Goal: Task Accomplishment & Management: Manage account settings

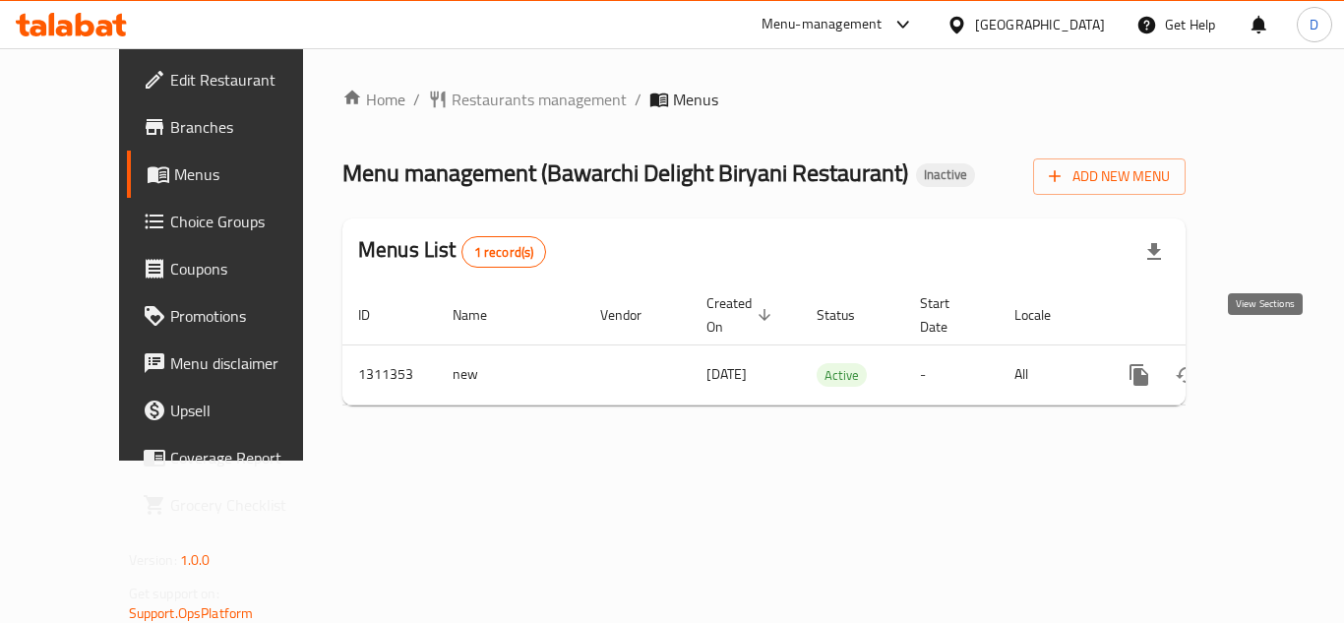
click at [1271, 363] on icon "enhanced table" at bounding box center [1282, 375] width 24 height 24
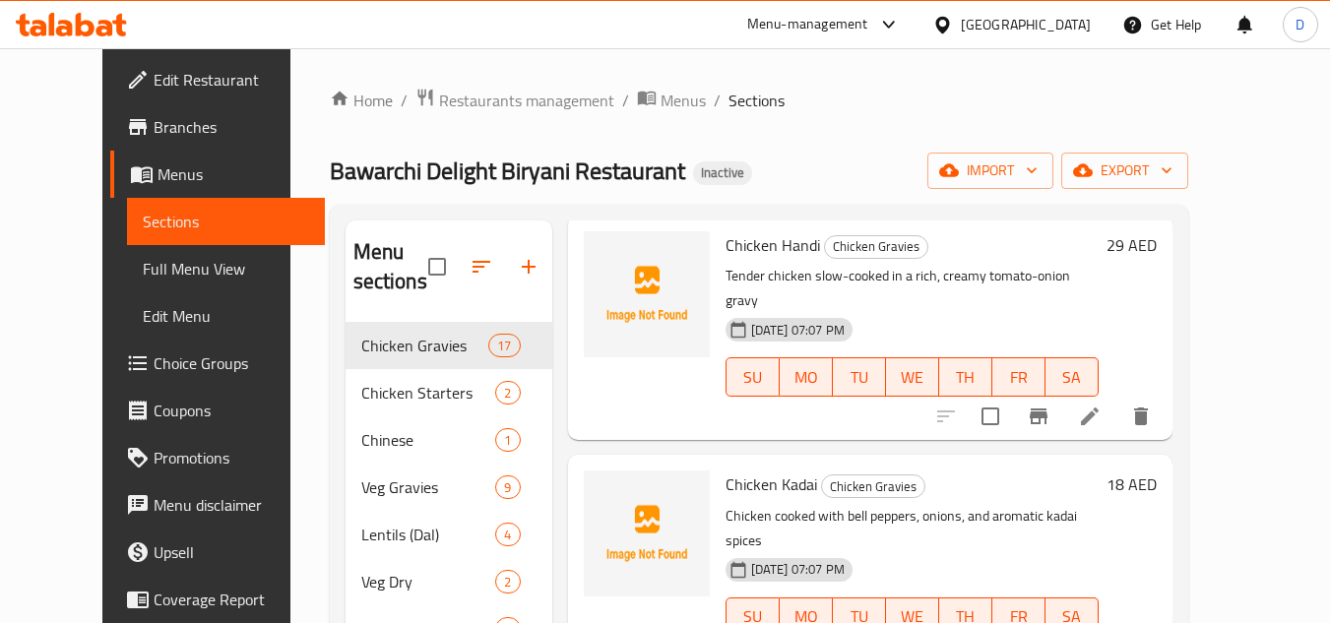
click at [725, 244] on span "Chicken Handi" at bounding box center [772, 245] width 94 height 30
copy h6 "Chicken Handi"
click at [766, 469] on span "Chicken Kadai" at bounding box center [771, 484] width 92 height 30
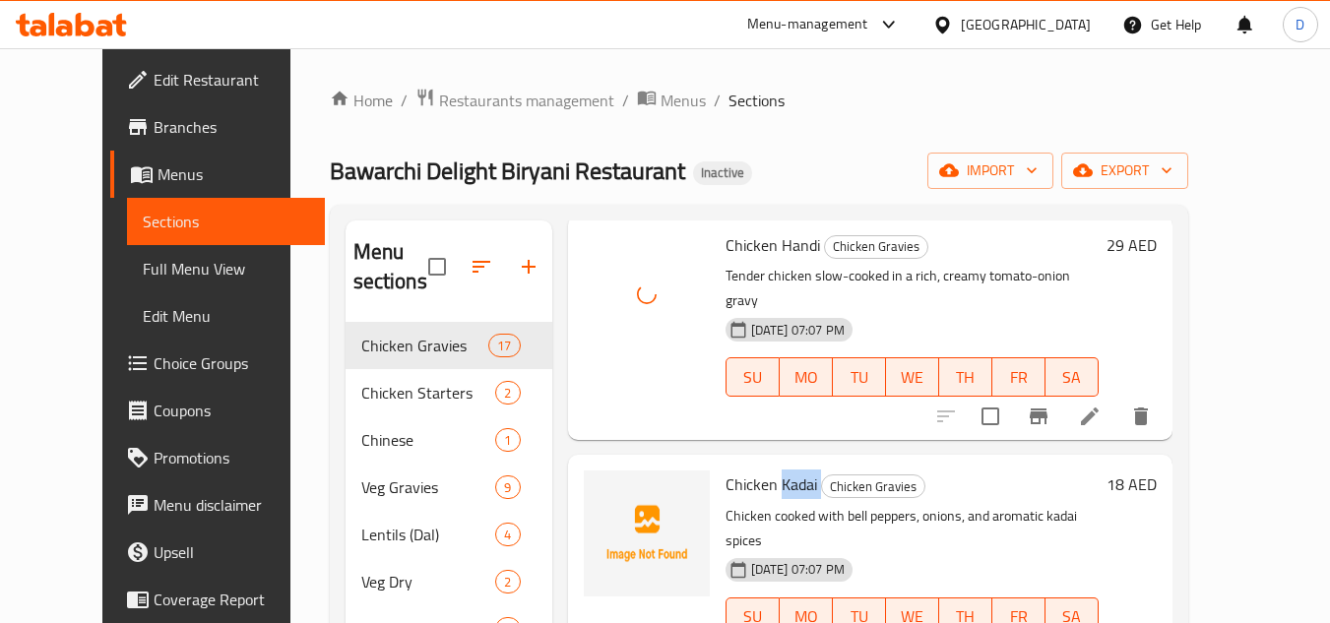
click at [766, 469] on span "Chicken Kadai" at bounding box center [771, 484] width 92 height 30
copy h6 "Chicken Kadai"
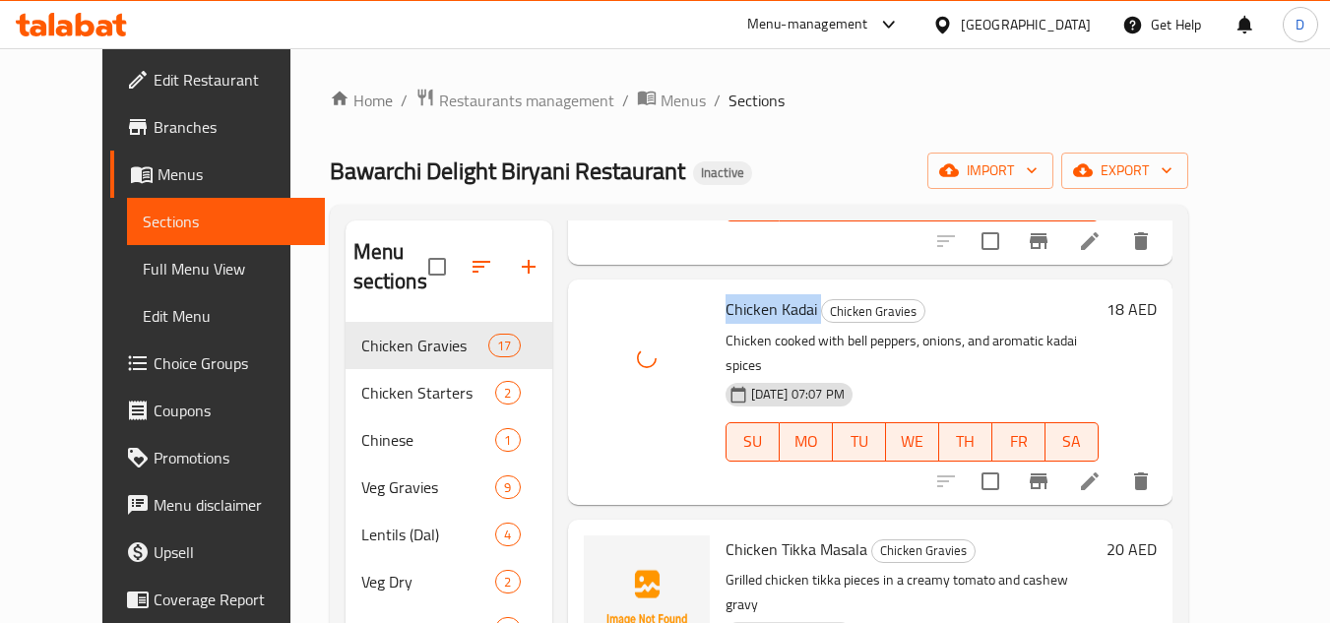
scroll to position [394, 0]
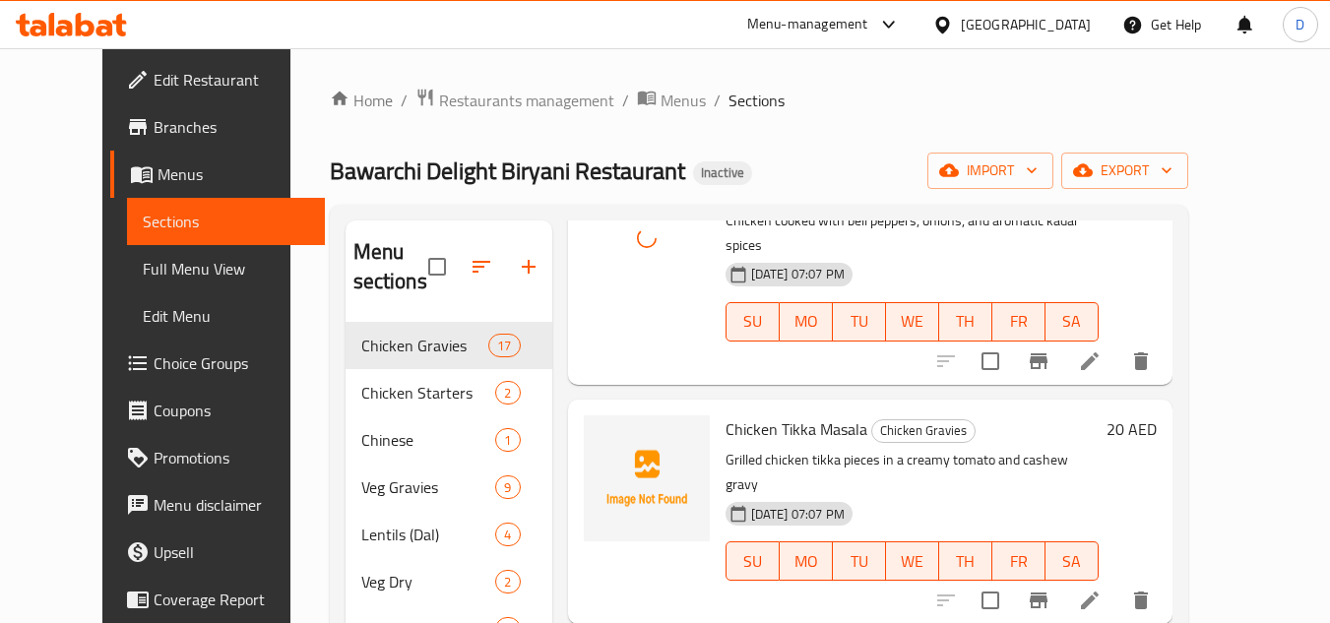
click at [725, 414] on span "Chicken Tikka Masala" at bounding box center [796, 429] width 142 height 30
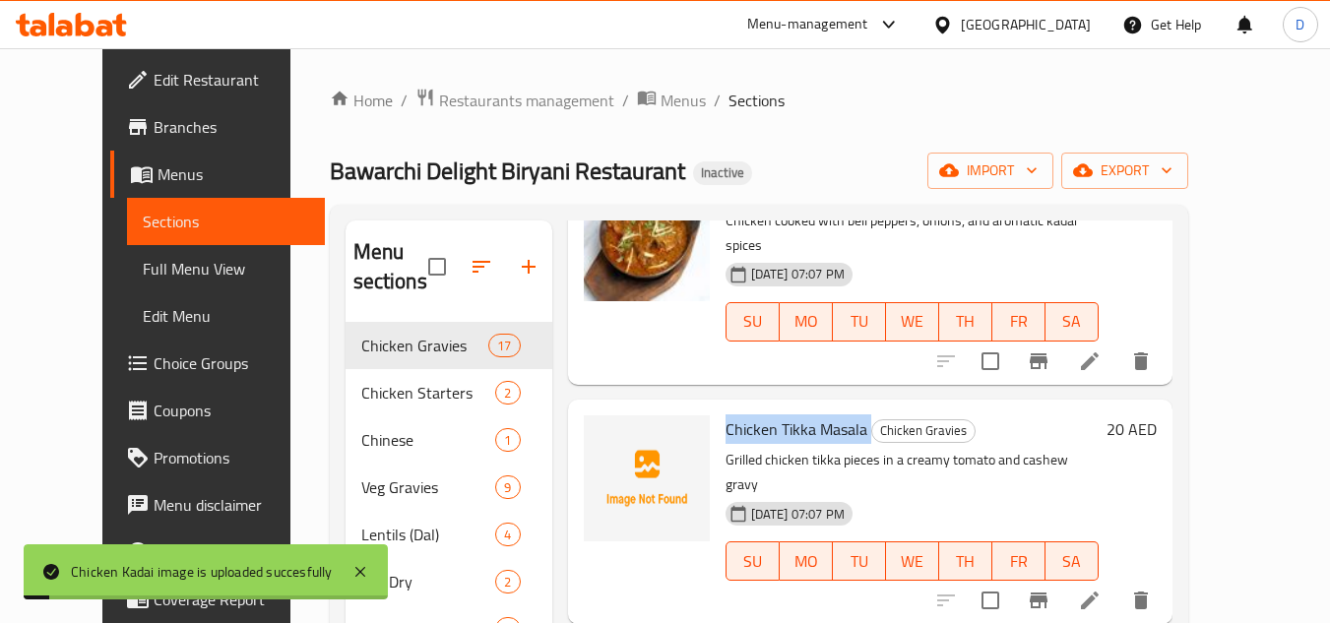
copy h6 "Chicken Tikka Masala"
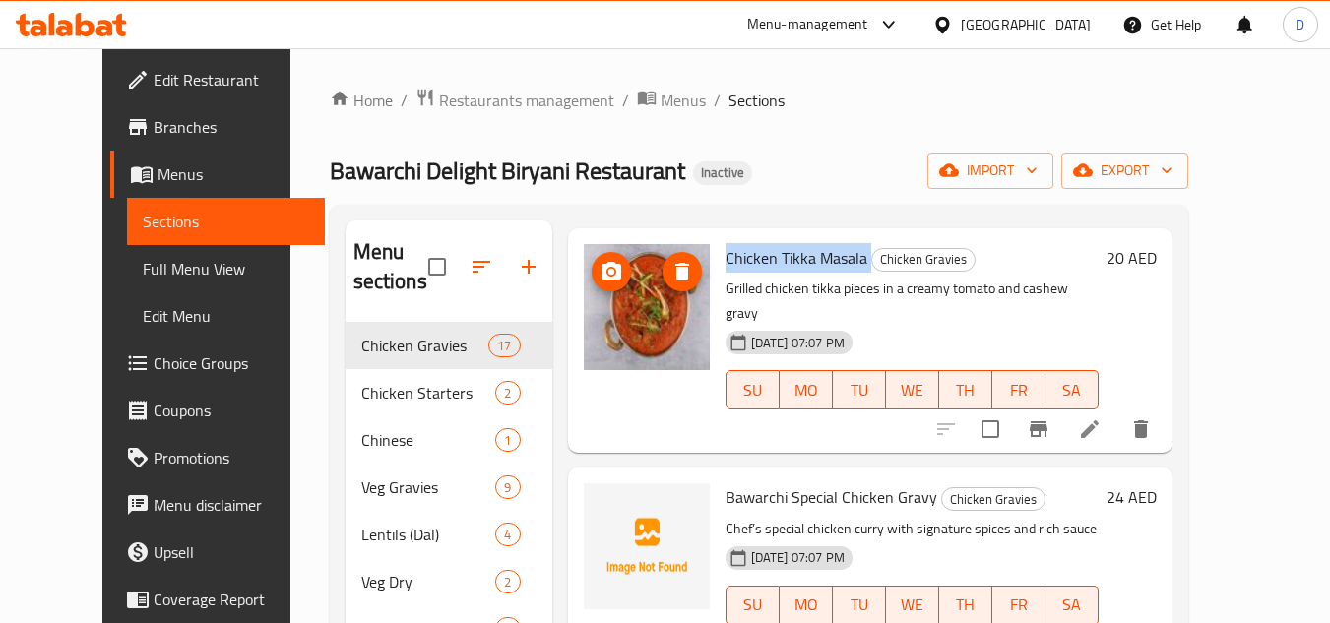
scroll to position [591, 0]
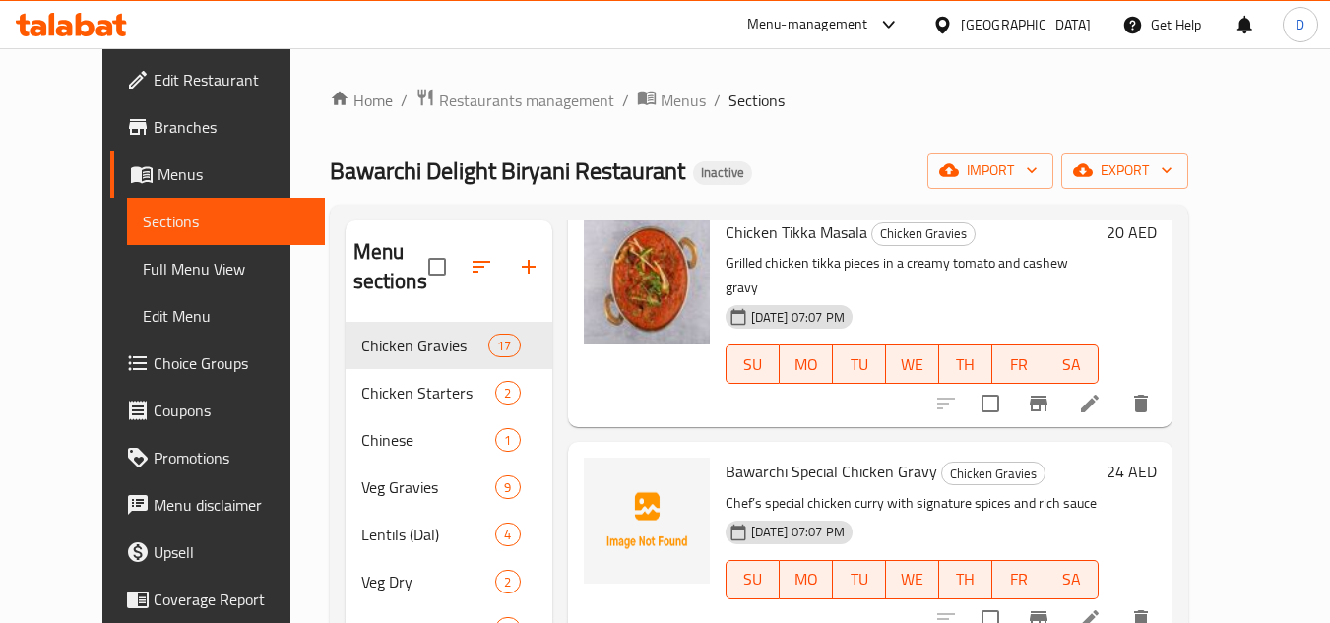
click at [799, 457] on span "Bawarchi Special Chicken Gravy" at bounding box center [831, 472] width 212 height 30
copy h6 "Bawarchi Special Chicken Gravy"
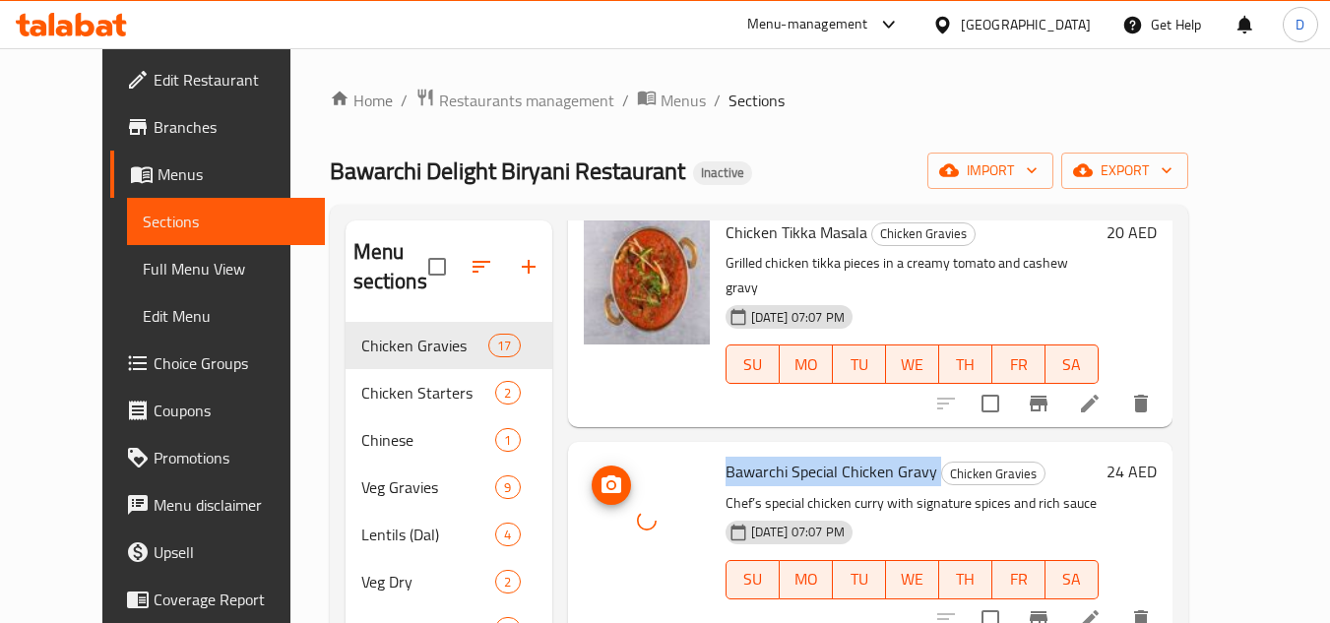
scroll to position [787, 0]
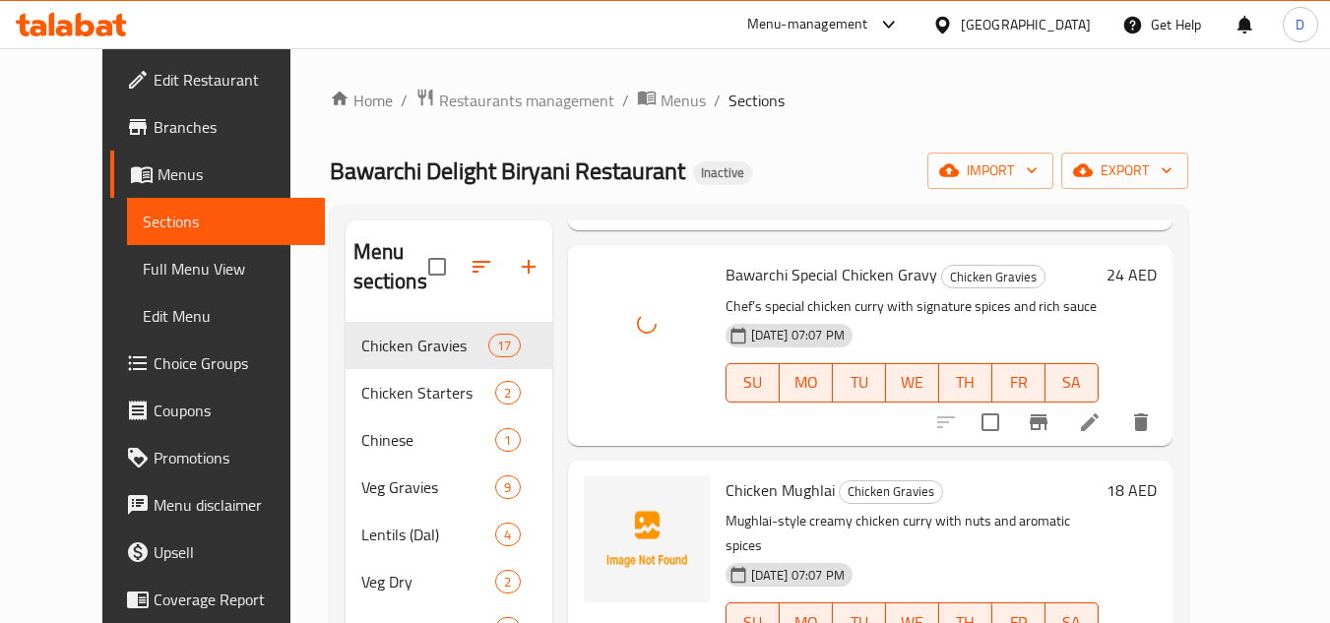
click at [725, 475] on span "Chicken Mughlai" at bounding box center [779, 490] width 109 height 30
copy h6 "Chicken Mughlai"
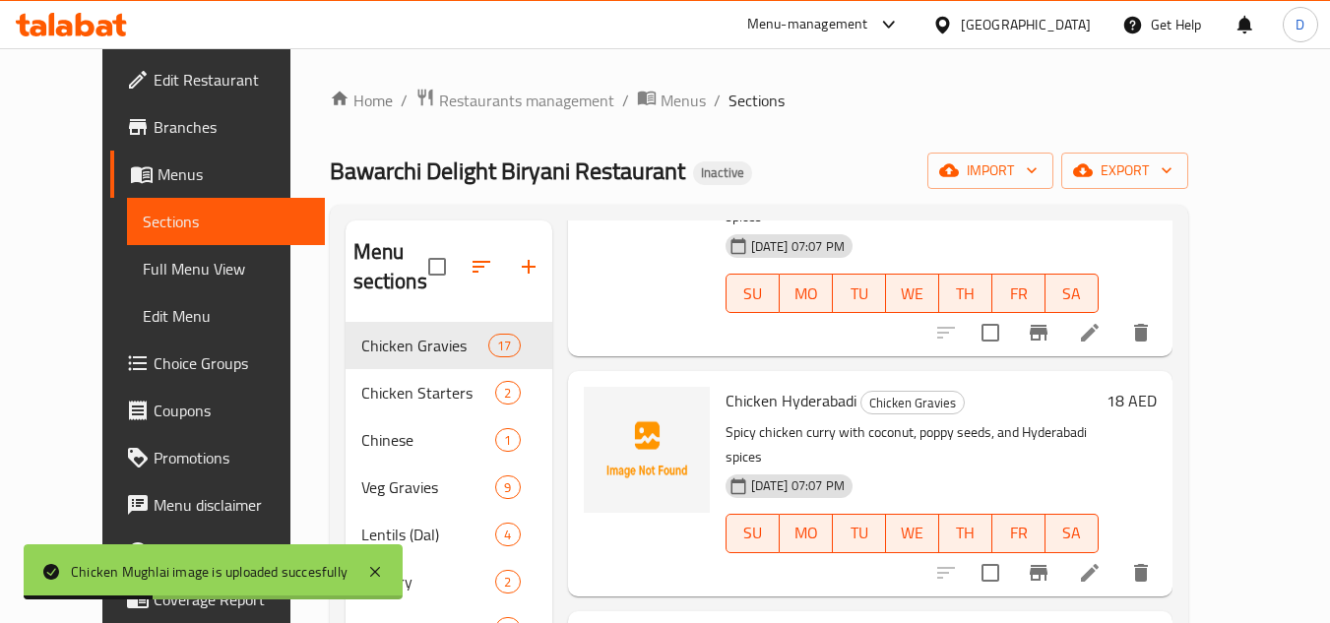
scroll to position [1083, 0]
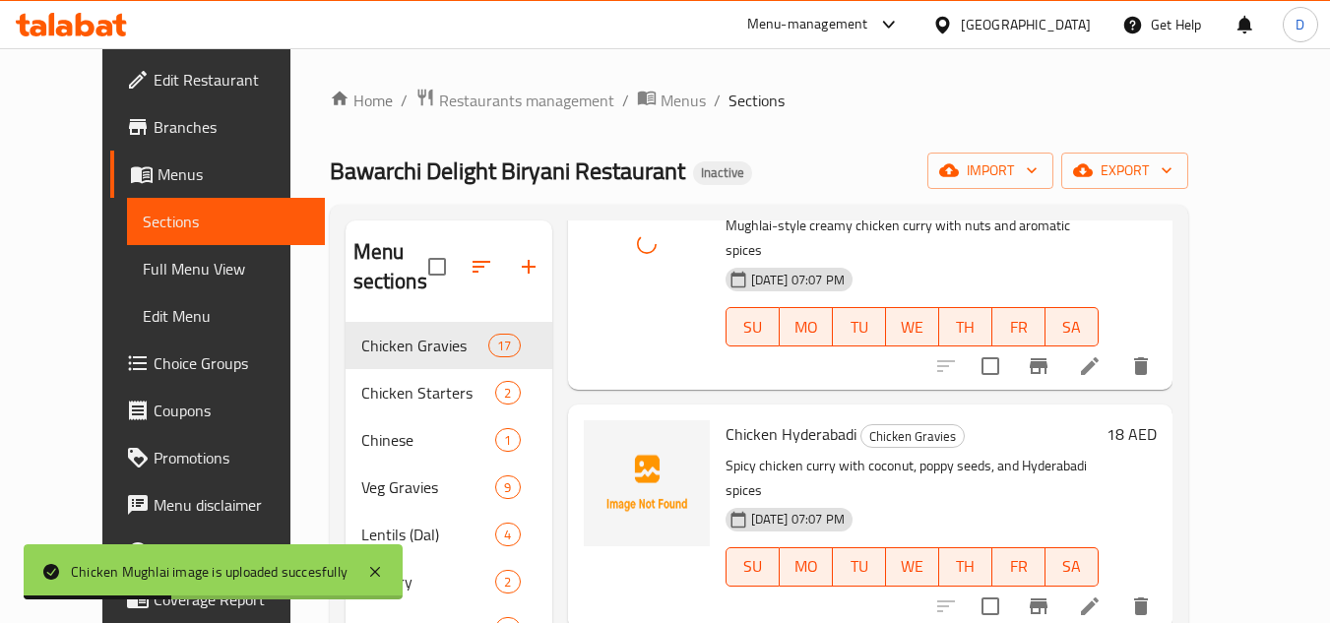
click at [785, 419] on span "Chicken Hyderabadi" at bounding box center [790, 434] width 131 height 30
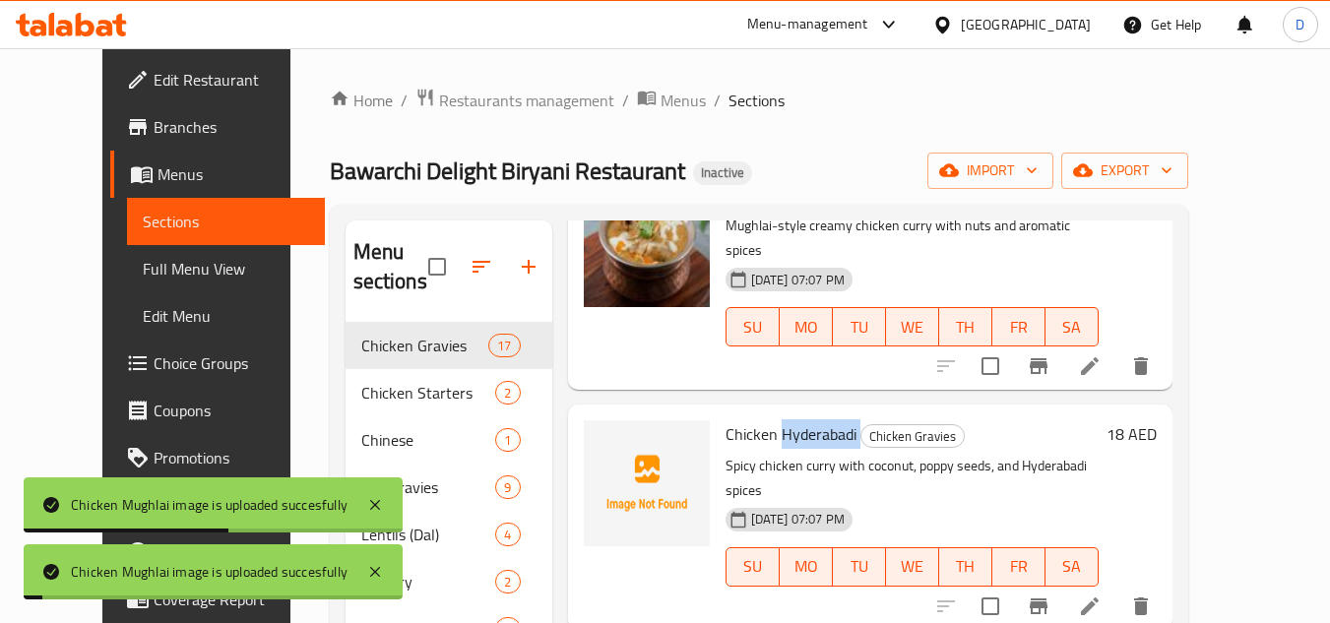
copy h6 "Hyderabadi"
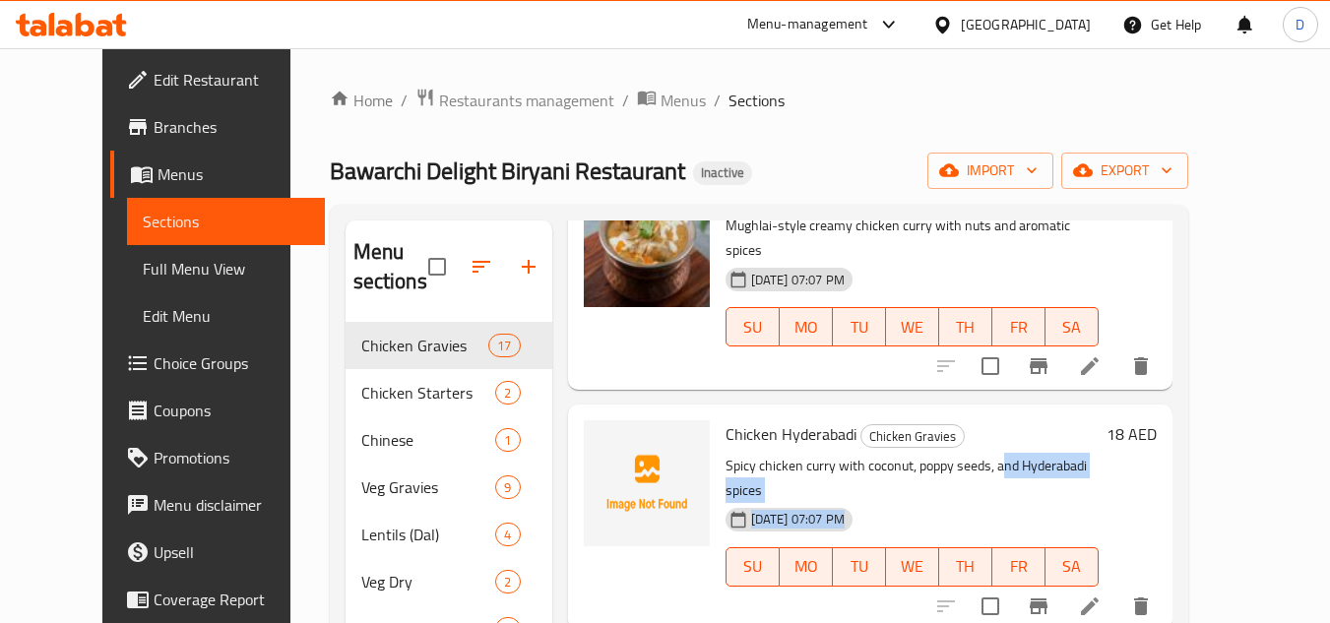
click at [902, 453] on div "Chicken Hyderabadi Chicken Gravies Spicy chicken curry with coconut, poppy seed…" at bounding box center [912, 516] width 389 height 209
click at [808, 419] on span "Chicken Hyderabadi" at bounding box center [790, 434] width 131 height 30
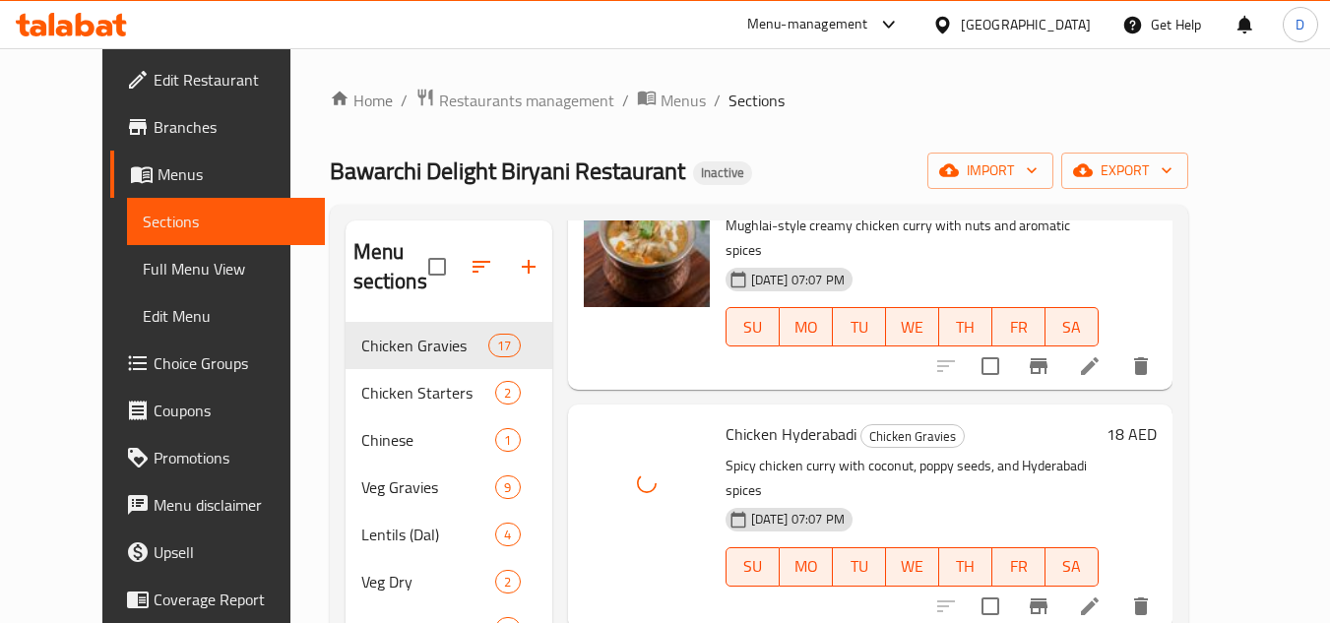
drag, startPoint x: 750, startPoint y: 548, endPoint x: 870, endPoint y: 554, distance: 120.2
copy h6 "White Korma Chi"
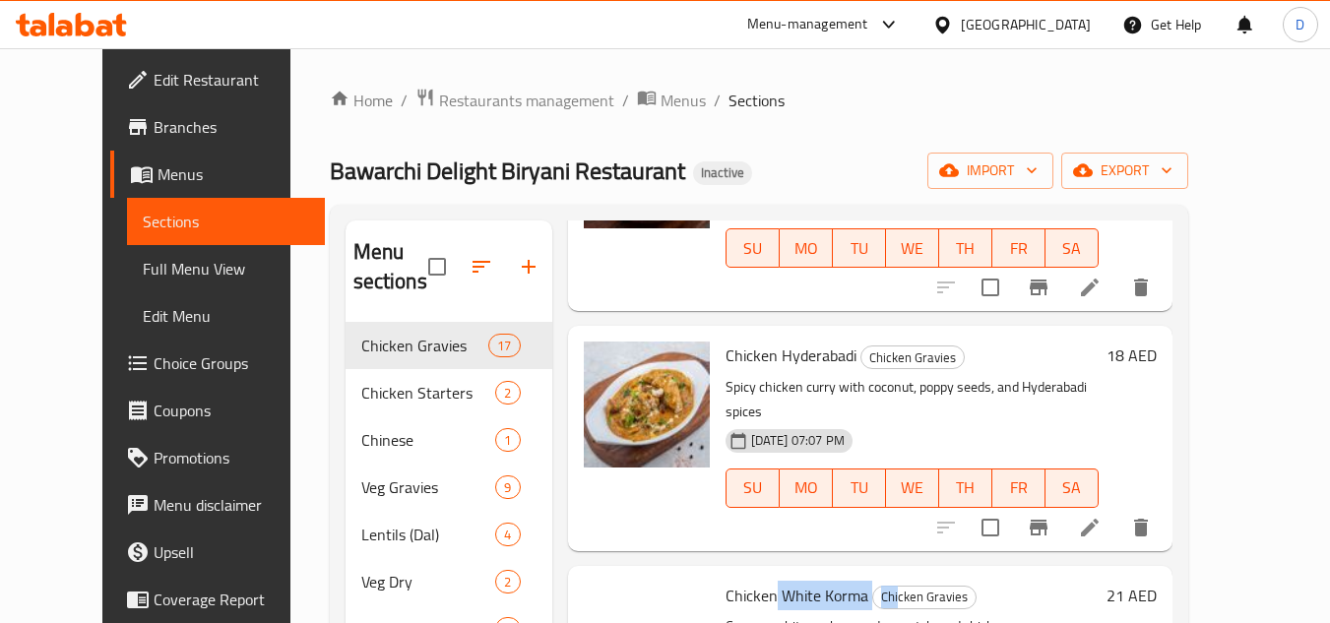
scroll to position [1476, 0]
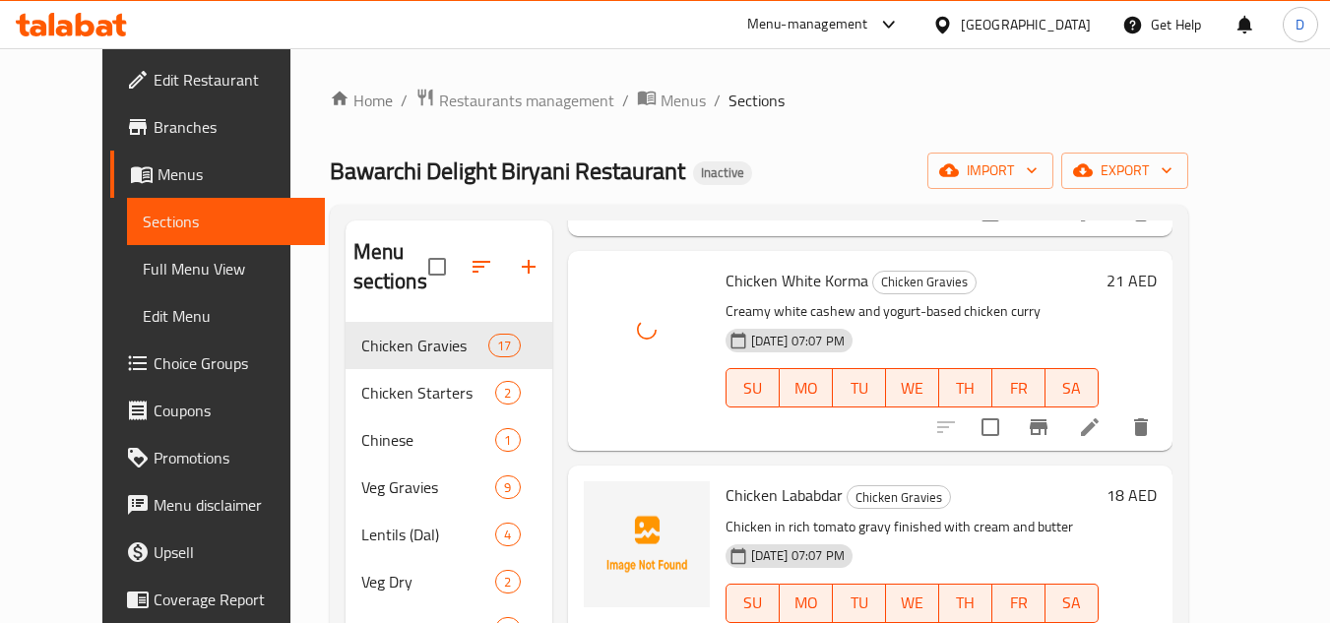
click at [795, 480] on span "Chicken Lababdar" at bounding box center [783, 495] width 117 height 30
click at [794, 480] on span "Chicken Lababdar" at bounding box center [783, 495] width 117 height 30
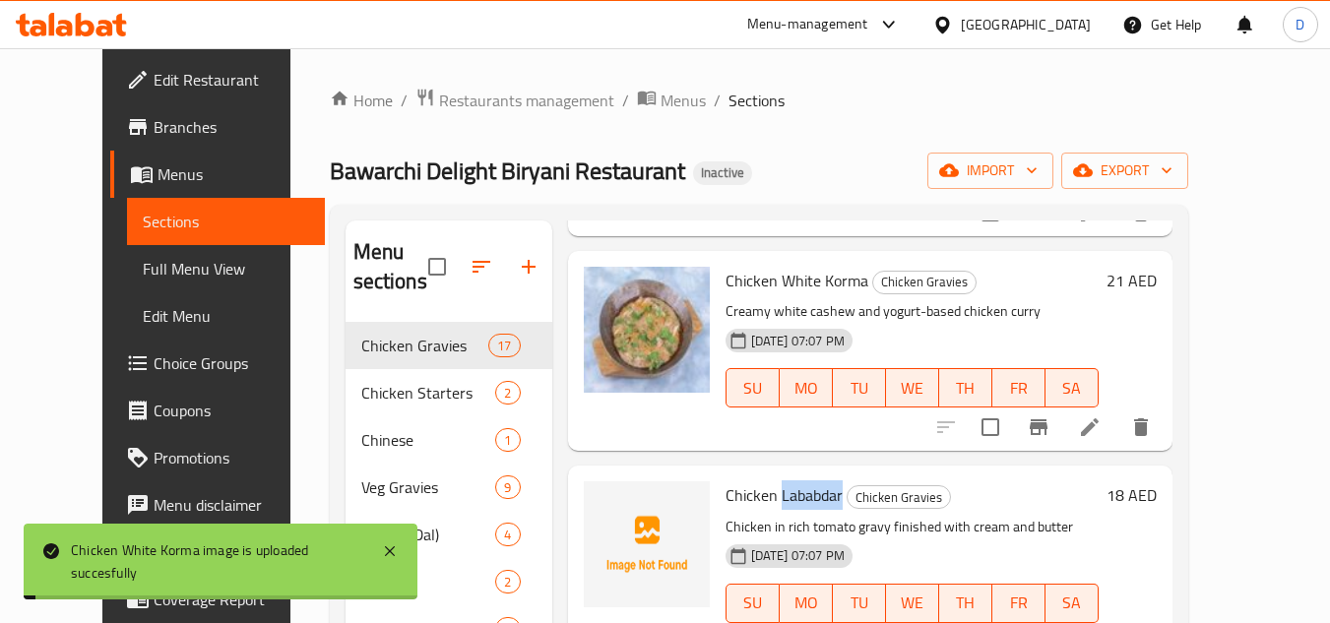
copy span "Lababdar"
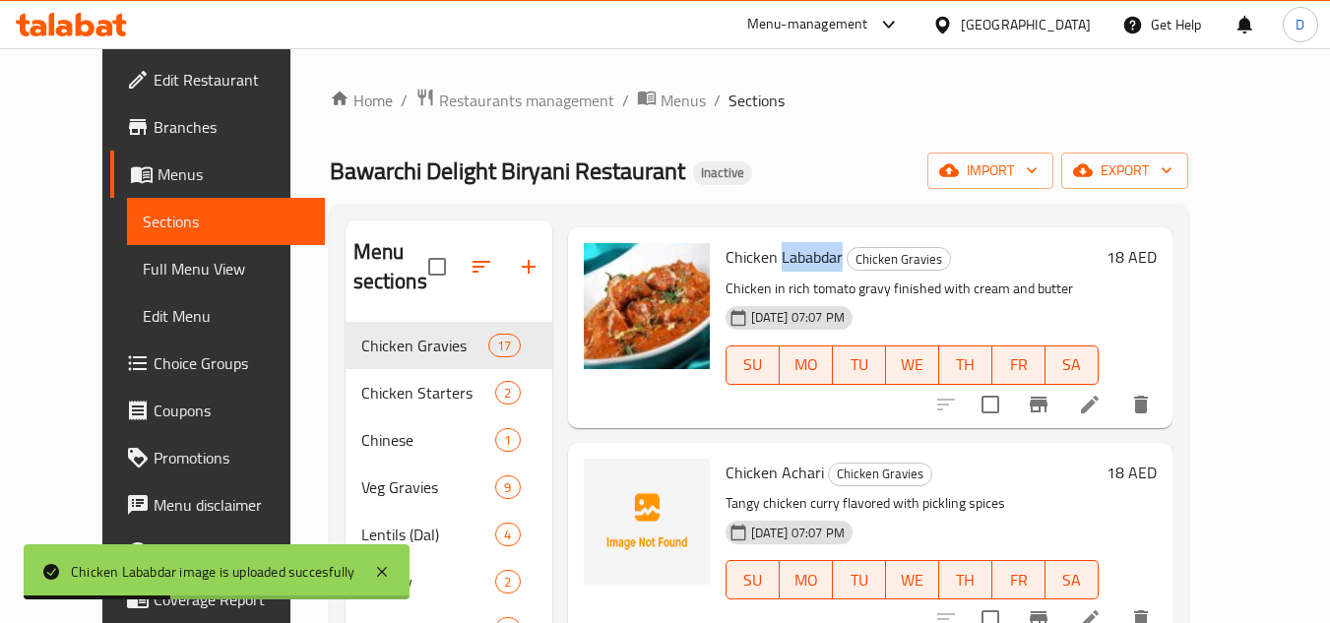
scroll to position [1772, 0]
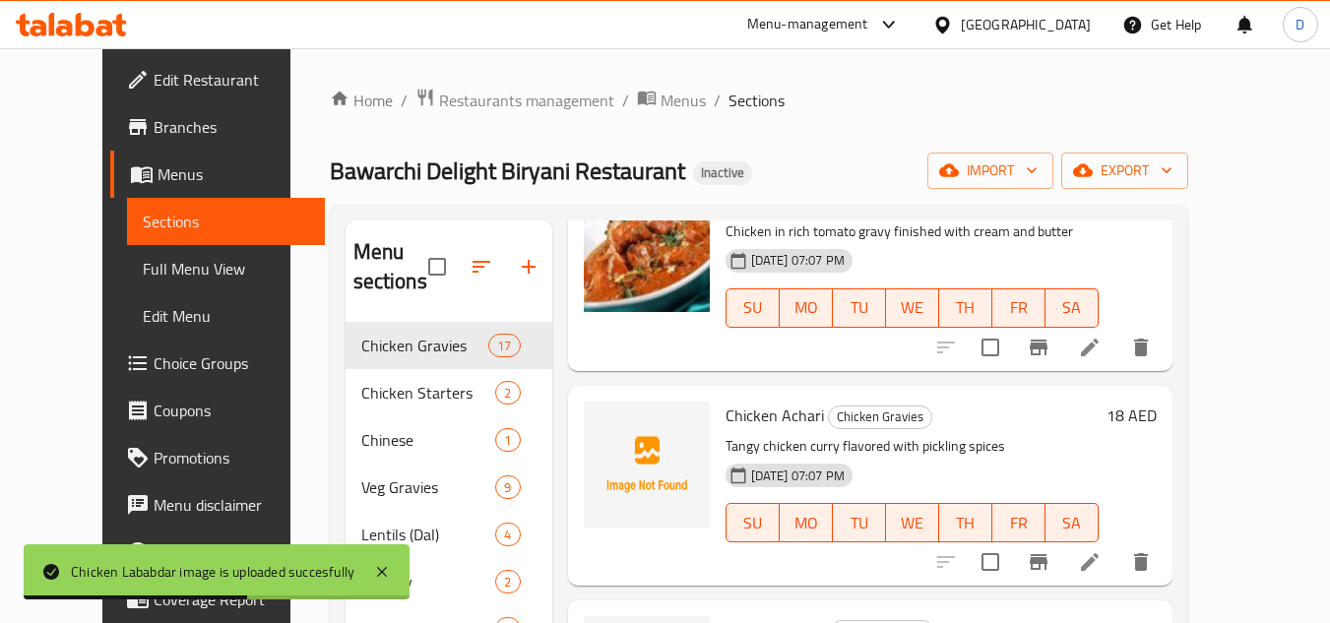
click at [765, 401] on span "Chicken Achari" at bounding box center [774, 416] width 98 height 30
copy h6 "Achari"
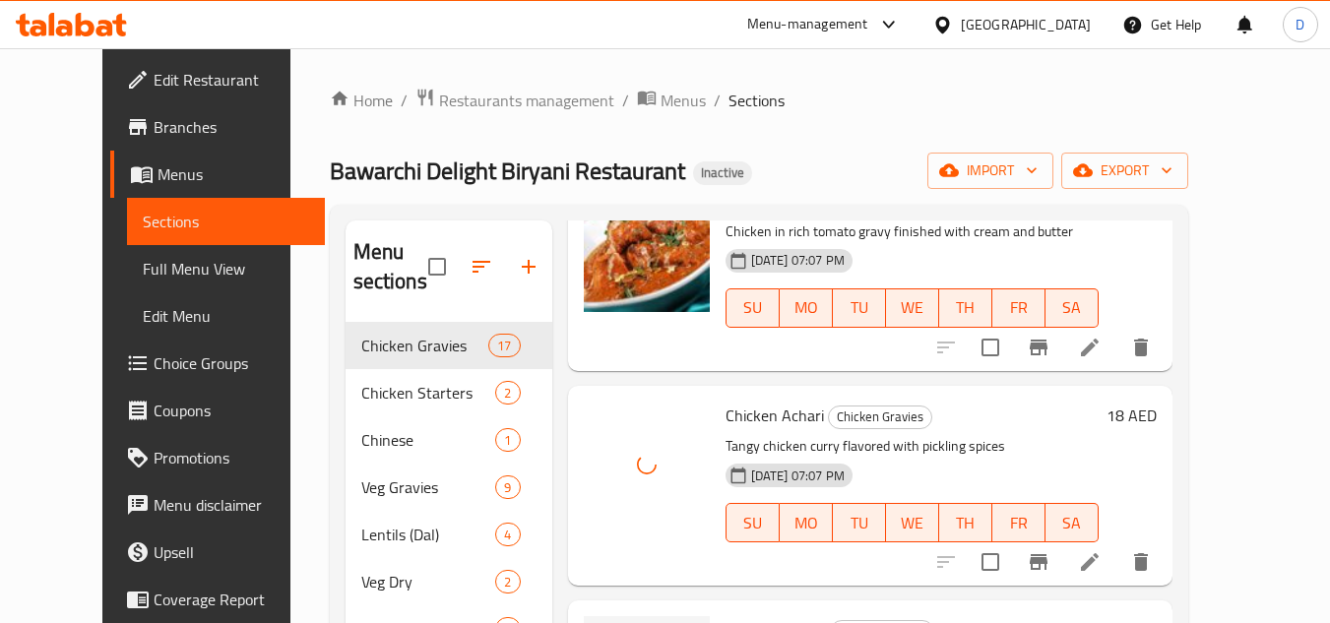
click at [768, 615] on span "Butter Chicken" at bounding box center [775, 630] width 100 height 30
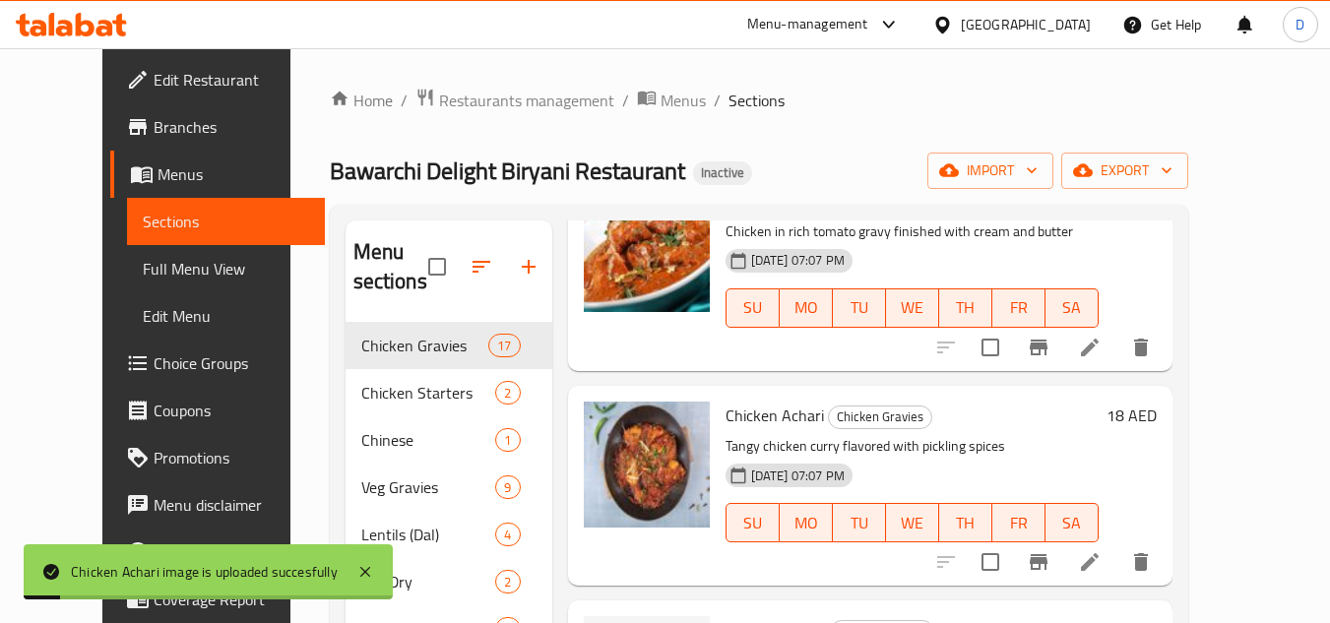
click at [725, 615] on span "Butter Chicken" at bounding box center [775, 630] width 100 height 30
copy span "Butter"
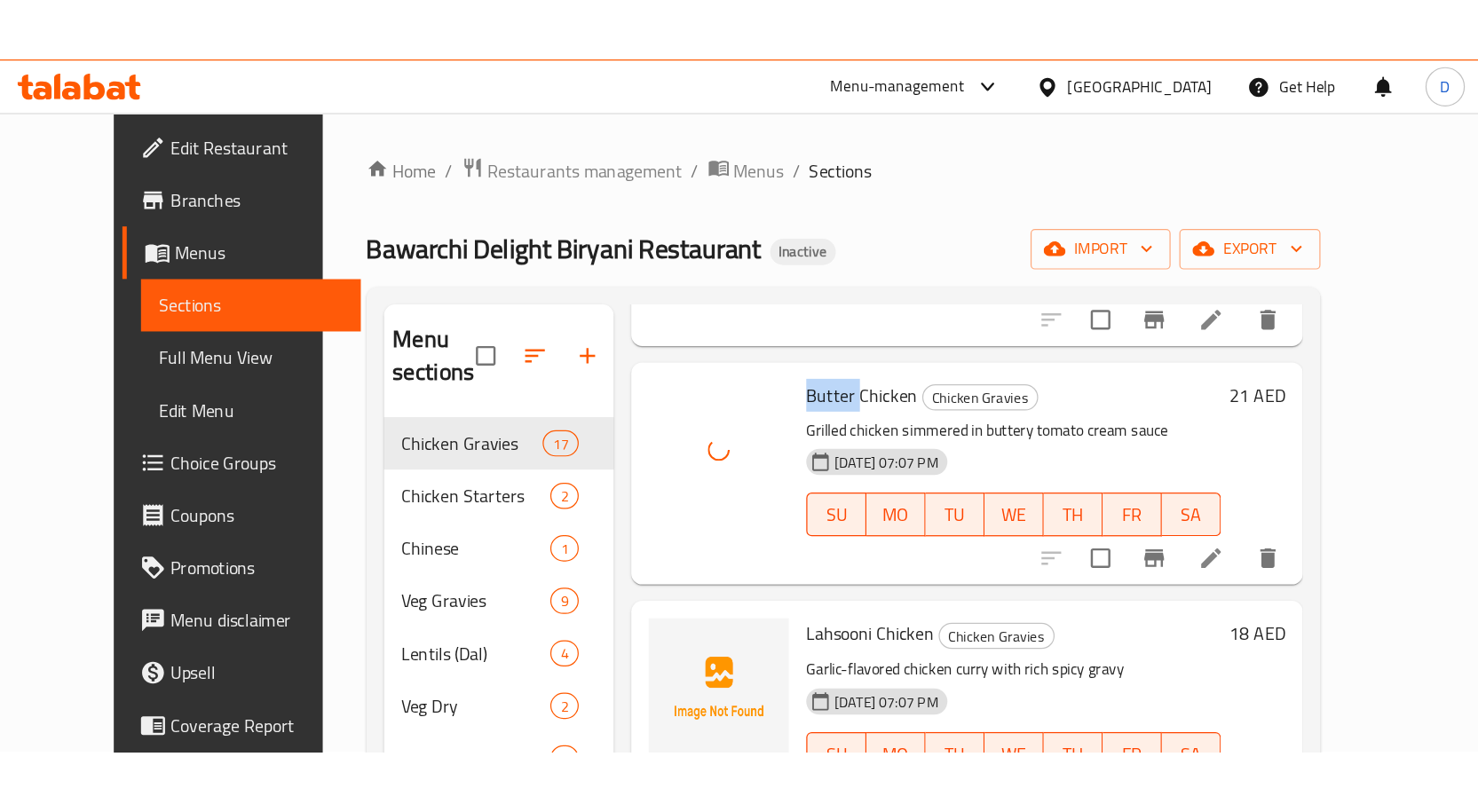
scroll to position [1951, 0]
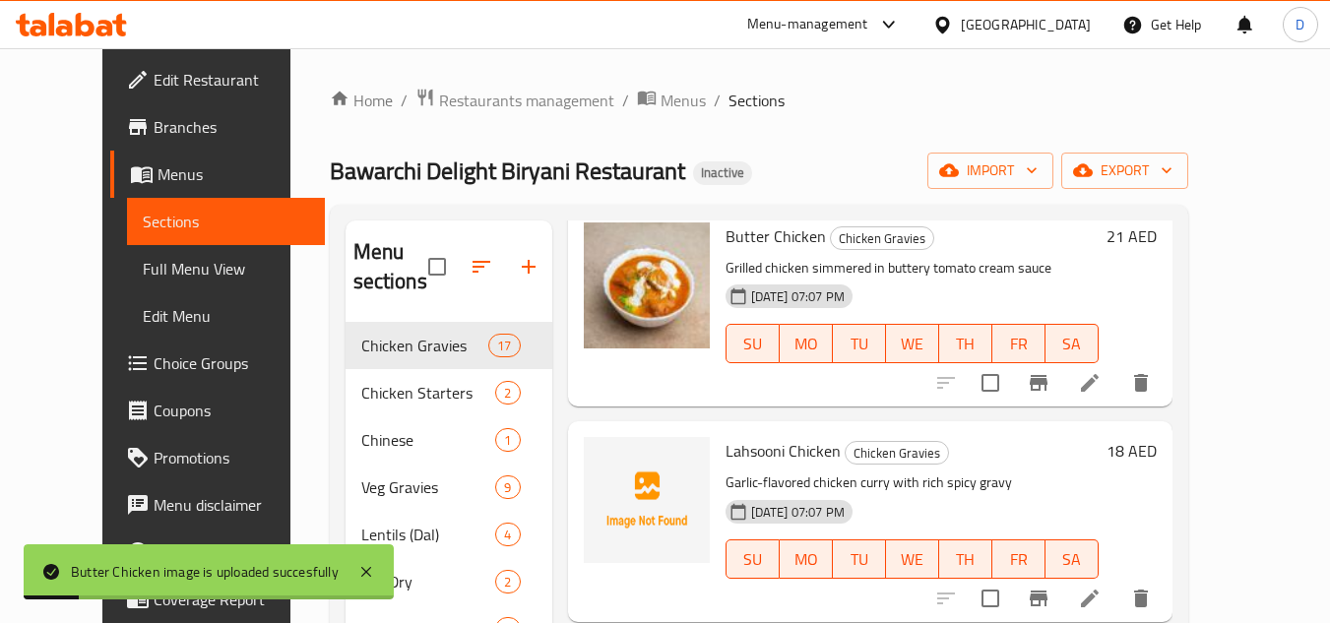
click at [740, 436] on span "Lahsooni Chicken" at bounding box center [782, 451] width 115 height 30
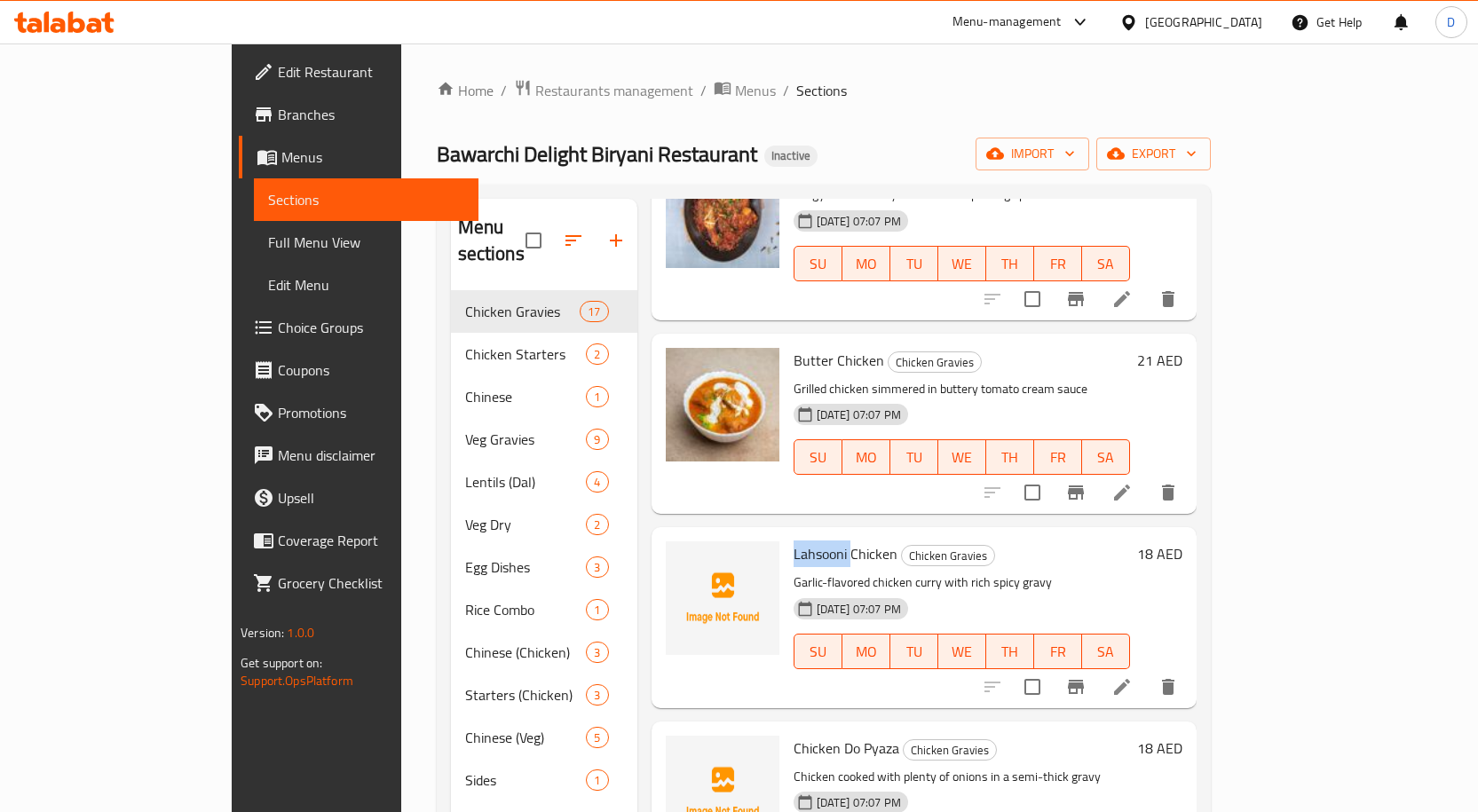
scroll to position [1747, 0]
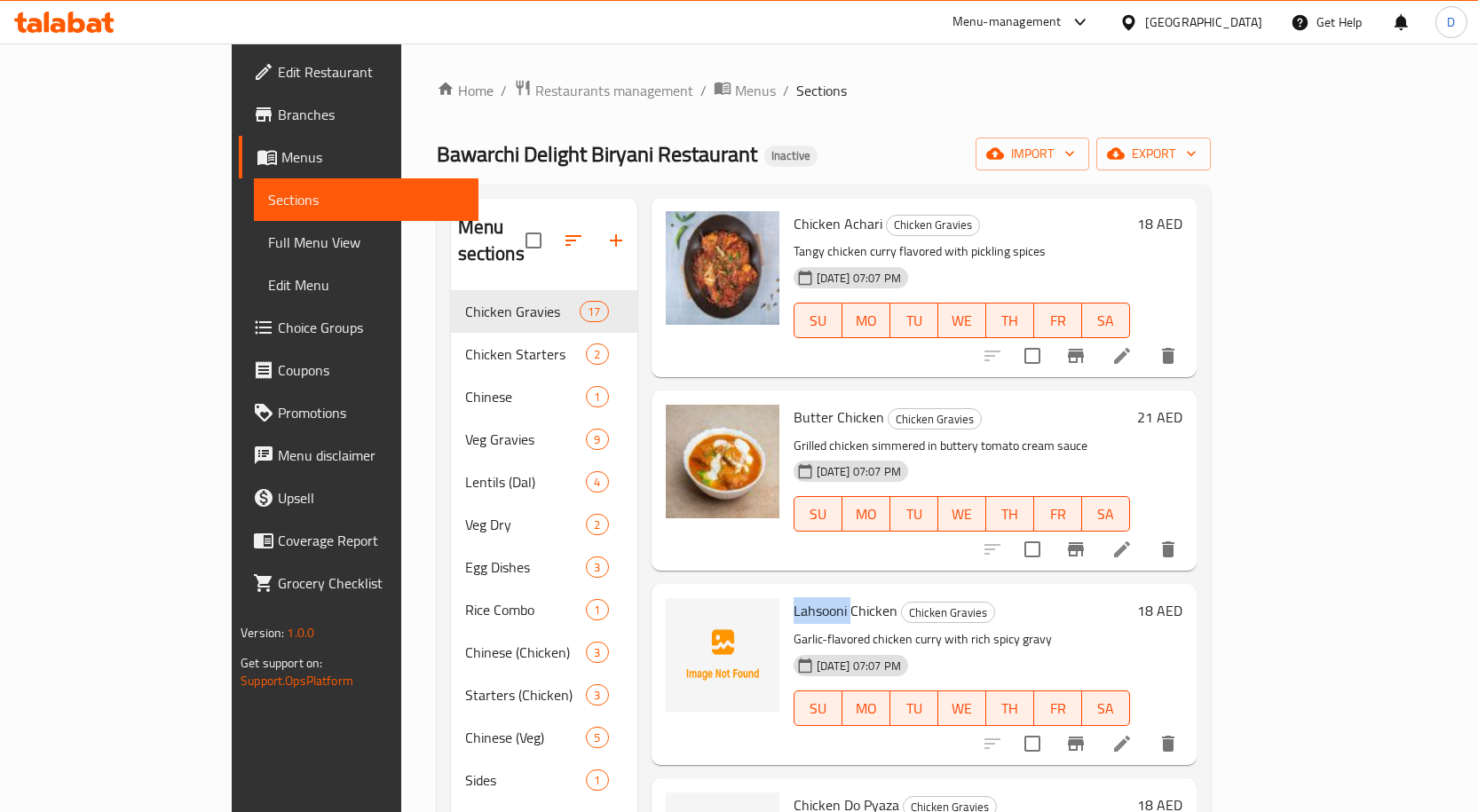
click at [794, 561] on span "Lahsooni Chicken" at bounding box center [845, 610] width 104 height 27
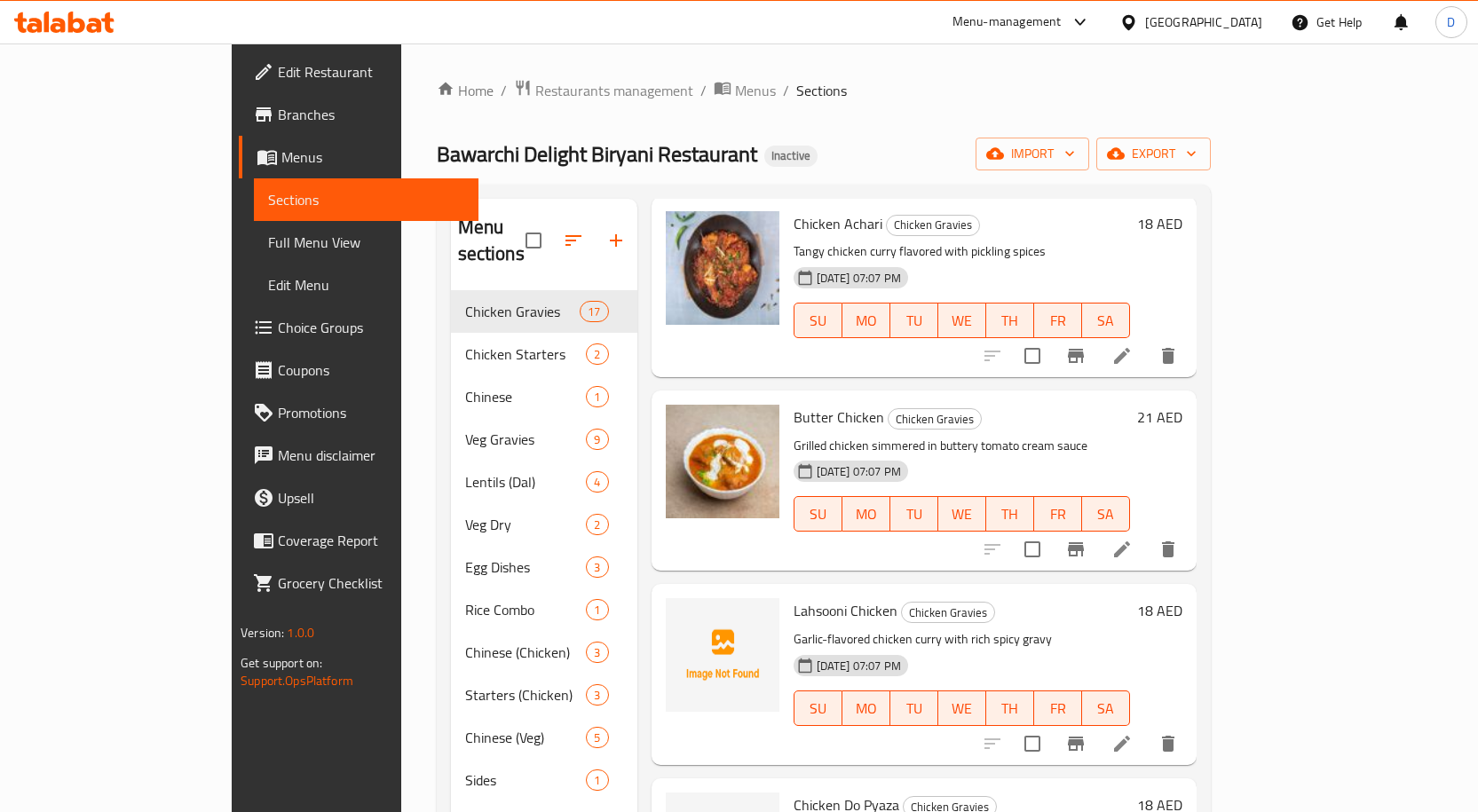
click at [830, 561] on span "Lahsooni Chicken" at bounding box center [845, 610] width 104 height 27
click at [1133, 561] on icon at bounding box center [1122, 744] width 22 height 22
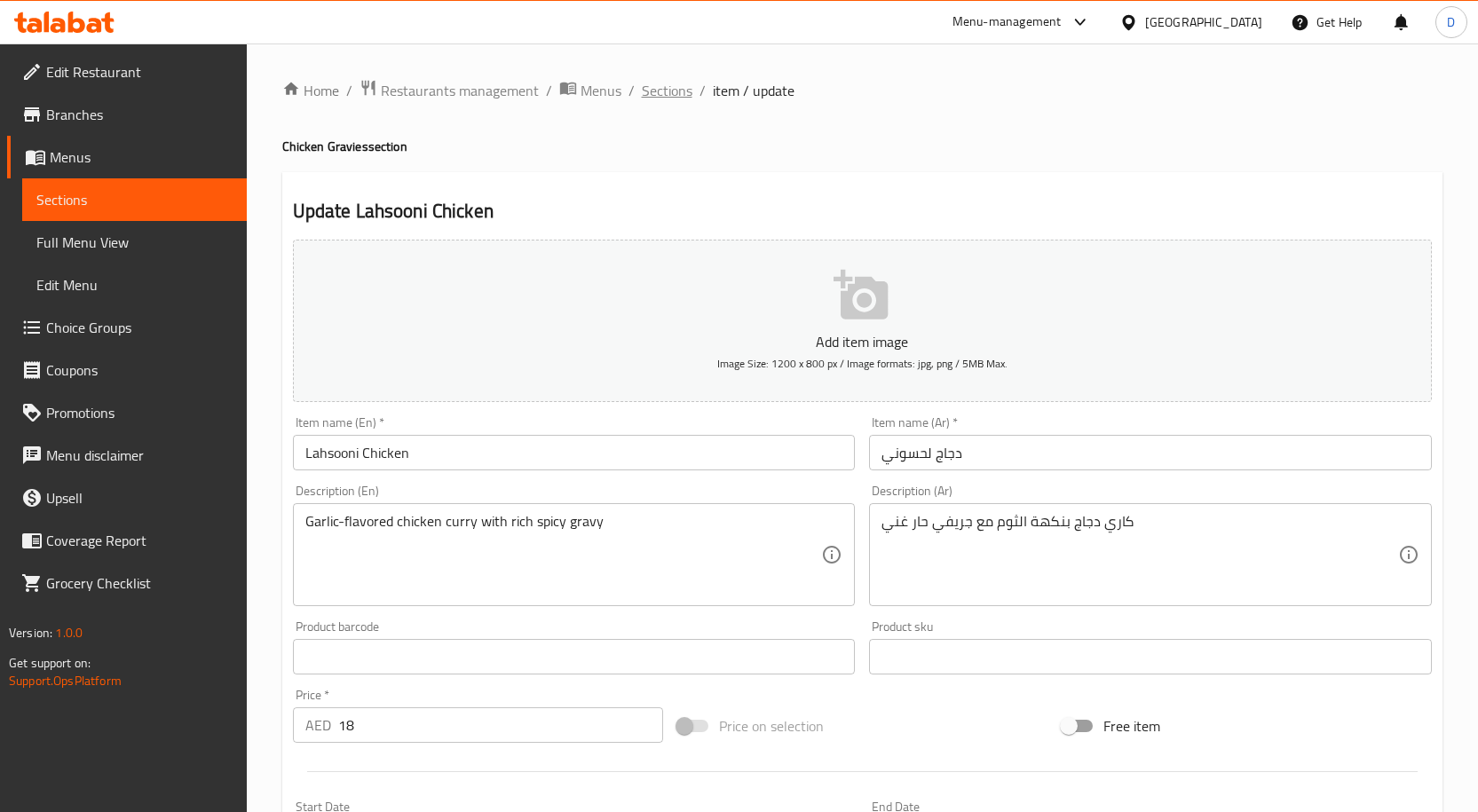
click at [673, 85] on span "Sections" at bounding box center [667, 91] width 50 height 22
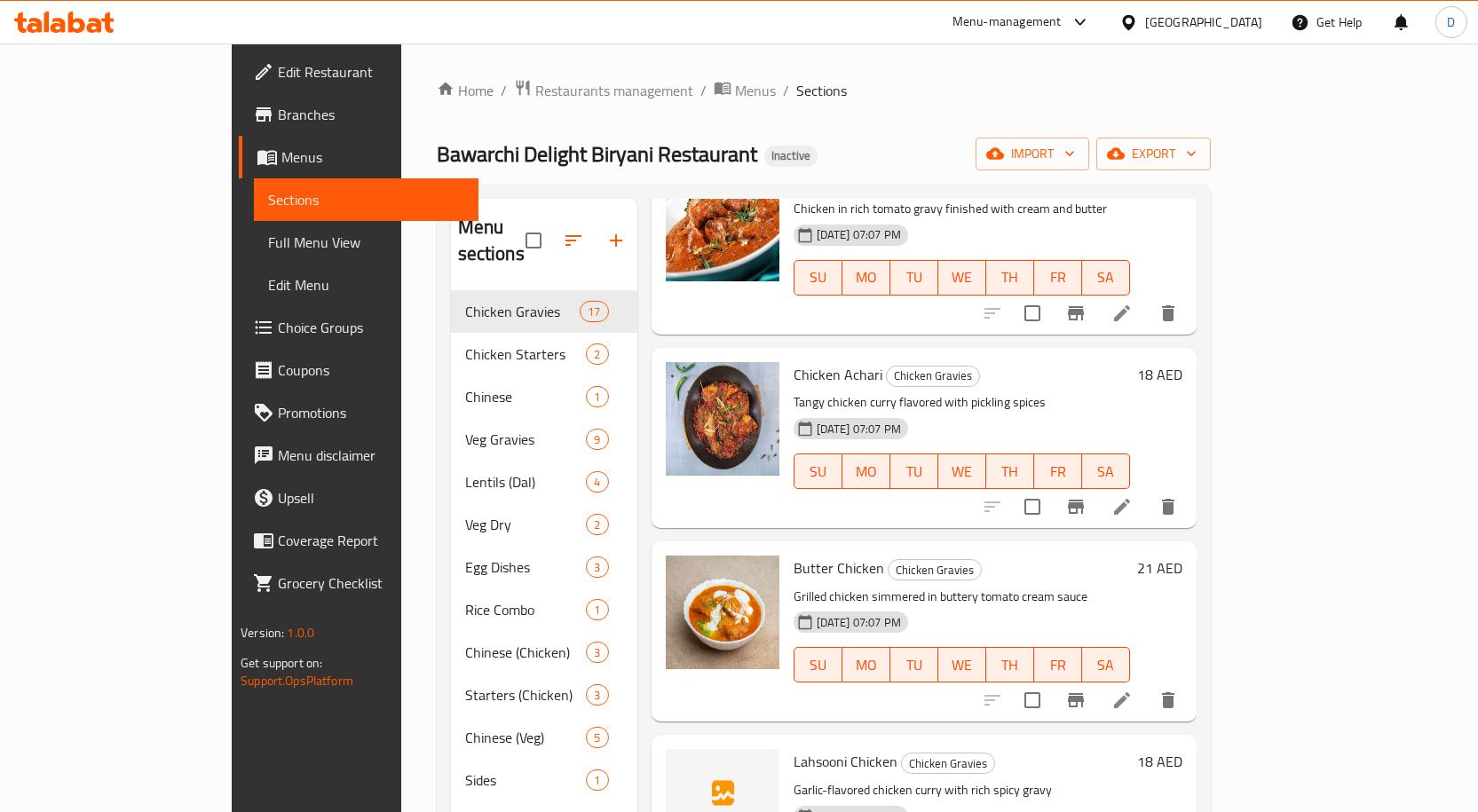
scroll to position [1774, 0]
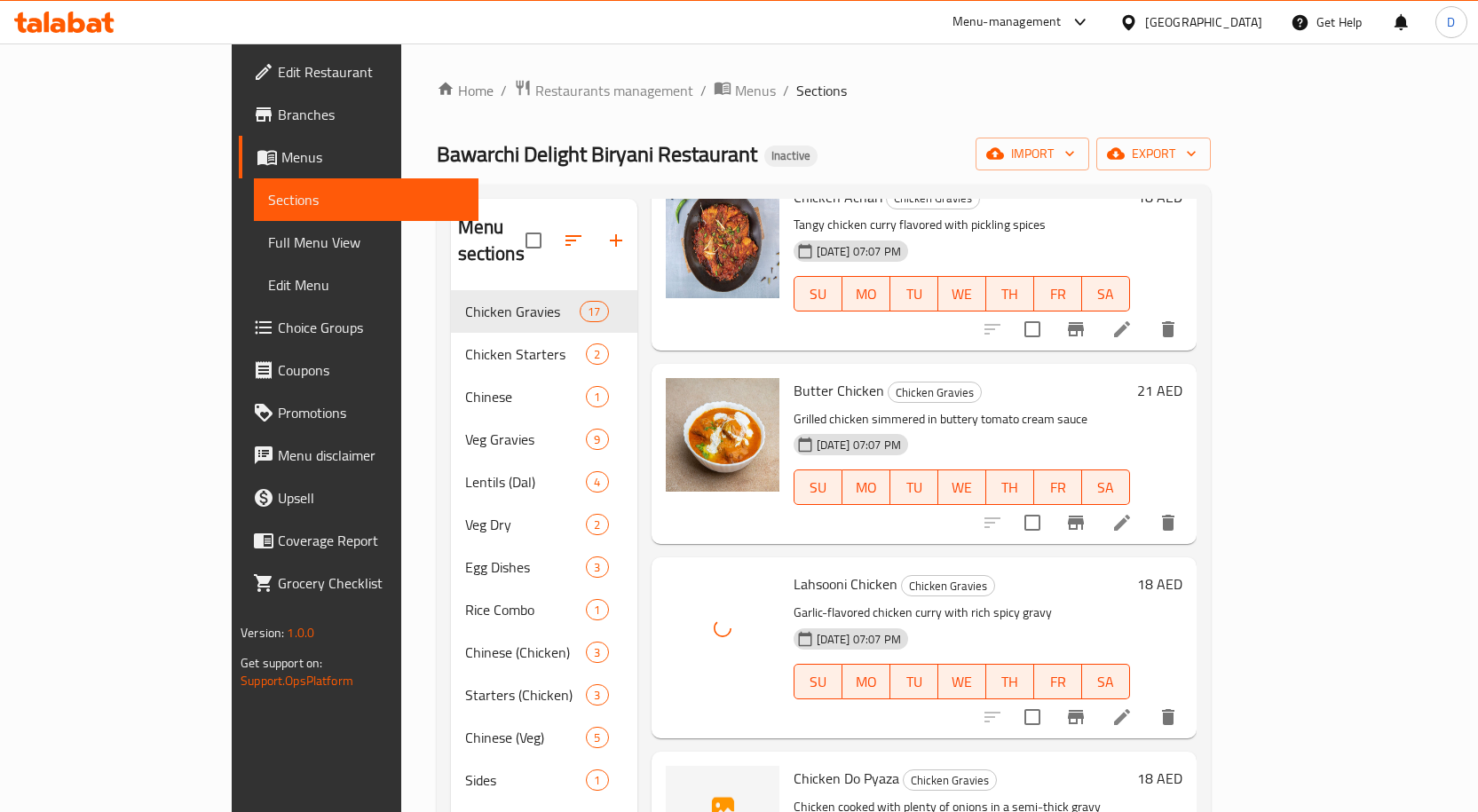
click at [817, 561] on span "Chicken Do Pyaza" at bounding box center [846, 778] width 106 height 27
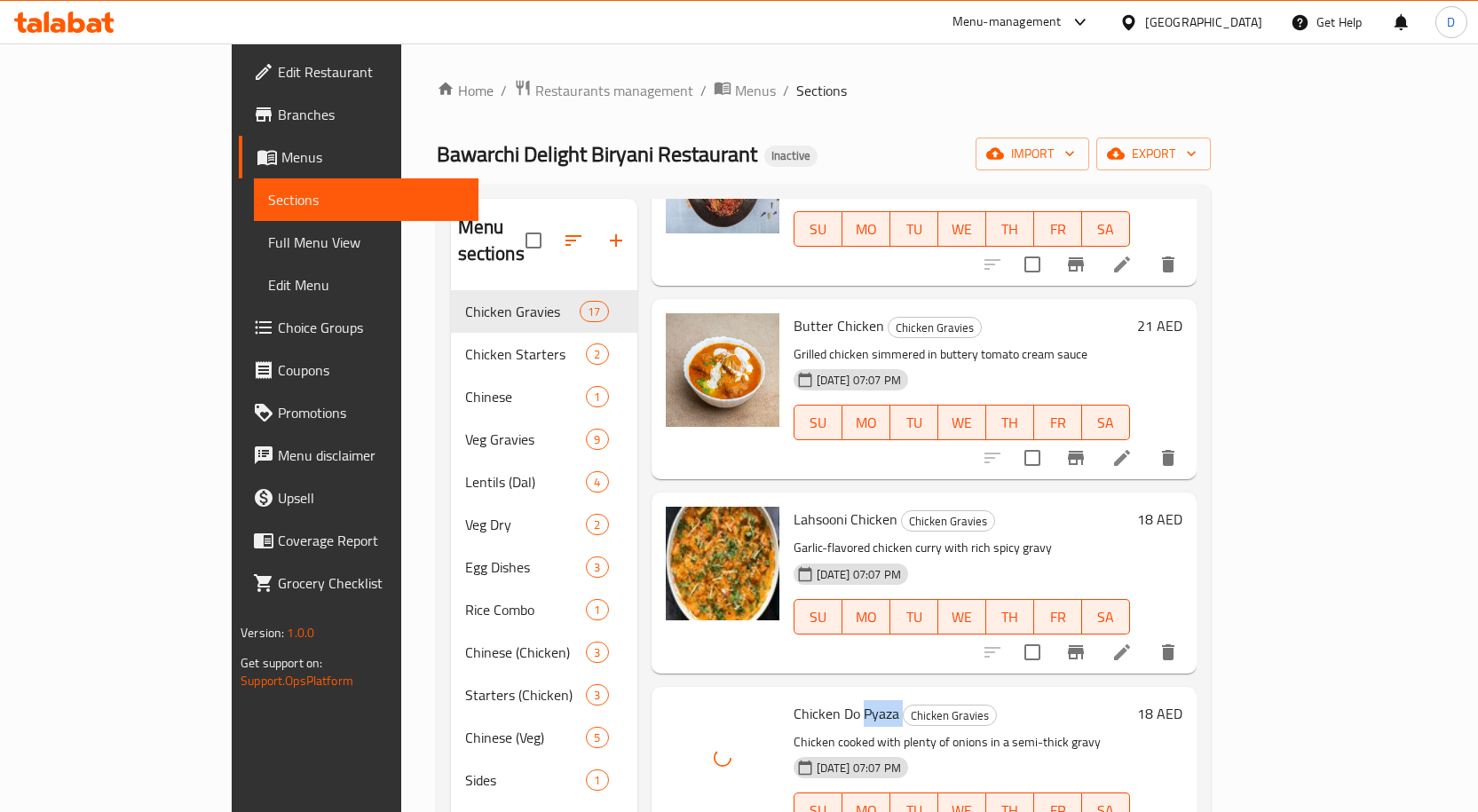
scroll to position [1990, 0]
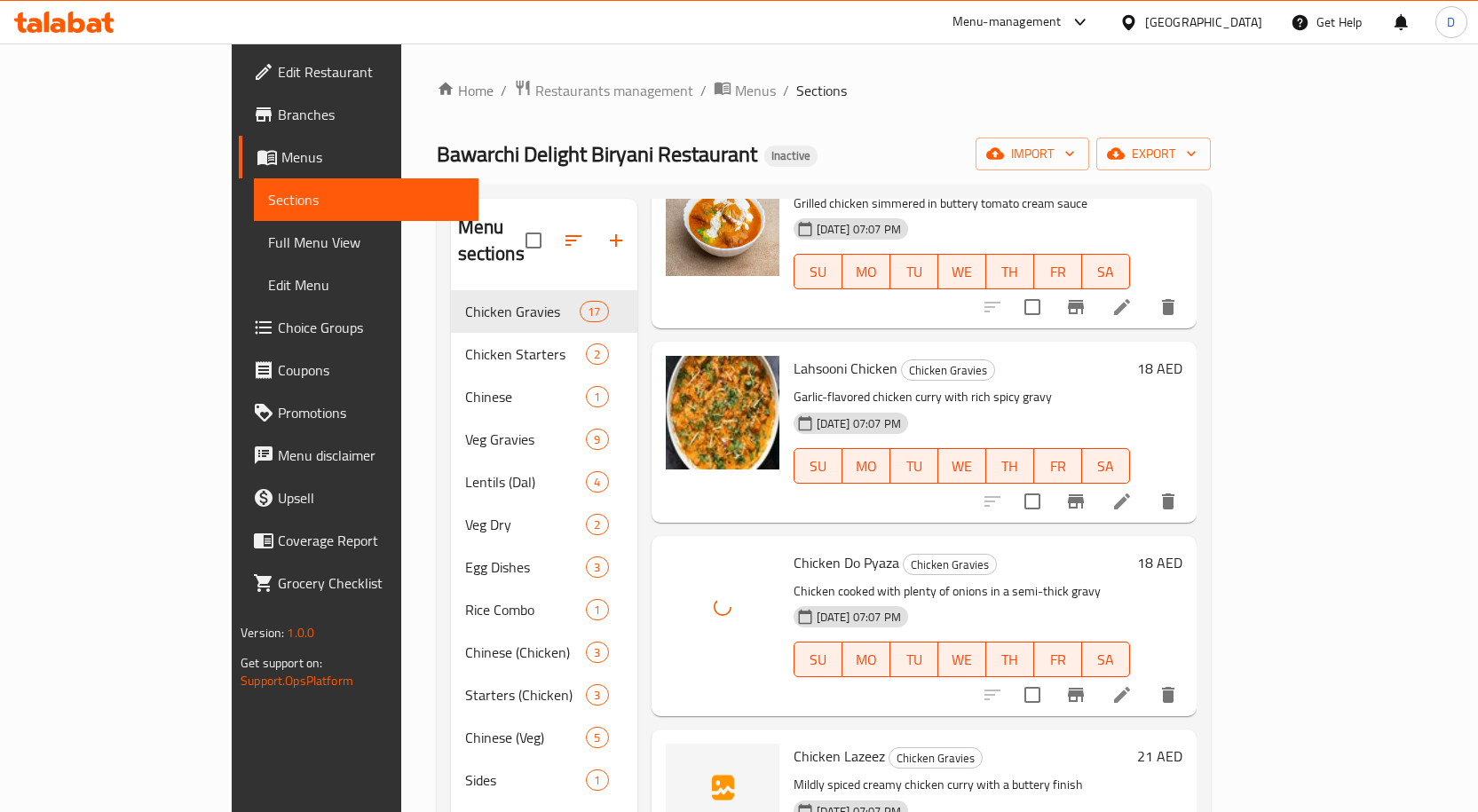
click at [800, 561] on span "Chicken Lazeez" at bounding box center [839, 756] width 91 height 27
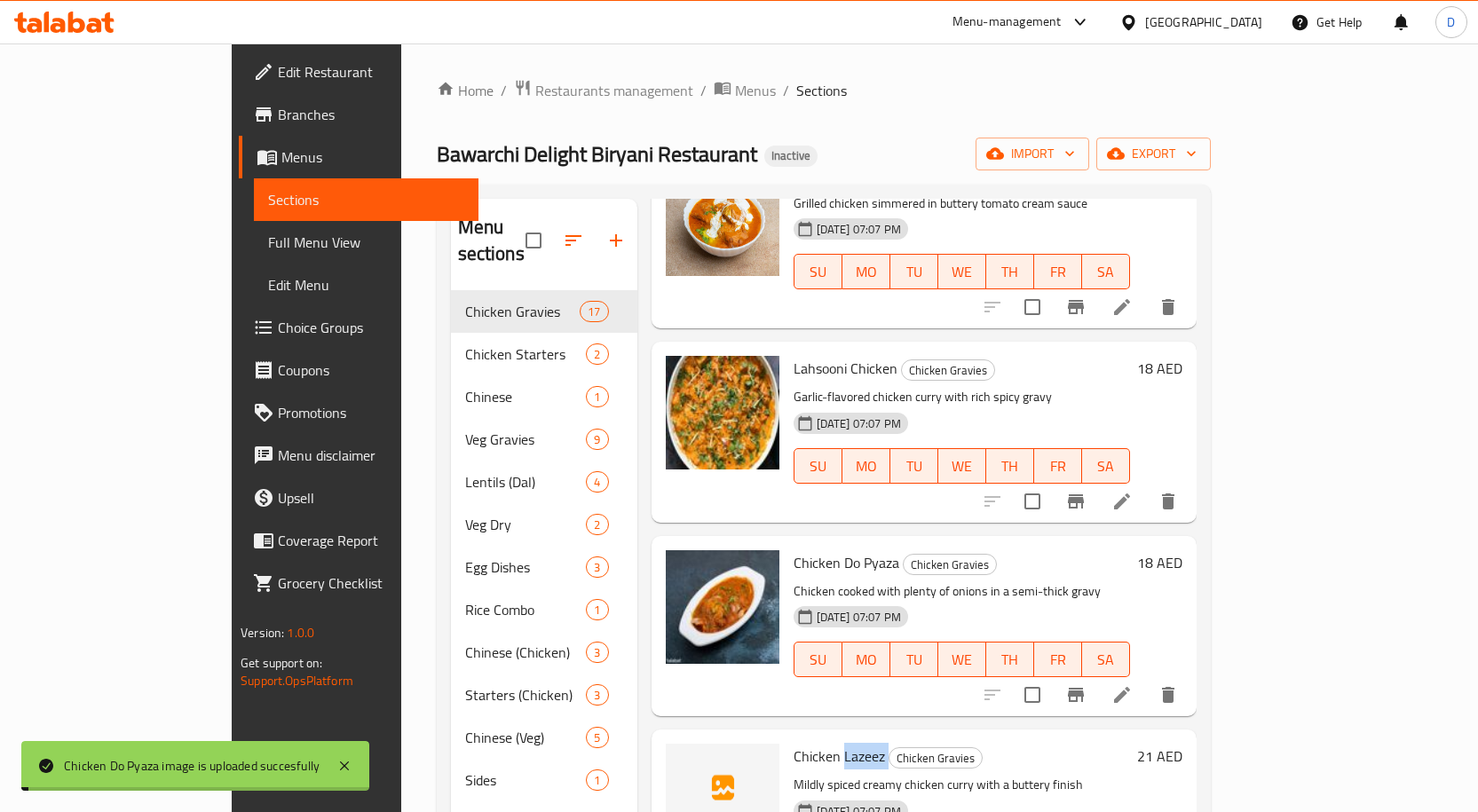
click at [800, 561] on span "Chicken Lazeez" at bounding box center [839, 756] width 91 height 27
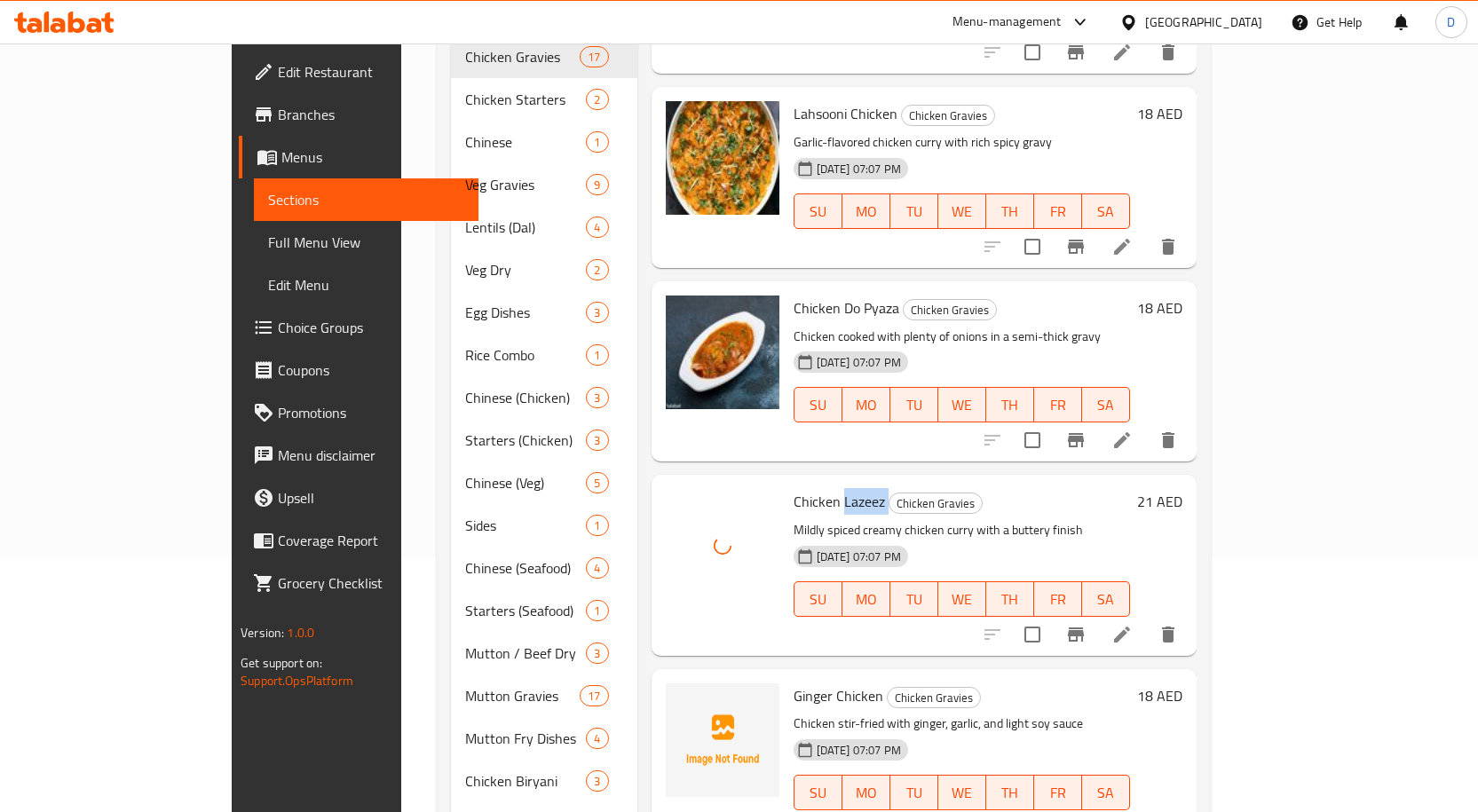
scroll to position [355, 0]
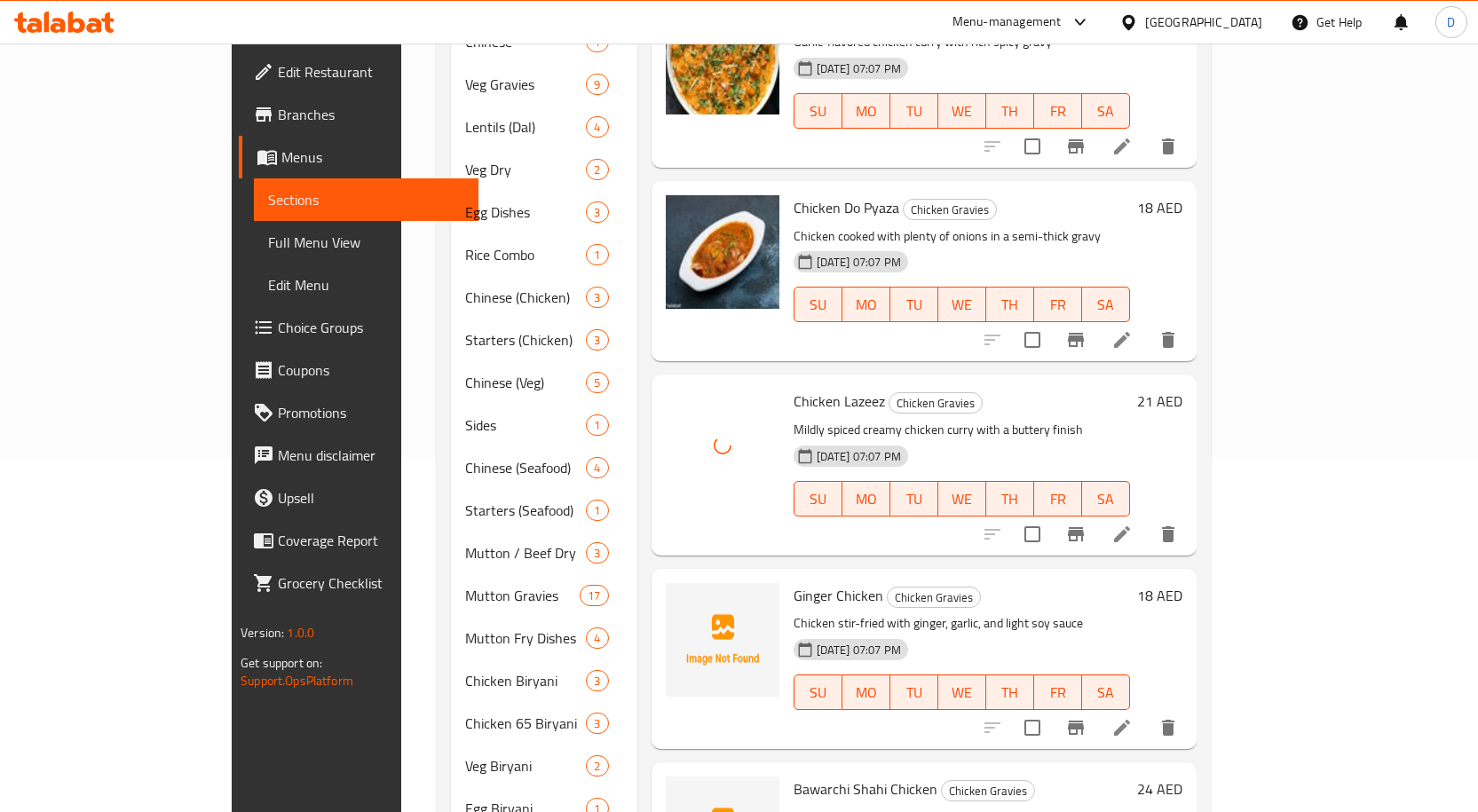
click at [794, 561] on span "Ginger Chicken" at bounding box center [838, 596] width 89 height 27
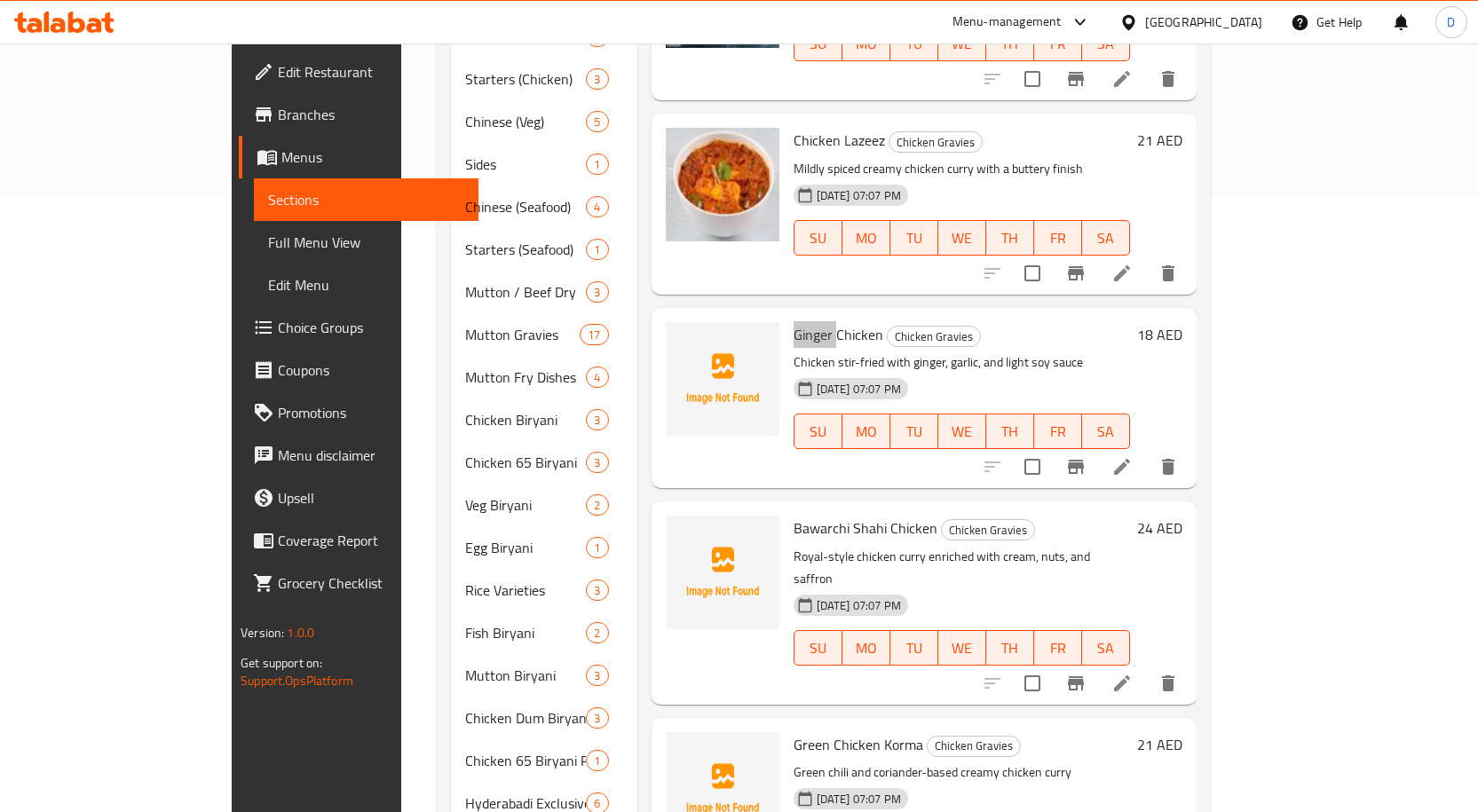
scroll to position [621, 0]
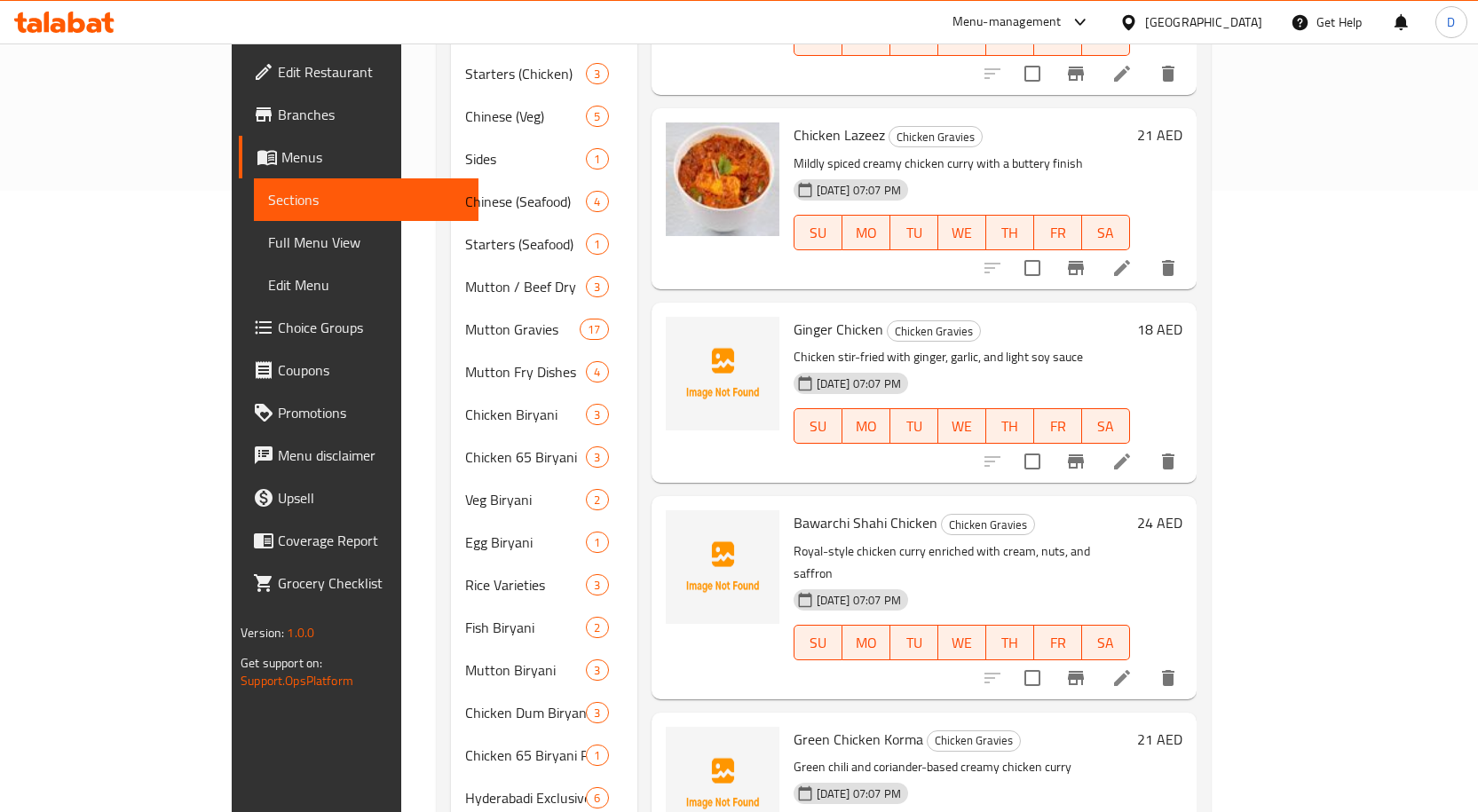
click at [796, 509] on span "Bawarchi Shahi Chicken" at bounding box center [865, 523] width 143 height 27
click at [802, 561] on span "Green Chicken Korma" at bounding box center [858, 739] width 130 height 27
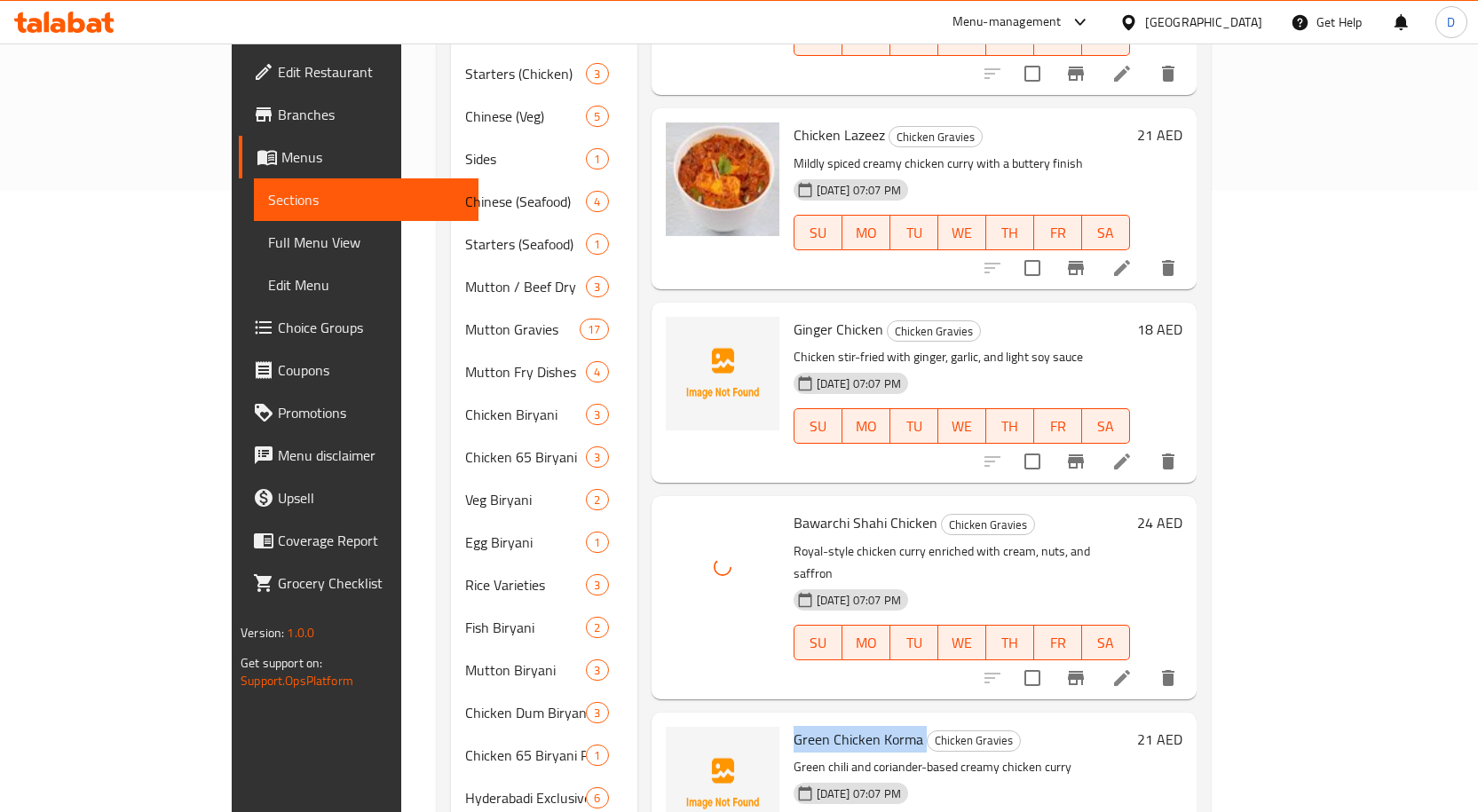
click at [802, 561] on span "Green Chicken Korma" at bounding box center [858, 739] width 130 height 27
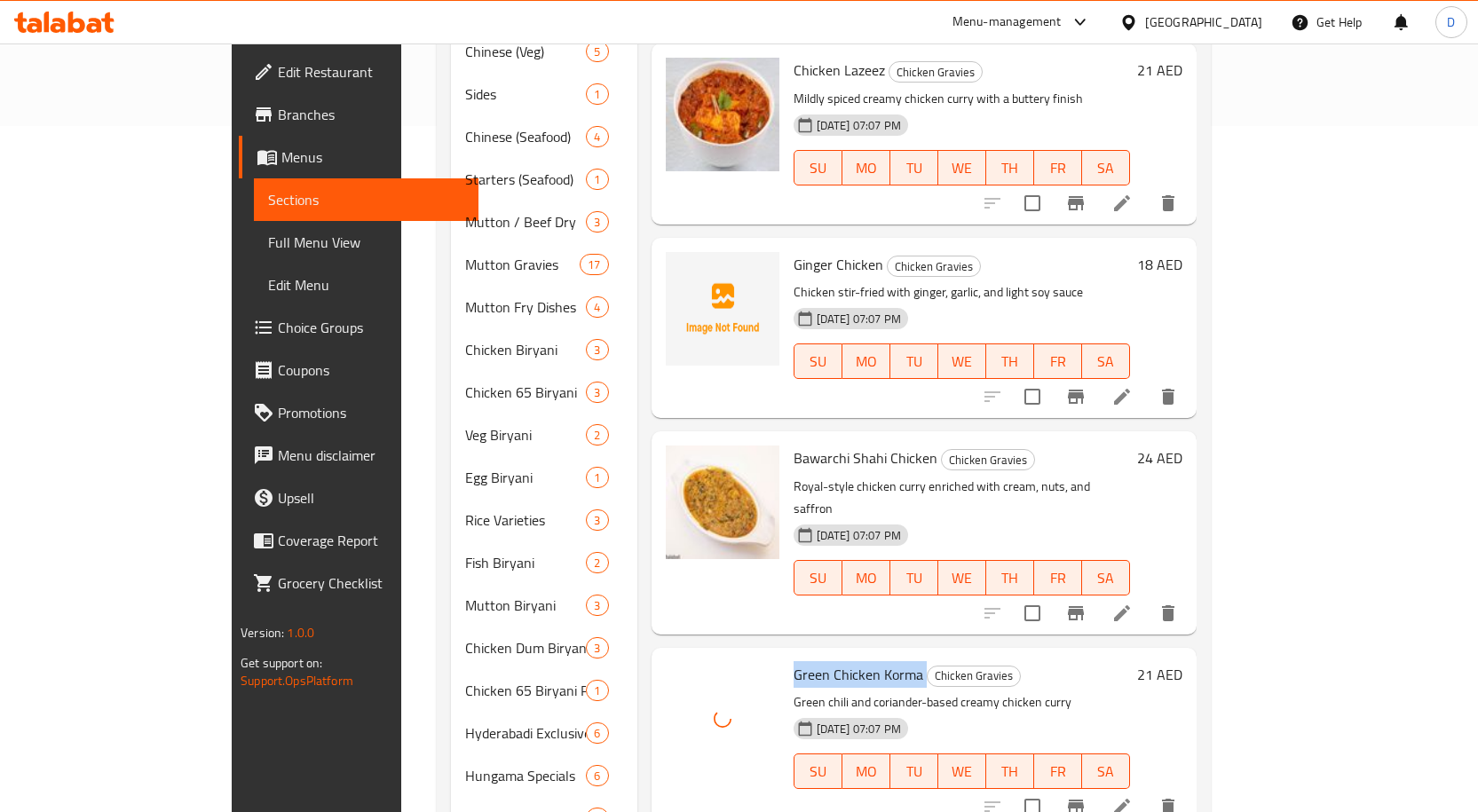
scroll to position [786, 0]
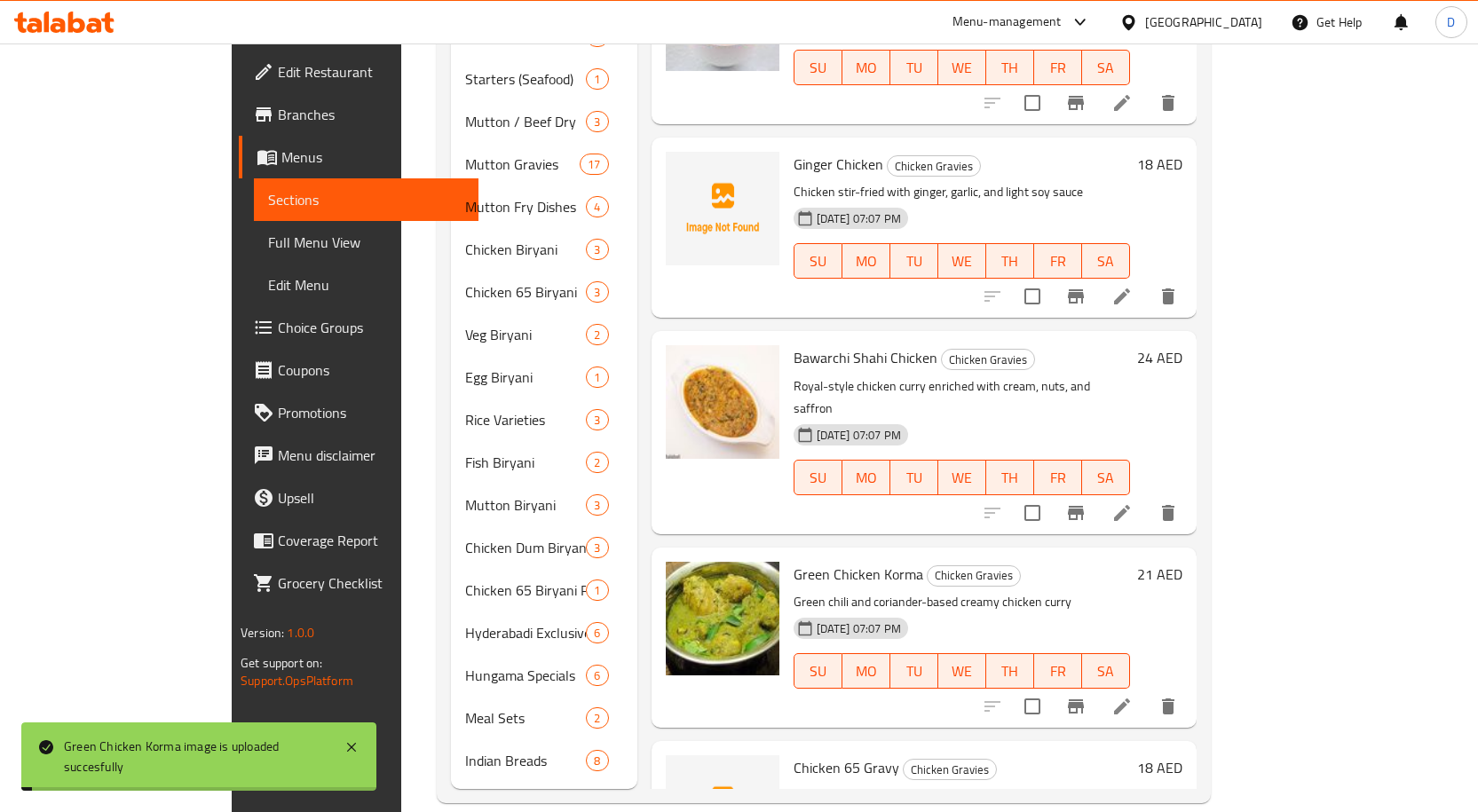
click at [794, 561] on span "Chicken 65 Gravy" at bounding box center [846, 768] width 106 height 27
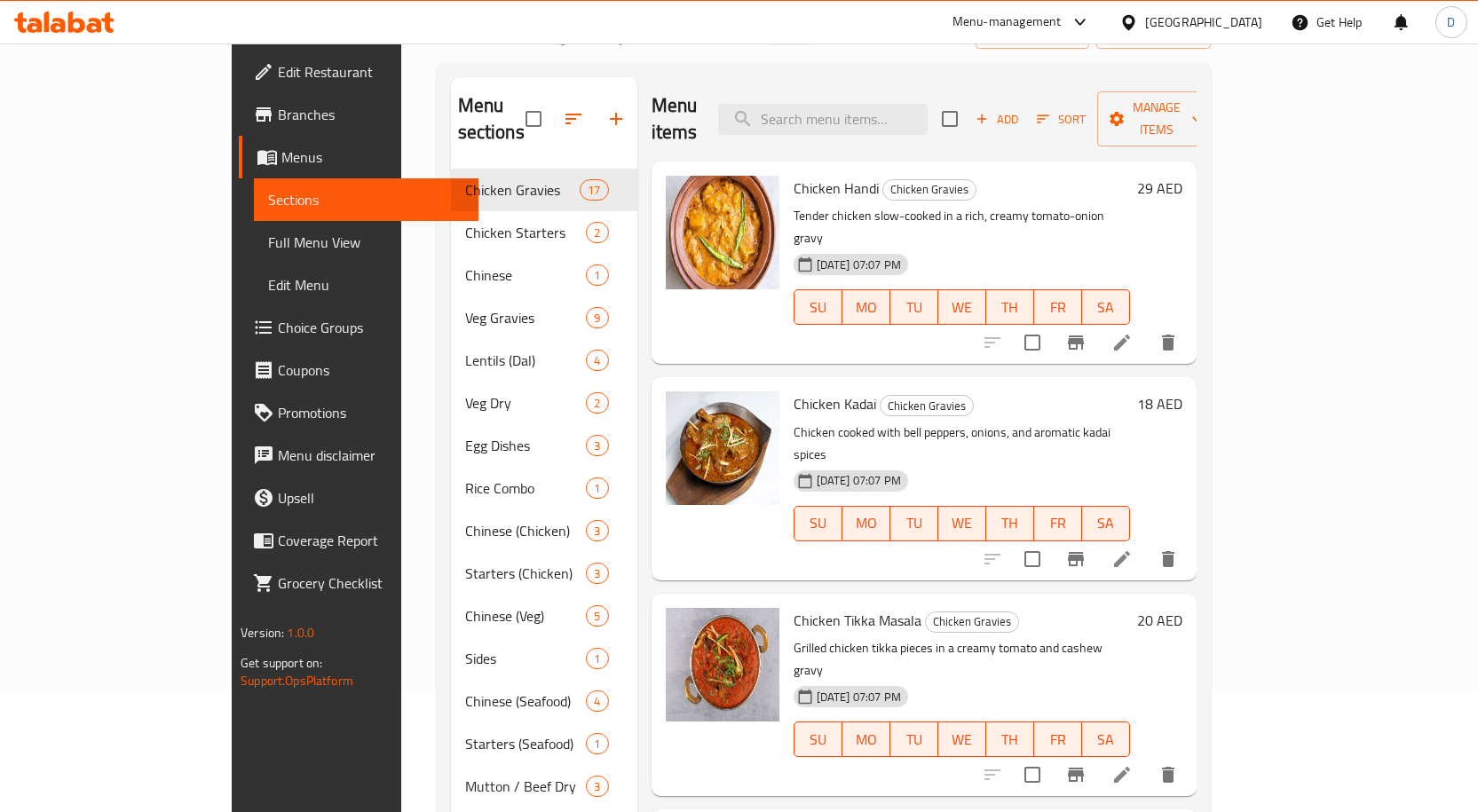
scroll to position [0, 0]
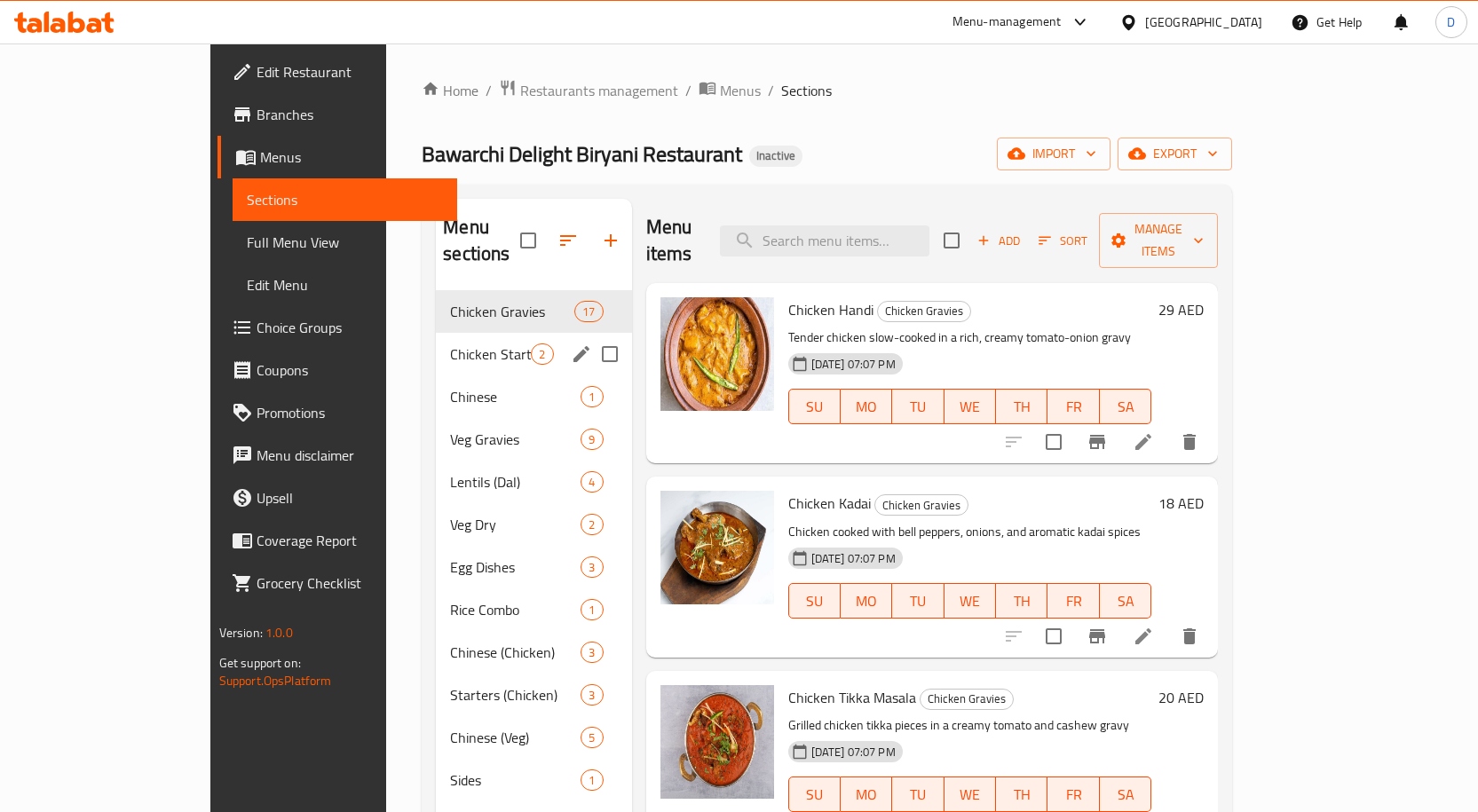
click at [436, 342] on div "Chicken Starters 2" at bounding box center [533, 353] width 196 height 42
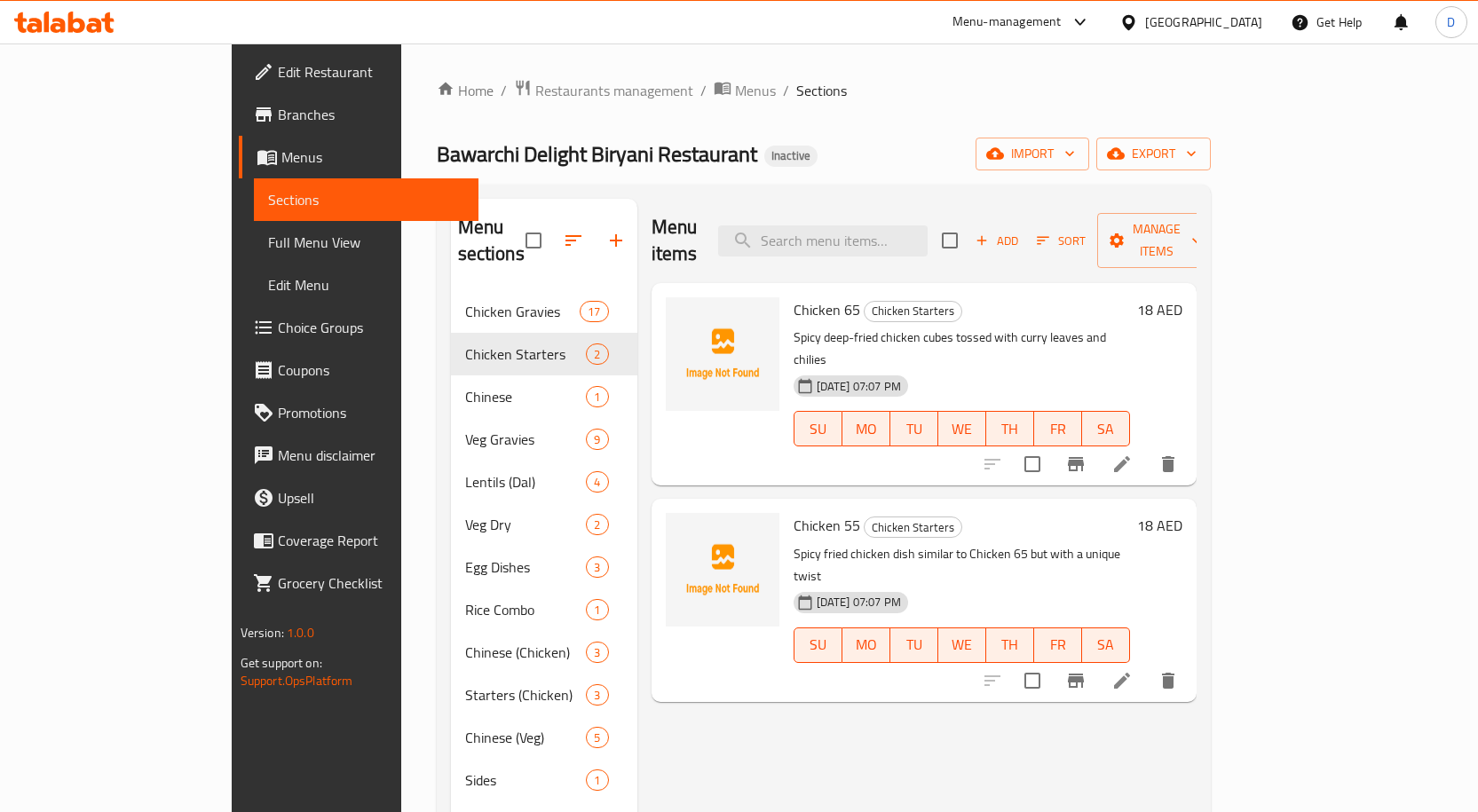
click at [794, 297] on span "Chicken 65" at bounding box center [827, 310] width 67 height 27
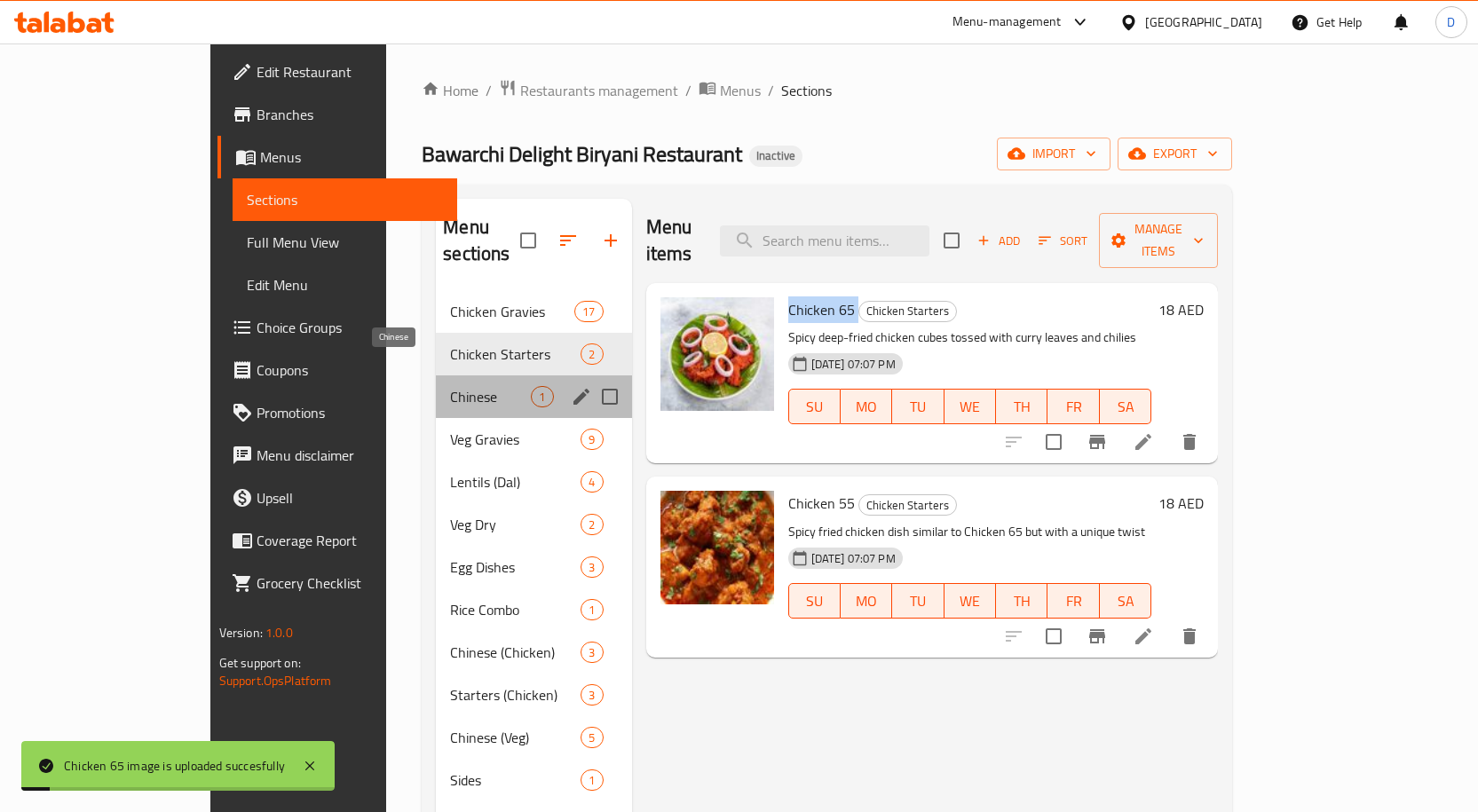
click at [450, 386] on span "Chinese" at bounding box center [491, 397] width 81 height 22
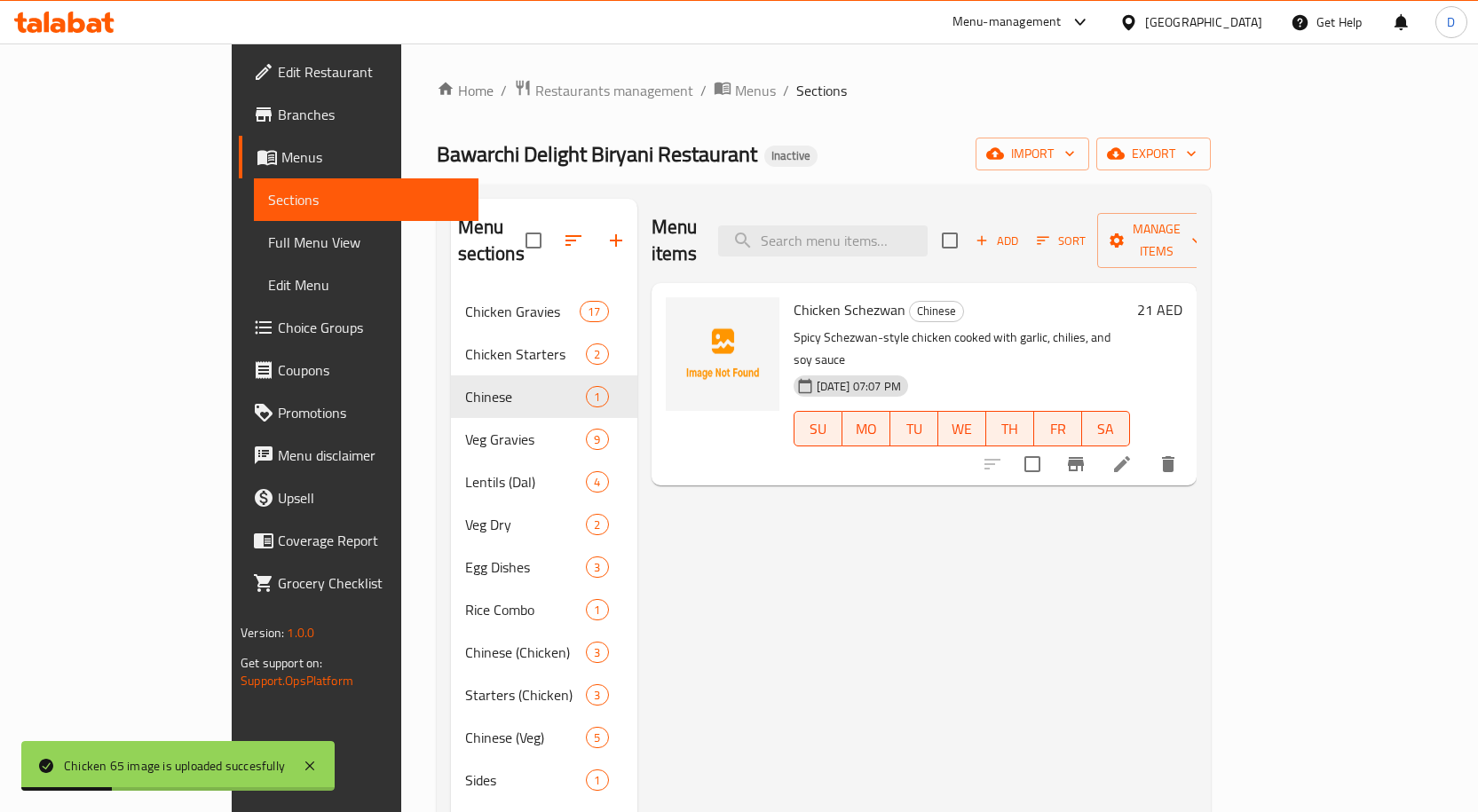
click at [834, 297] on span "Chicken Schezwan" at bounding box center [849, 310] width 112 height 27
click at [833, 297] on span "Chicken Schezwan" at bounding box center [849, 310] width 112 height 27
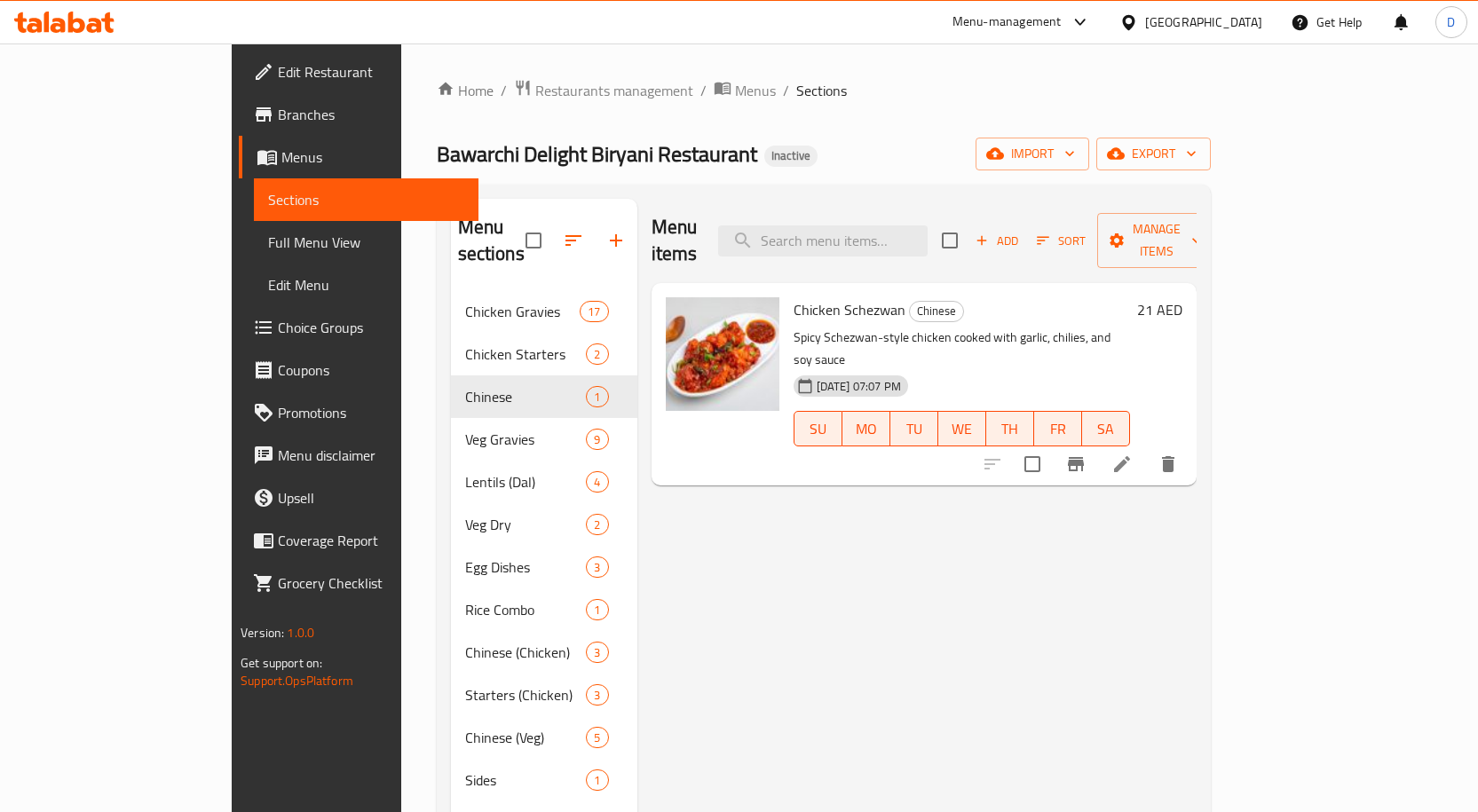
drag, startPoint x: 709, startPoint y: 440, endPoint x: 666, endPoint y: 444, distance: 43.2
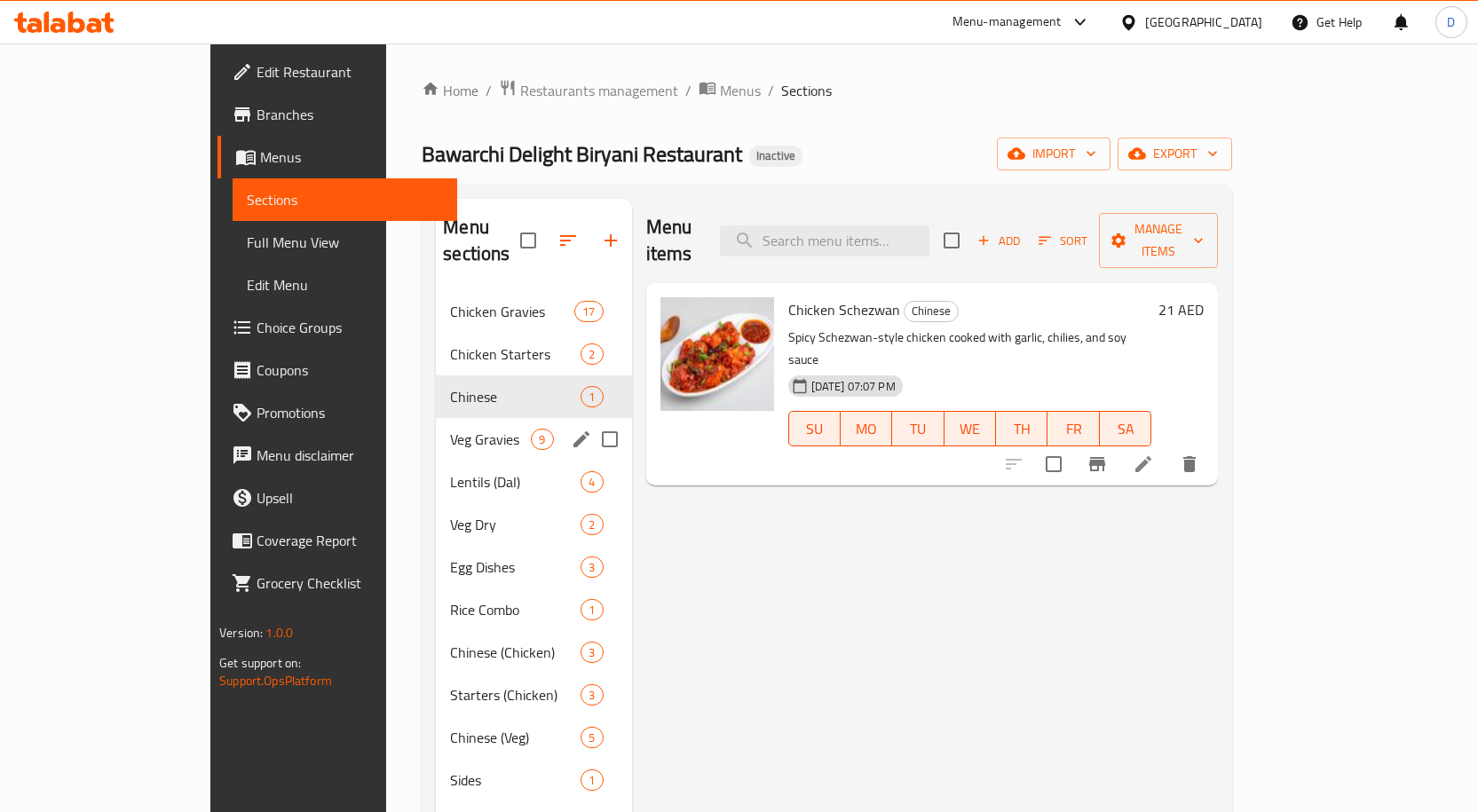
click at [436, 418] on div "Veg Gravies 9" at bounding box center [533, 439] width 196 height 42
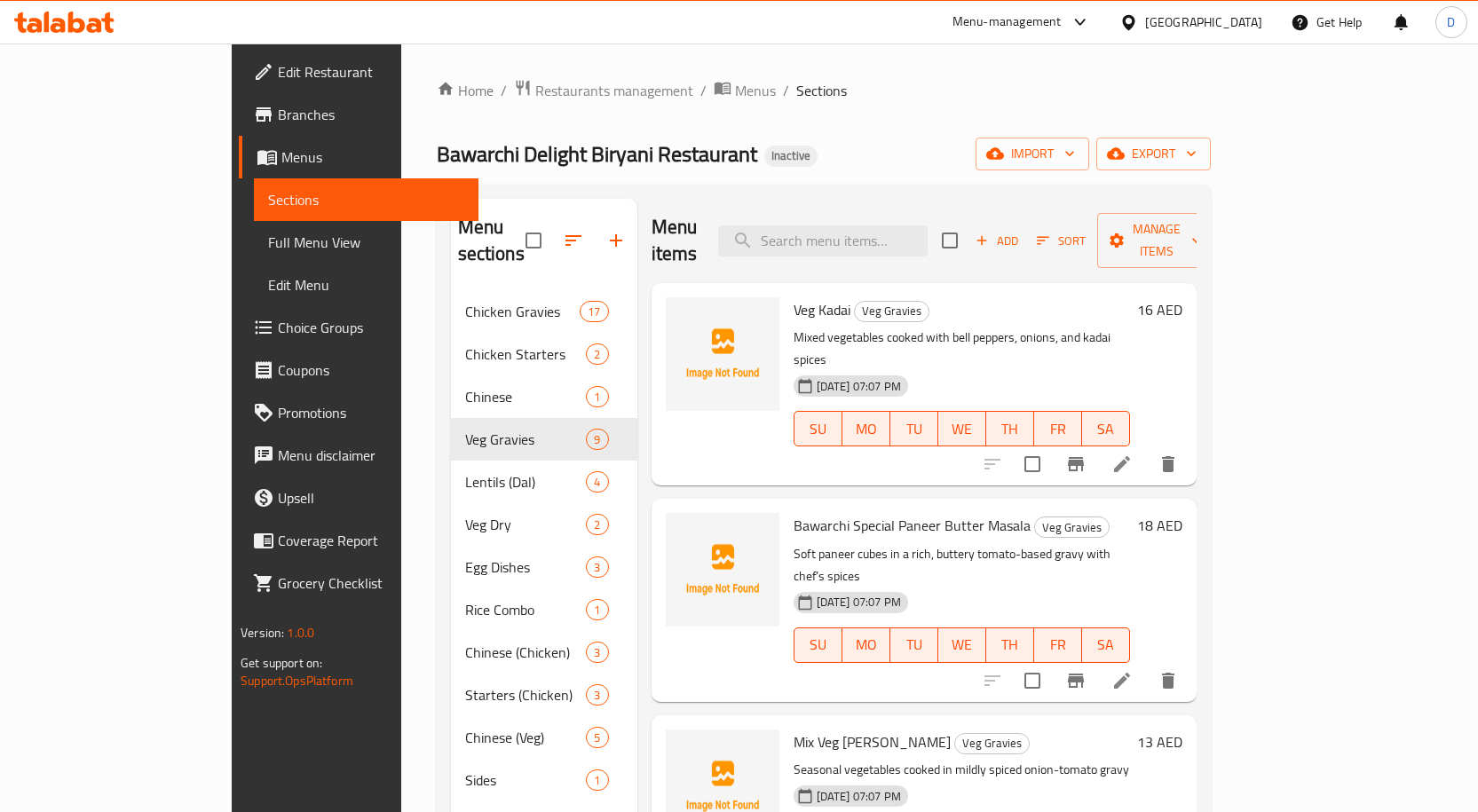
click at [794, 297] on span "Veg Kadai" at bounding box center [822, 310] width 57 height 27
click at [794, 512] on span "Bawarchi Special Paneer Butter Masala" at bounding box center [912, 525] width 237 height 27
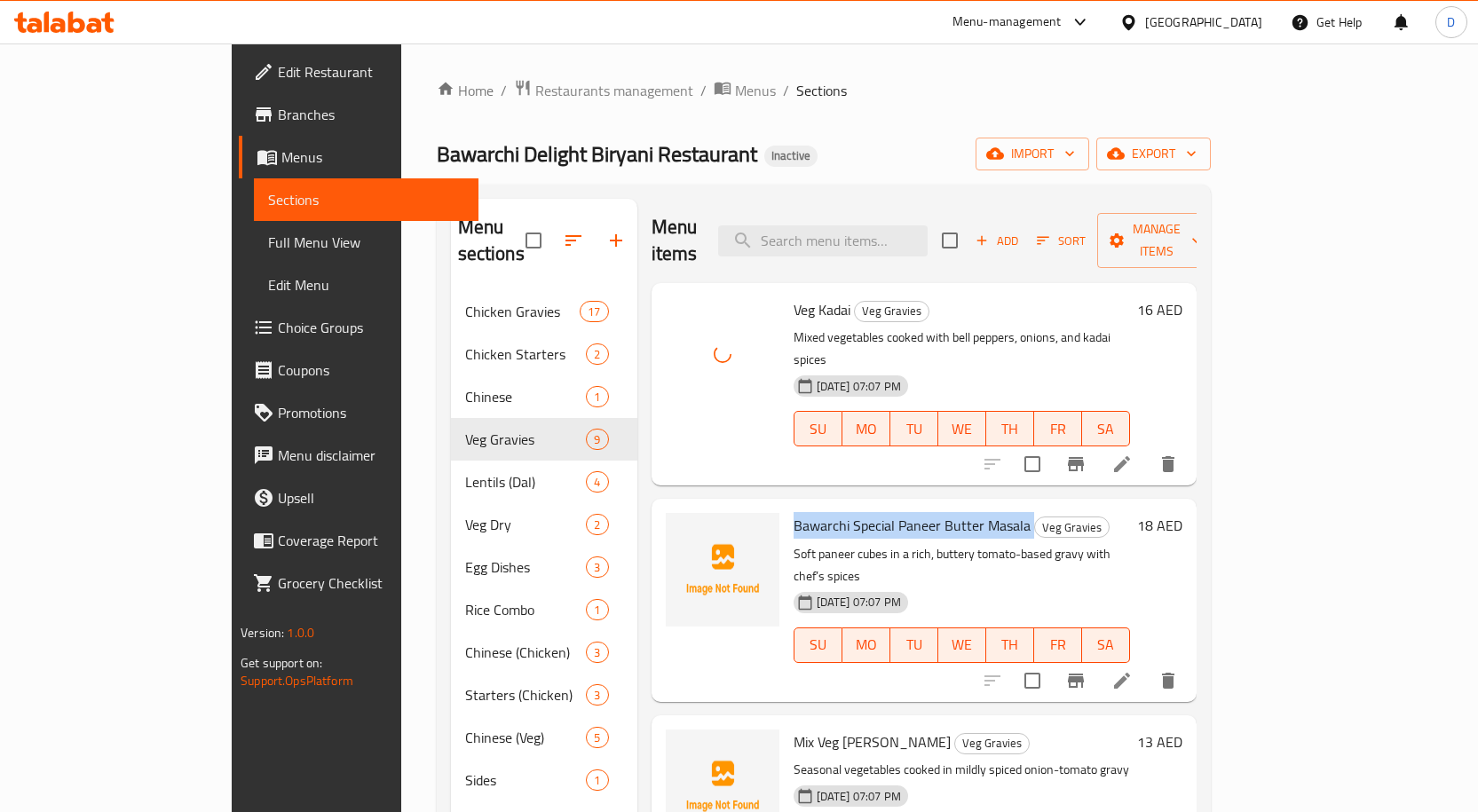
click at [794, 512] on span "Bawarchi Special Paneer Butter Masala" at bounding box center [912, 525] width 237 height 27
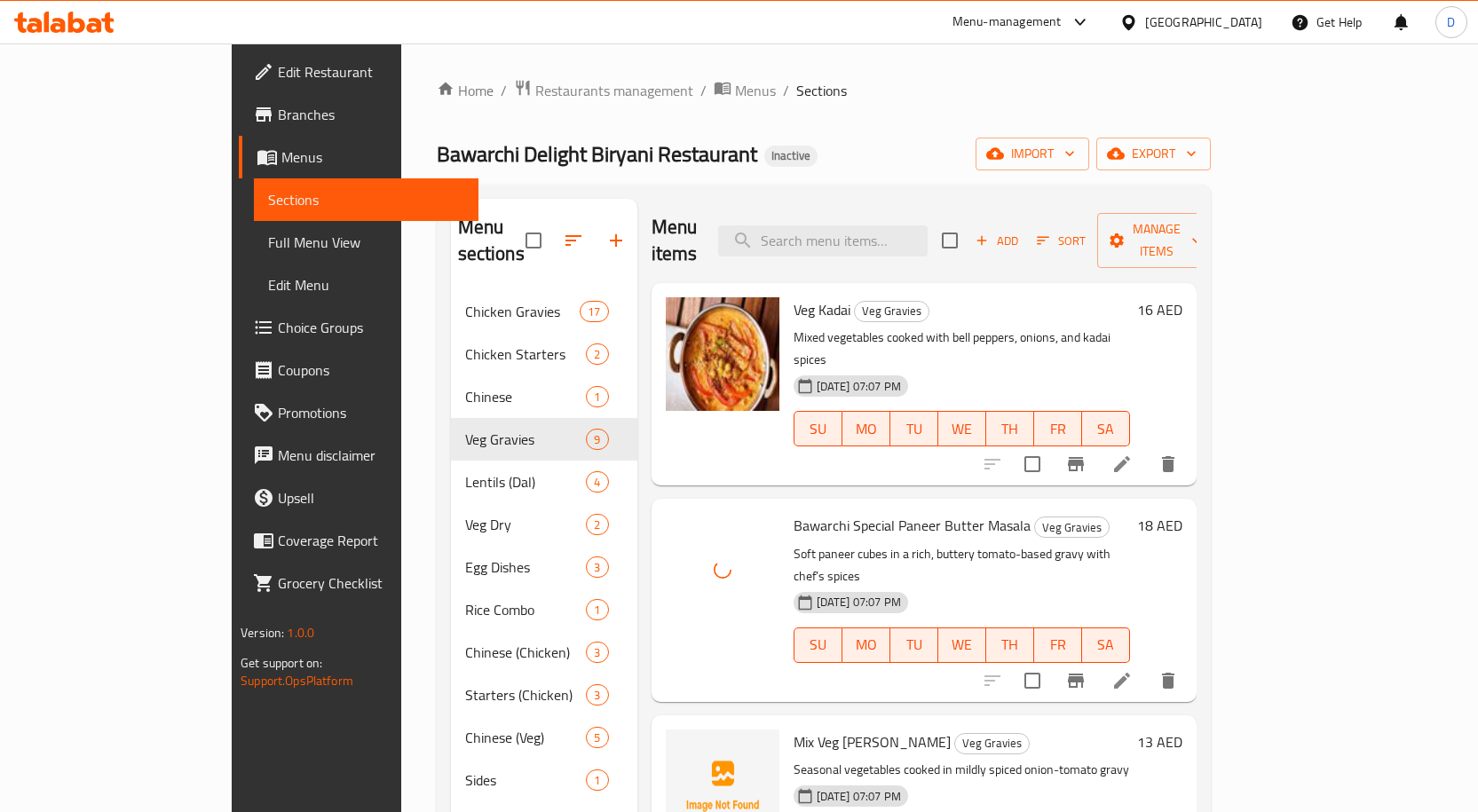
click at [794, 561] on span "Mix Veg [PERSON_NAME]" at bounding box center [872, 742] width 157 height 27
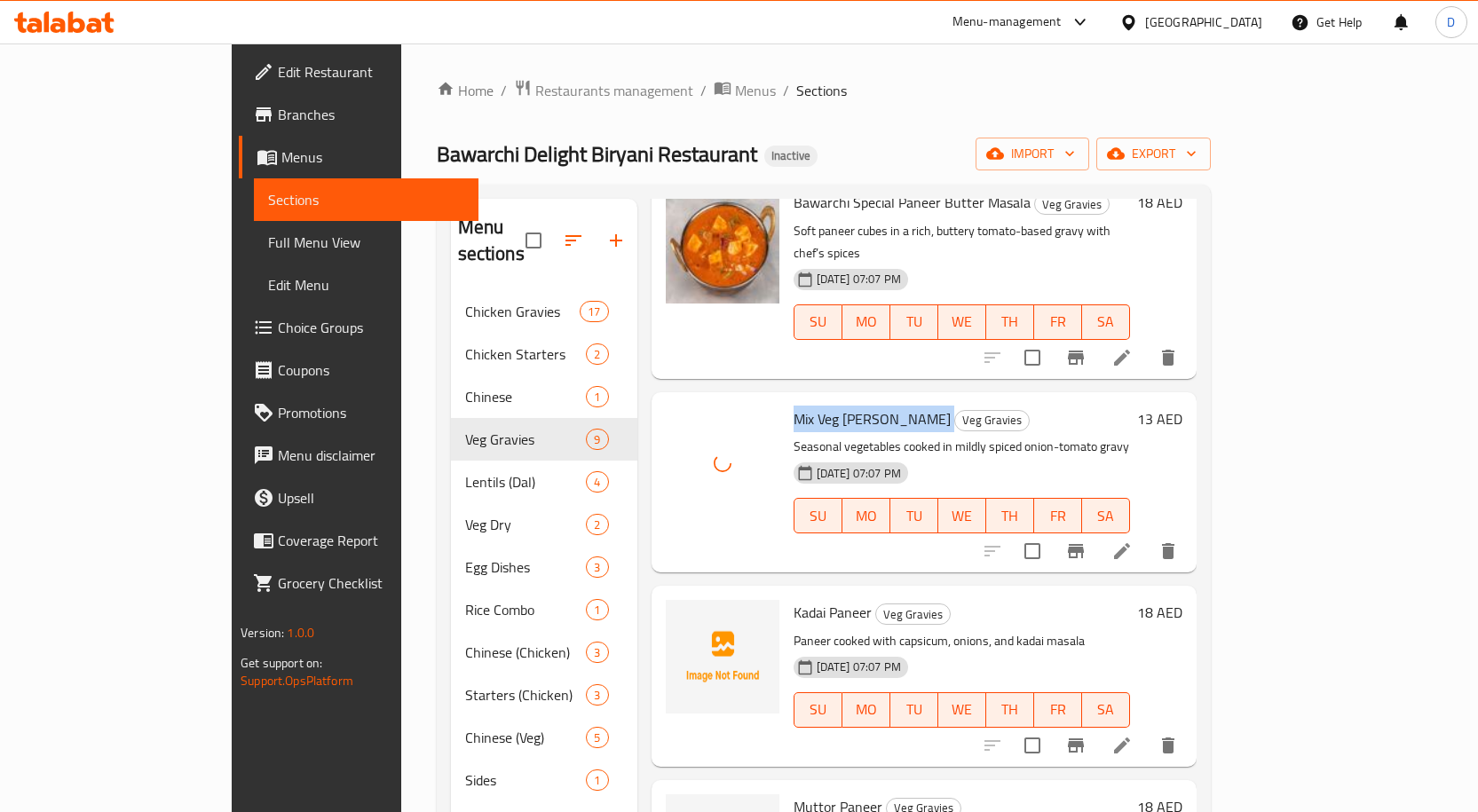
scroll to position [355, 0]
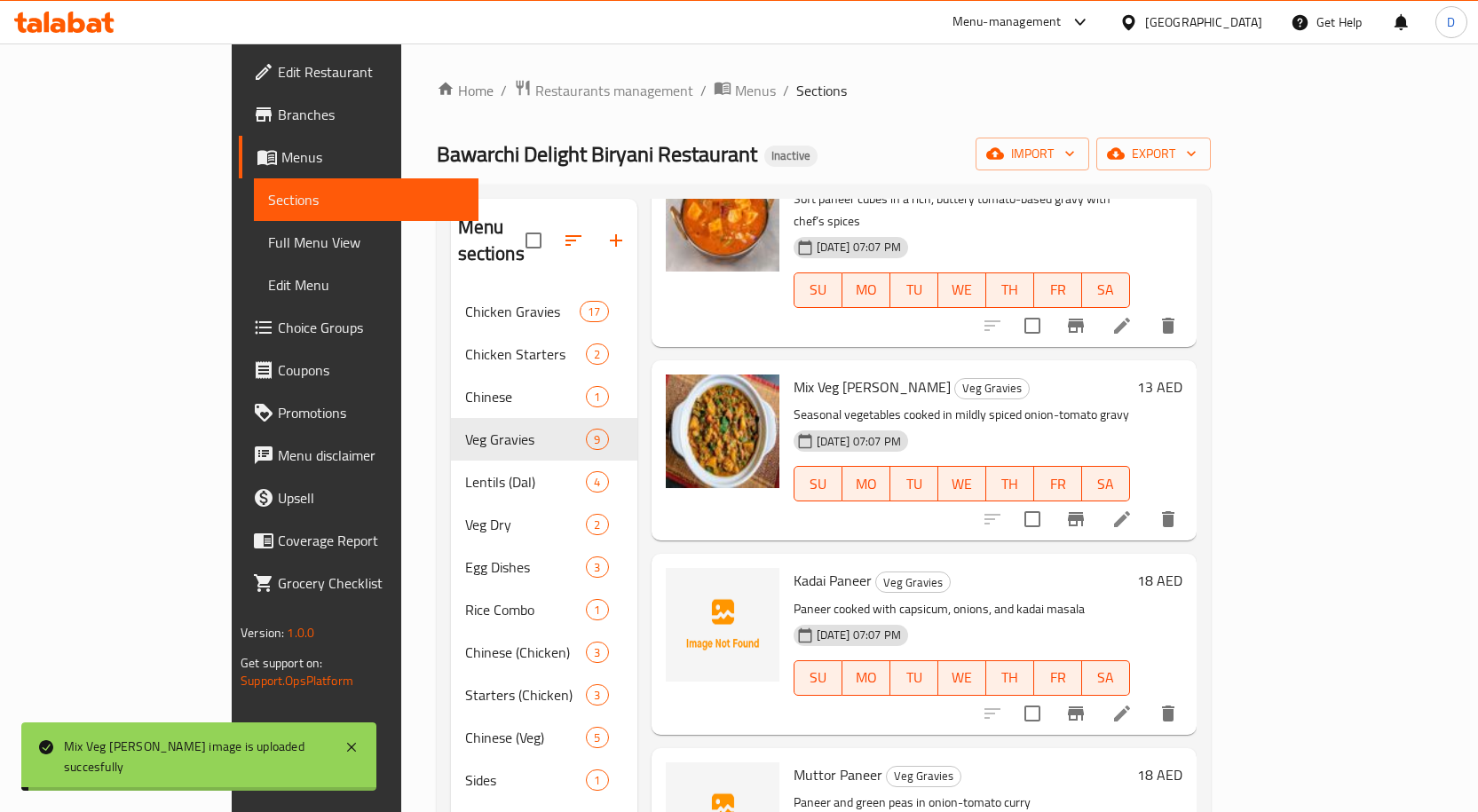
click at [794, 561] on span "Kadai Paneer" at bounding box center [832, 580] width 78 height 27
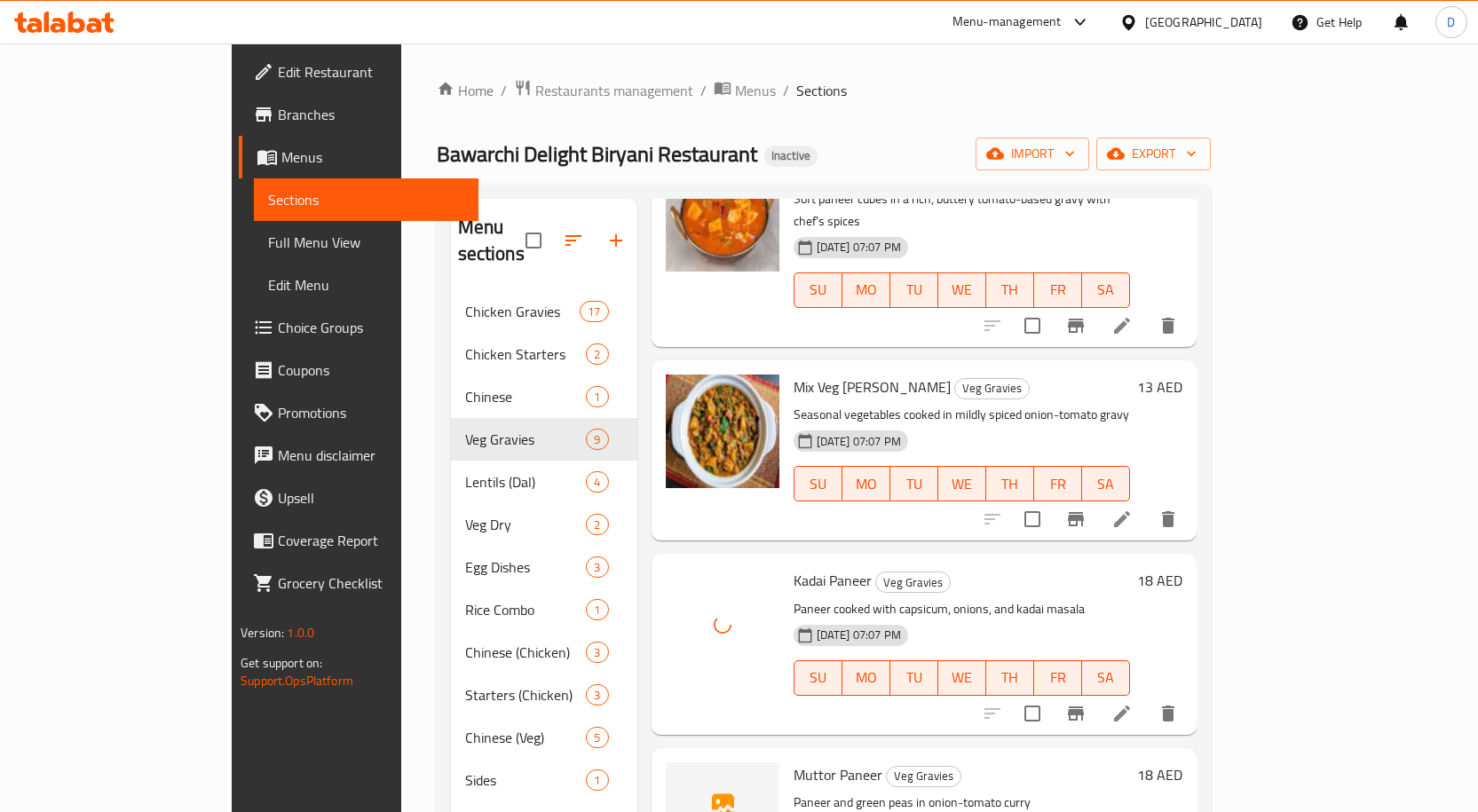
click at [794, 561] on span "Muttor Paneer" at bounding box center [838, 774] width 88 height 27
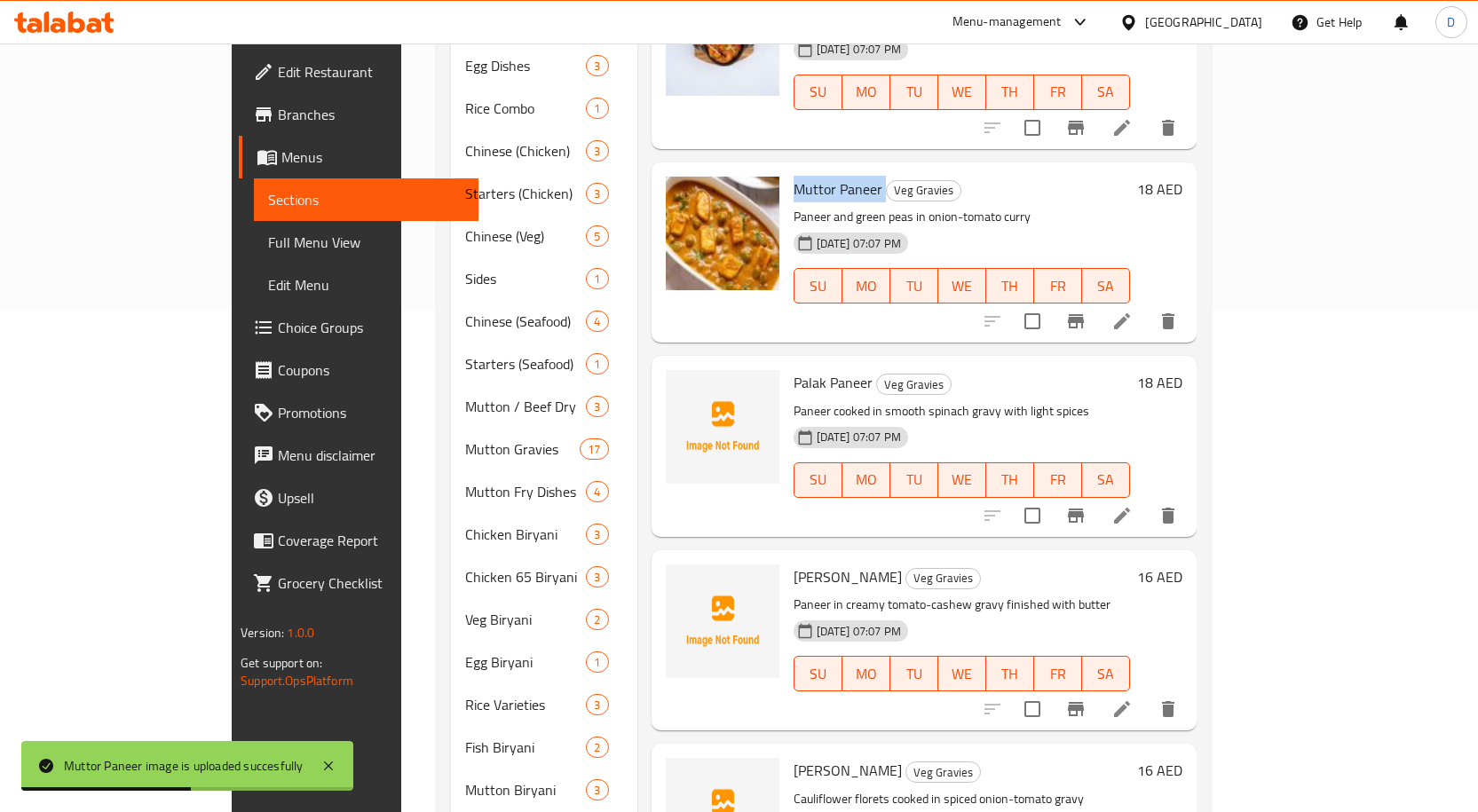
scroll to position [533, 0]
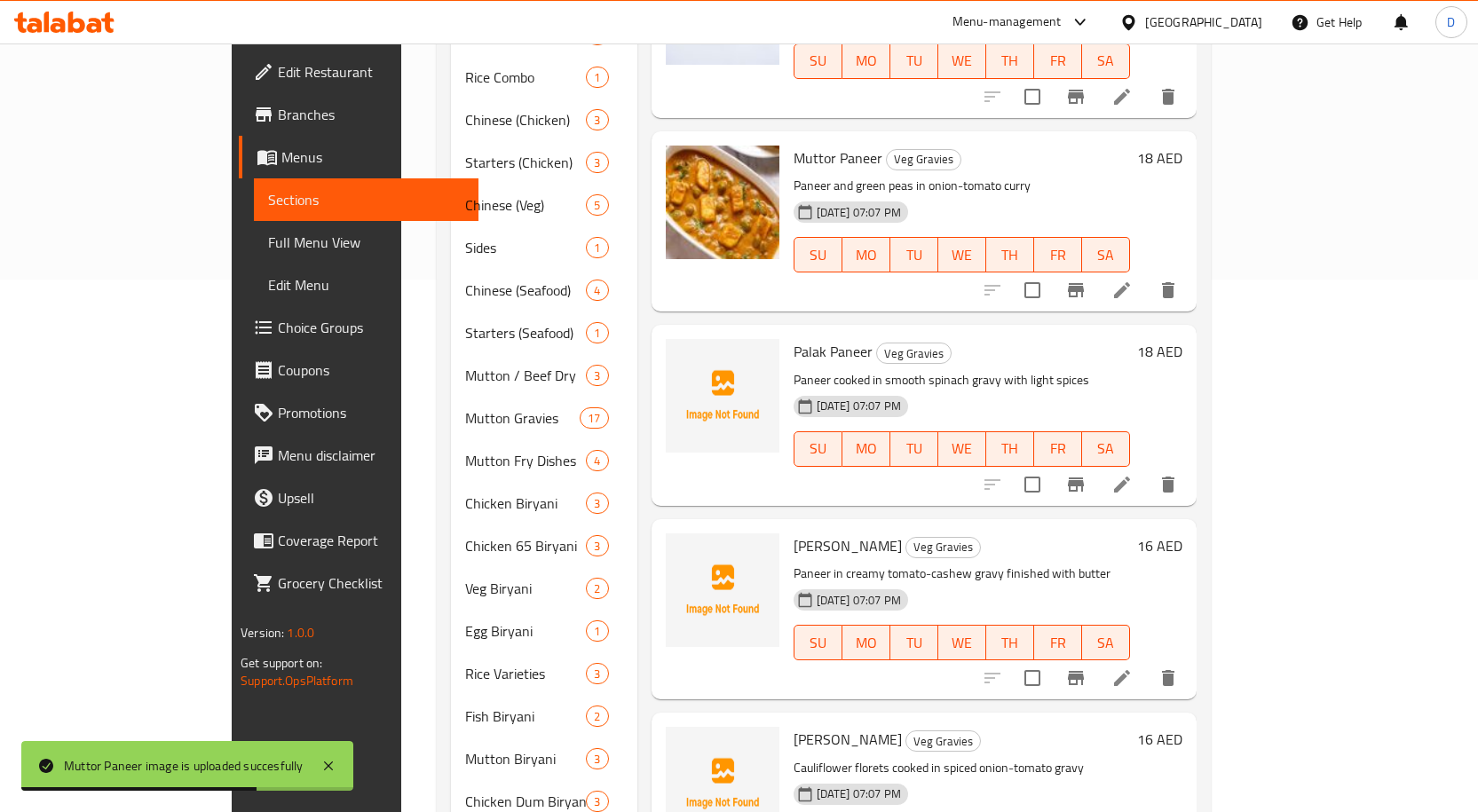
click at [794, 338] on span "Palak Paneer" at bounding box center [833, 351] width 79 height 27
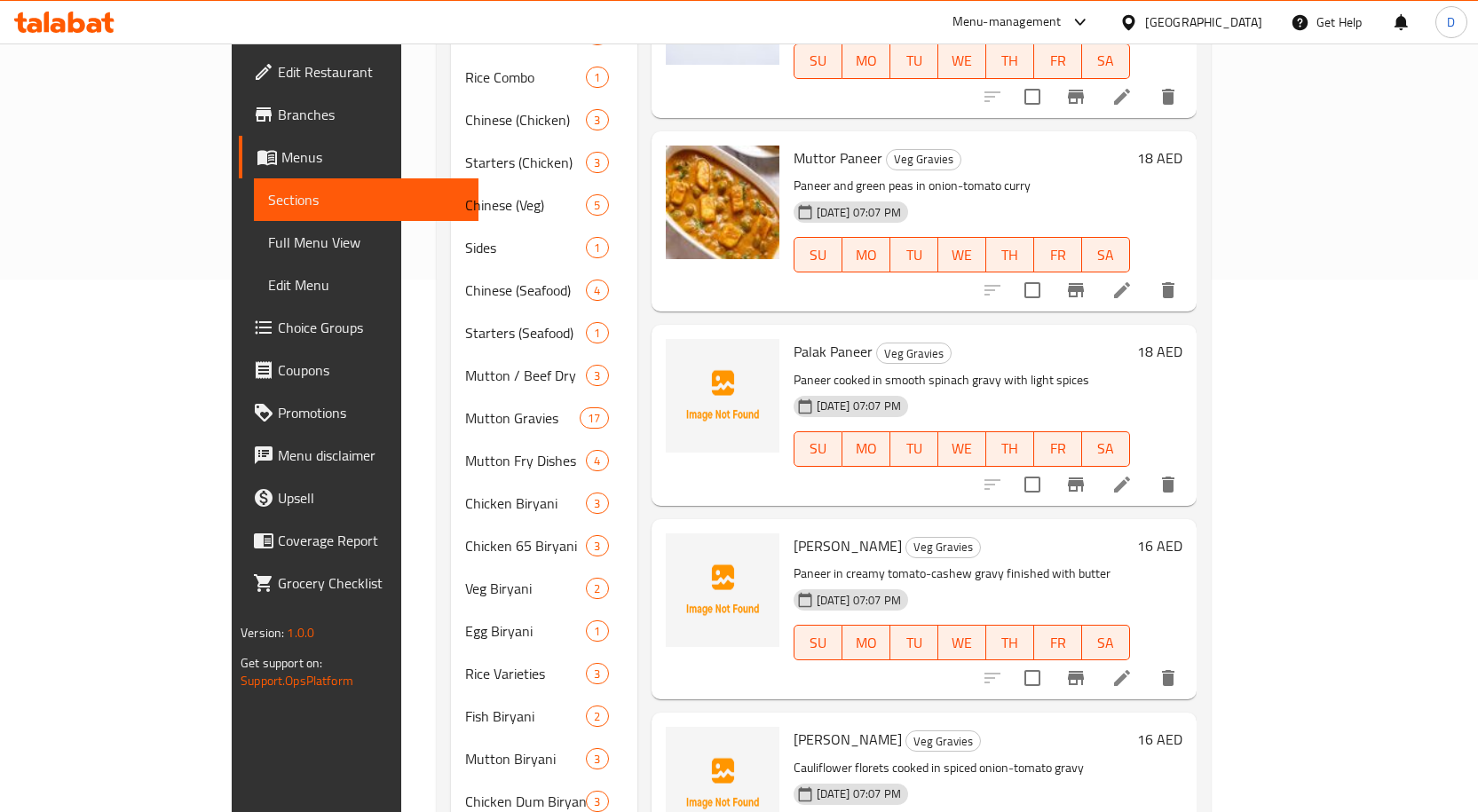
click at [786, 332] on div "Palak Paneer Veg Gravies Paneer cooked in smooth spinach gravy with light spice…" at bounding box center [961, 415] width 351 height 166
click at [794, 338] on span "Palak Paneer" at bounding box center [833, 351] width 79 height 27
click at [817, 533] on span "[PERSON_NAME]" at bounding box center [848, 546] width 108 height 27
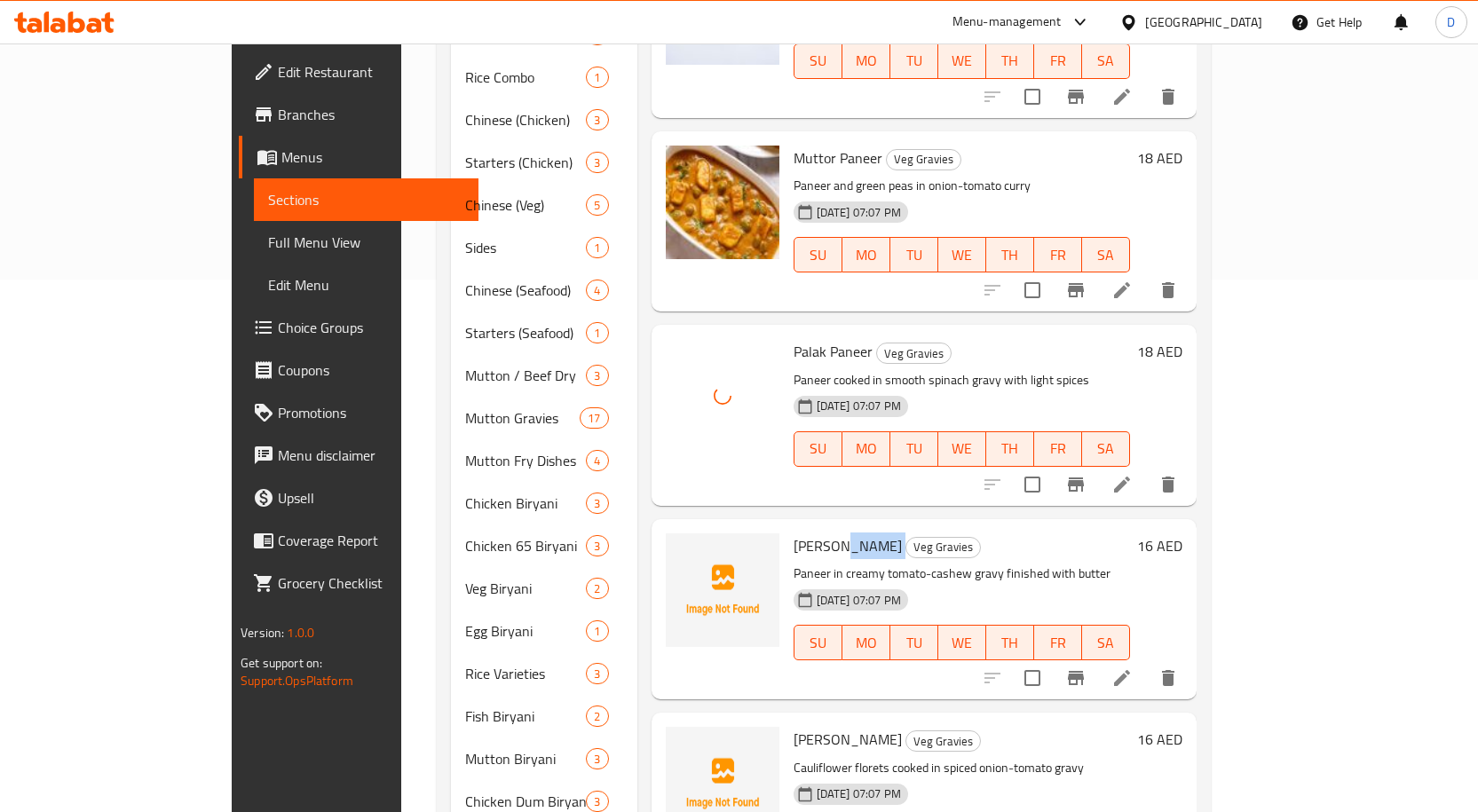
click at [817, 533] on span "[PERSON_NAME]" at bounding box center [848, 546] width 108 height 27
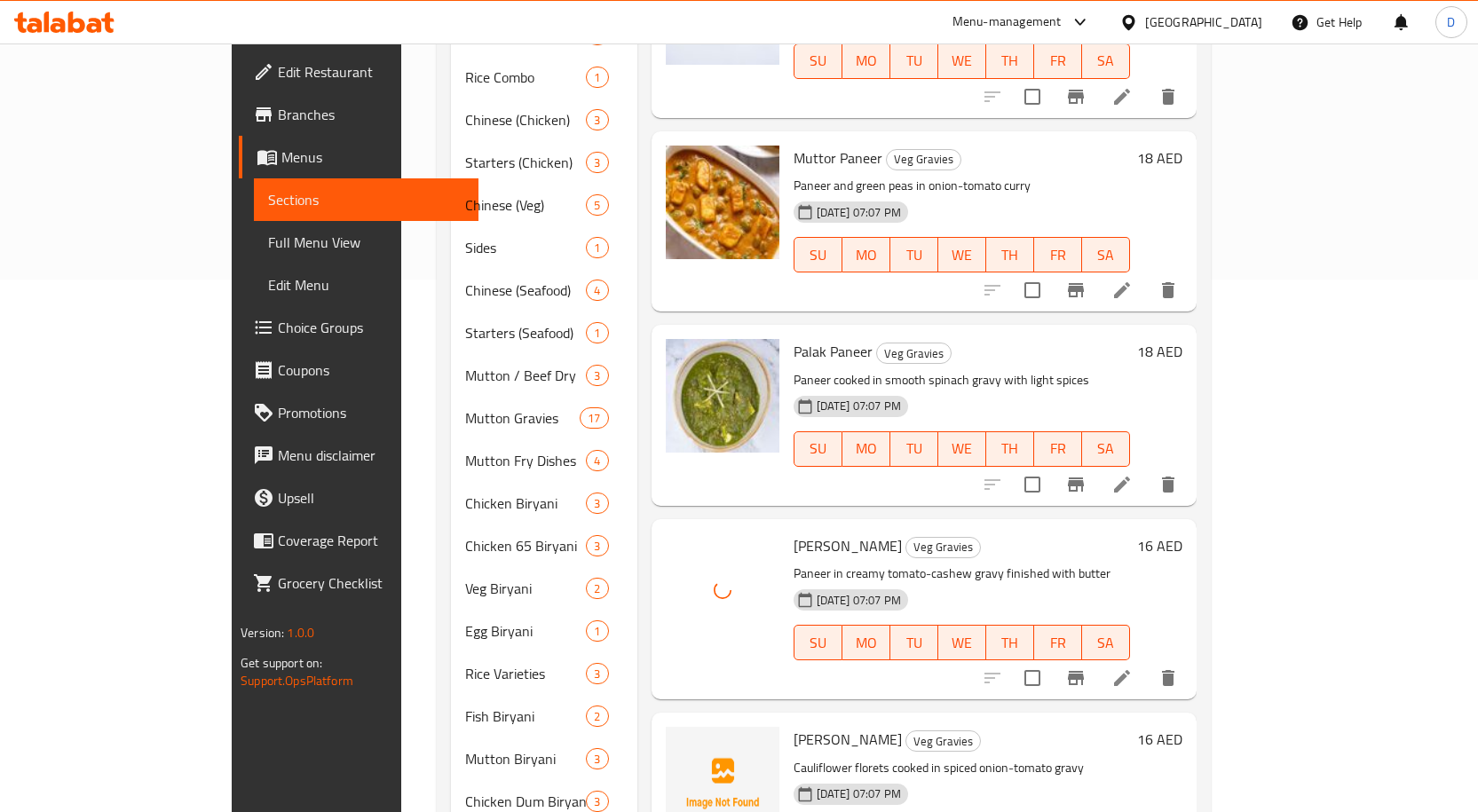
click at [801, 561] on span "[PERSON_NAME]" at bounding box center [848, 739] width 108 height 27
click at [800, 561] on span "[PERSON_NAME]" at bounding box center [848, 739] width 108 height 27
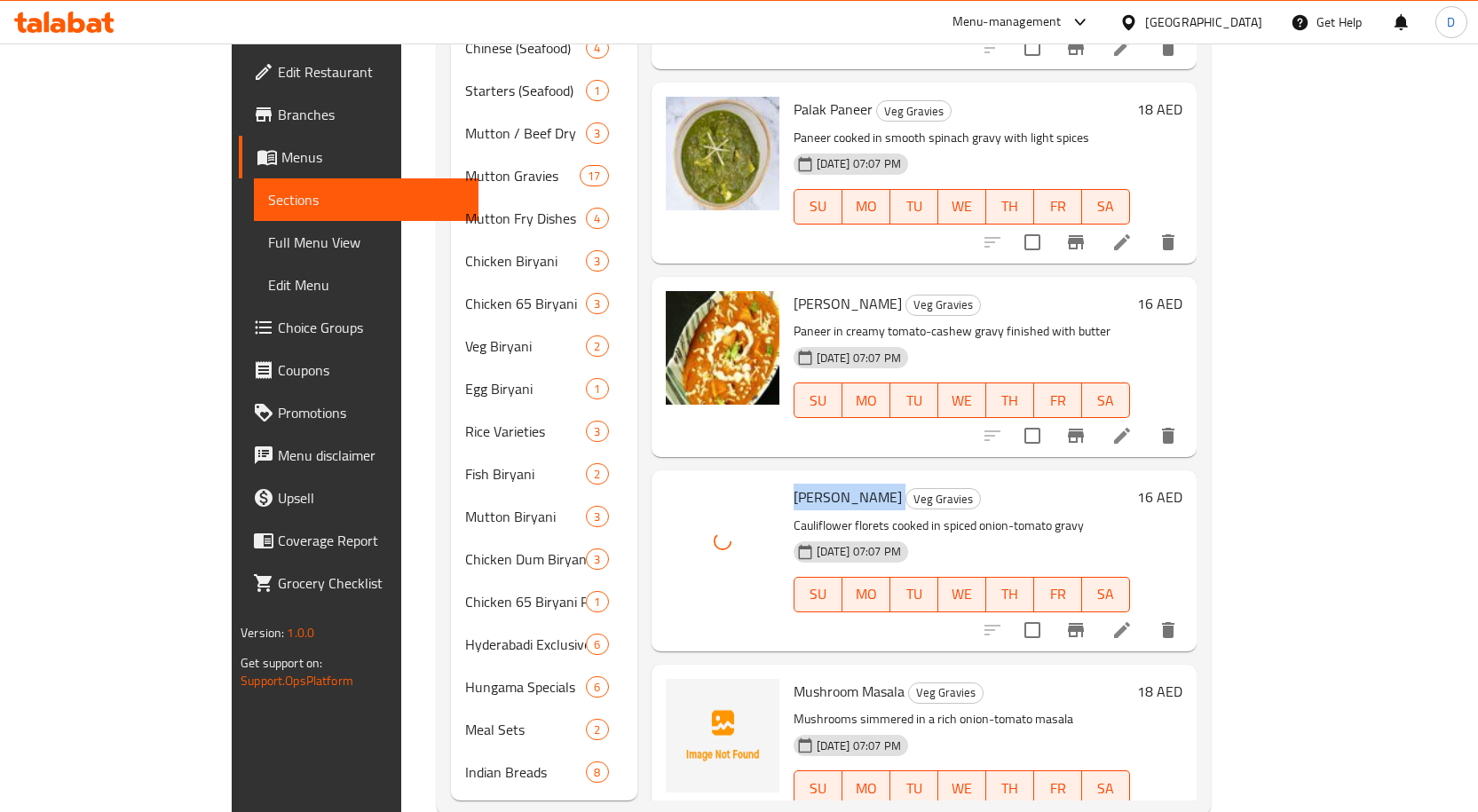
scroll to position [786, 0]
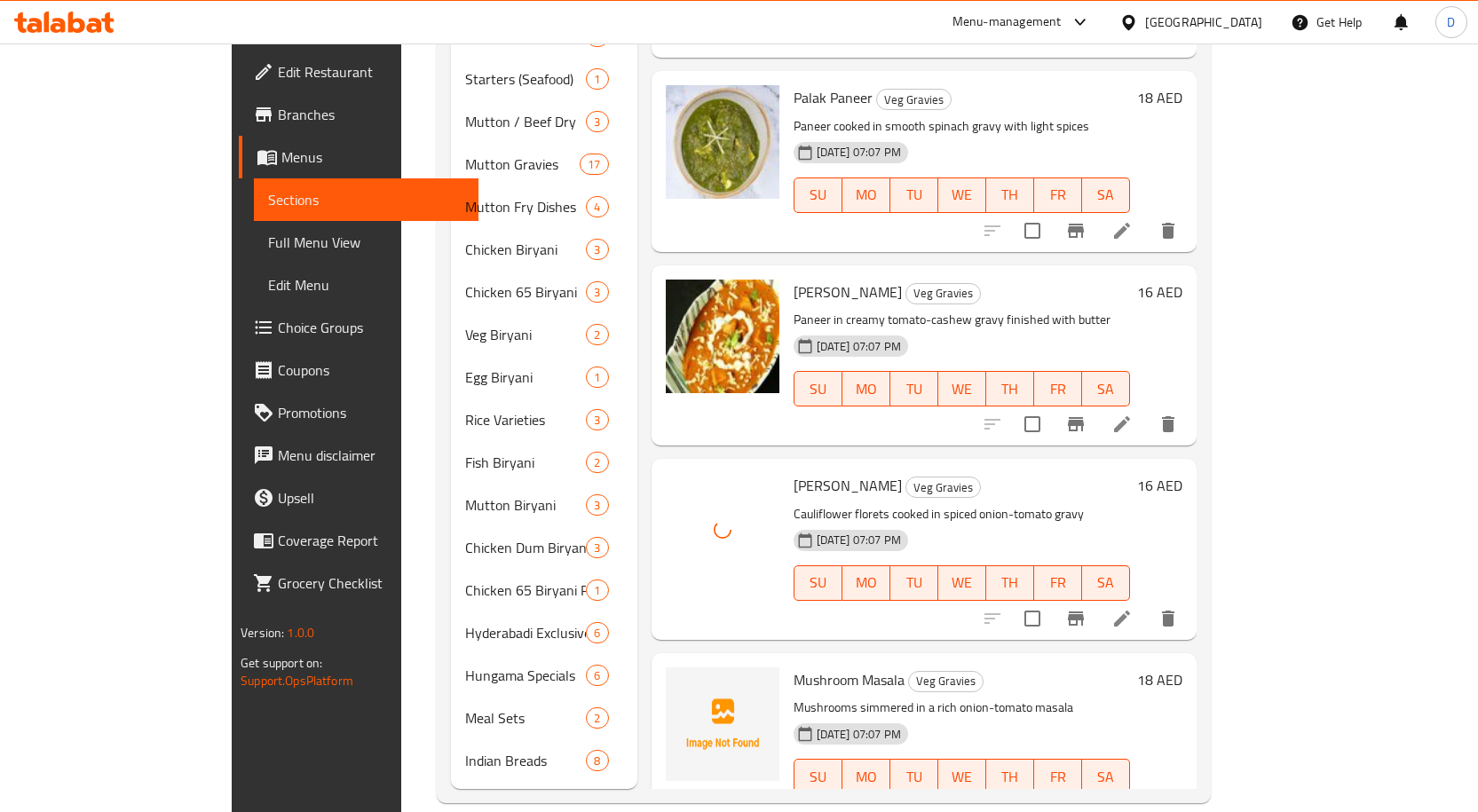
click at [794, 561] on span "Mushroom Masala" at bounding box center [849, 680] width 111 height 27
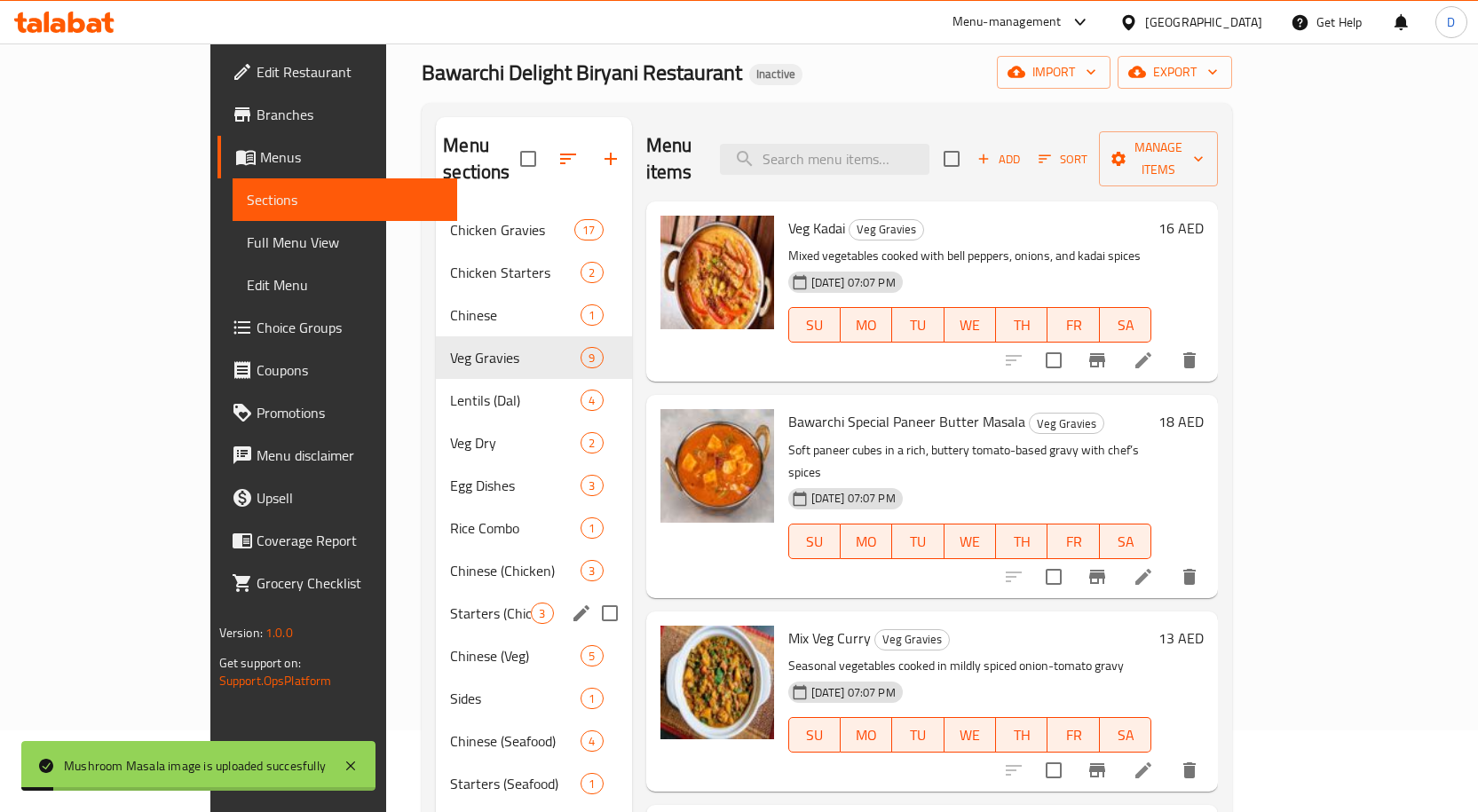
scroll to position [0, 0]
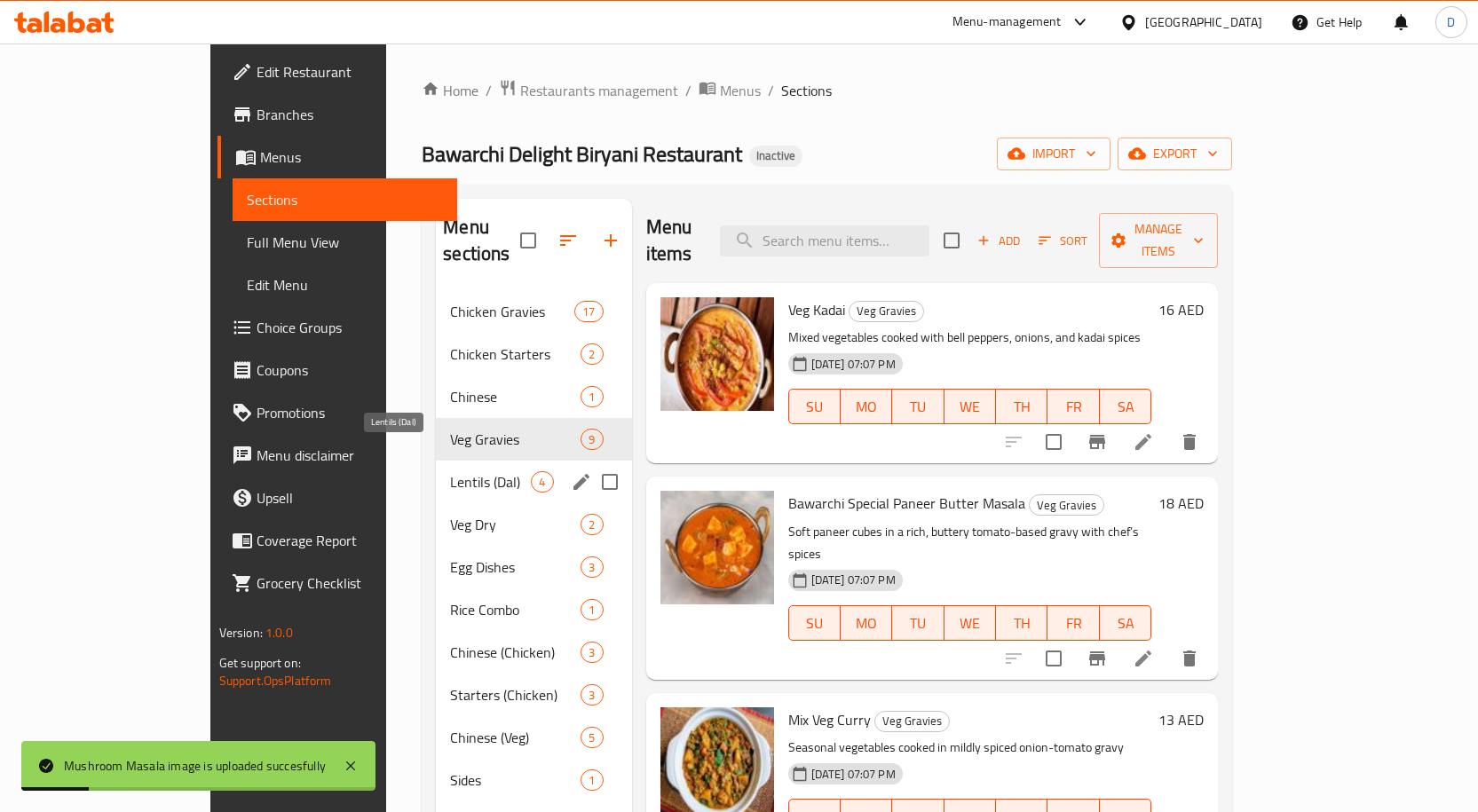
click at [450, 471] on span "Lentils (Dal)" at bounding box center [491, 482] width 81 height 22
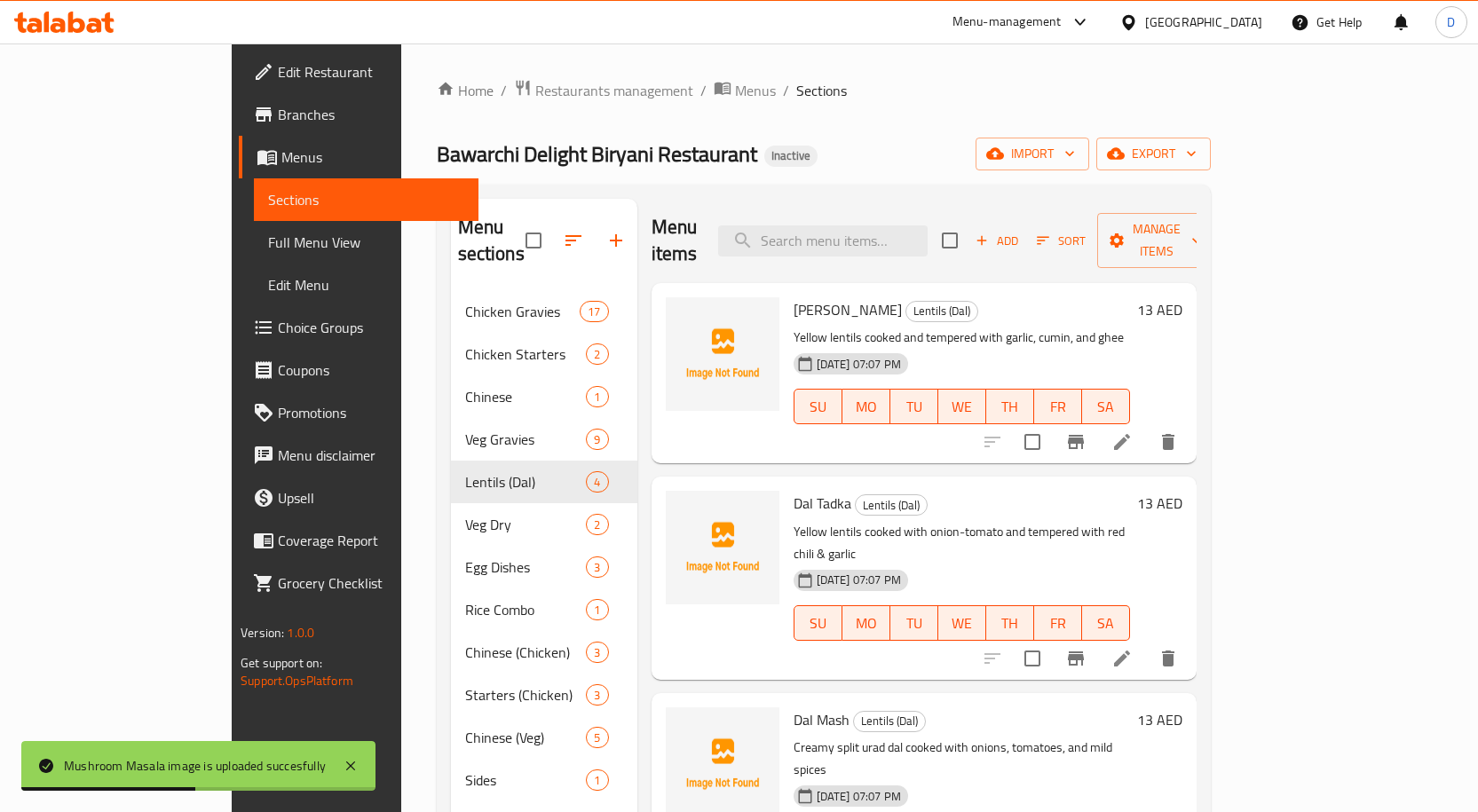
click at [794, 297] on span "[PERSON_NAME]" at bounding box center [848, 310] width 108 height 27
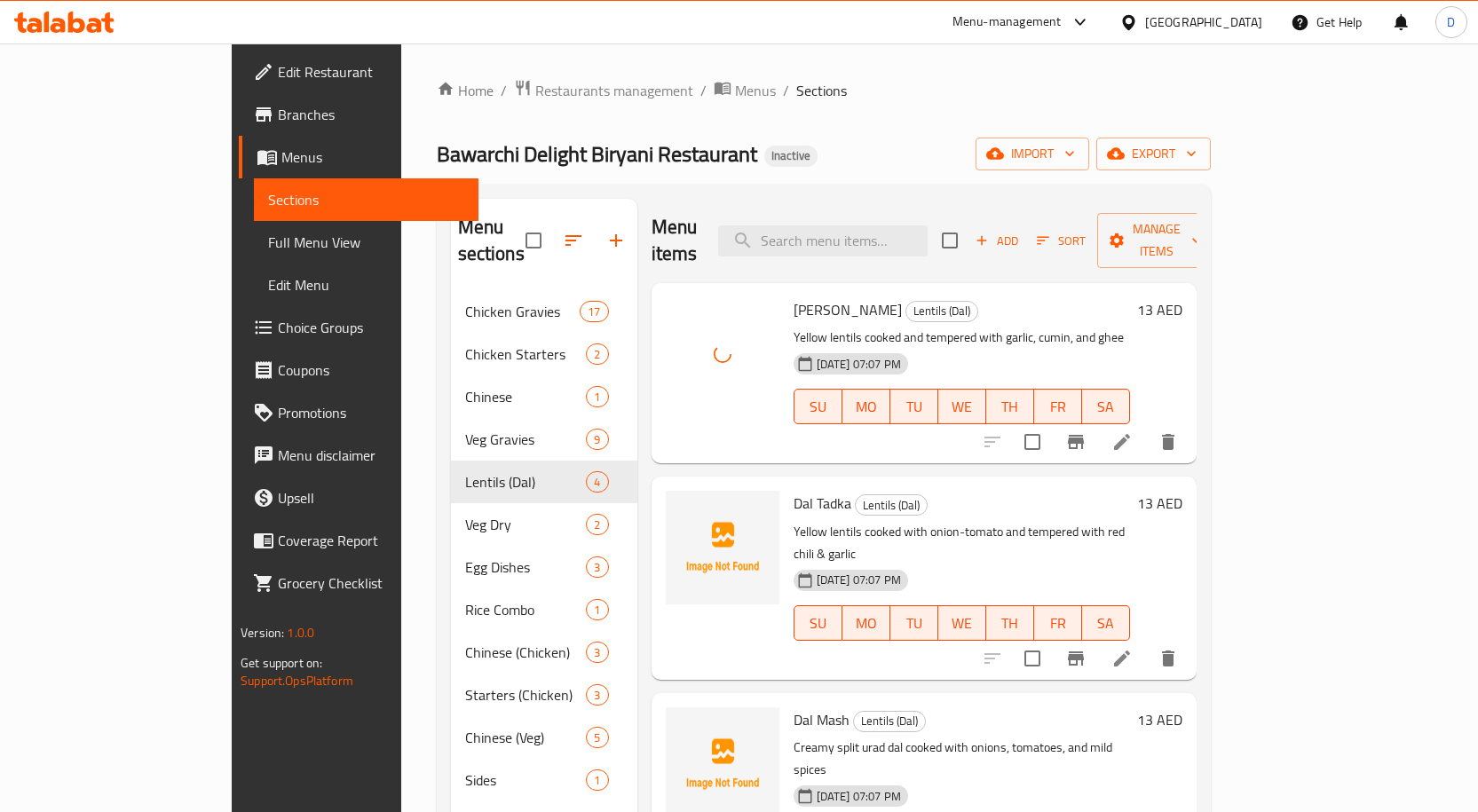
click at [794, 489] on span "Dal Tadka" at bounding box center [822, 503] width 58 height 27
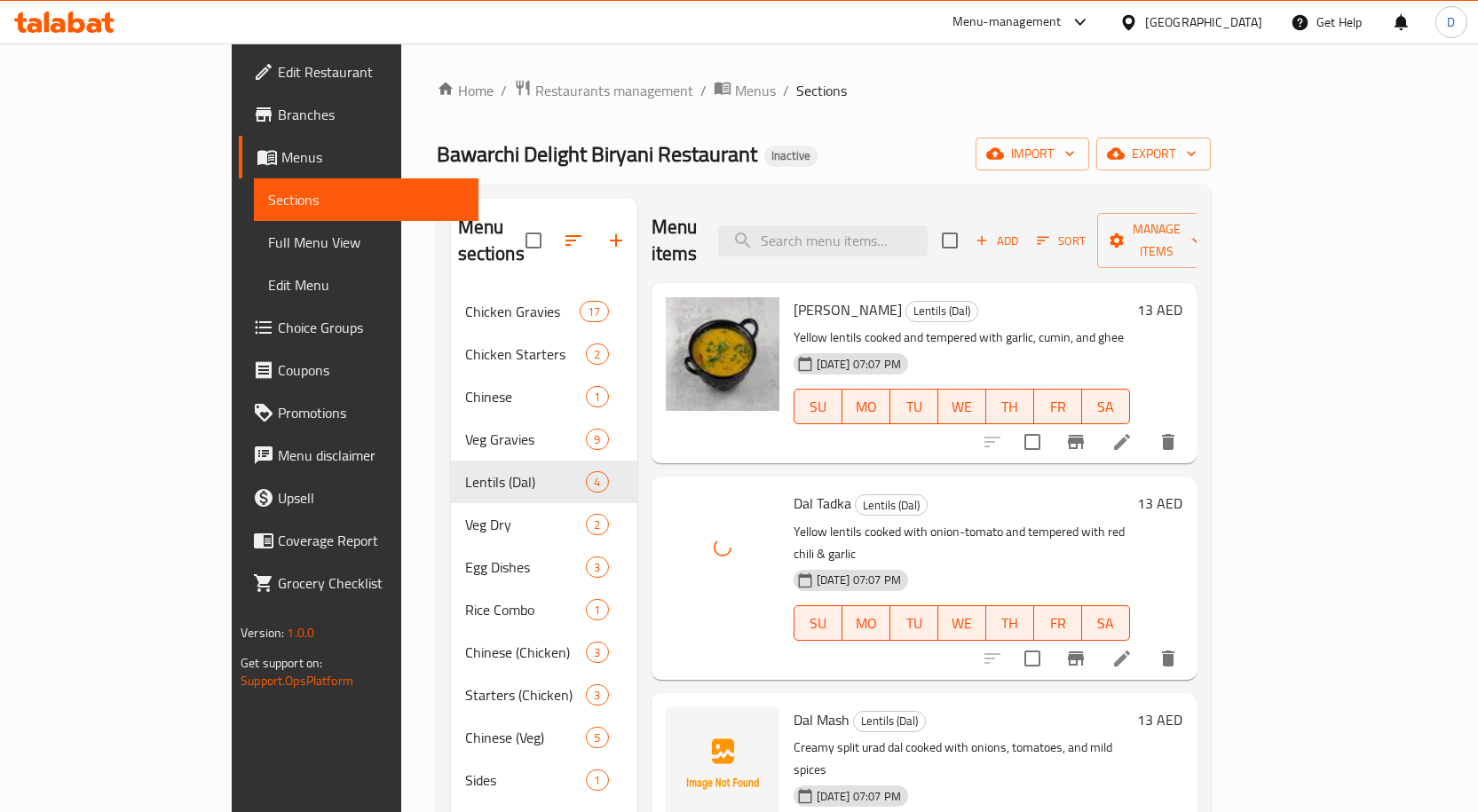
click at [794, 561] on span "Dal Mash" at bounding box center [822, 719] width 56 height 27
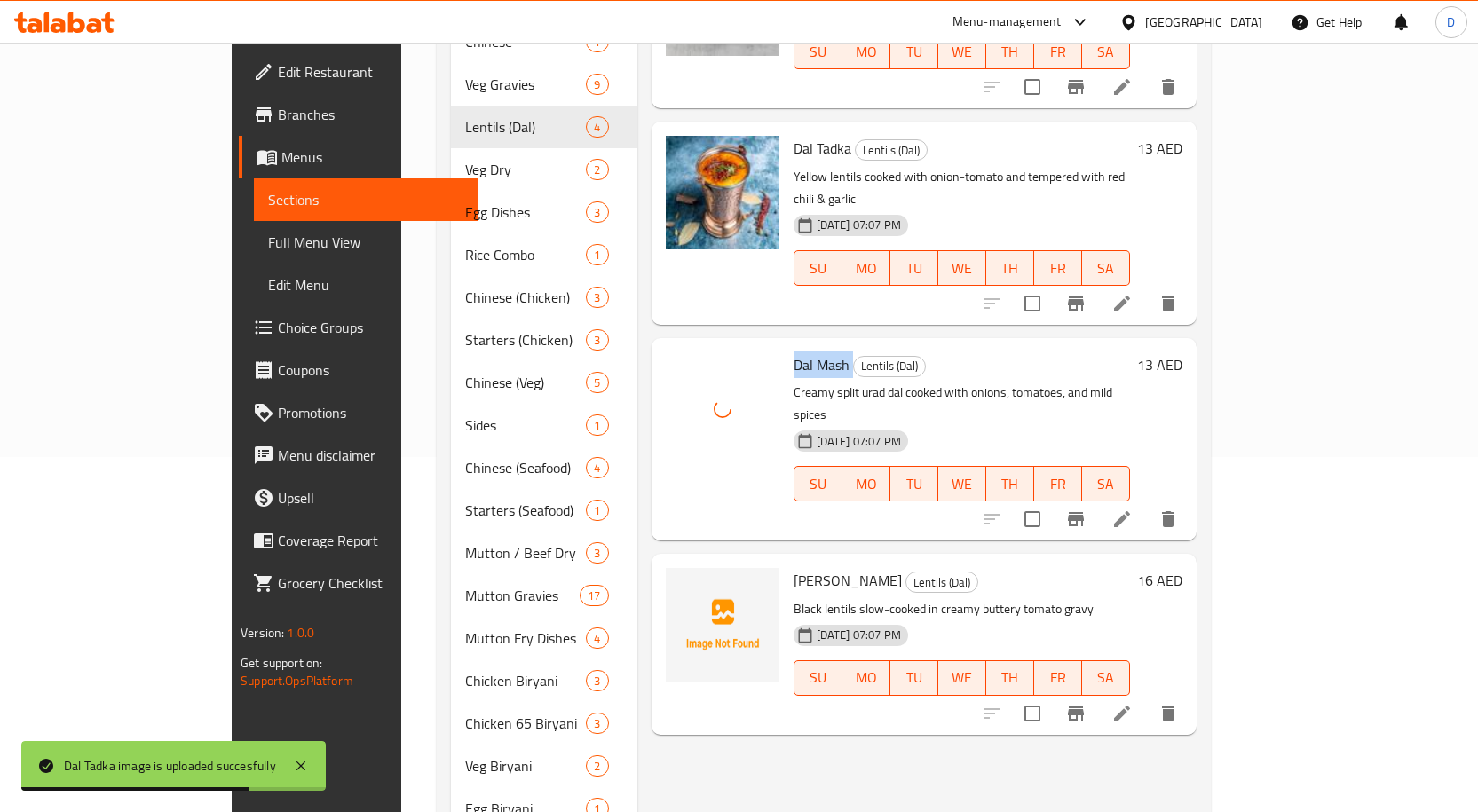
scroll to position [443, 0]
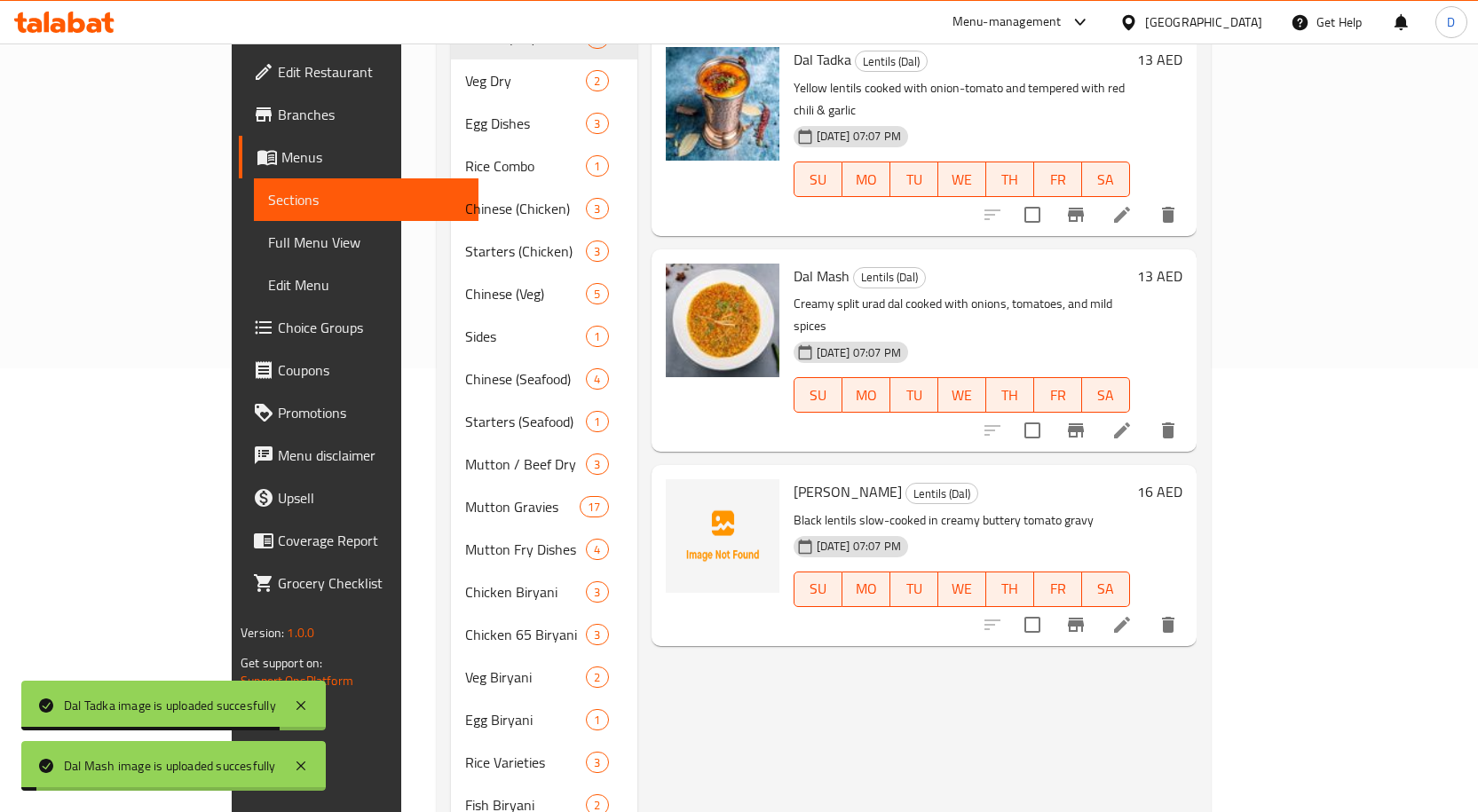
click at [794, 479] on span "[PERSON_NAME]" at bounding box center [848, 492] width 108 height 27
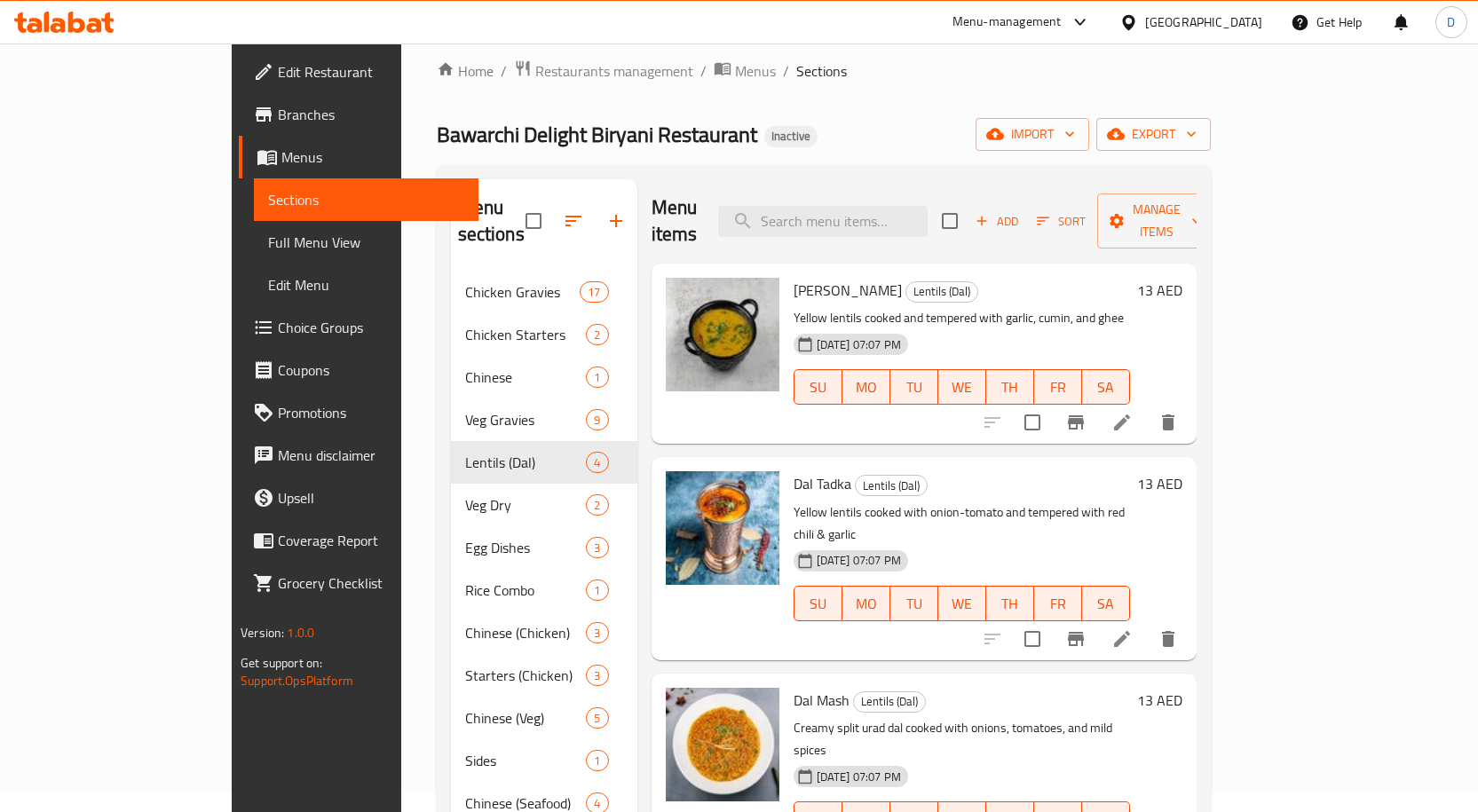
scroll to position [0, 0]
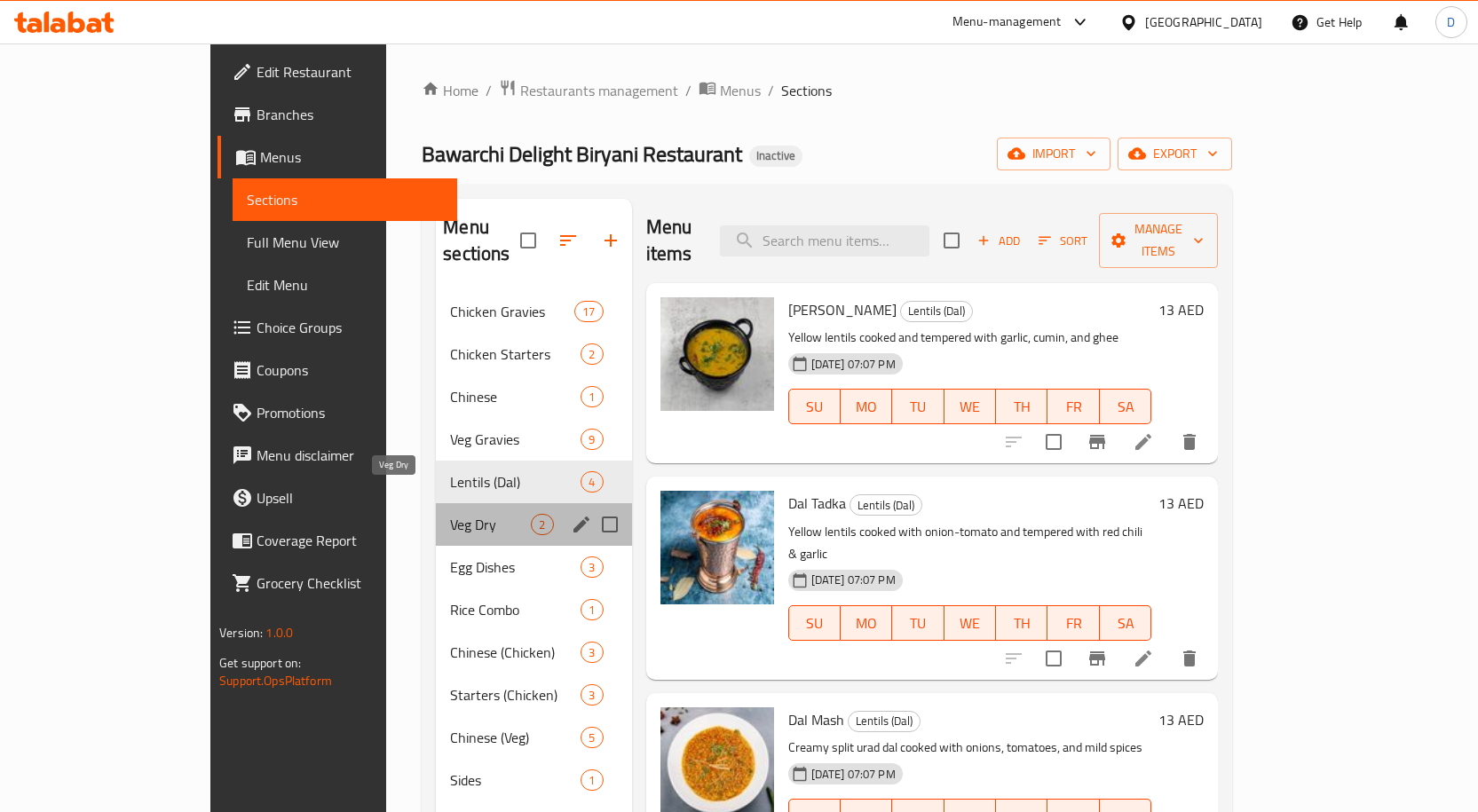
click at [450, 514] on span "Veg Dry" at bounding box center [491, 525] width 81 height 22
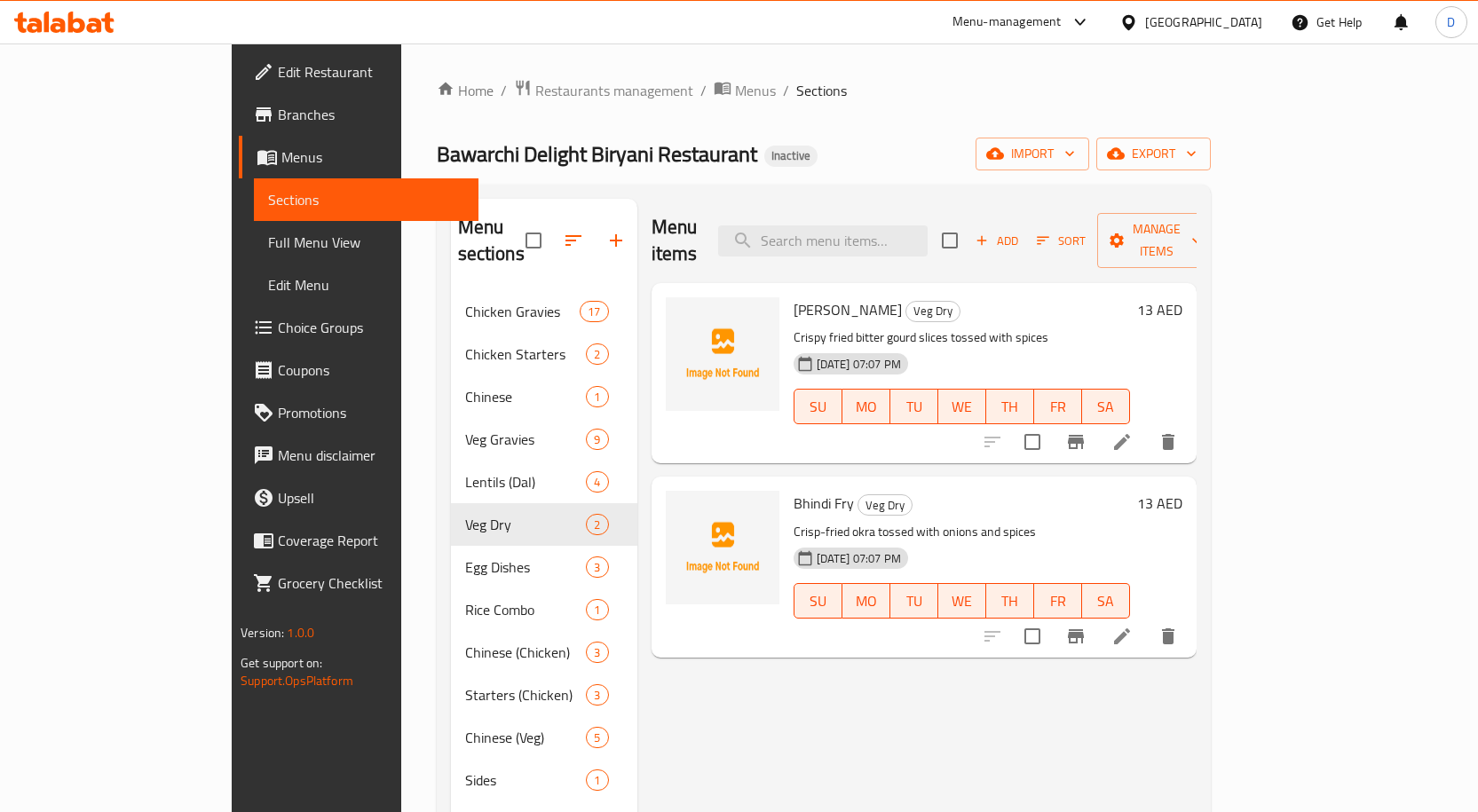
click at [794, 297] on span "[PERSON_NAME]" at bounding box center [848, 310] width 108 height 27
click at [794, 489] on span "Bhindi Fry" at bounding box center [823, 503] width 60 height 27
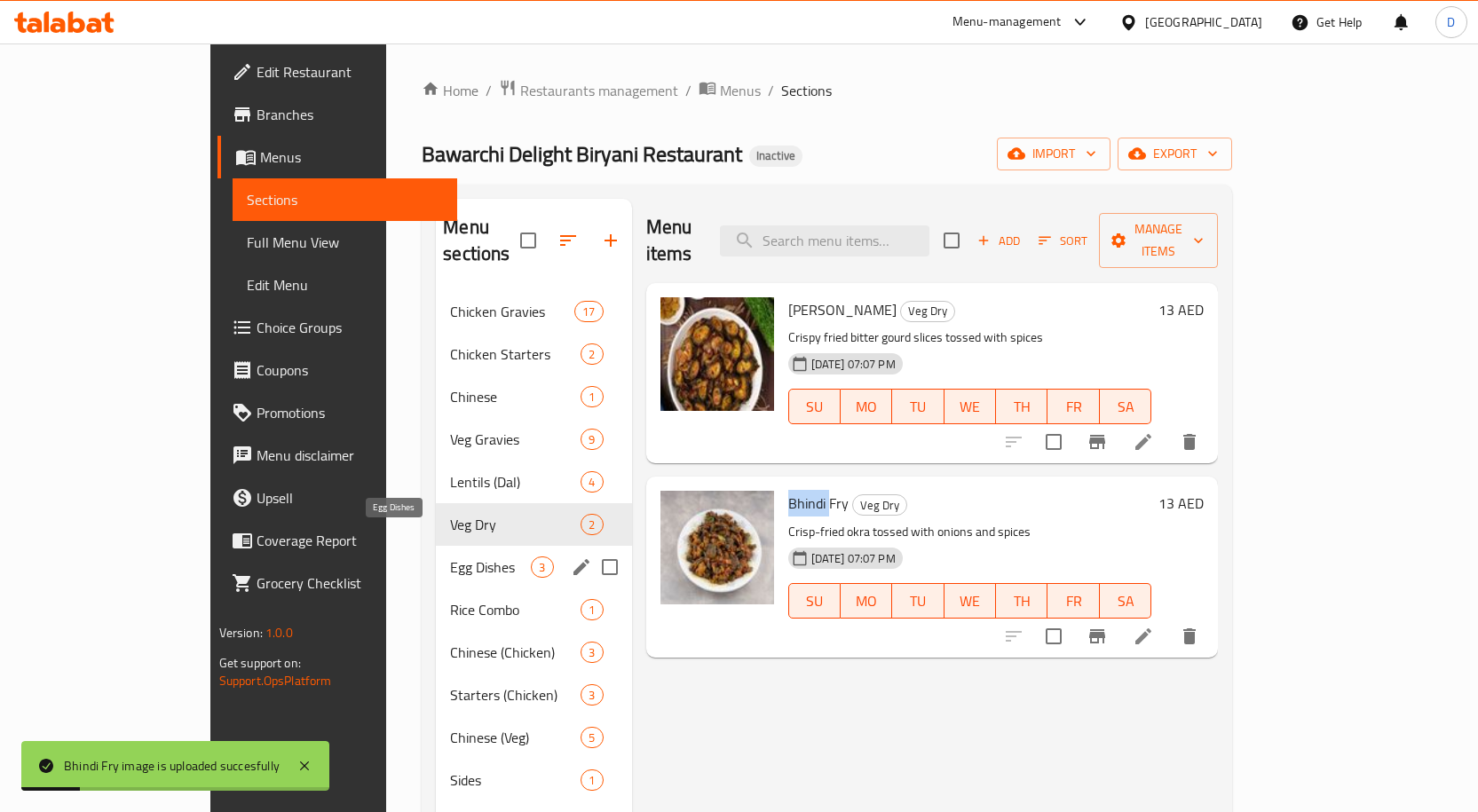
click at [450, 556] on span "Egg Dishes" at bounding box center [491, 567] width 81 height 22
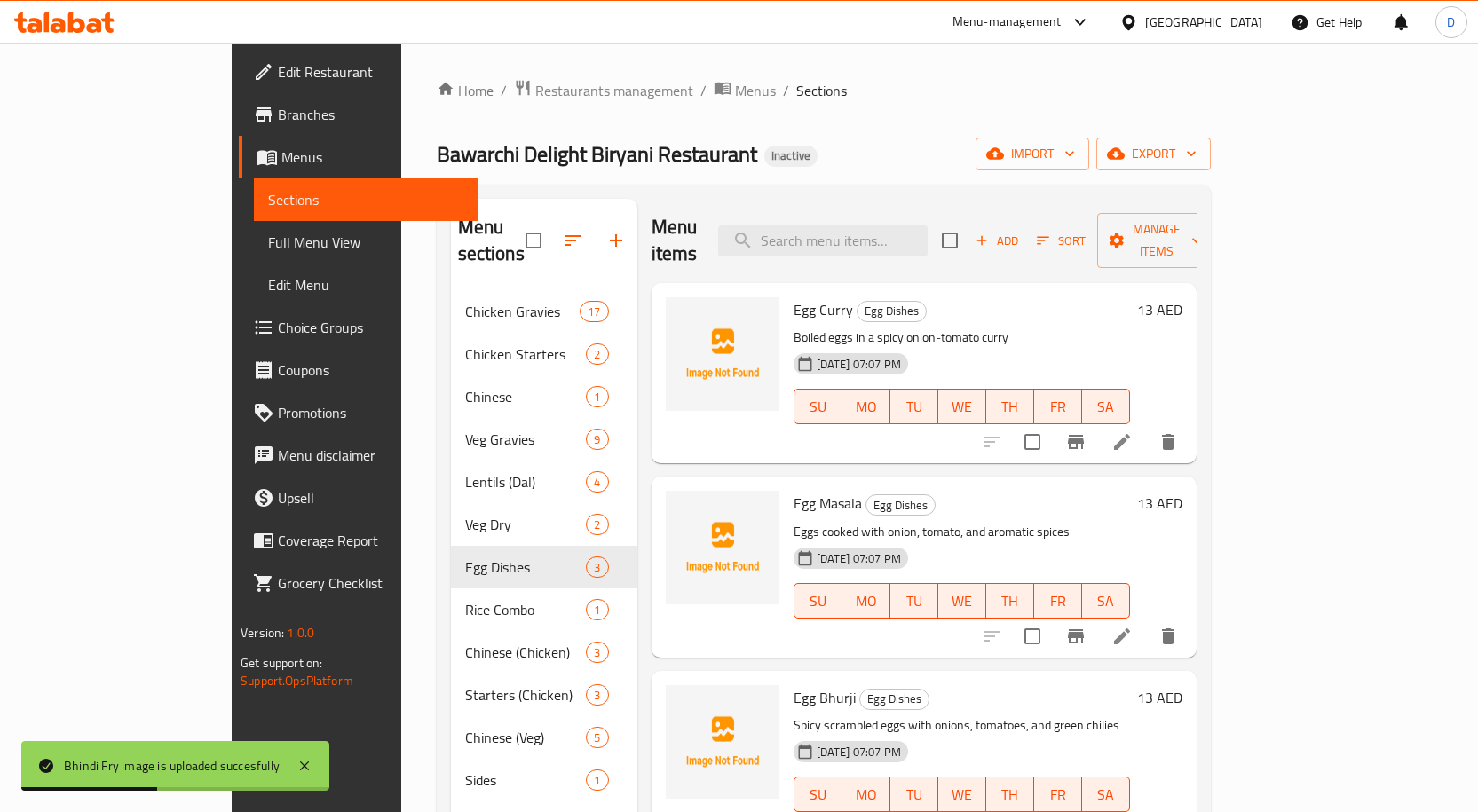
click at [794, 297] on span "Egg Curry" at bounding box center [823, 310] width 60 height 27
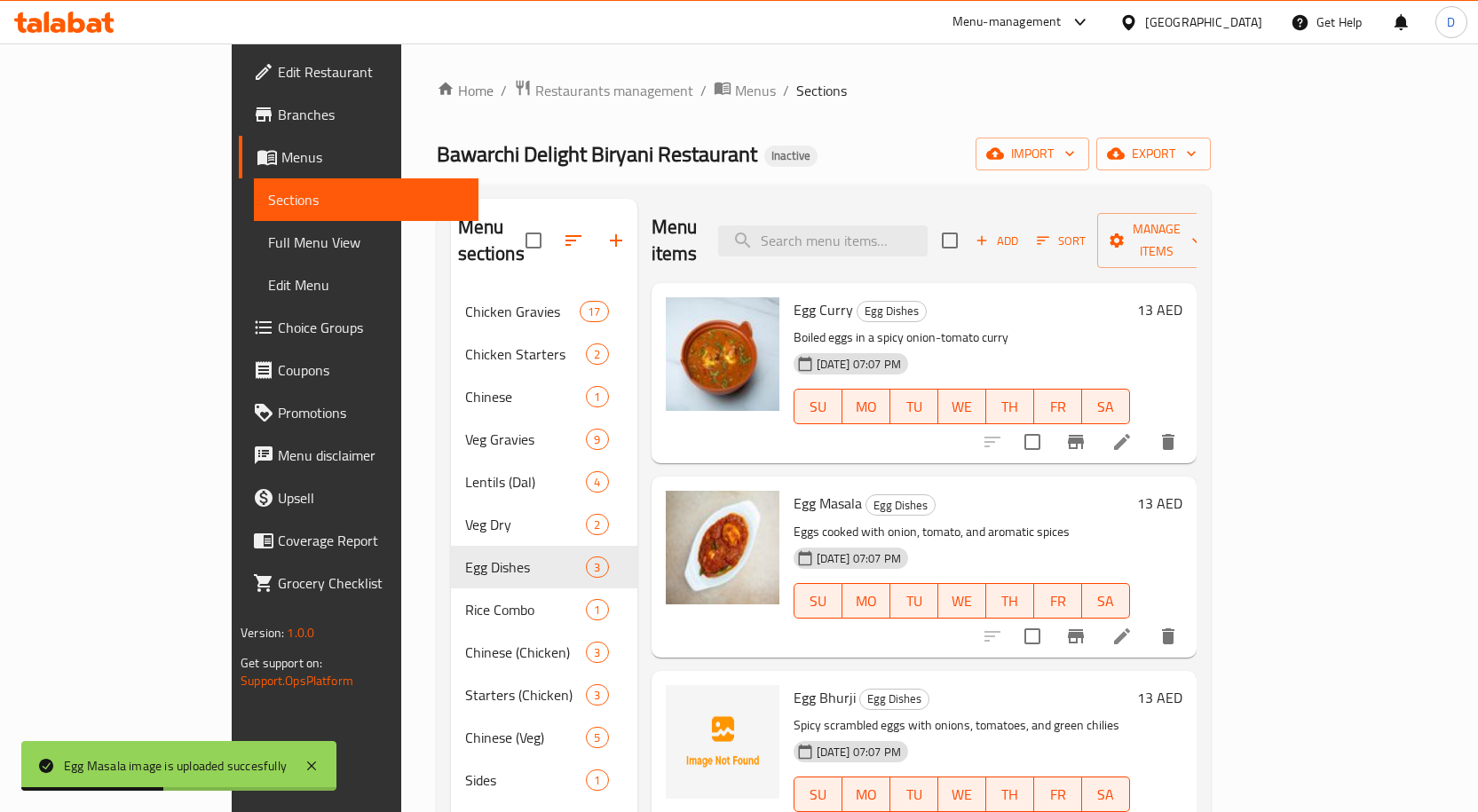
click at [794, 561] on span "Egg Bhurji" at bounding box center [824, 698] width 62 height 27
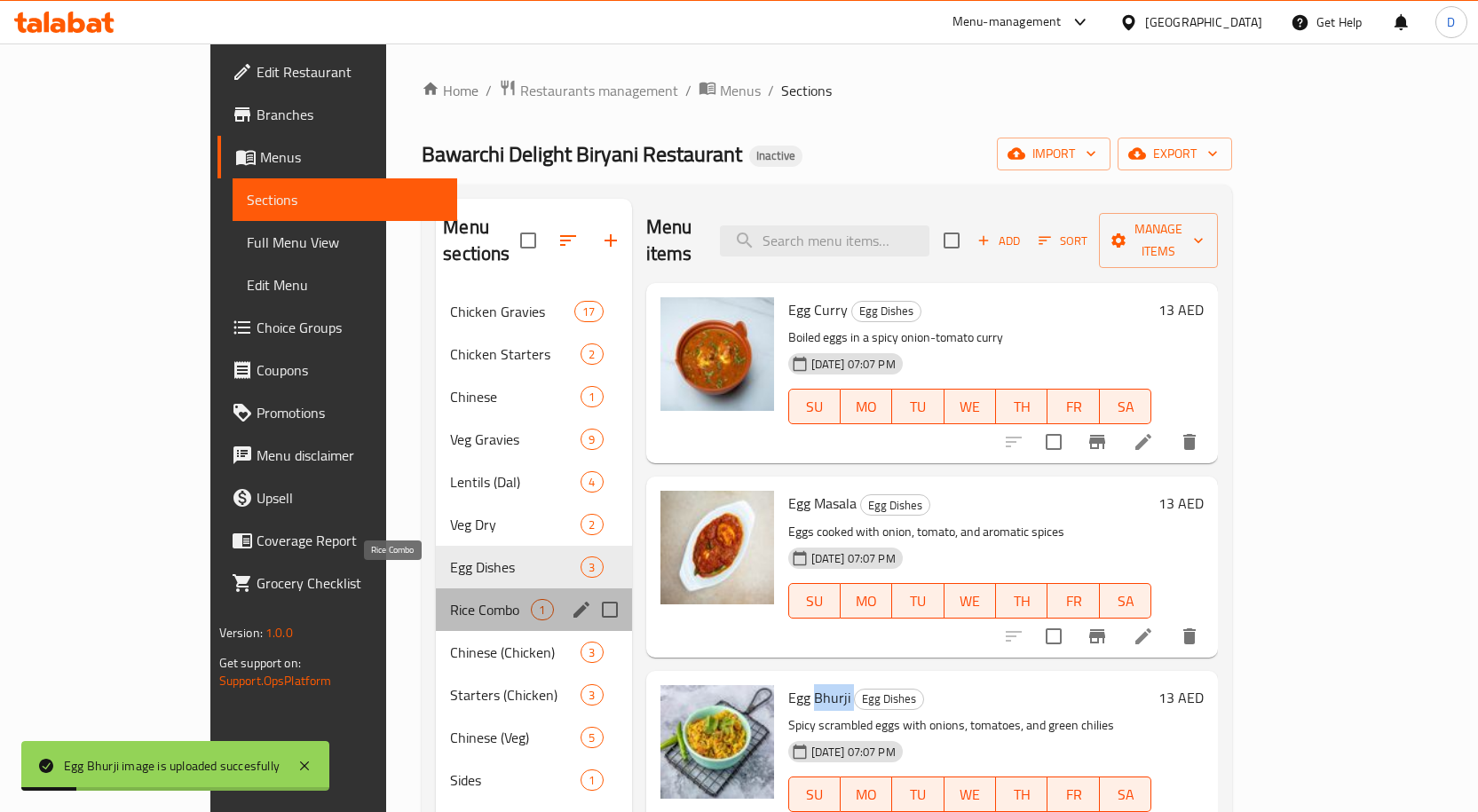
click at [450, 561] on span "Rice Combo" at bounding box center [491, 609] width 81 height 22
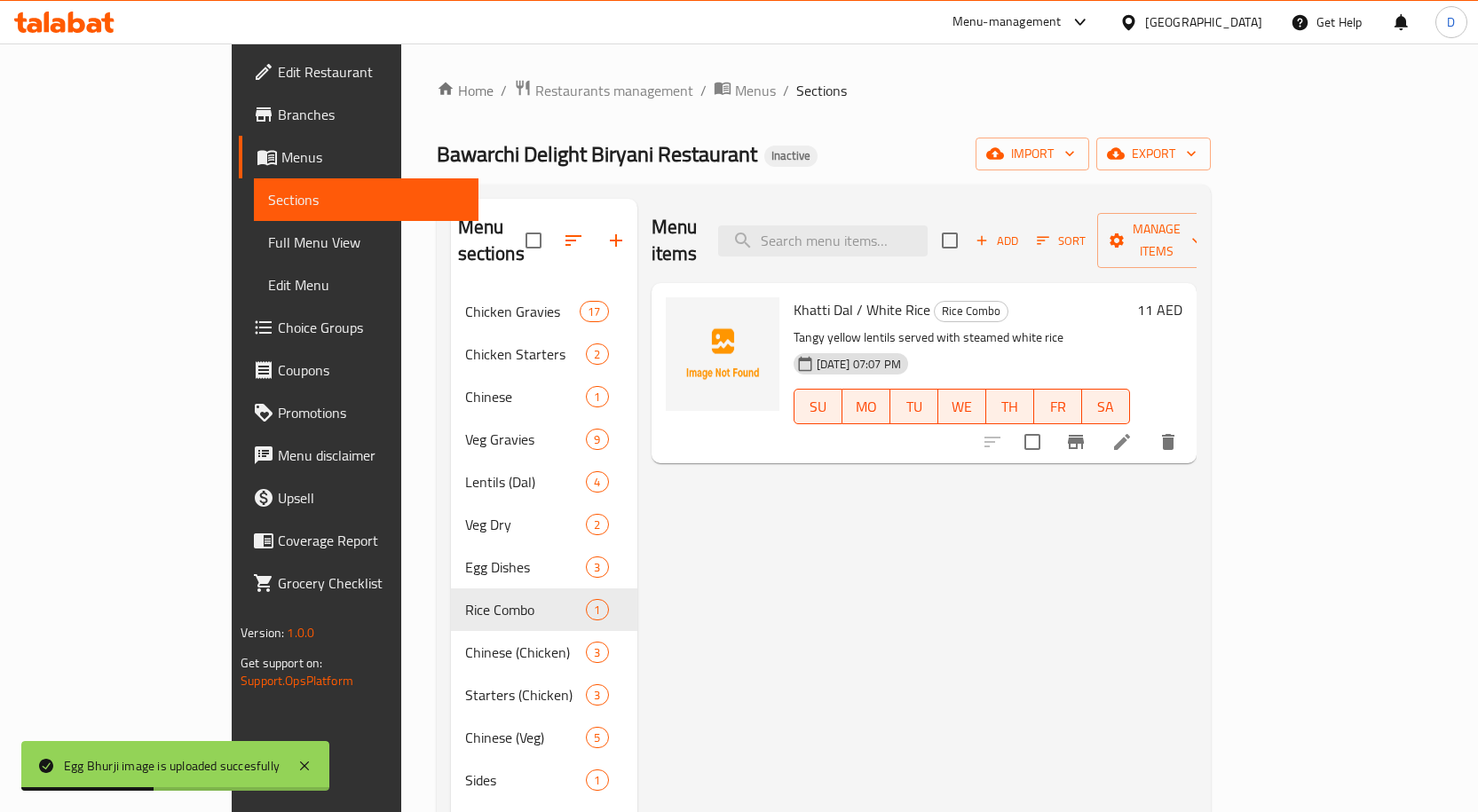
click at [794, 297] on span "Khatti Dal / White Rice" at bounding box center [862, 310] width 137 height 27
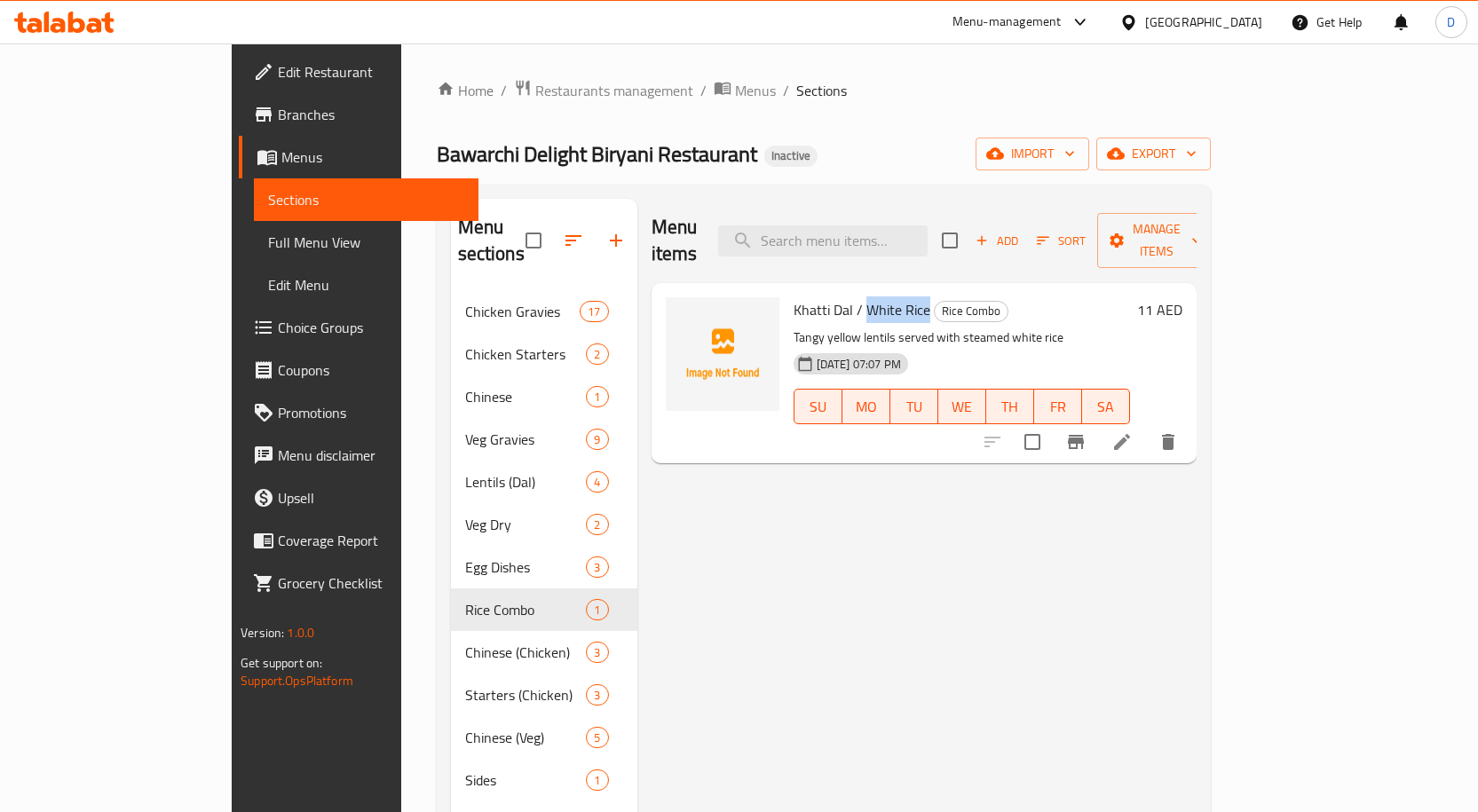
drag, startPoint x: 854, startPoint y: 297, endPoint x: 867, endPoint y: 278, distance: 23.0
click at [867, 297] on span "Khatti Dal / White Rice" at bounding box center [862, 310] width 137 height 27
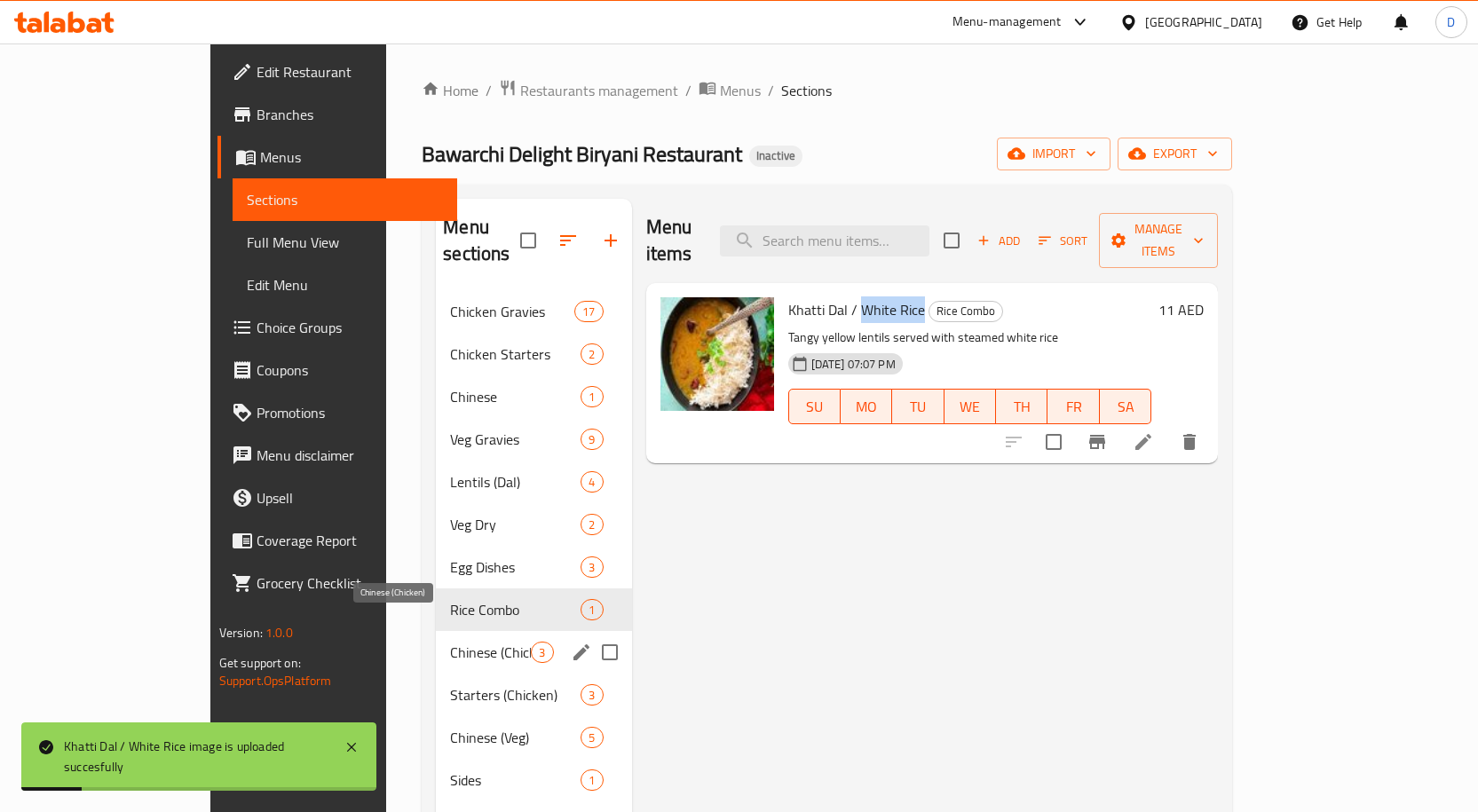
click at [450, 561] on span "Chinese (Chicken)" at bounding box center [491, 652] width 81 height 22
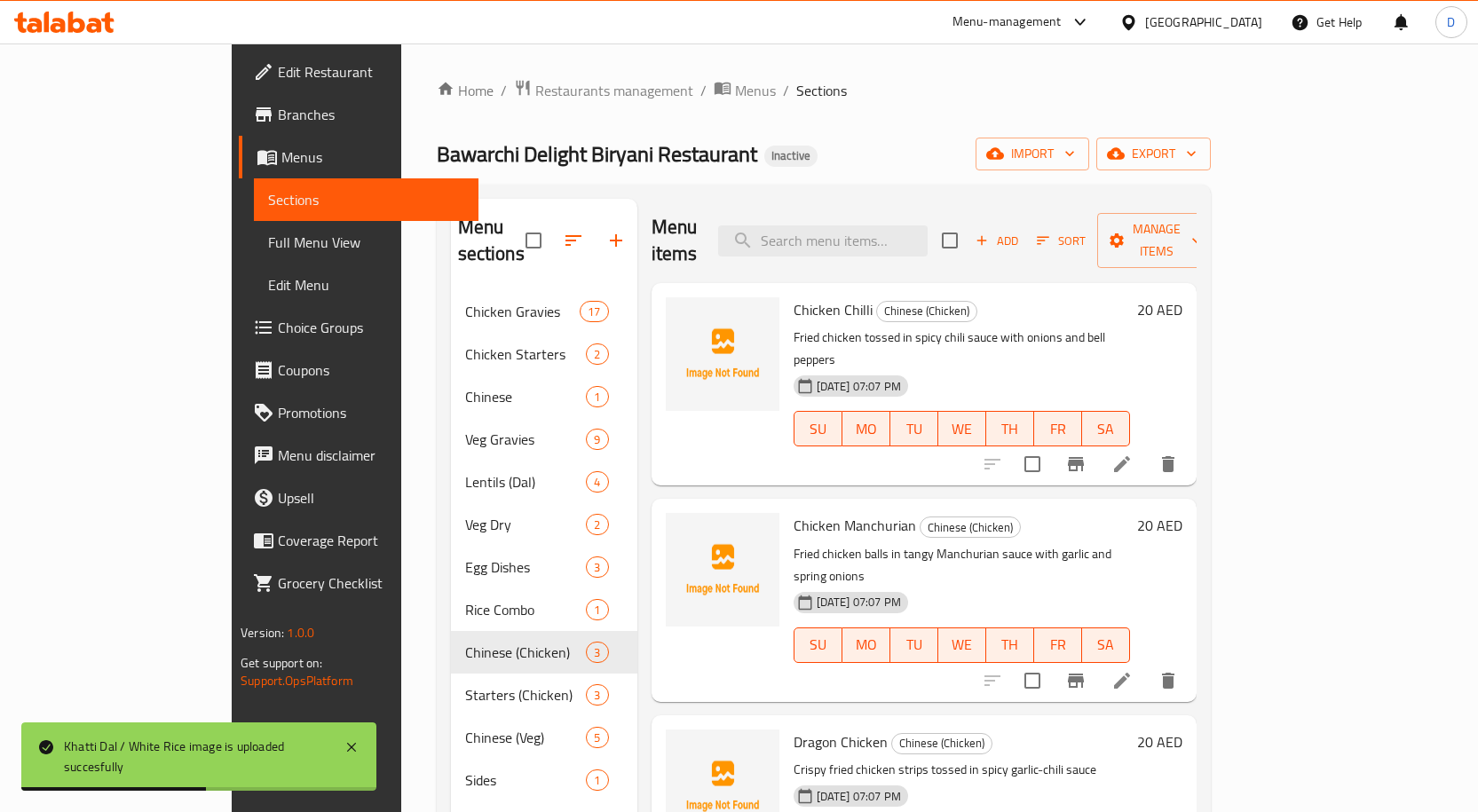
click at [794, 297] on span "Chicken Chilli" at bounding box center [833, 310] width 79 height 27
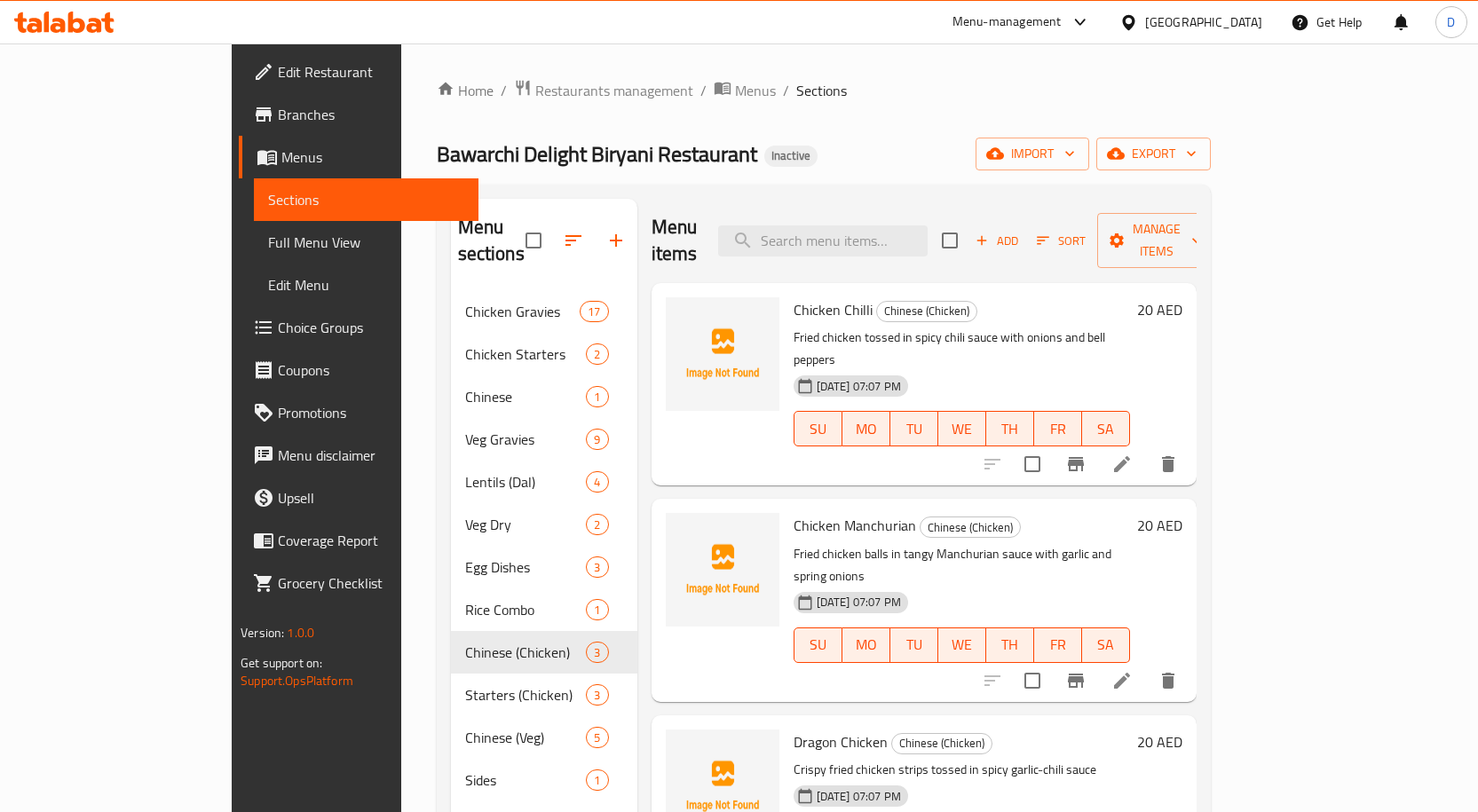
click at [827, 512] on span "Chicken Manchurian" at bounding box center [855, 525] width 123 height 27
click at [794, 561] on span "Dragon Chicken" at bounding box center [840, 742] width 94 height 27
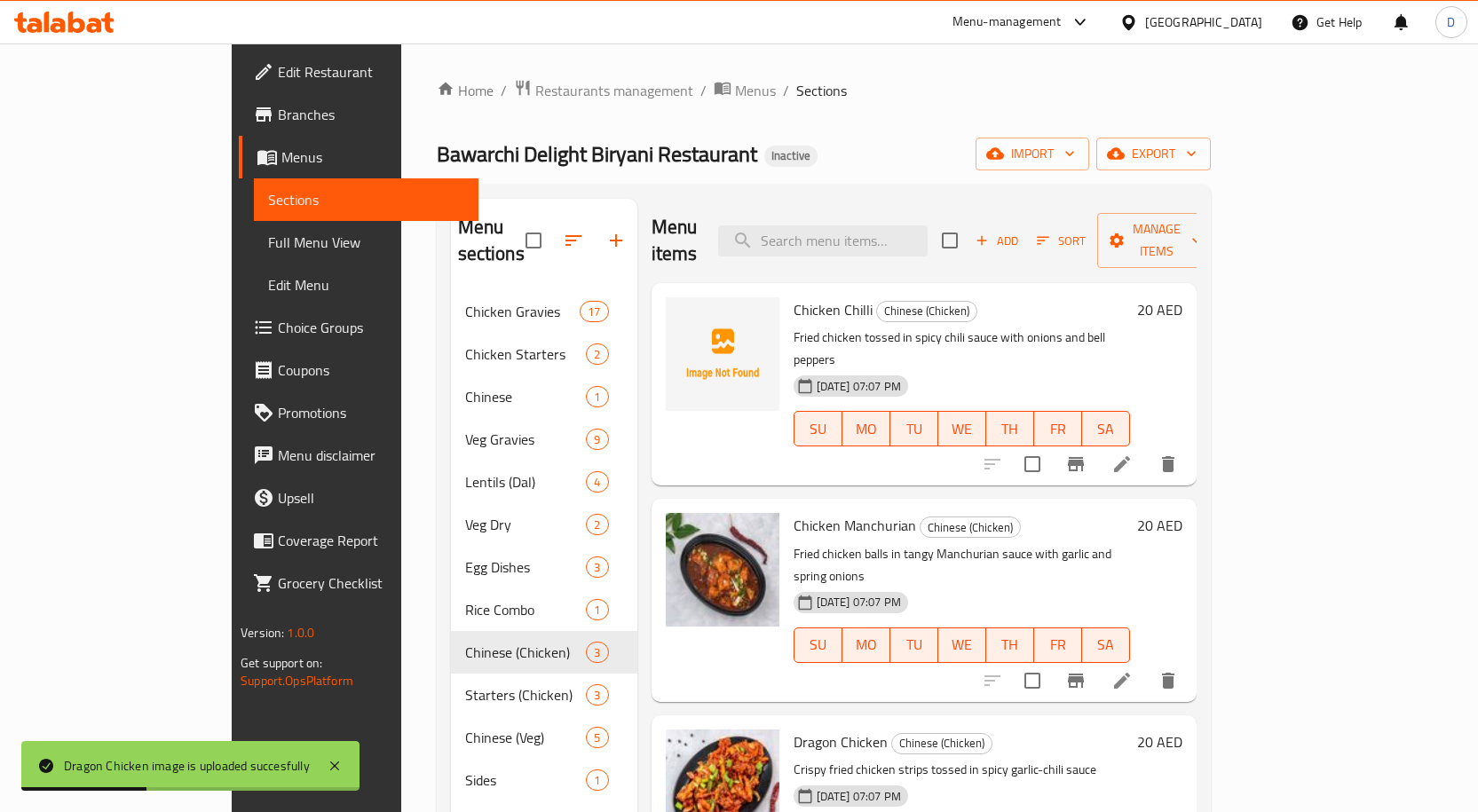
click at [794, 297] on span "Chicken Chilli" at bounding box center [833, 310] width 79 height 27
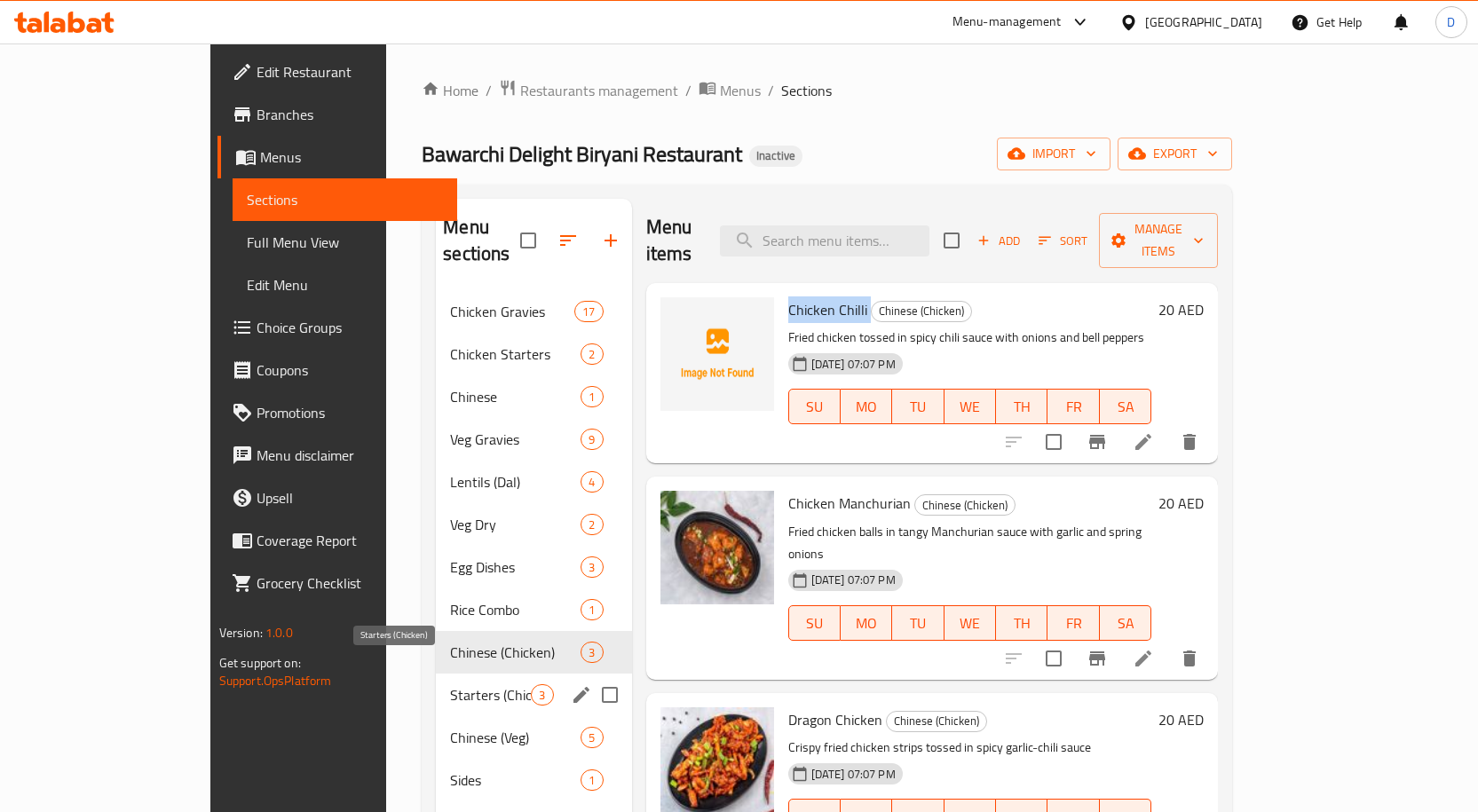
click at [450, 561] on span "Starters (Chicken)" at bounding box center [491, 695] width 81 height 22
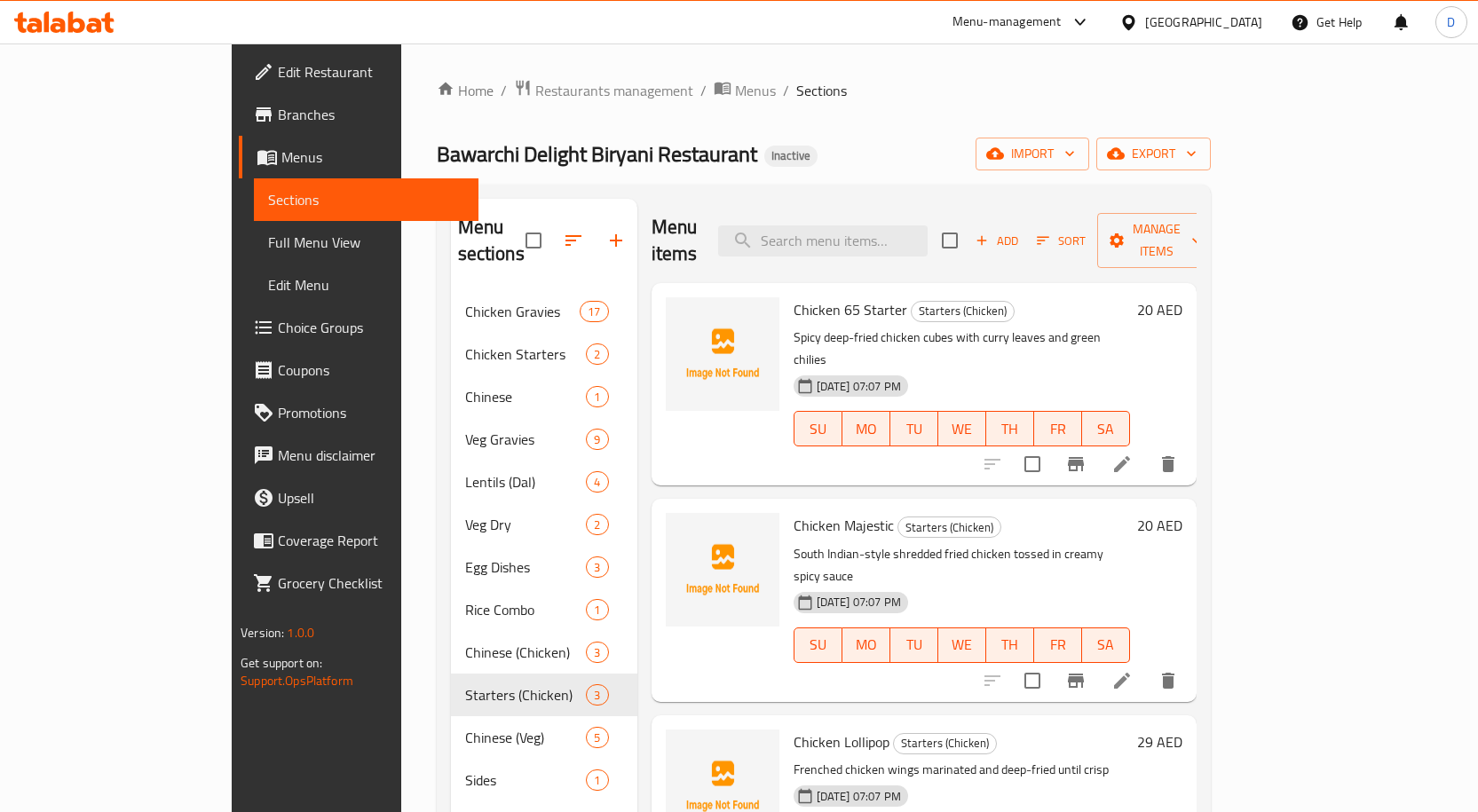
click at [831, 297] on span "Chicken 65 Starter" at bounding box center [850, 310] width 114 height 27
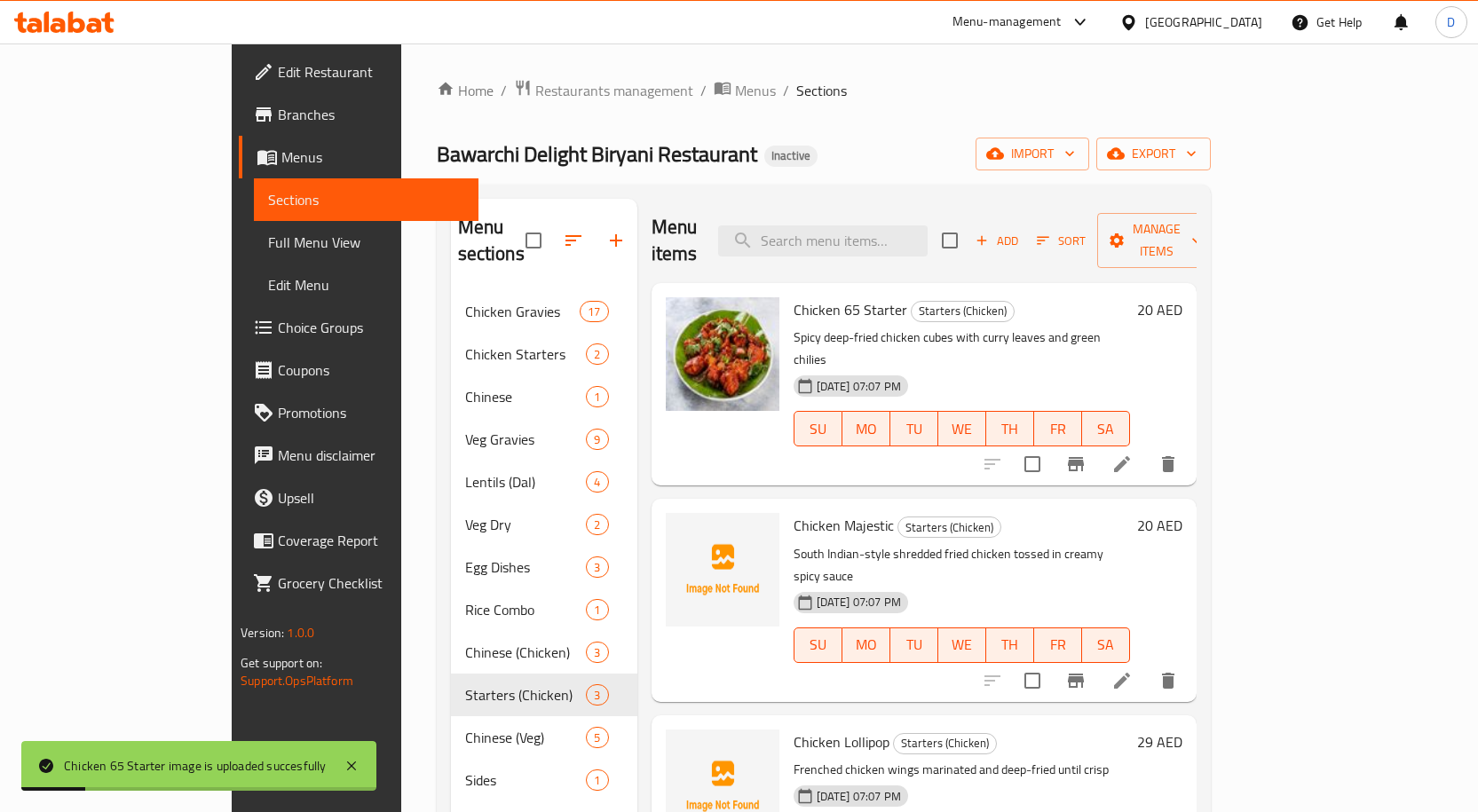
click at [794, 512] on span "Chicken Majestic" at bounding box center [843, 525] width 100 height 27
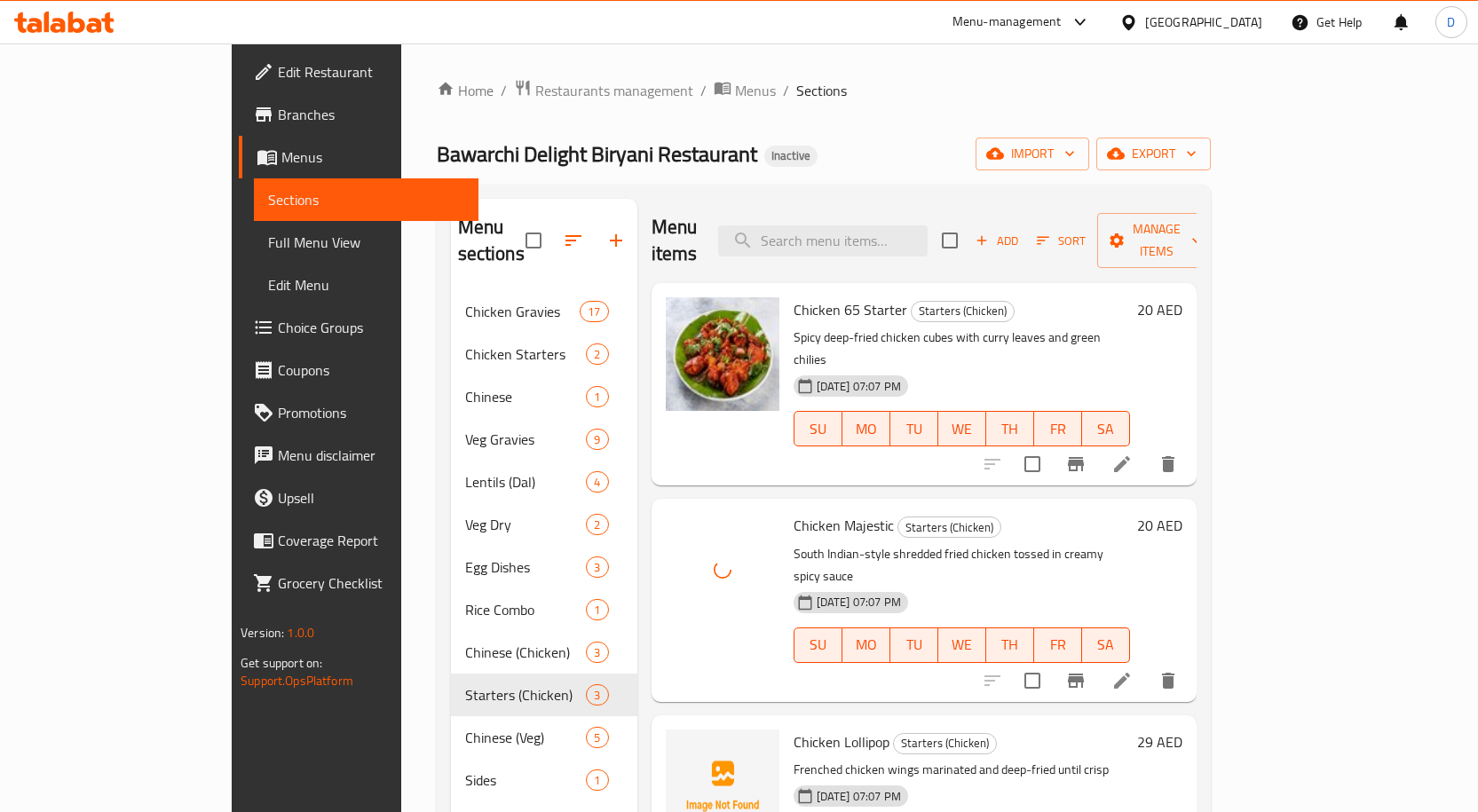
click at [814, 561] on span "Chicken Lollipop" at bounding box center [841, 742] width 96 height 27
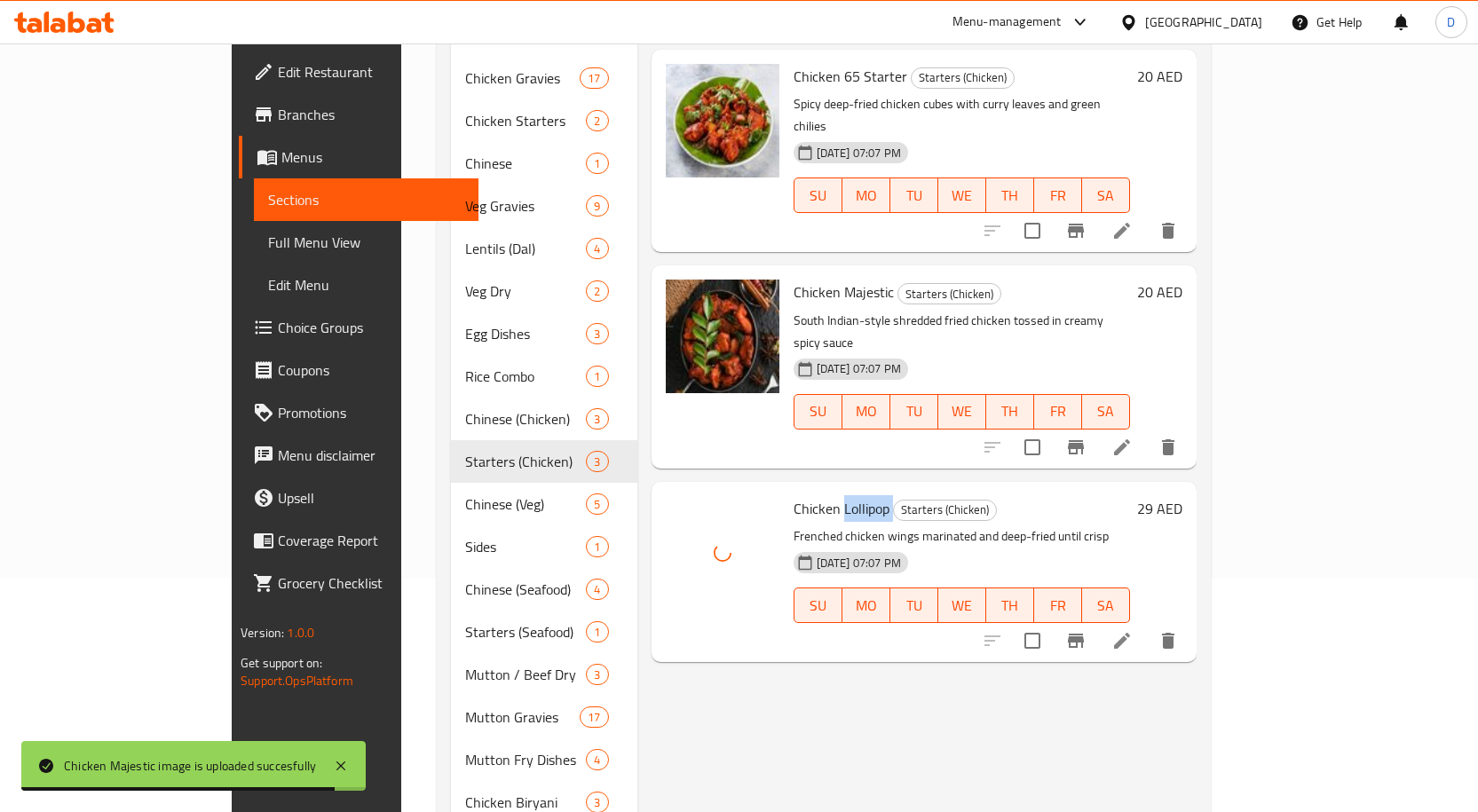
scroll to position [266, 0]
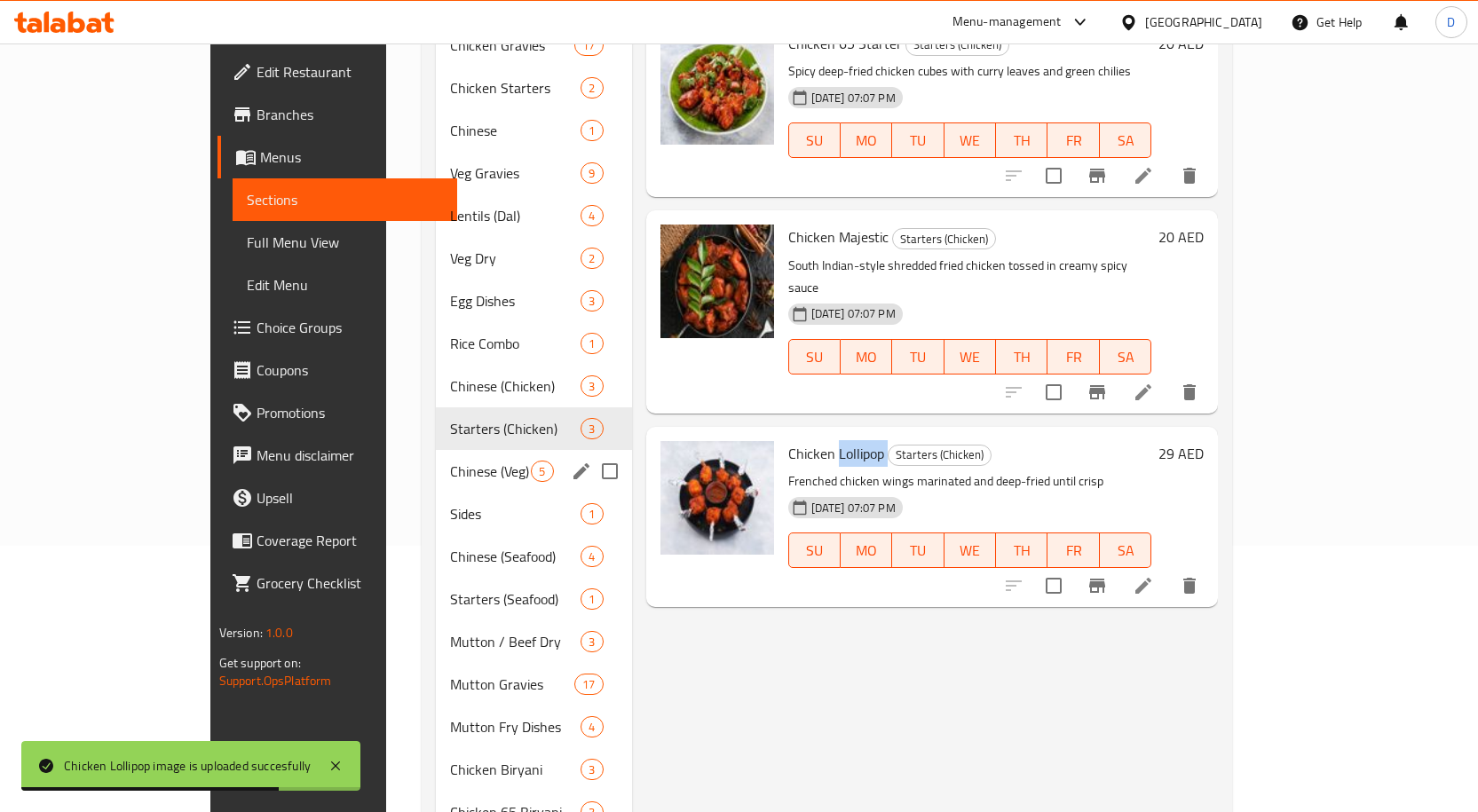
click at [450, 461] on span "Chinese (Veg)" at bounding box center [491, 471] width 81 height 22
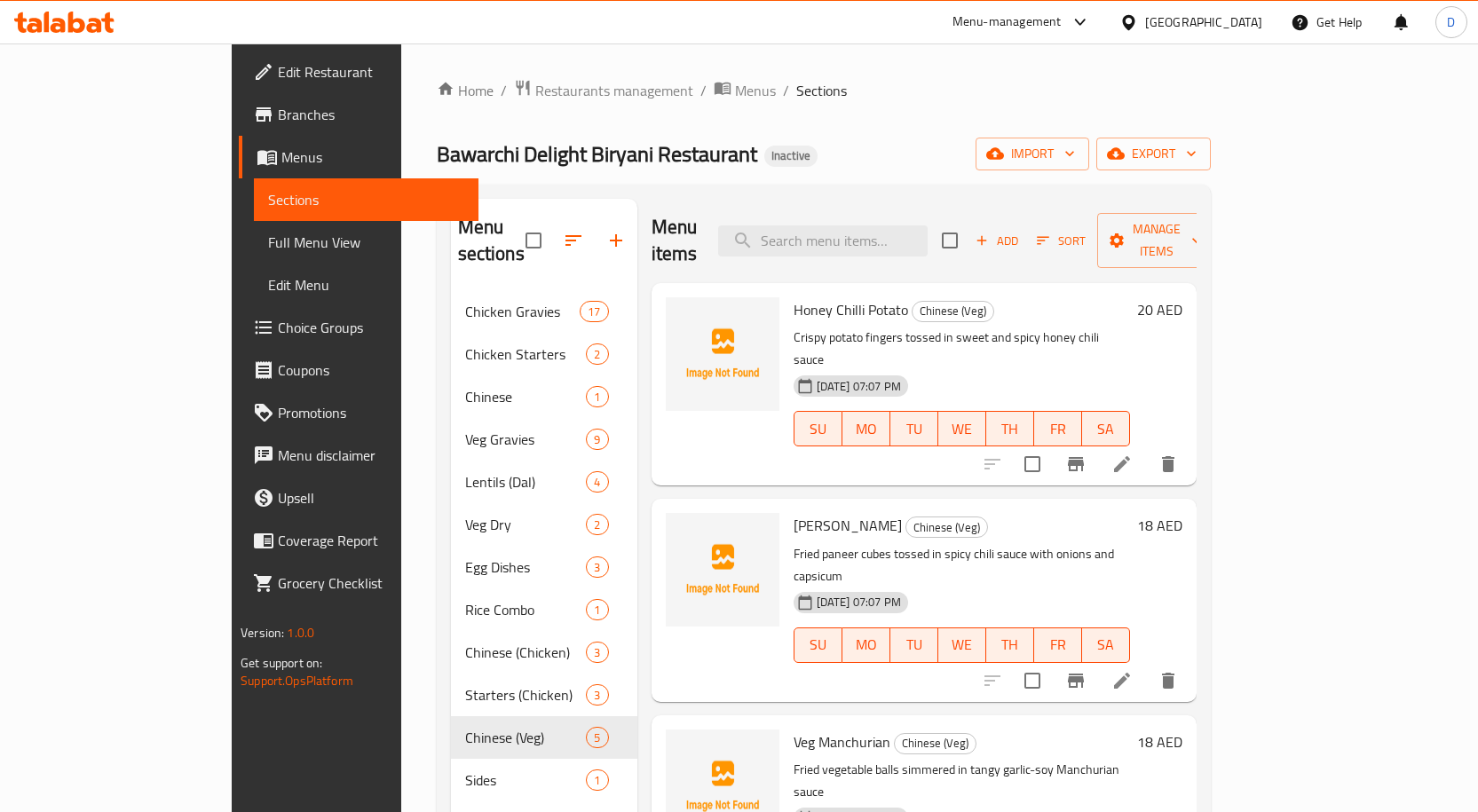
click at [794, 297] on span "Honey Chilli Potato" at bounding box center [850, 310] width 115 height 27
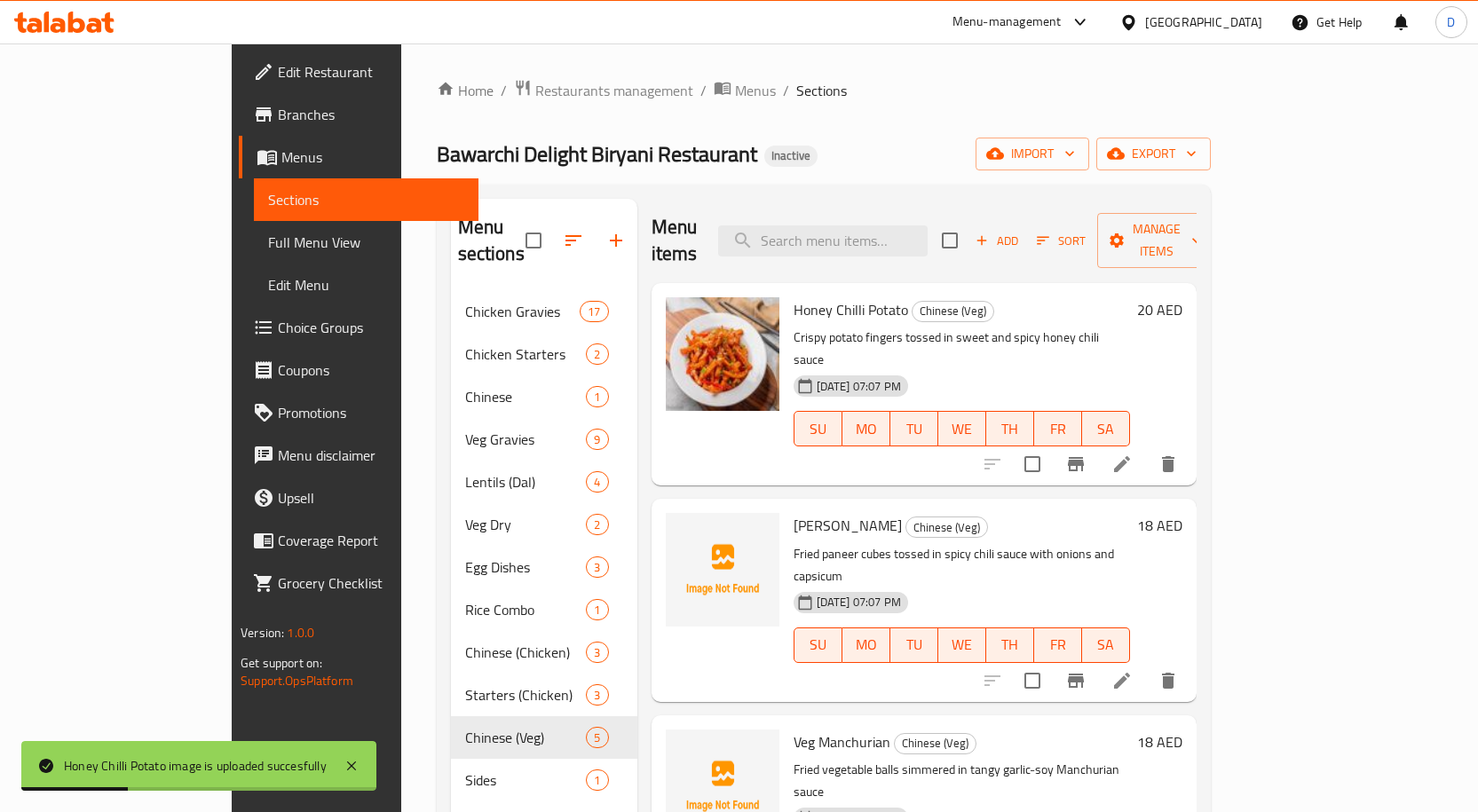
click at [794, 512] on span "[PERSON_NAME]" at bounding box center [848, 525] width 108 height 27
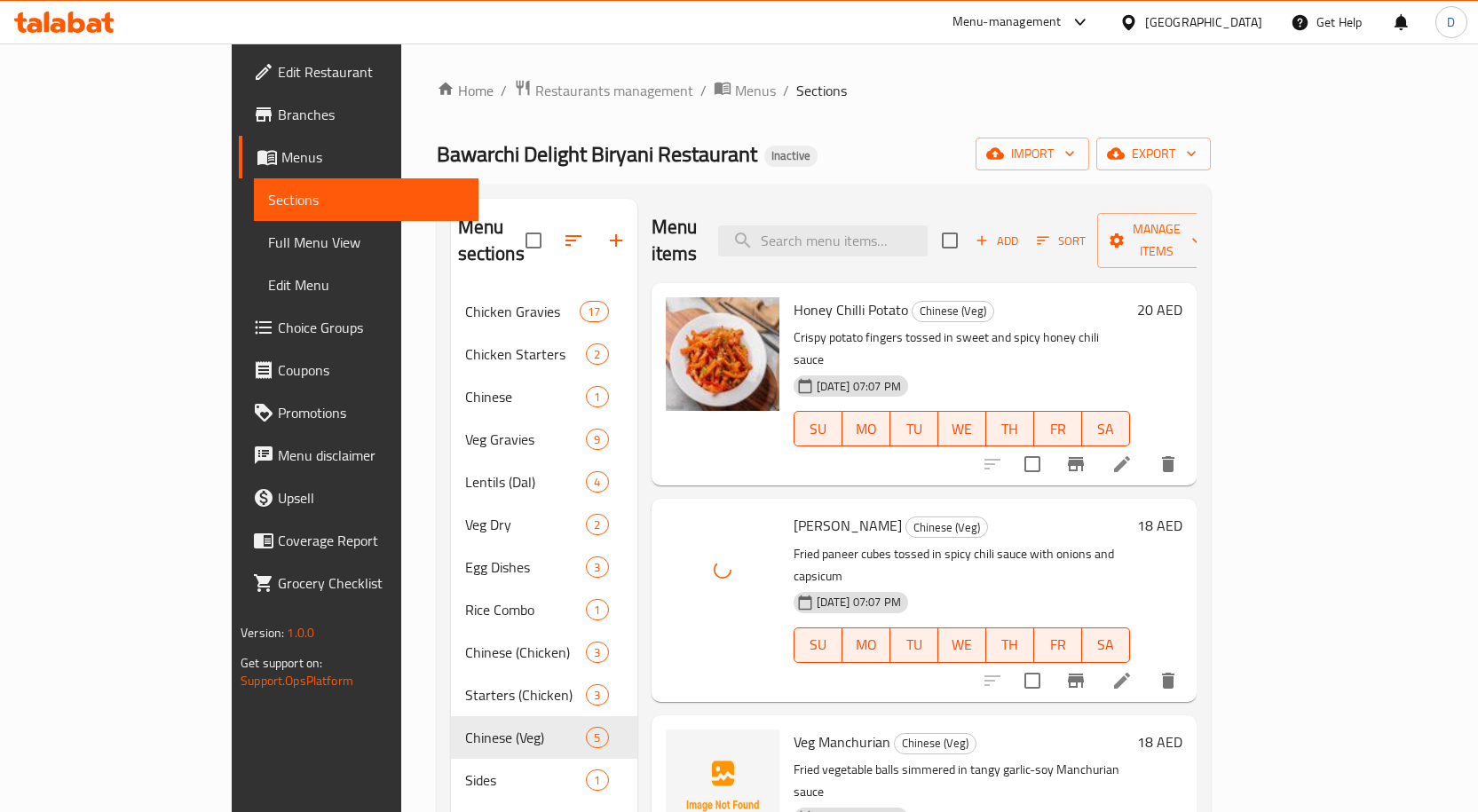
click at [794, 561] on span "Veg Manchurian" at bounding box center [841, 742] width 96 height 27
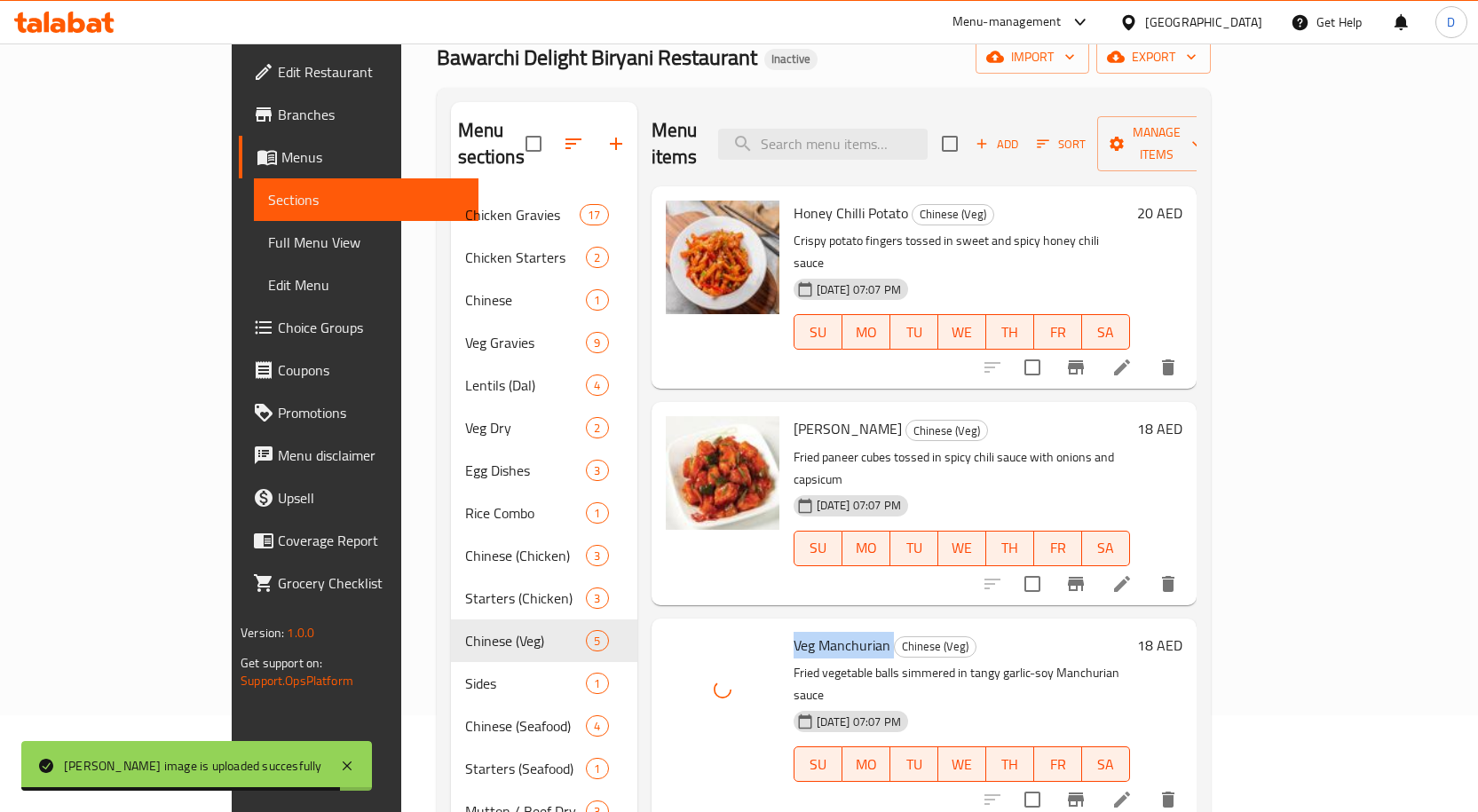
scroll to position [443, 0]
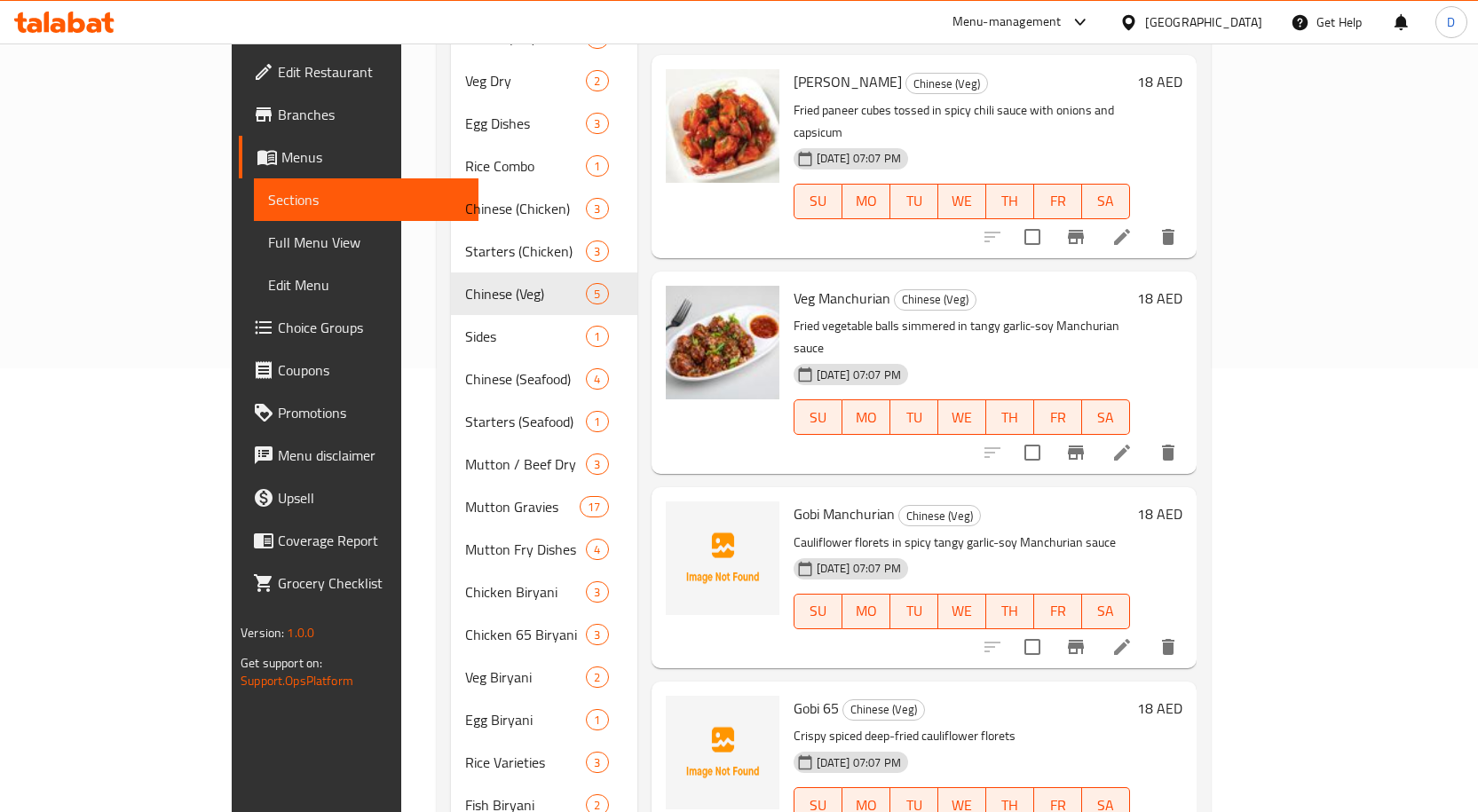
click at [820, 500] on span "Gobi Manchurian" at bounding box center [844, 514] width 101 height 27
click at [794, 500] on span "Gobi Manchurian" at bounding box center [844, 514] width 101 height 27
click at [794, 561] on span "Gobi 65" at bounding box center [816, 708] width 45 height 27
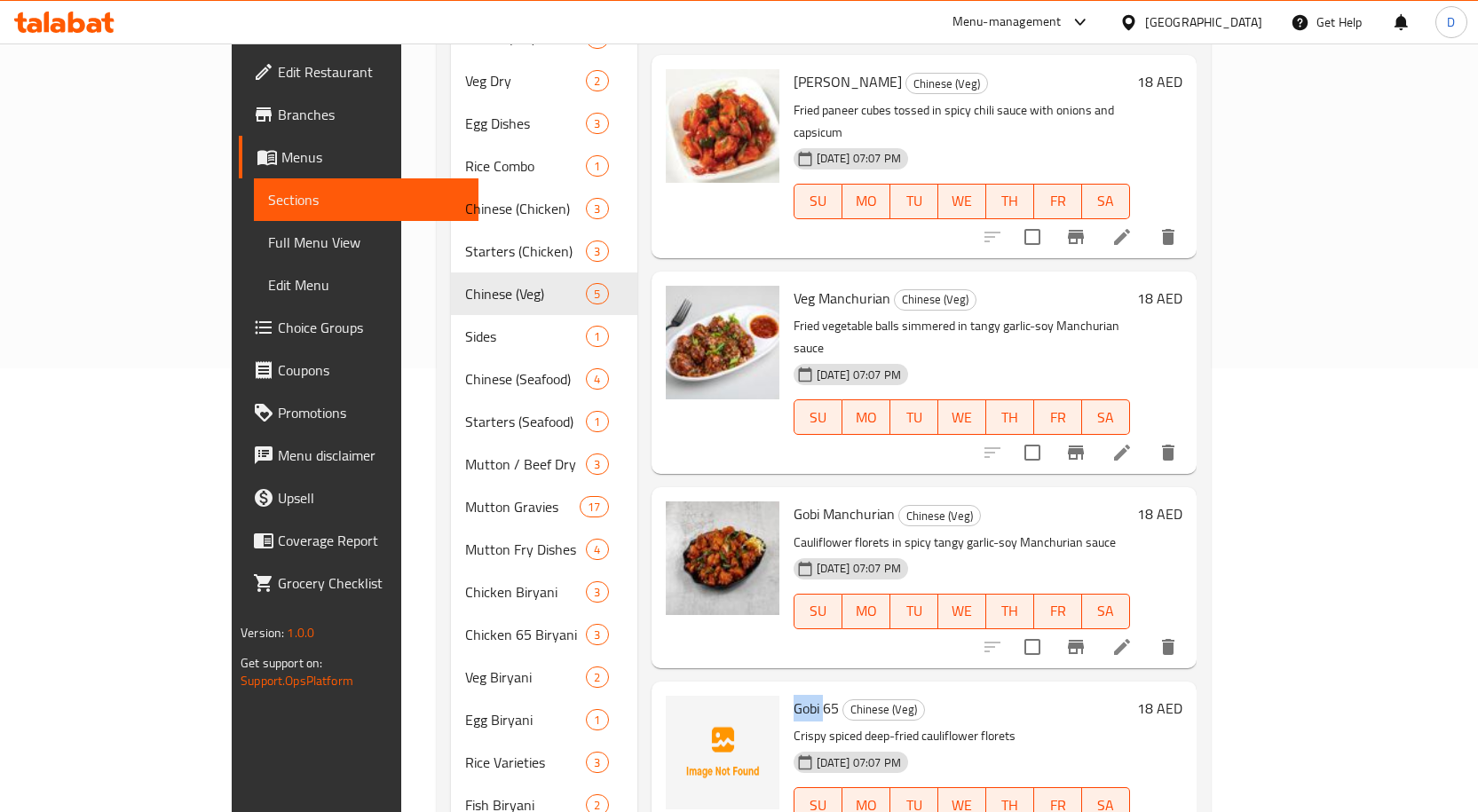
click at [794, 561] on span "Gobi 65" at bounding box center [816, 708] width 45 height 27
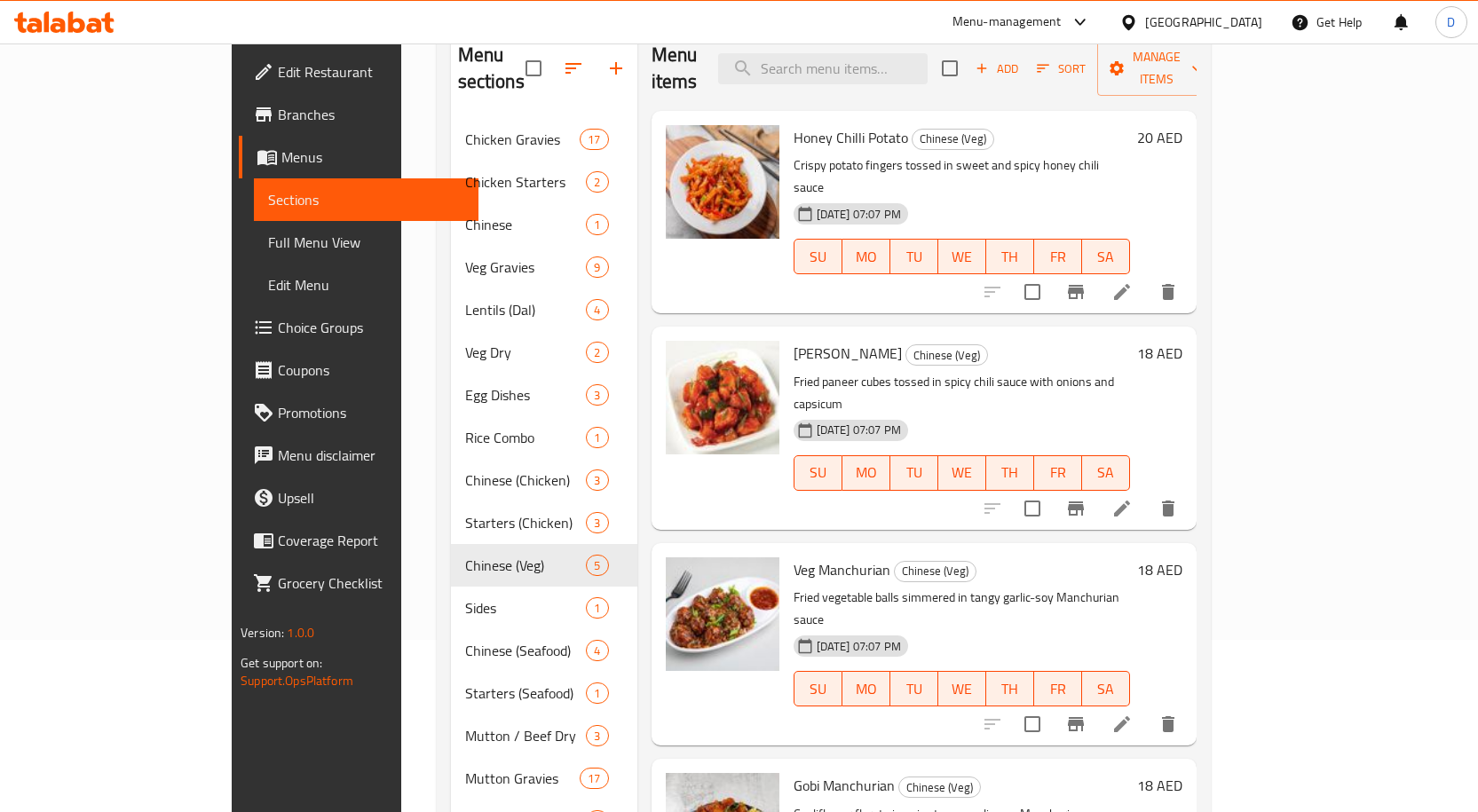
scroll to position [165, 0]
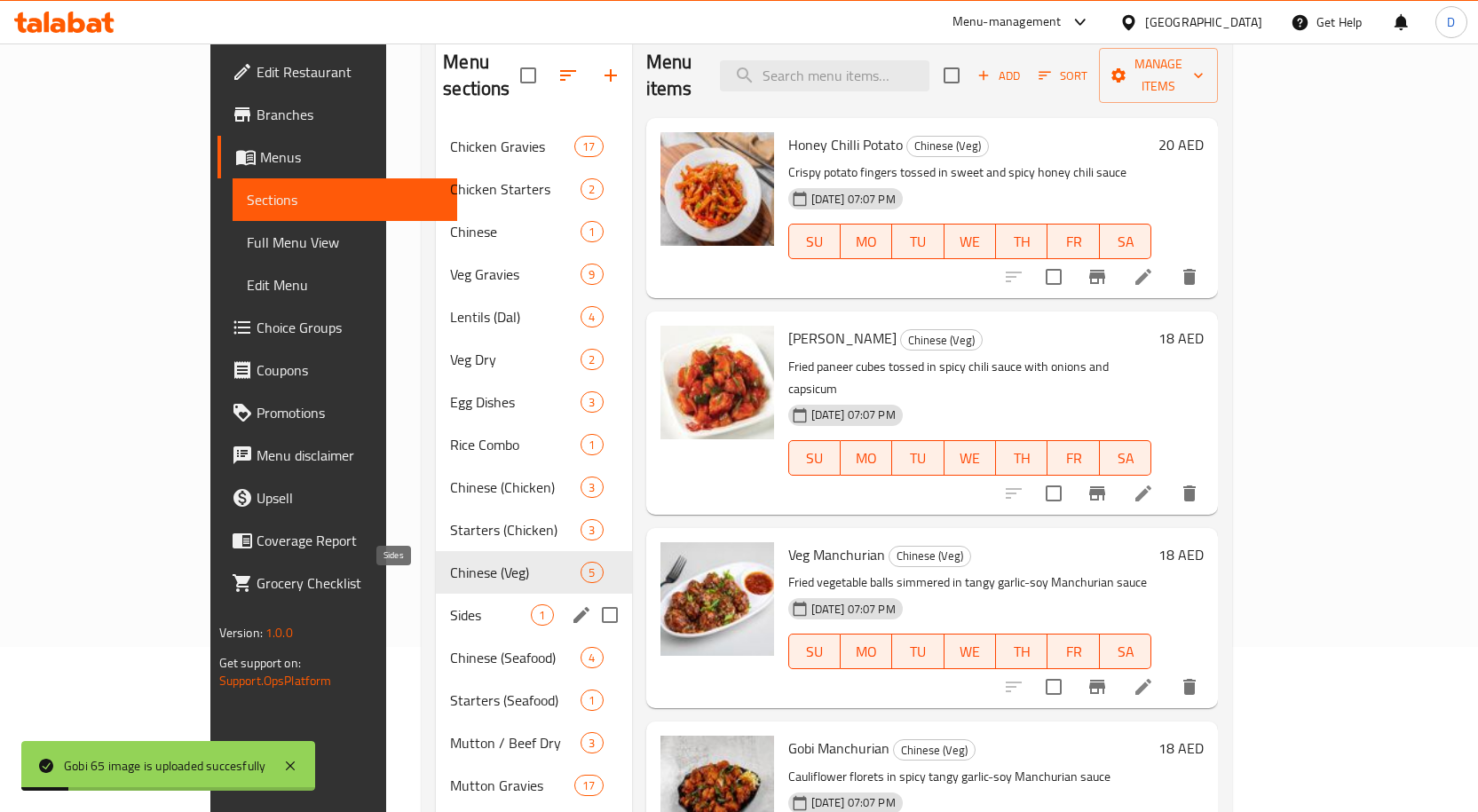
click at [450, 561] on span "Sides" at bounding box center [491, 615] width 81 height 22
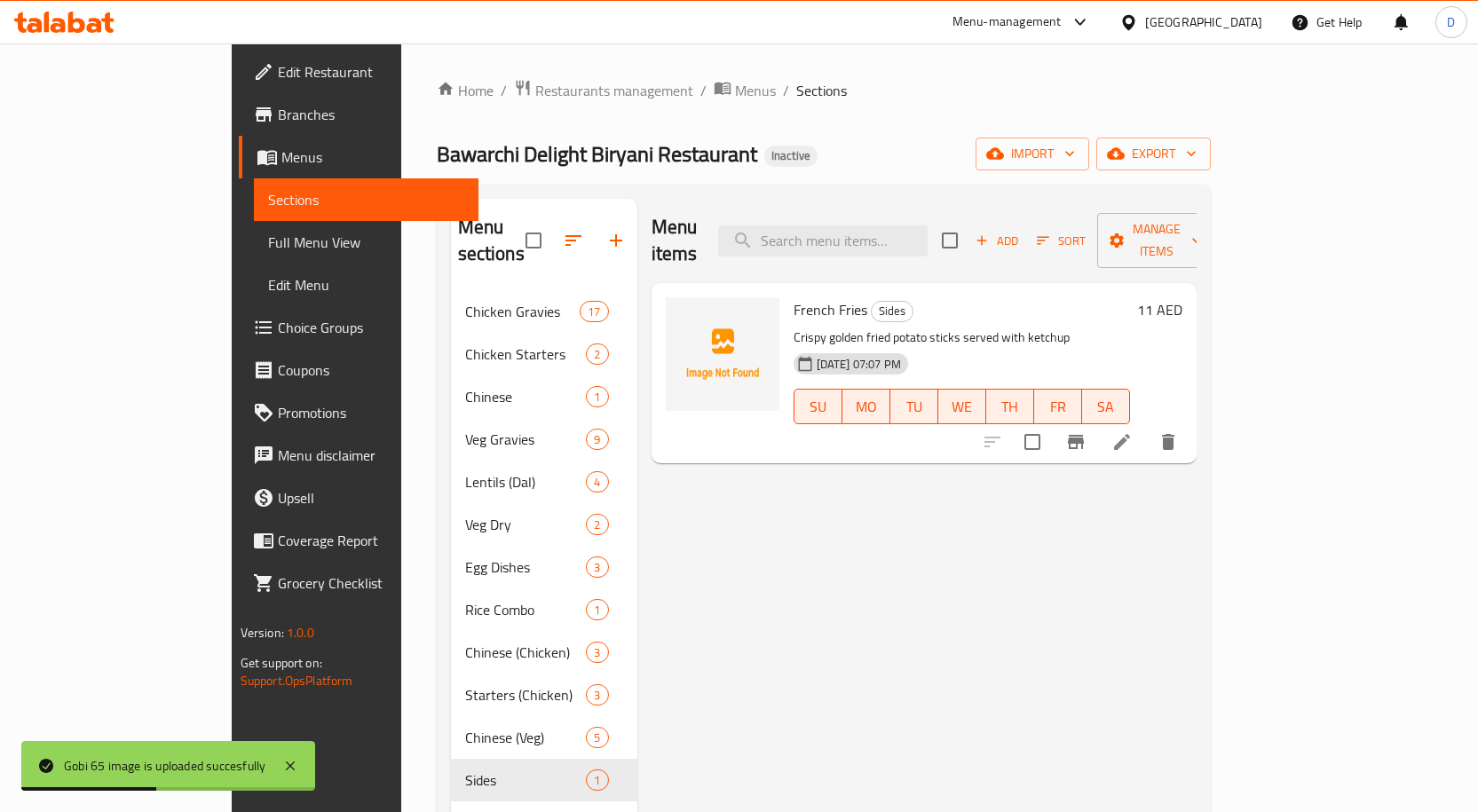
click at [794, 297] on span "French Fries" at bounding box center [831, 310] width 74 height 27
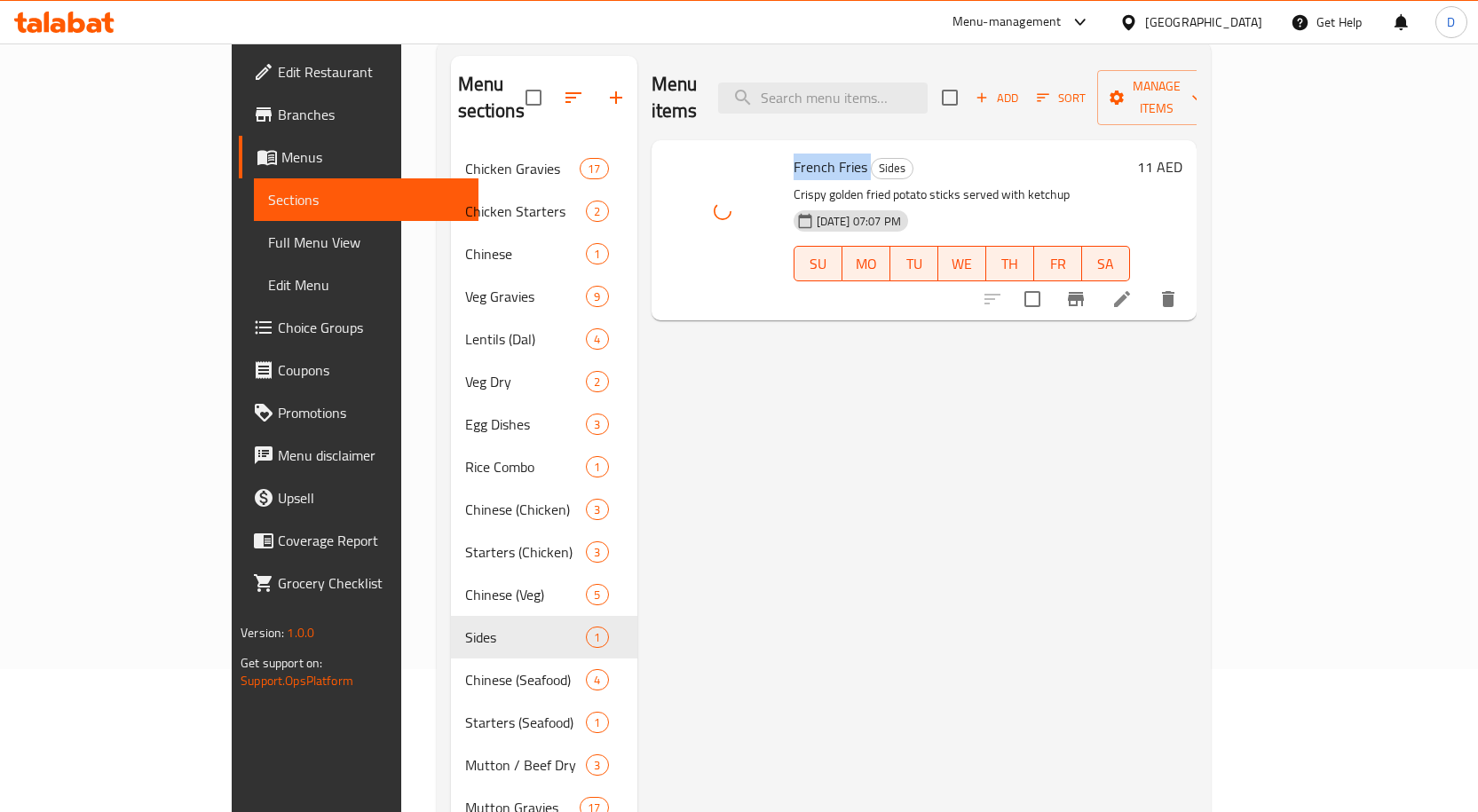
scroll to position [178, 0]
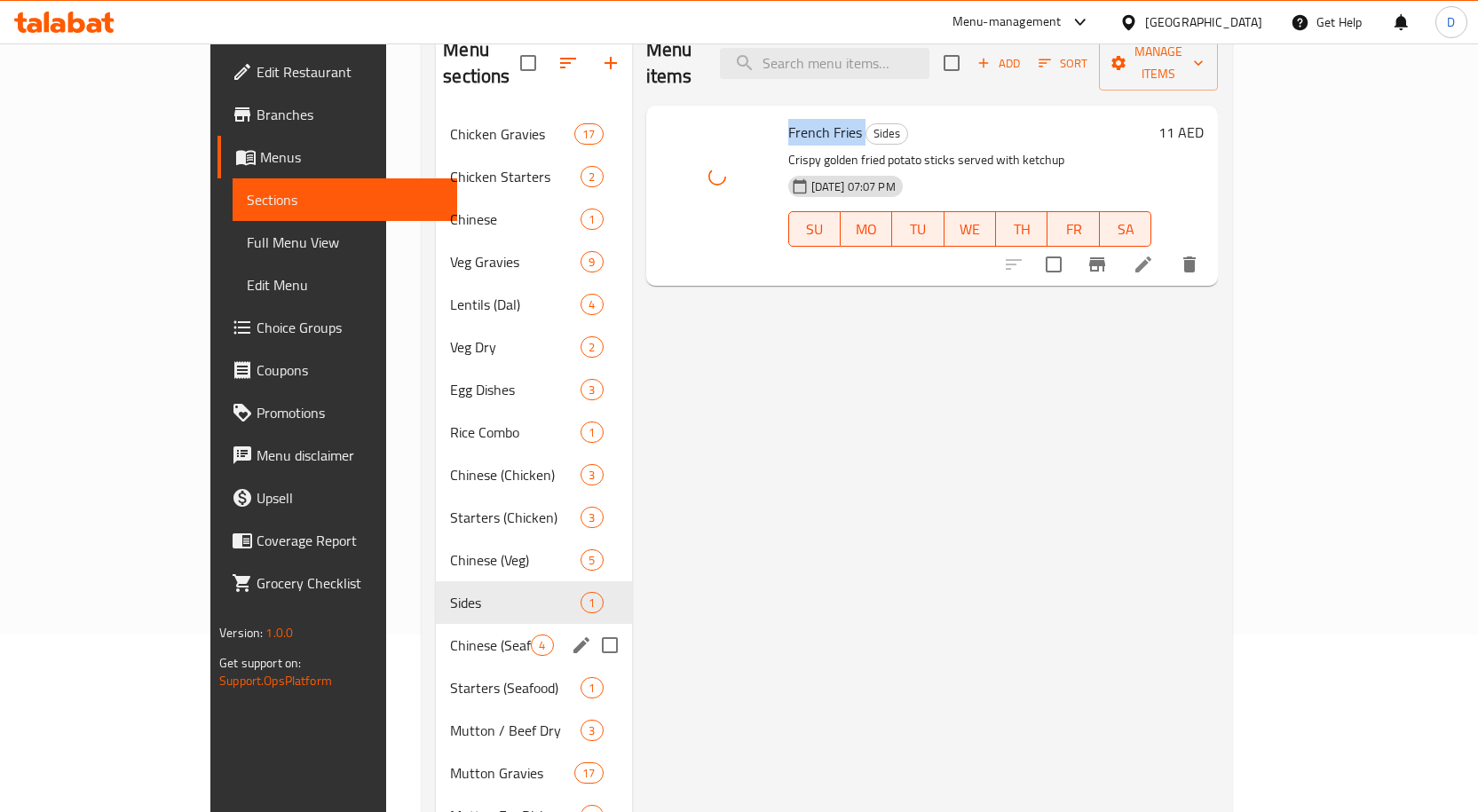
click at [450, 561] on span "Chinese (Seafood)" at bounding box center [491, 645] width 81 height 22
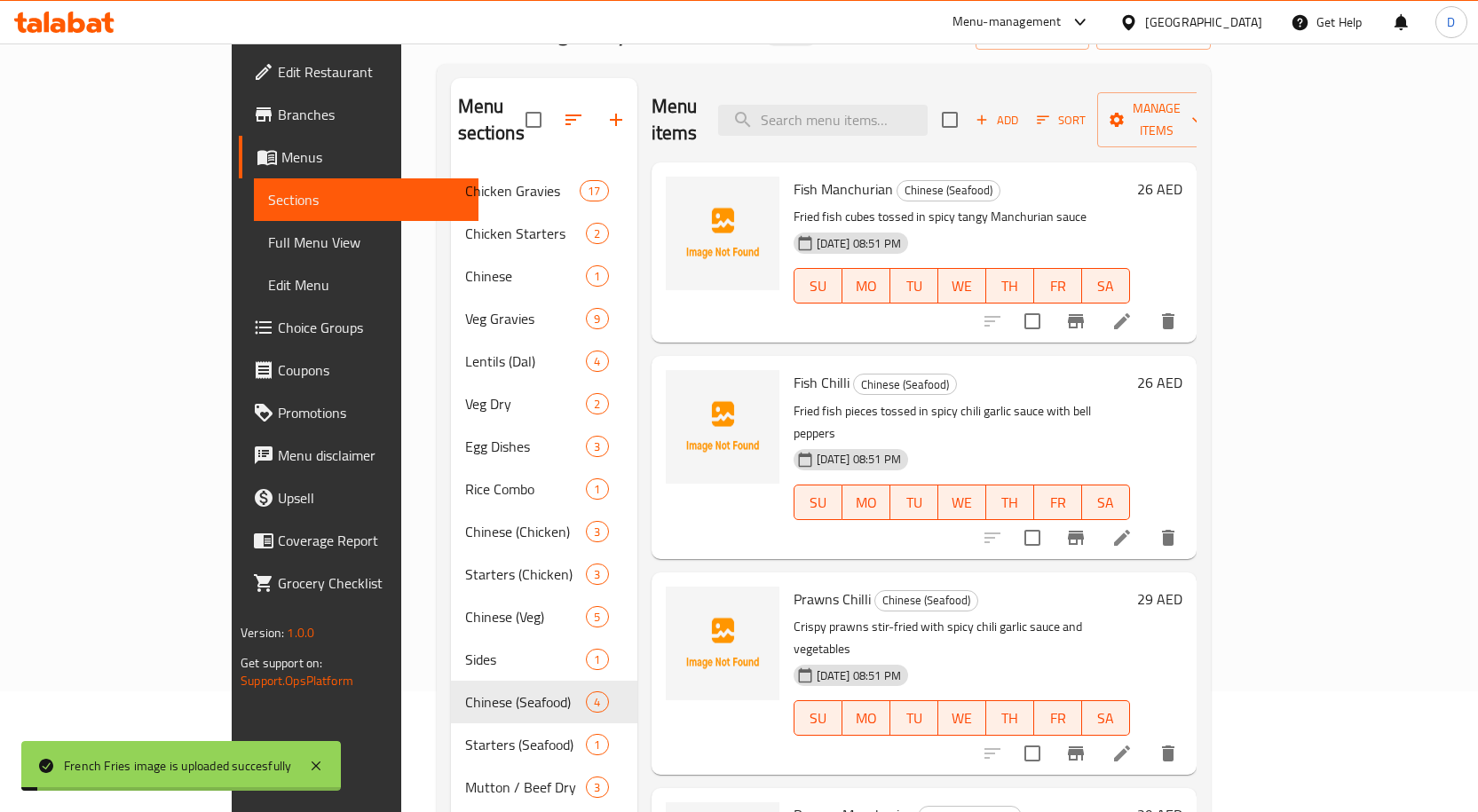
scroll to position [88, 0]
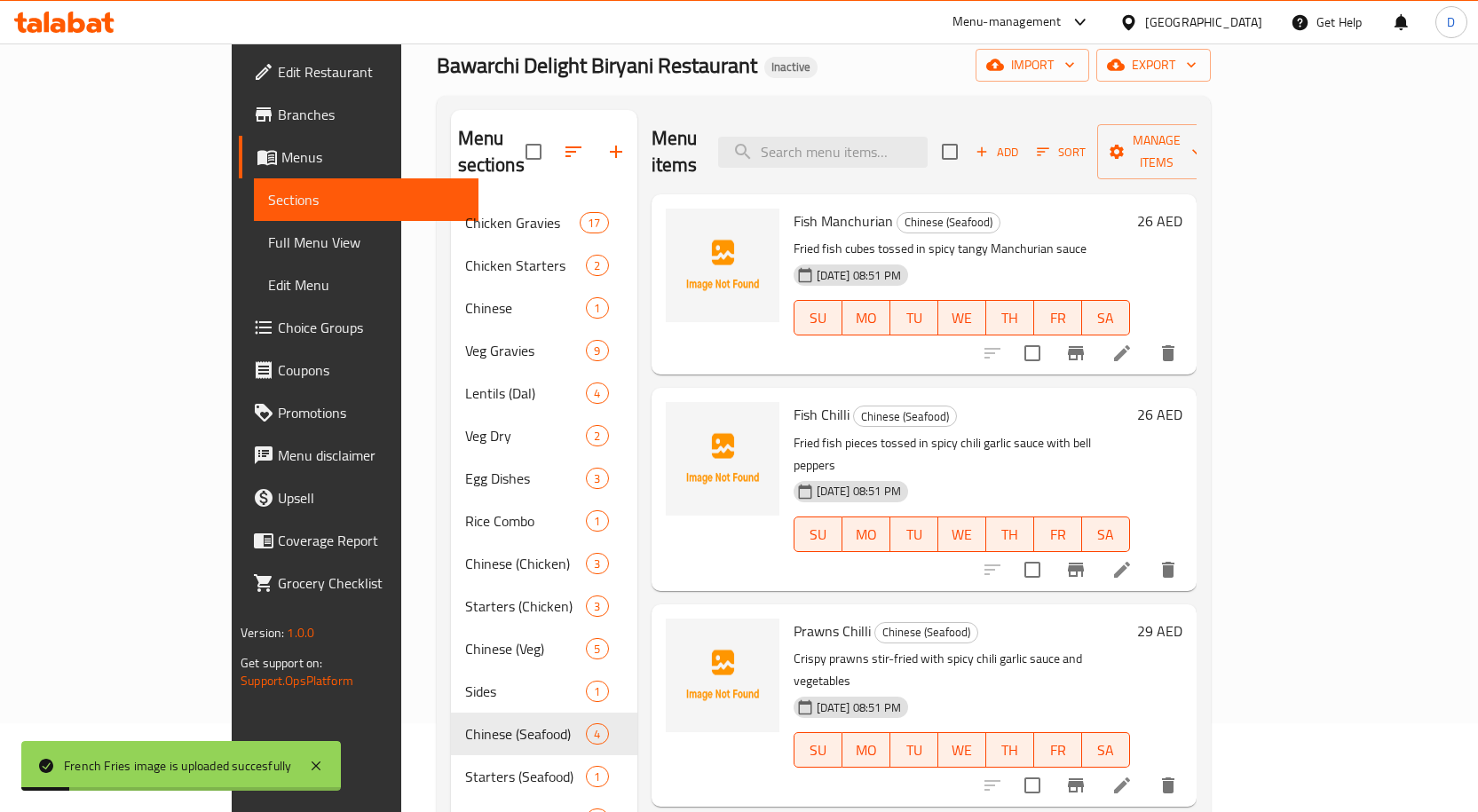
click at [798, 207] on span "Fish Manchurian" at bounding box center [843, 221] width 99 height 27
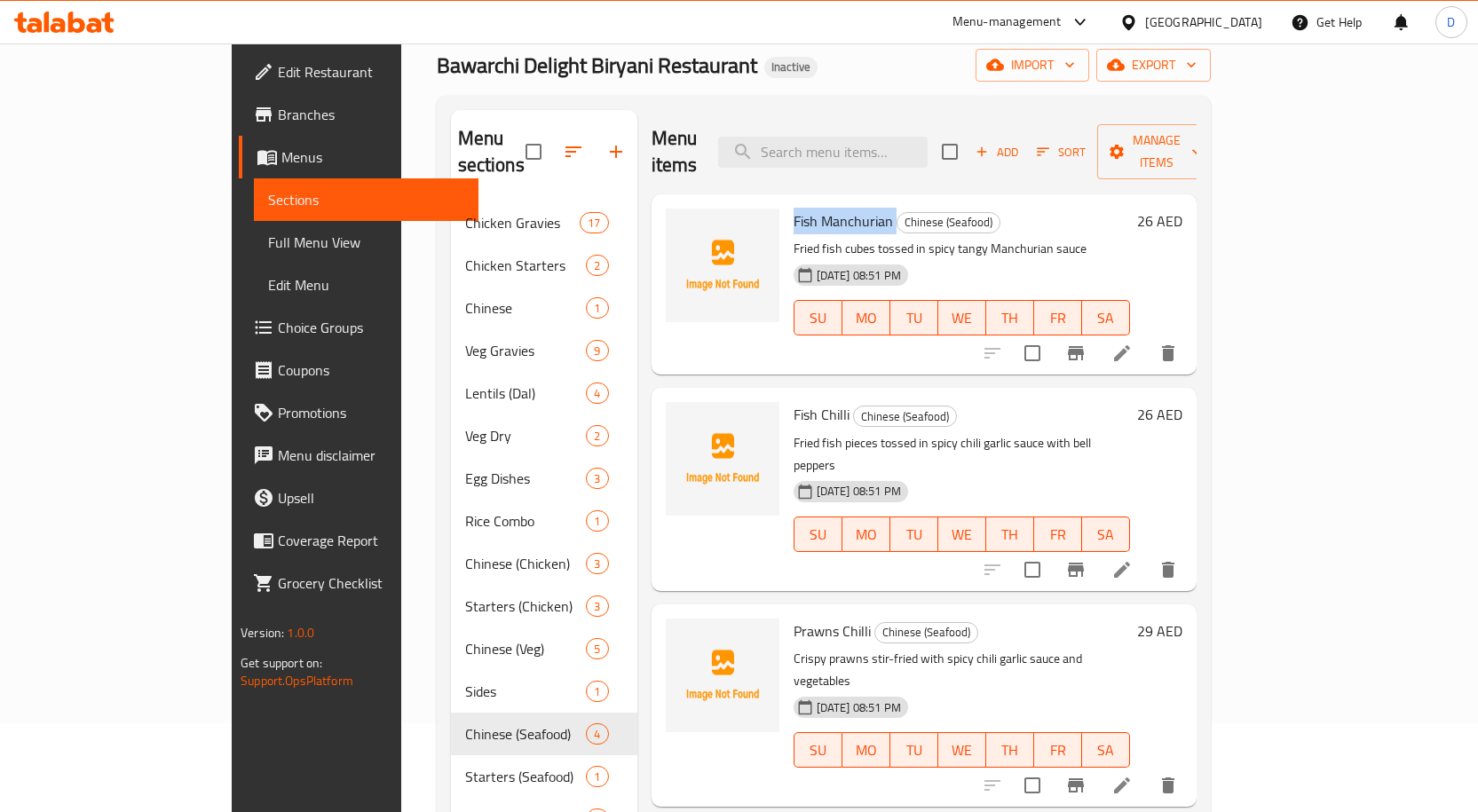
click at [807, 207] on span "Fish Manchurian" at bounding box center [843, 221] width 99 height 27
click at [794, 401] on span "Fish Chilli" at bounding box center [822, 415] width 56 height 27
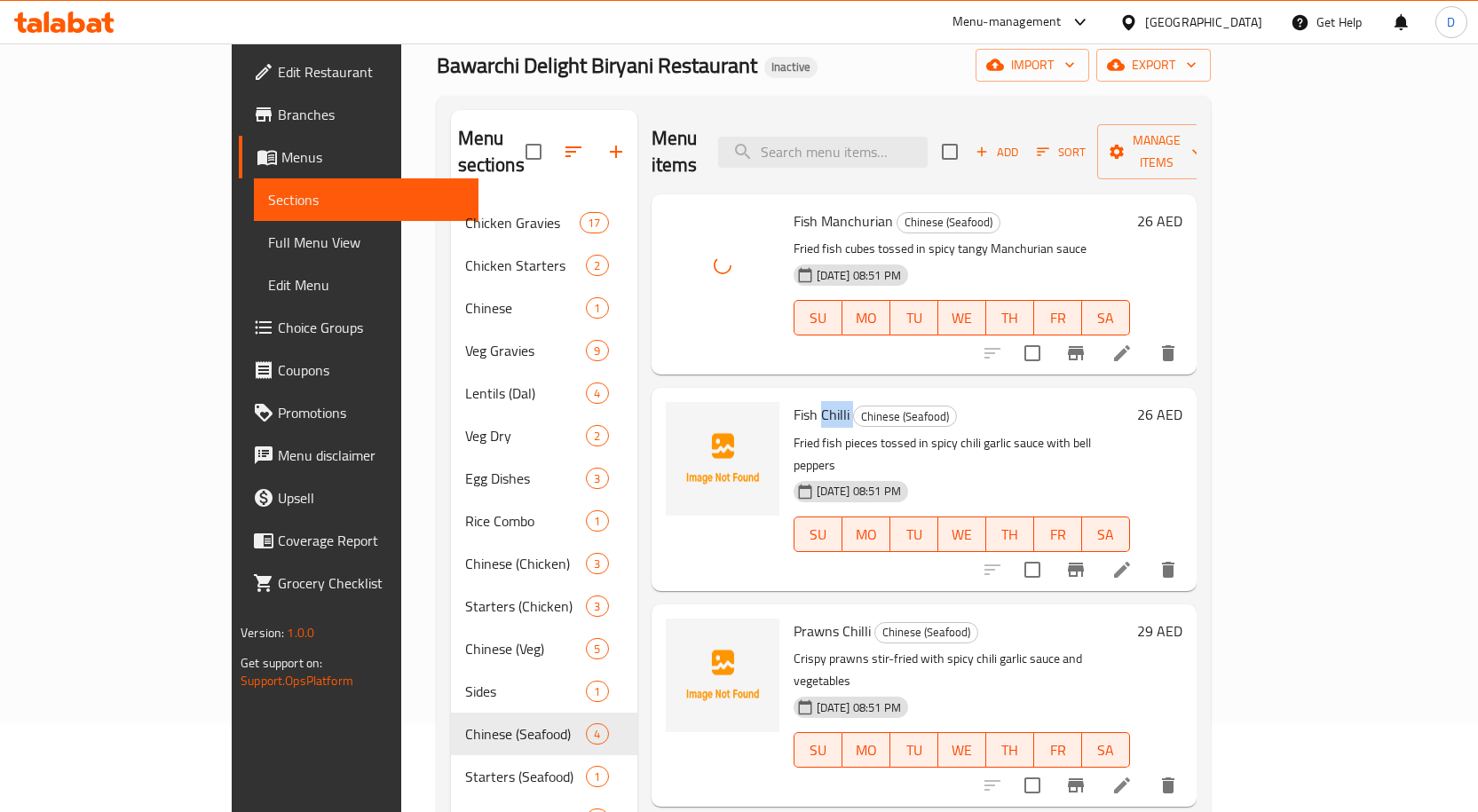
click at [794, 401] on span "Fish Chilli" at bounding box center [822, 415] width 56 height 27
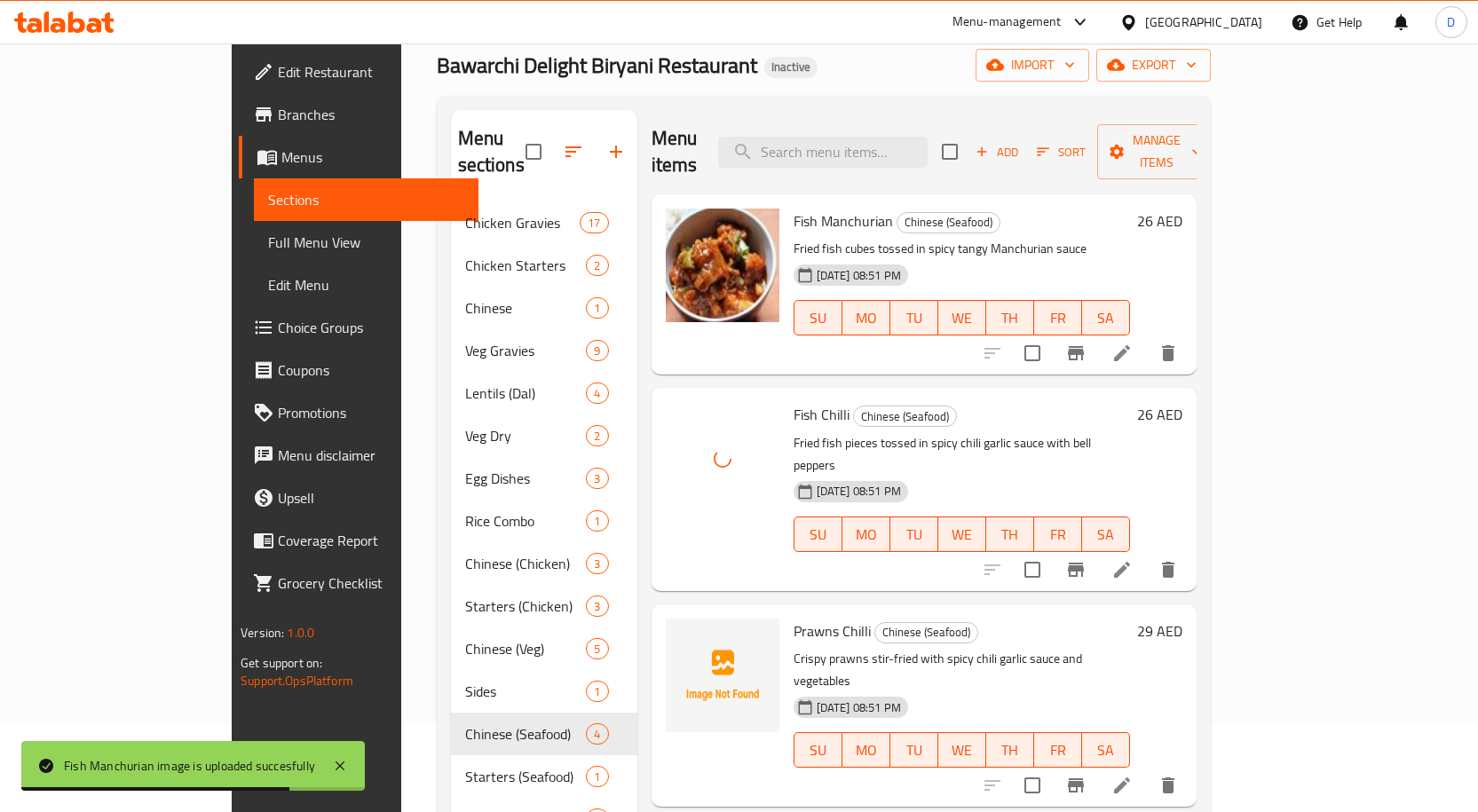
click at [794, 561] on span "Prawns Chilli" at bounding box center [832, 631] width 78 height 27
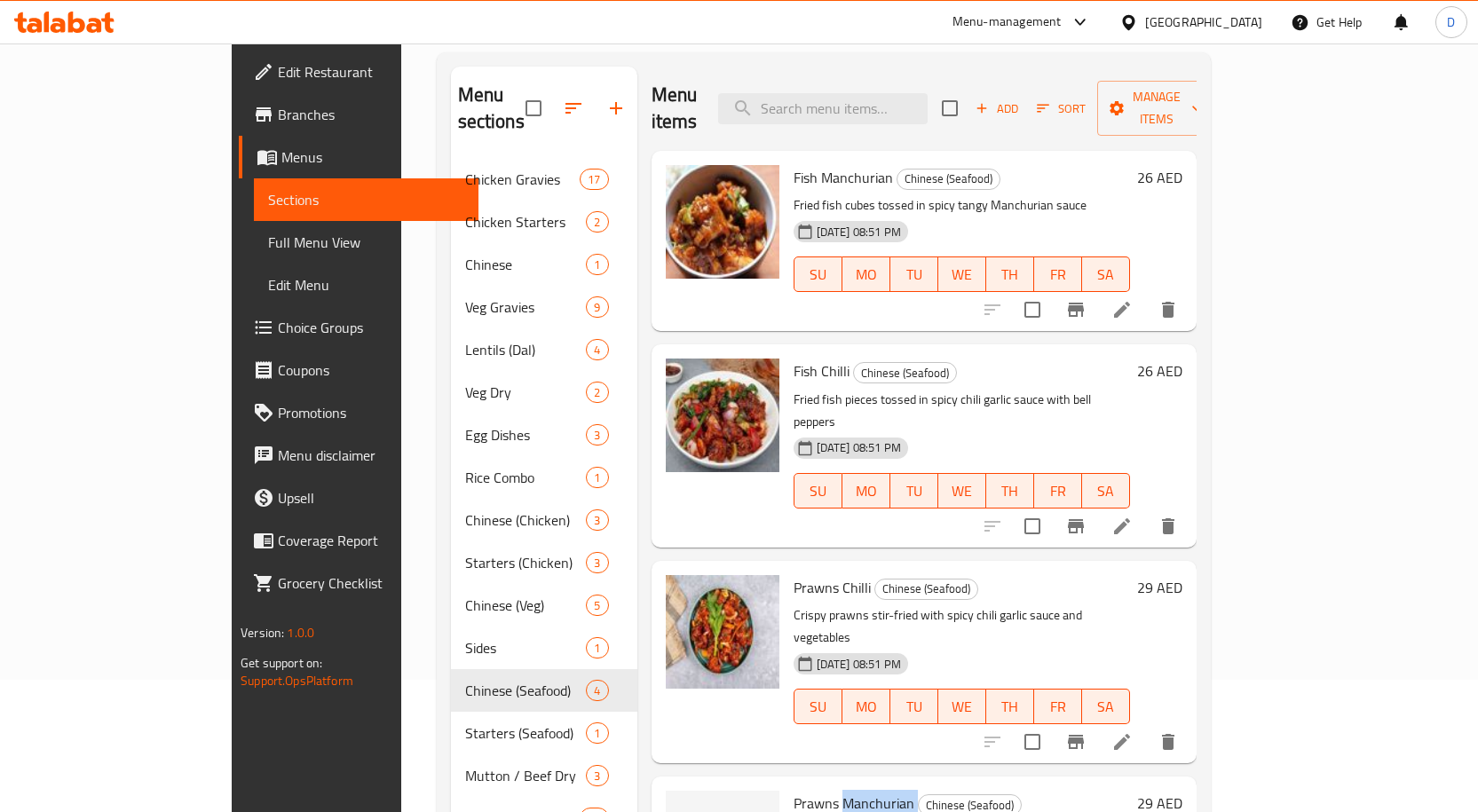
scroll to position [228, 0]
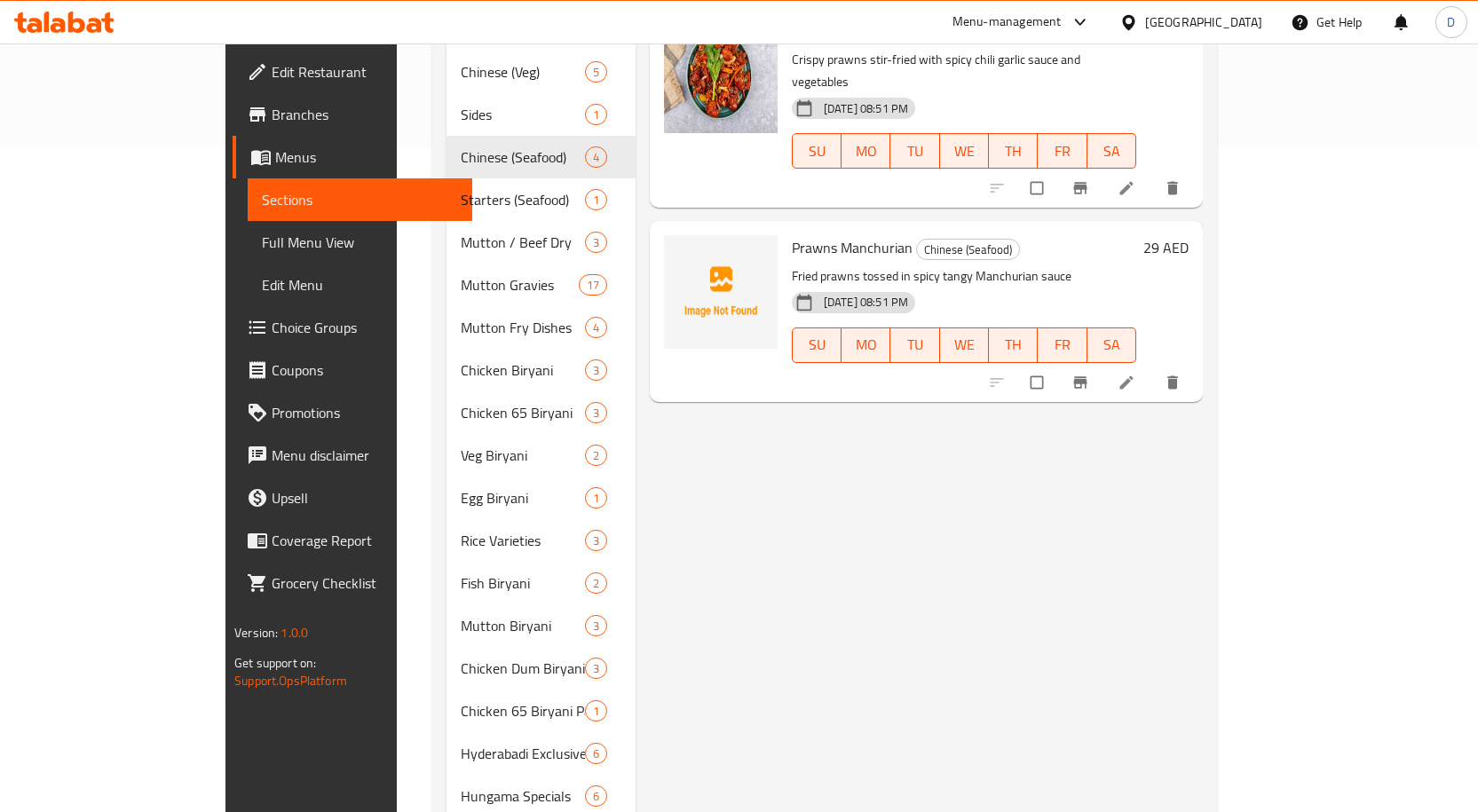
scroll to position [431, 0]
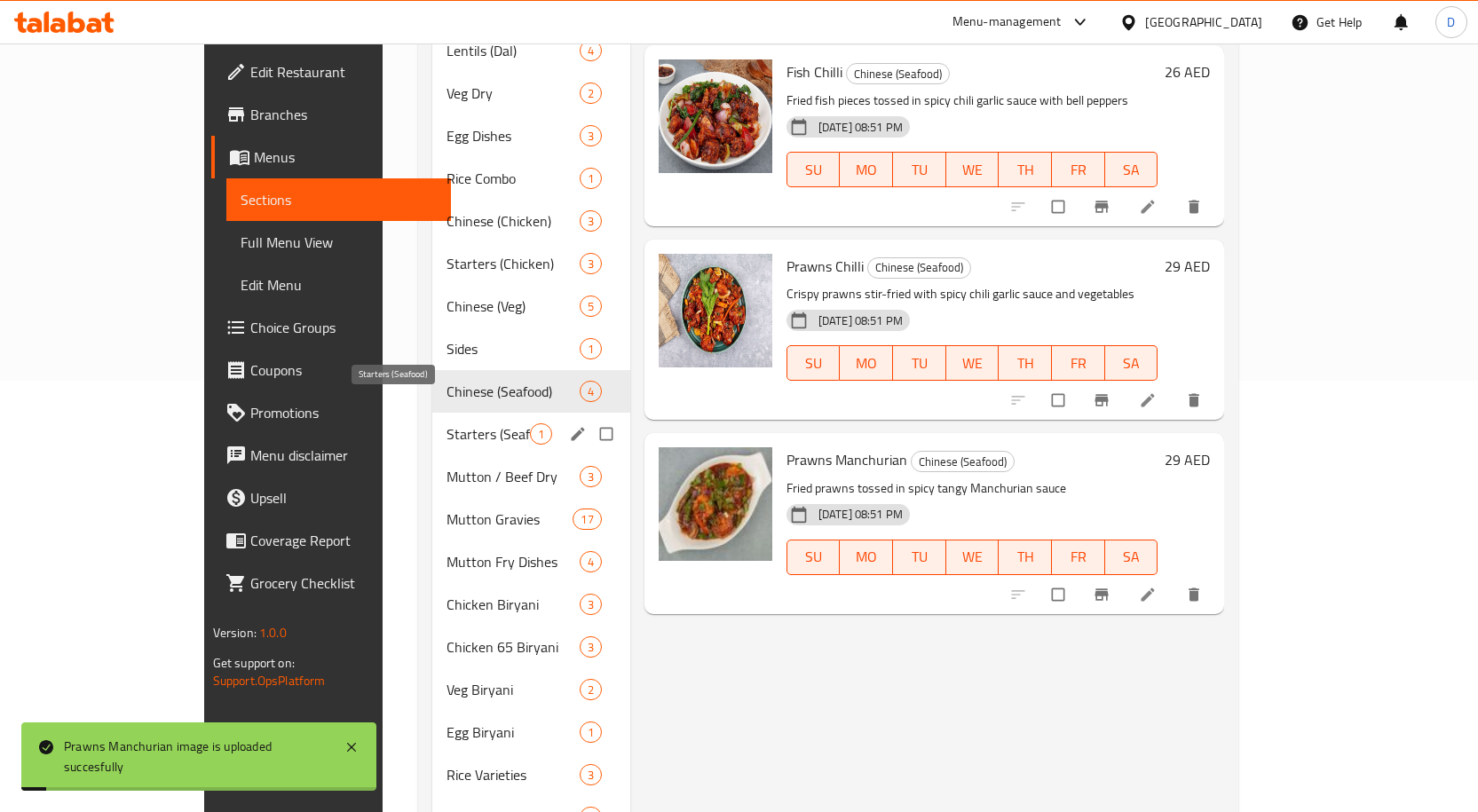
click at [446, 423] on span "Starters (Seafood)" at bounding box center [488, 433] width 84 height 22
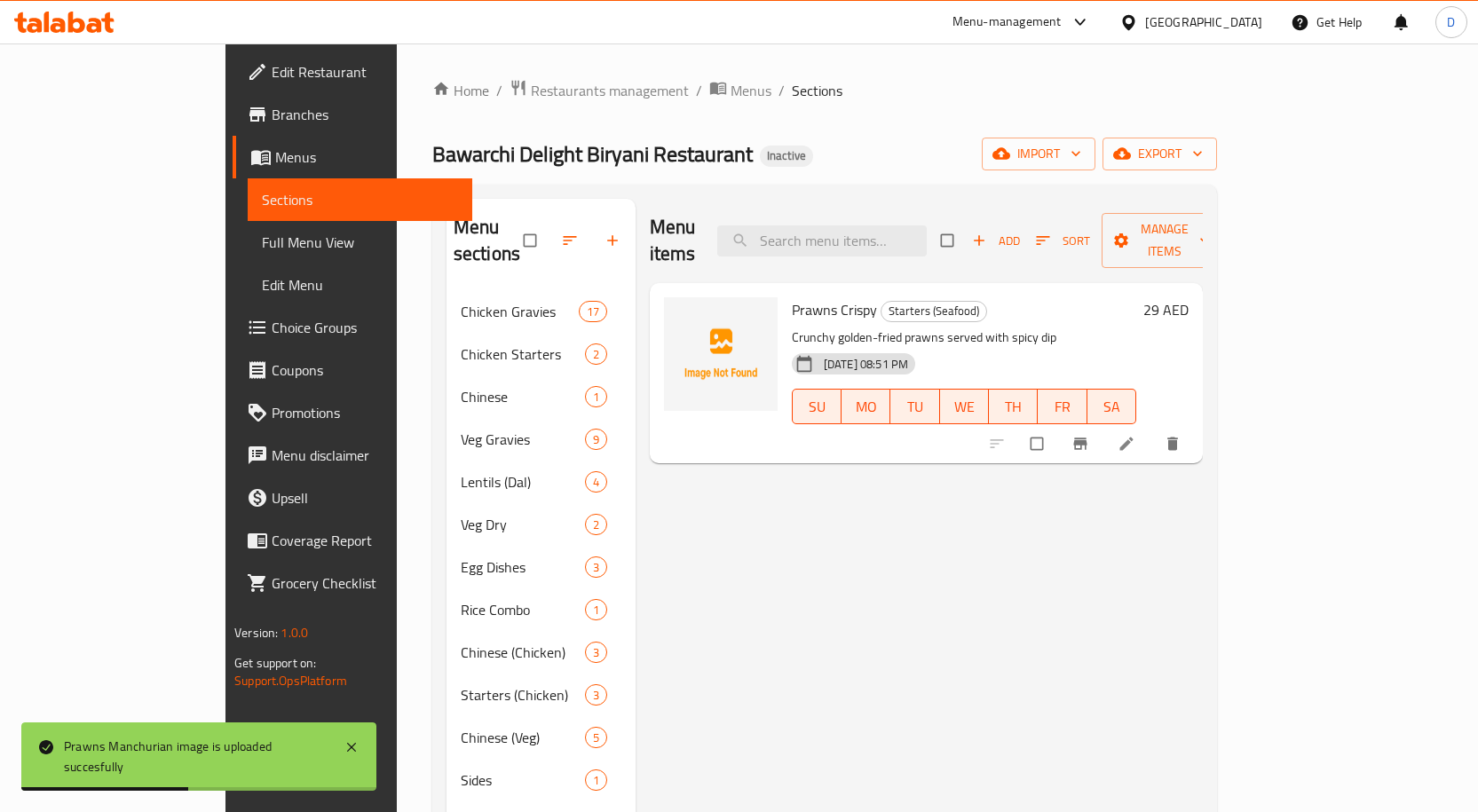
click at [800, 297] on span "Prawns Crispy" at bounding box center [834, 310] width 85 height 27
copy h6 "Crispy"
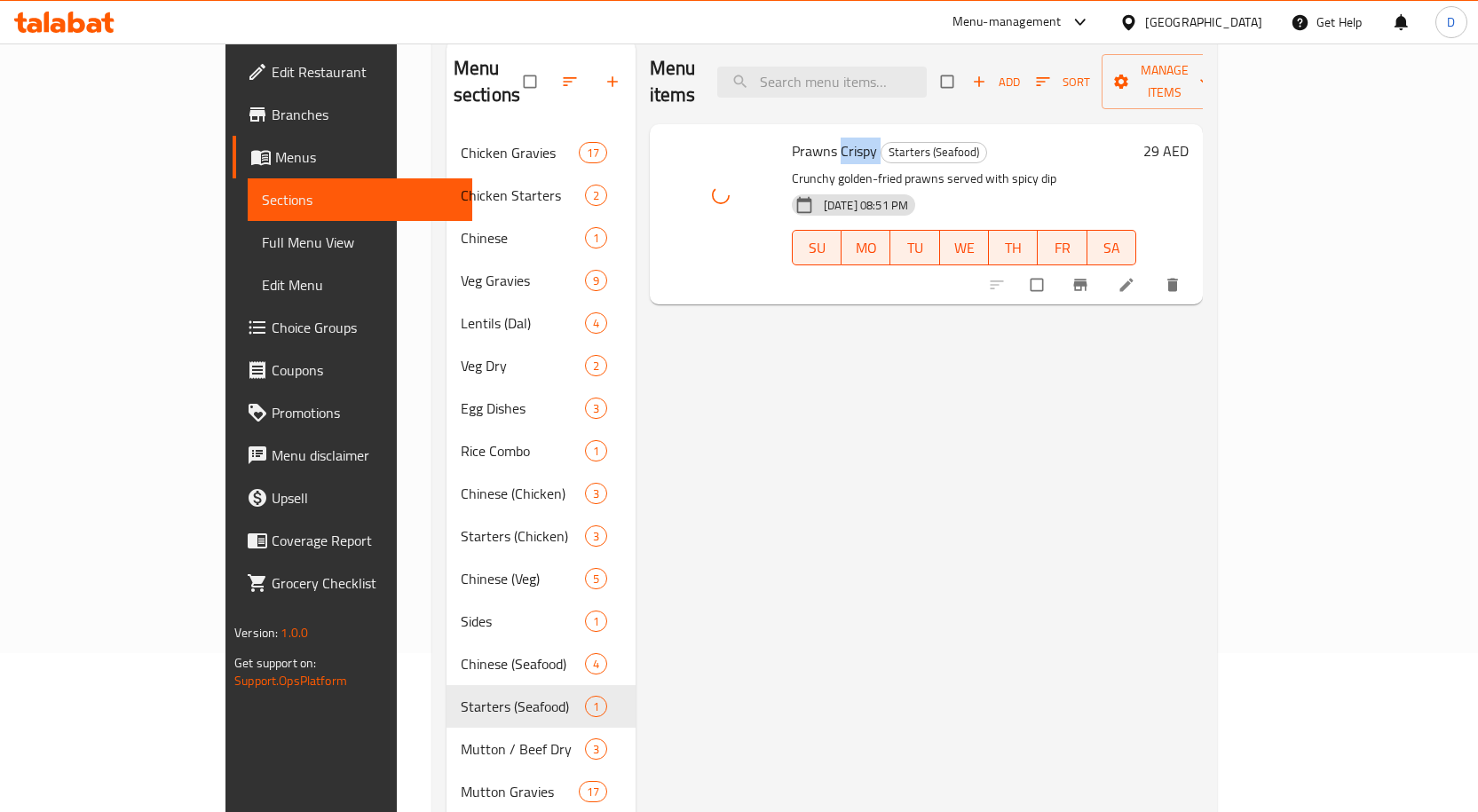
scroll to position [266, 0]
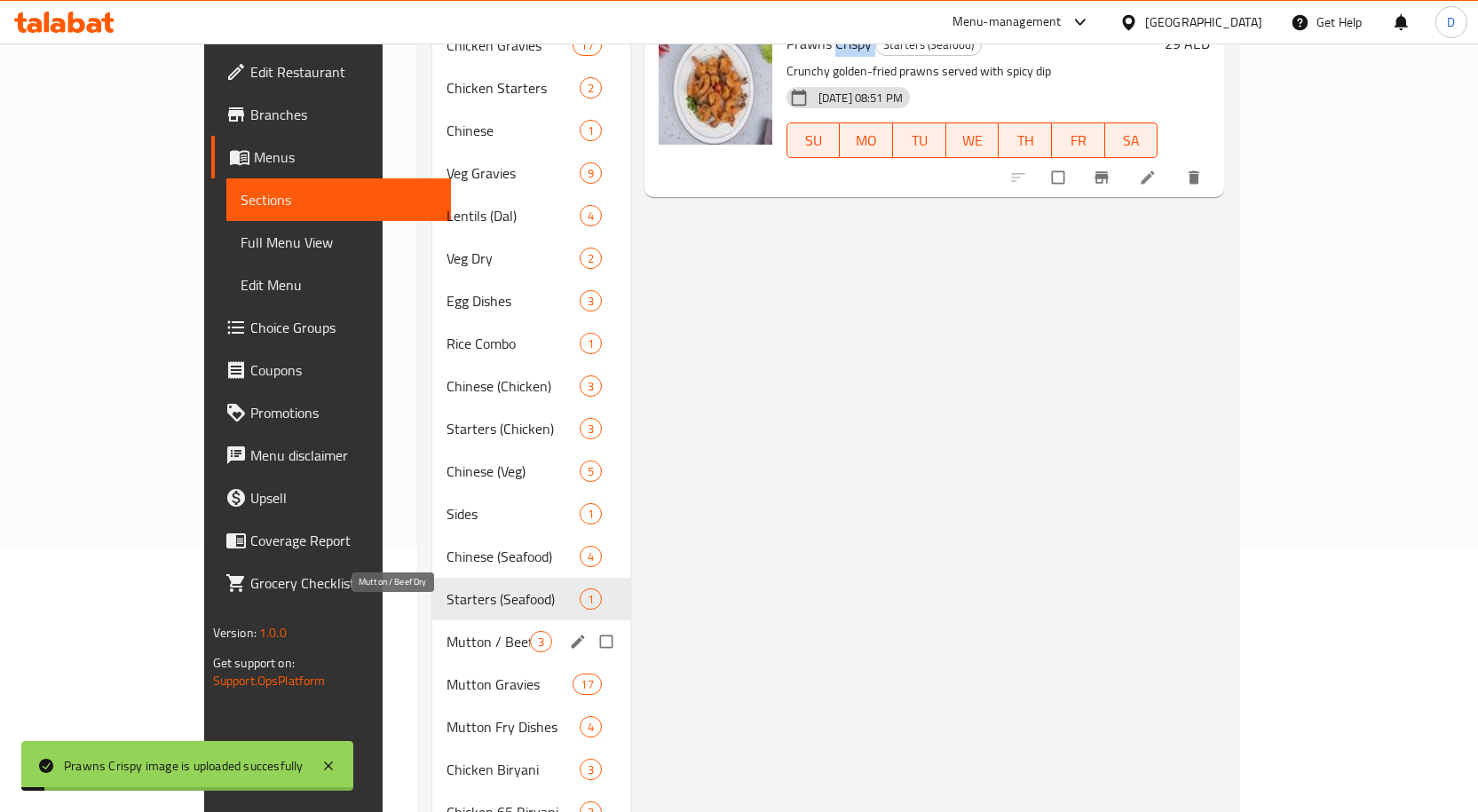
click at [446, 631] on span "Mutton / Beef Dry" at bounding box center [488, 642] width 84 height 22
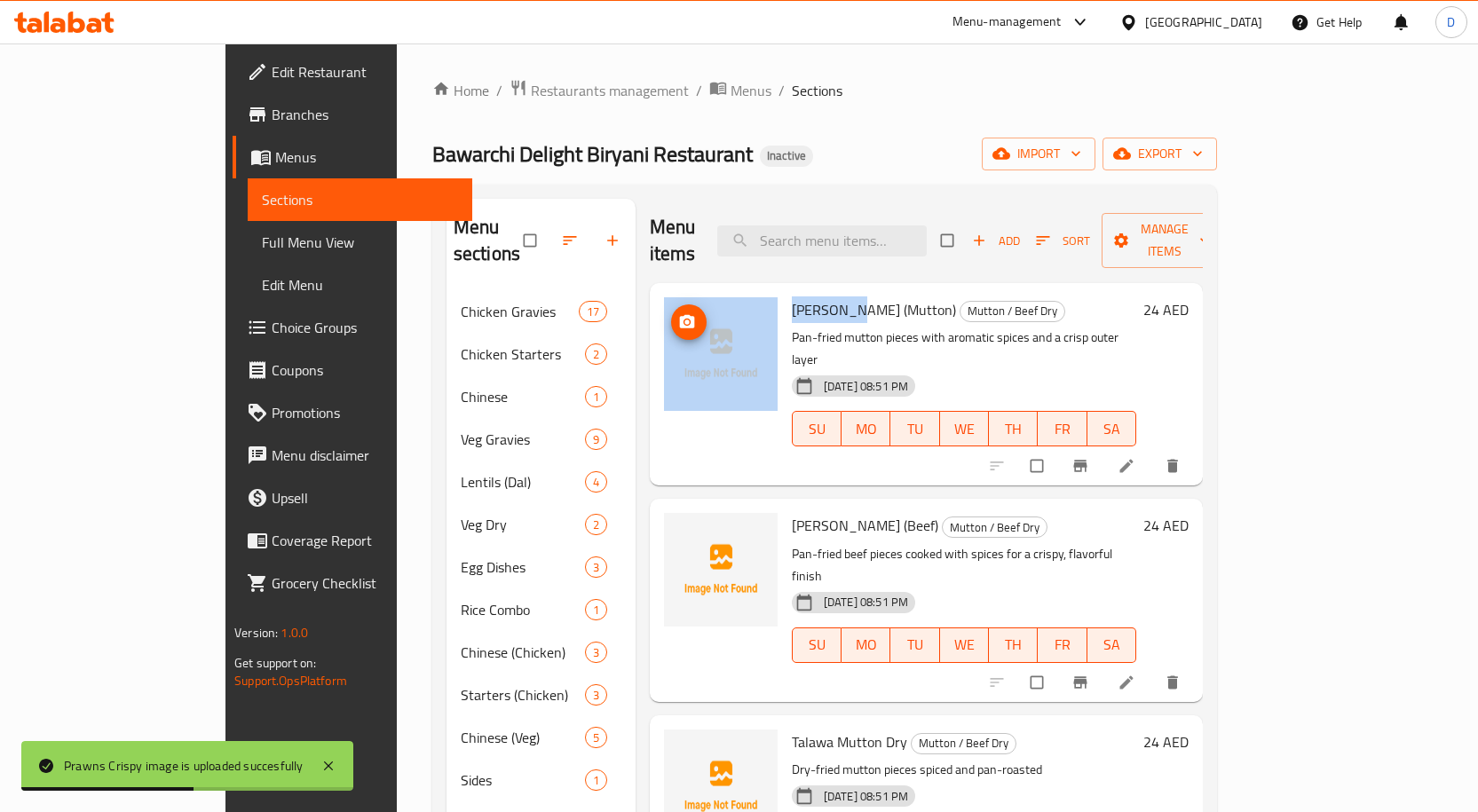
drag, startPoint x: 799, startPoint y: 279, endPoint x: 707, endPoint y: 278, distance: 92.0
click at [707, 290] on div "Talwa Gosh (Mutton) Mutton / Beef Dry Pan-fried mutton pieces with aromatic spi…" at bounding box center [925, 384] width 538 height 188
copy div "Talwa Gos"
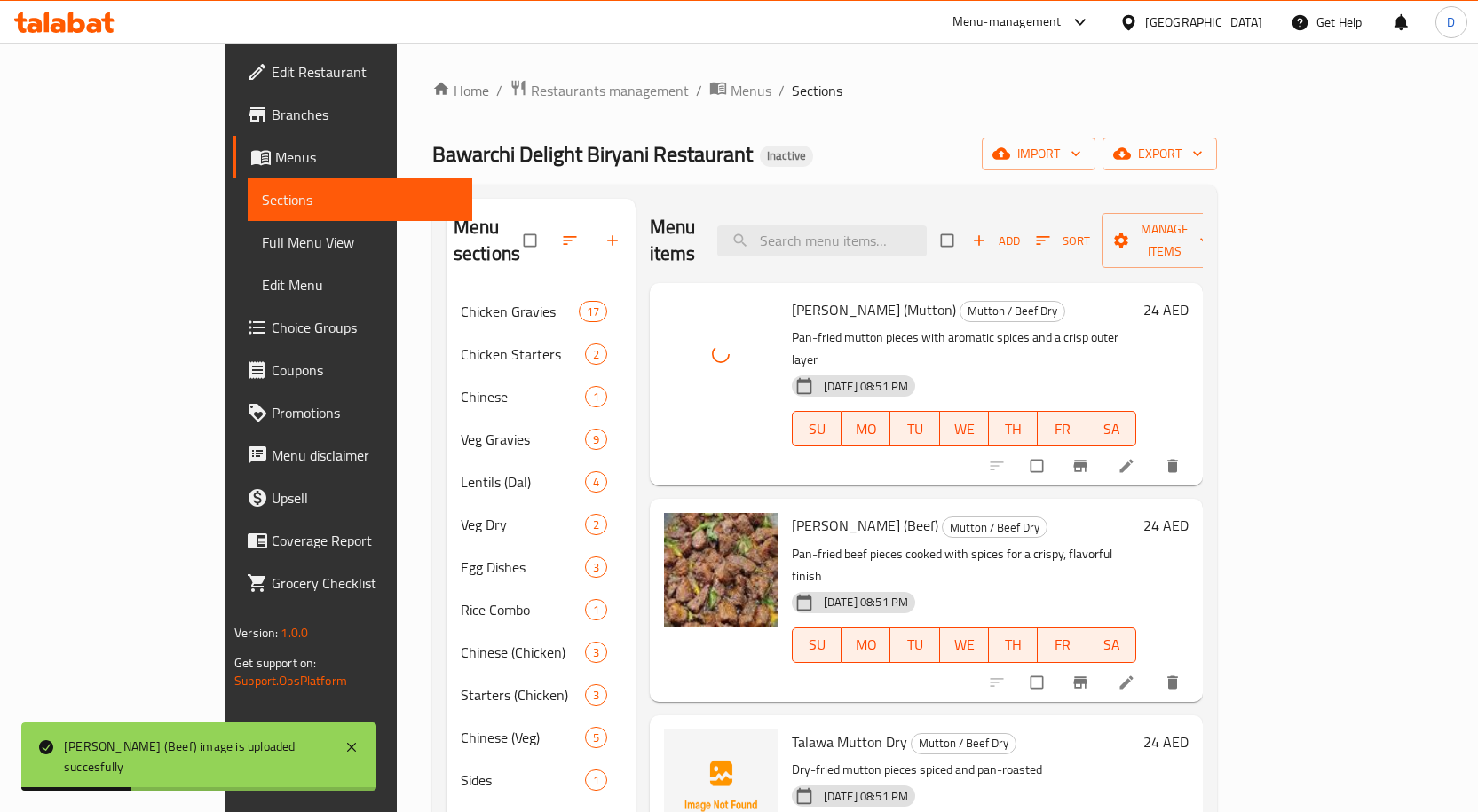
click at [835, 728] on span "Talawa Mutton Dry" at bounding box center [849, 742] width 115 height 27
copy h6 "Dry"
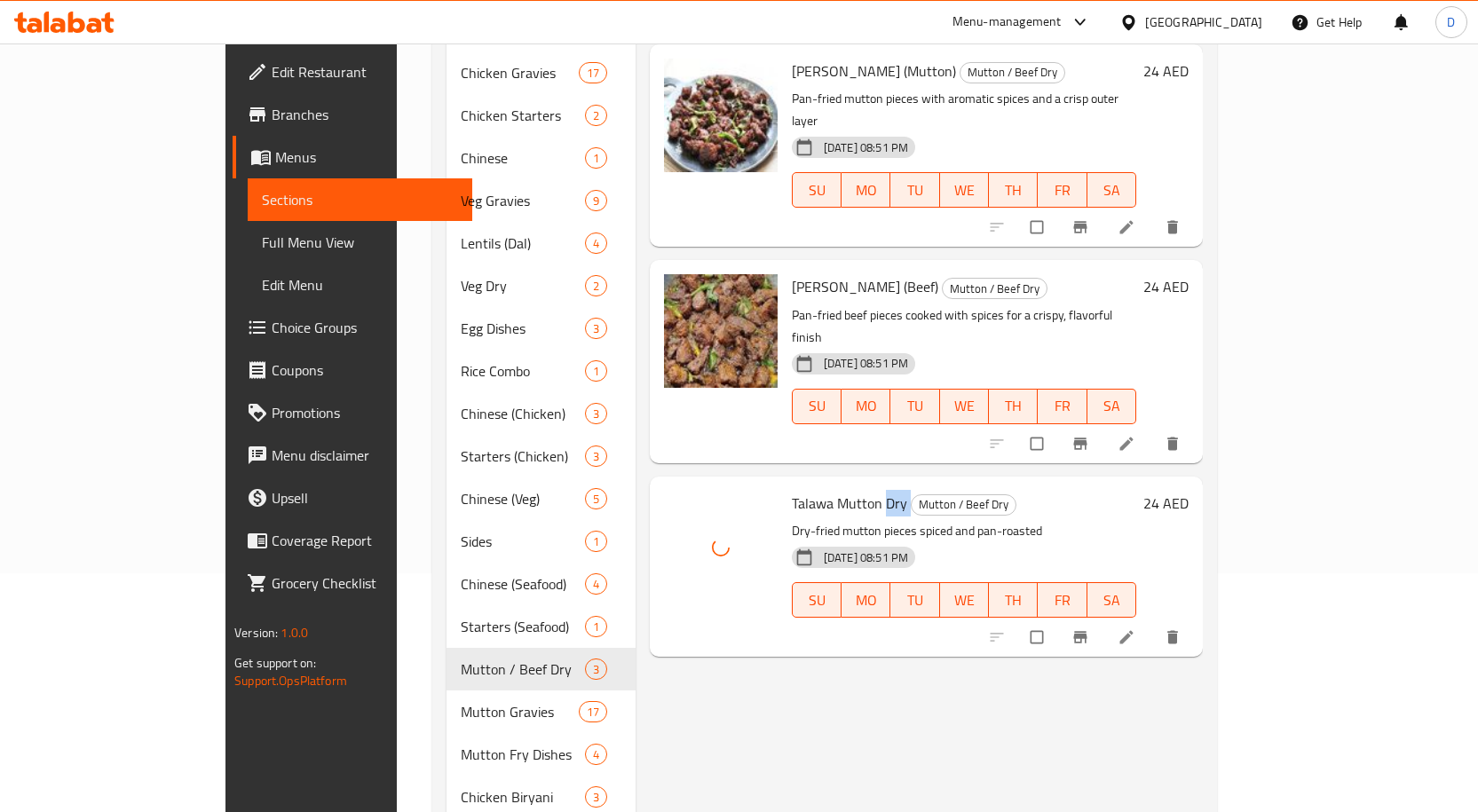
scroll to position [178, 0]
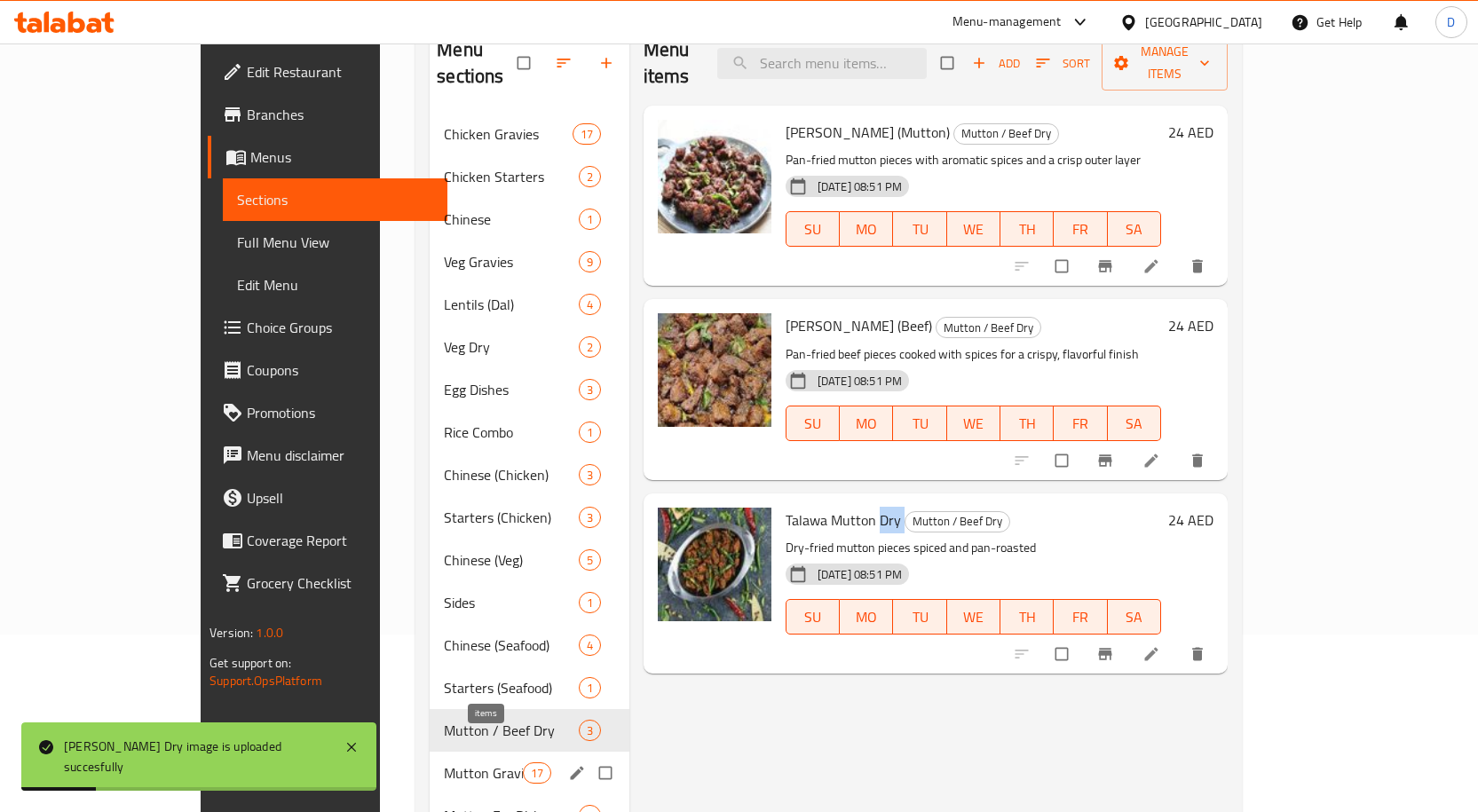
click at [524, 764] on span "17" at bounding box center [537, 772] width 27 height 17
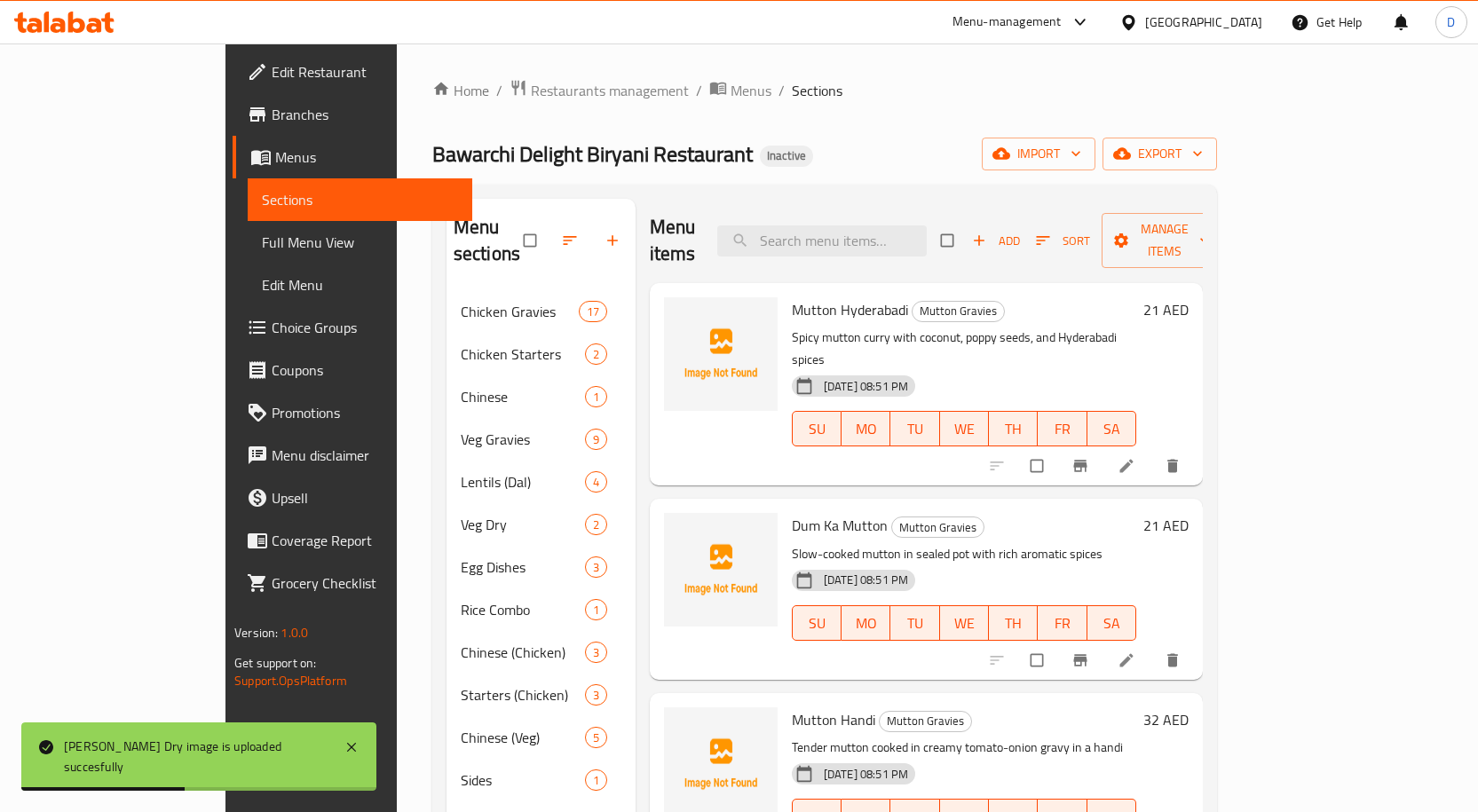
click at [831, 297] on span "Mutton Hyderabadi" at bounding box center [849, 310] width 116 height 27
copy h6 "Mutton Hyderabadi"
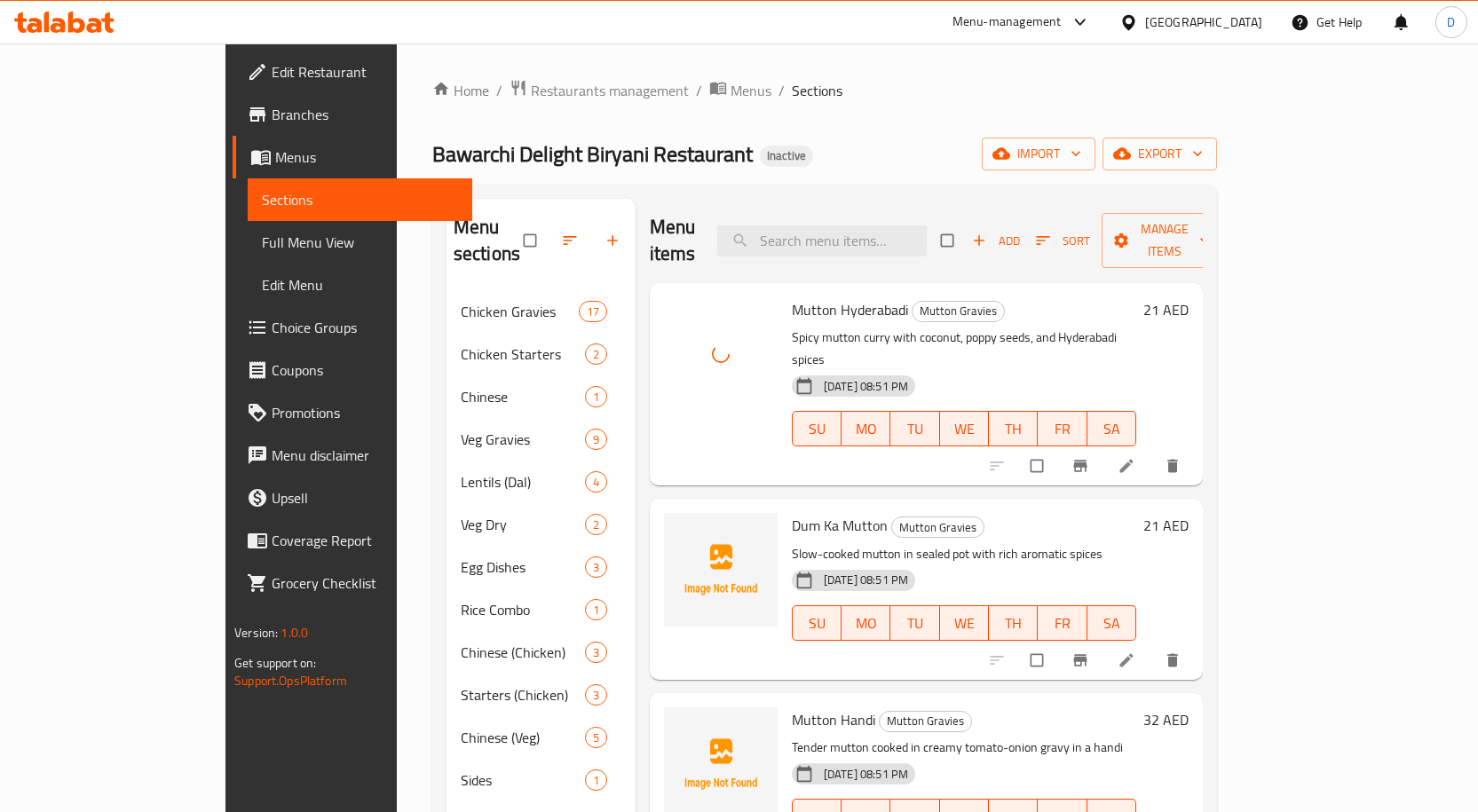
click at [816, 512] on span "Dum Ka Mutton" at bounding box center [840, 525] width 96 height 27
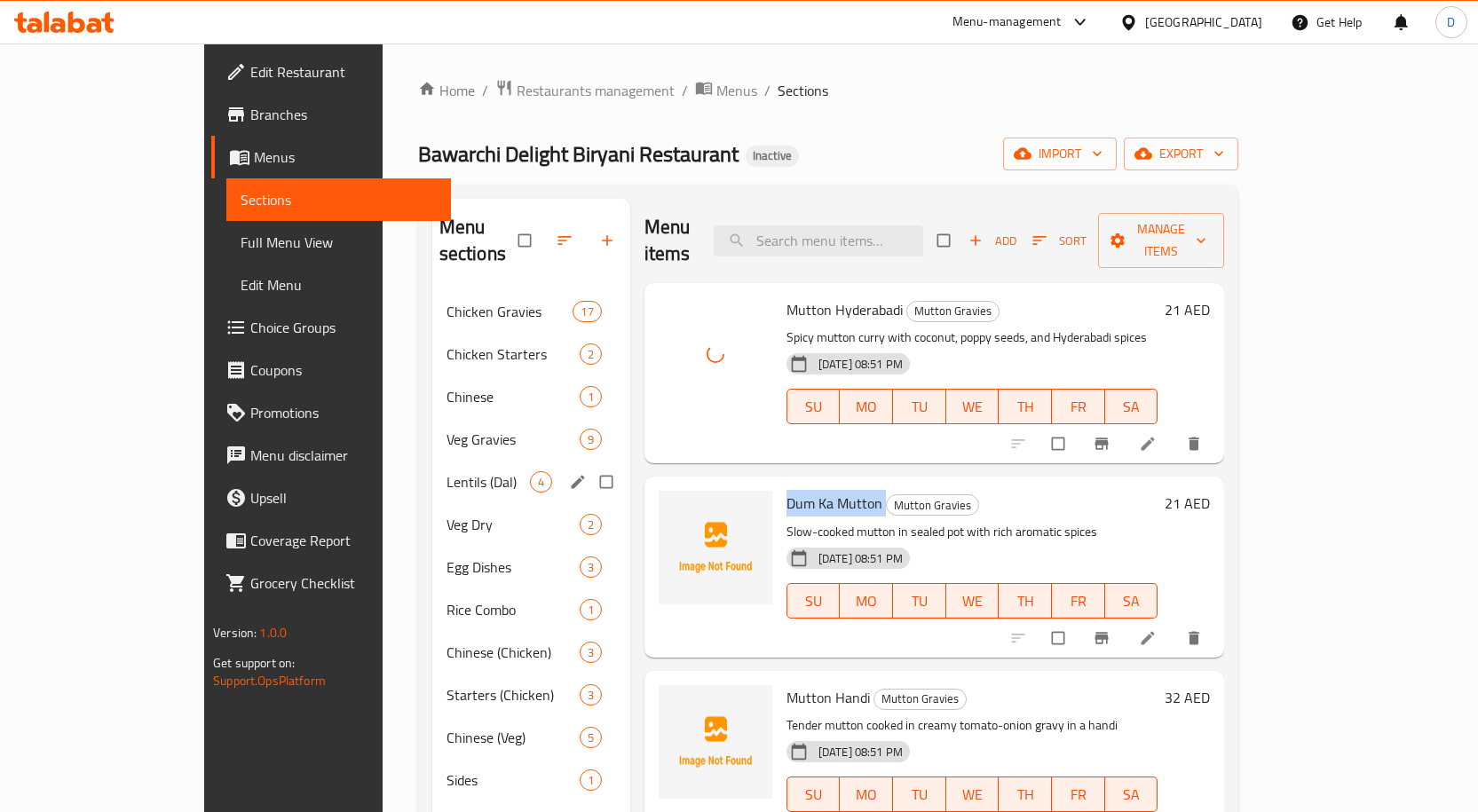
copy h6 "Dum Ka Mutton"
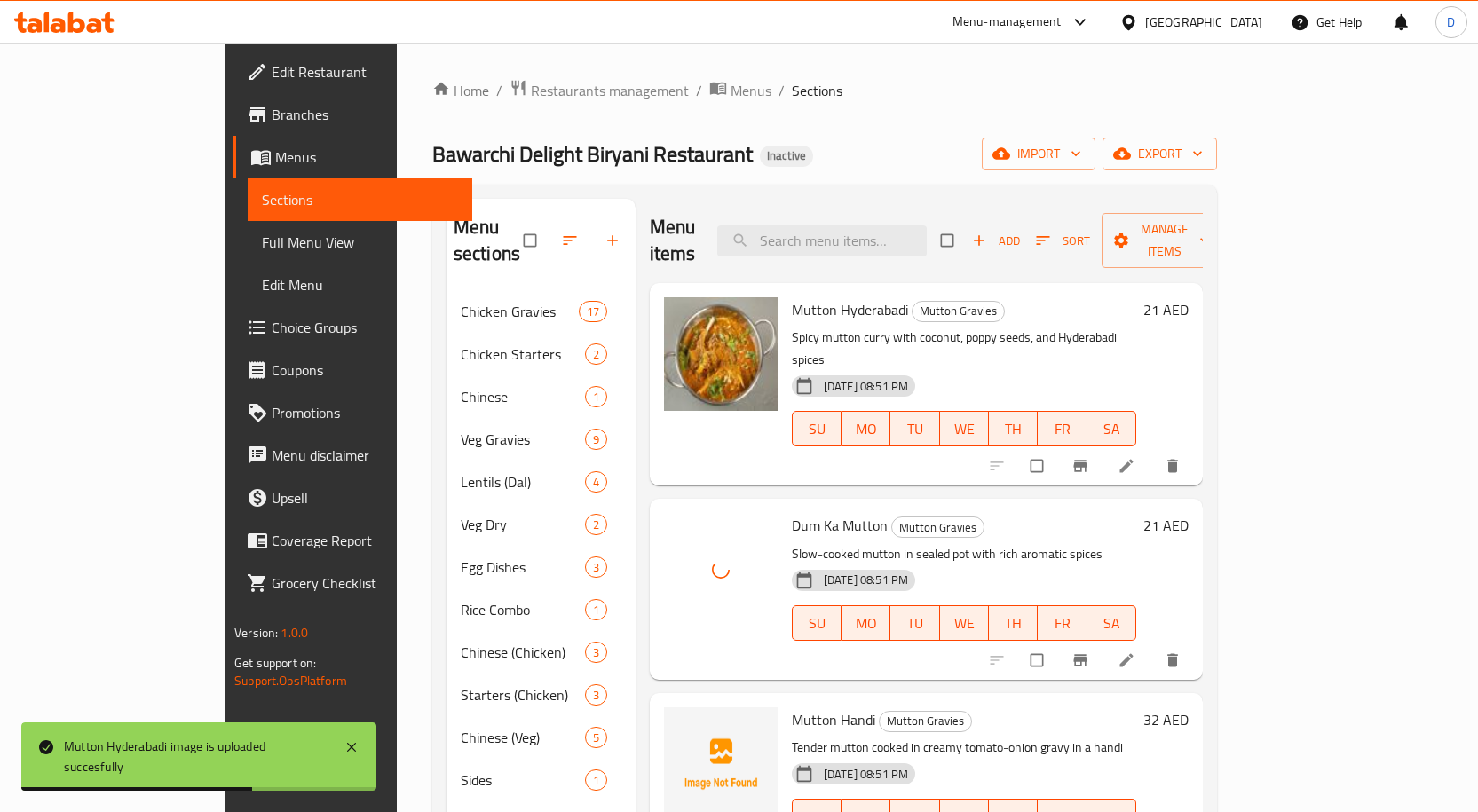
click at [792, 706] on span "Mutton Handi" at bounding box center [833, 719] width 84 height 27
copy h6 "Mutton Handi"
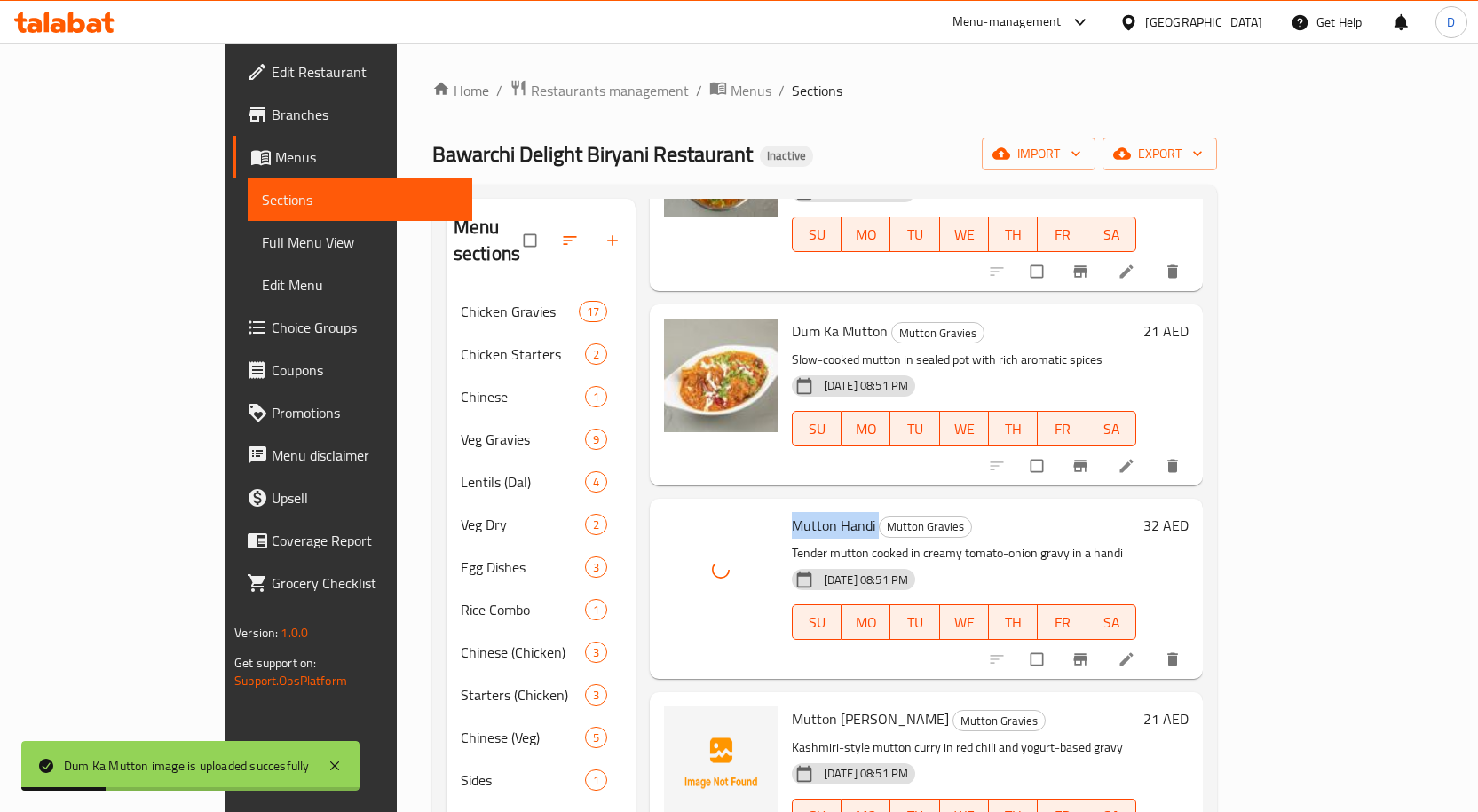
scroll to position [266, 0]
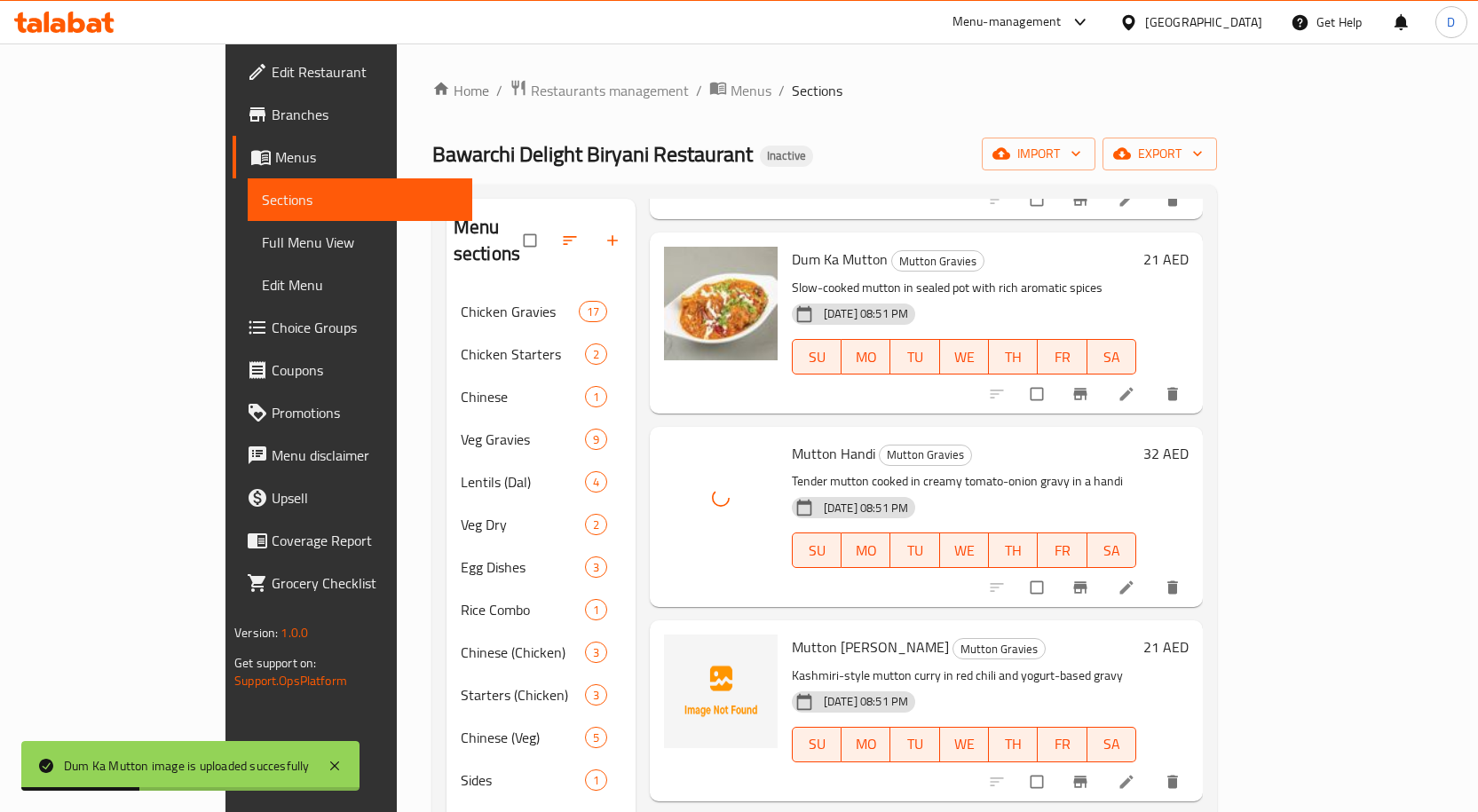
click at [785, 627] on div "Mutton [PERSON_NAME] Gravies Kashmiri-style mutton [PERSON_NAME] in red chili a…" at bounding box center [964, 710] width 359 height 166
click at [792, 634] on span "Mutton [PERSON_NAME]" at bounding box center [870, 647] width 157 height 27
copy h6 "Mutton [PERSON_NAME]"
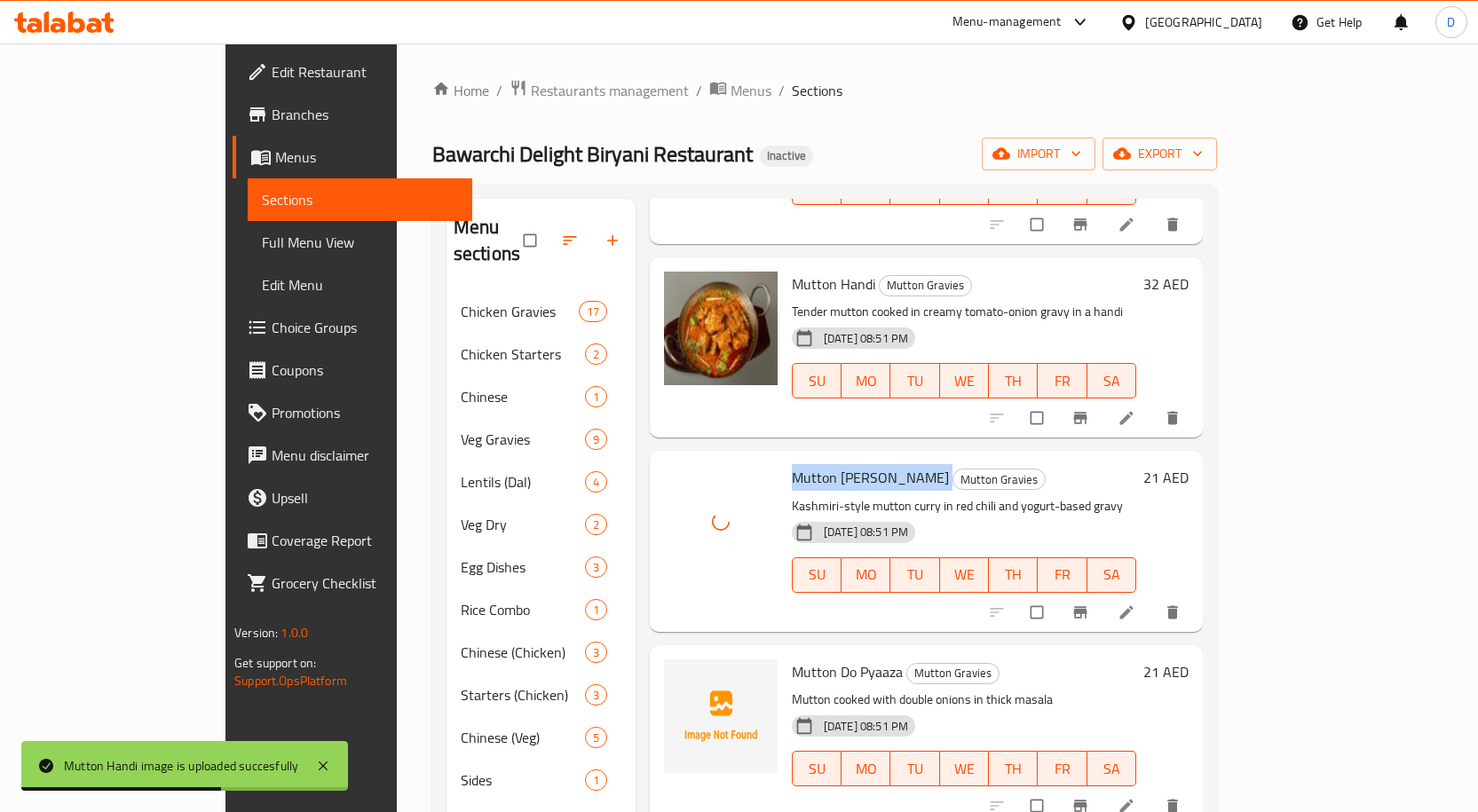
scroll to position [443, 0]
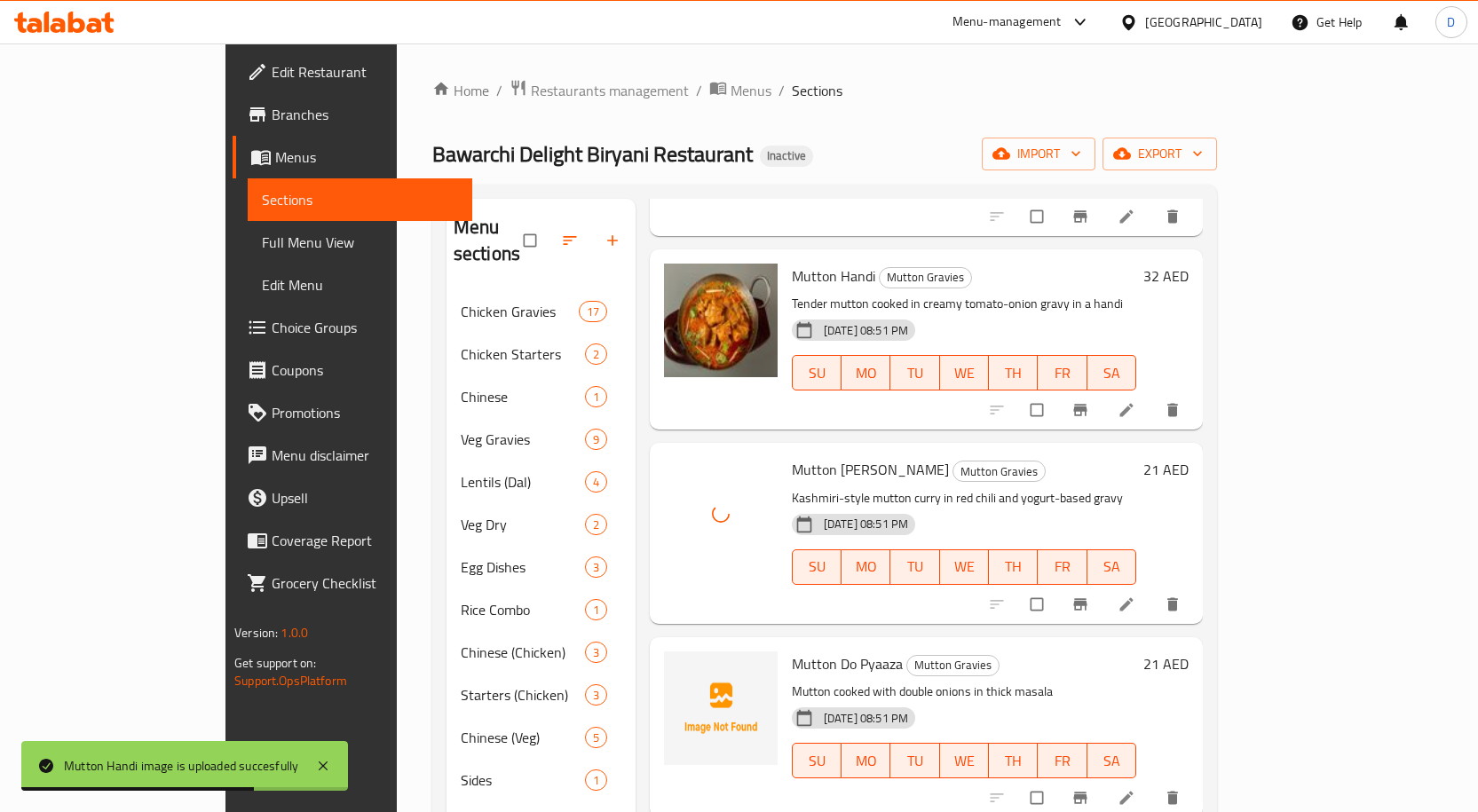
click at [792, 650] on span "Mutton Do Pyaaza" at bounding box center [847, 663] width 111 height 27
copy h6 "Mutton Do Pyaaza"
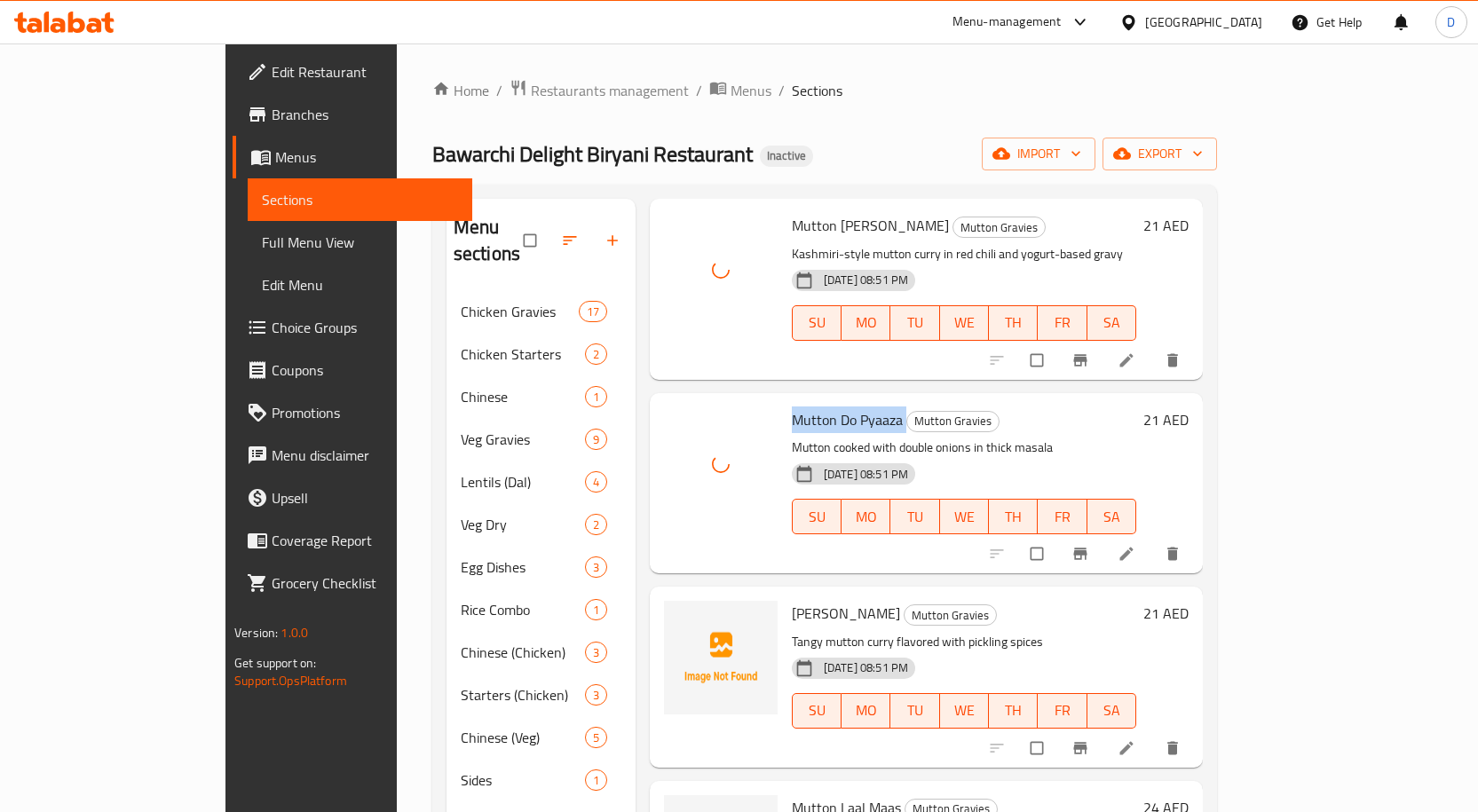
scroll to position [709, 0]
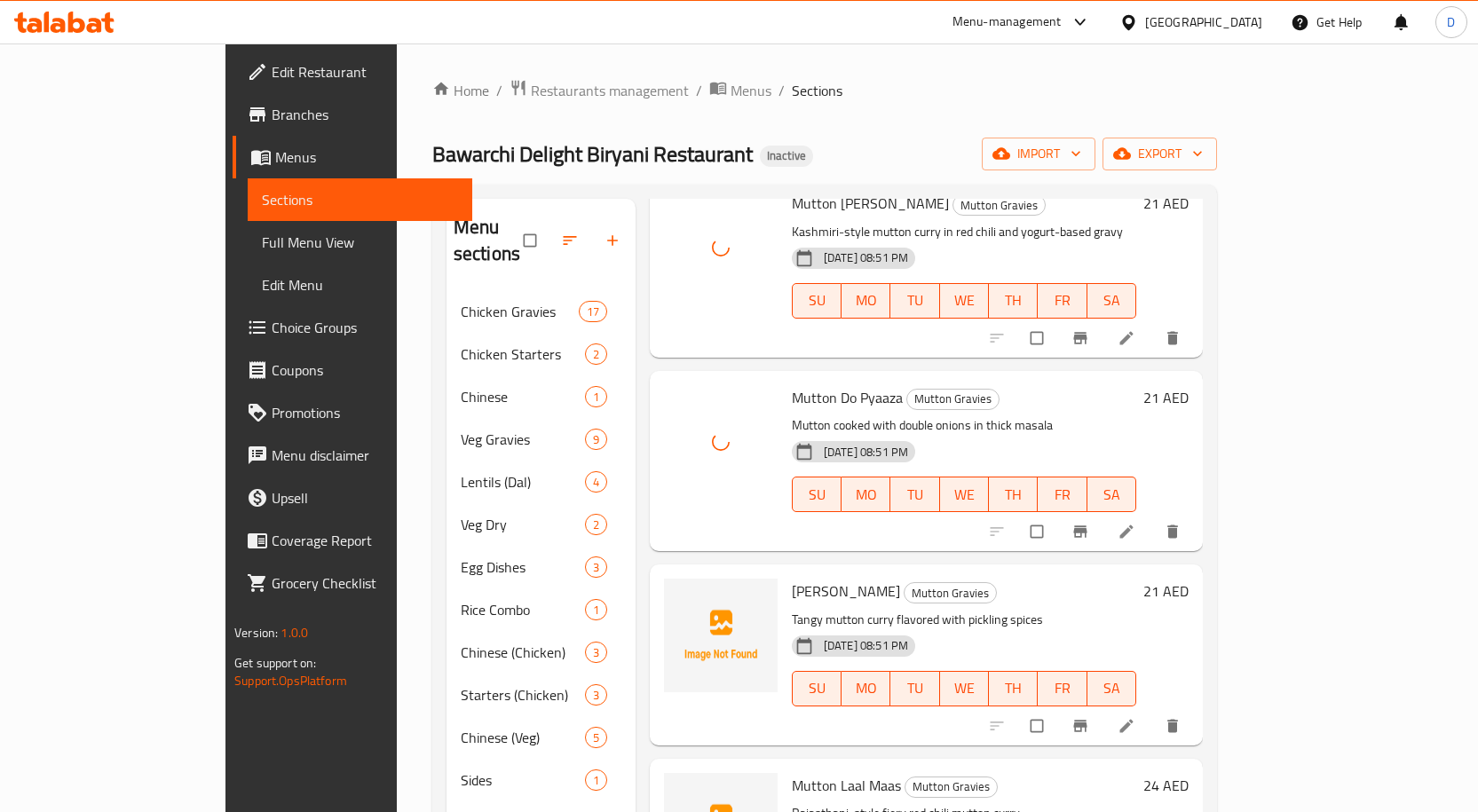
click at [797, 578] on span "[PERSON_NAME]" at bounding box center [846, 591] width 108 height 27
copy h6 "[PERSON_NAME]"
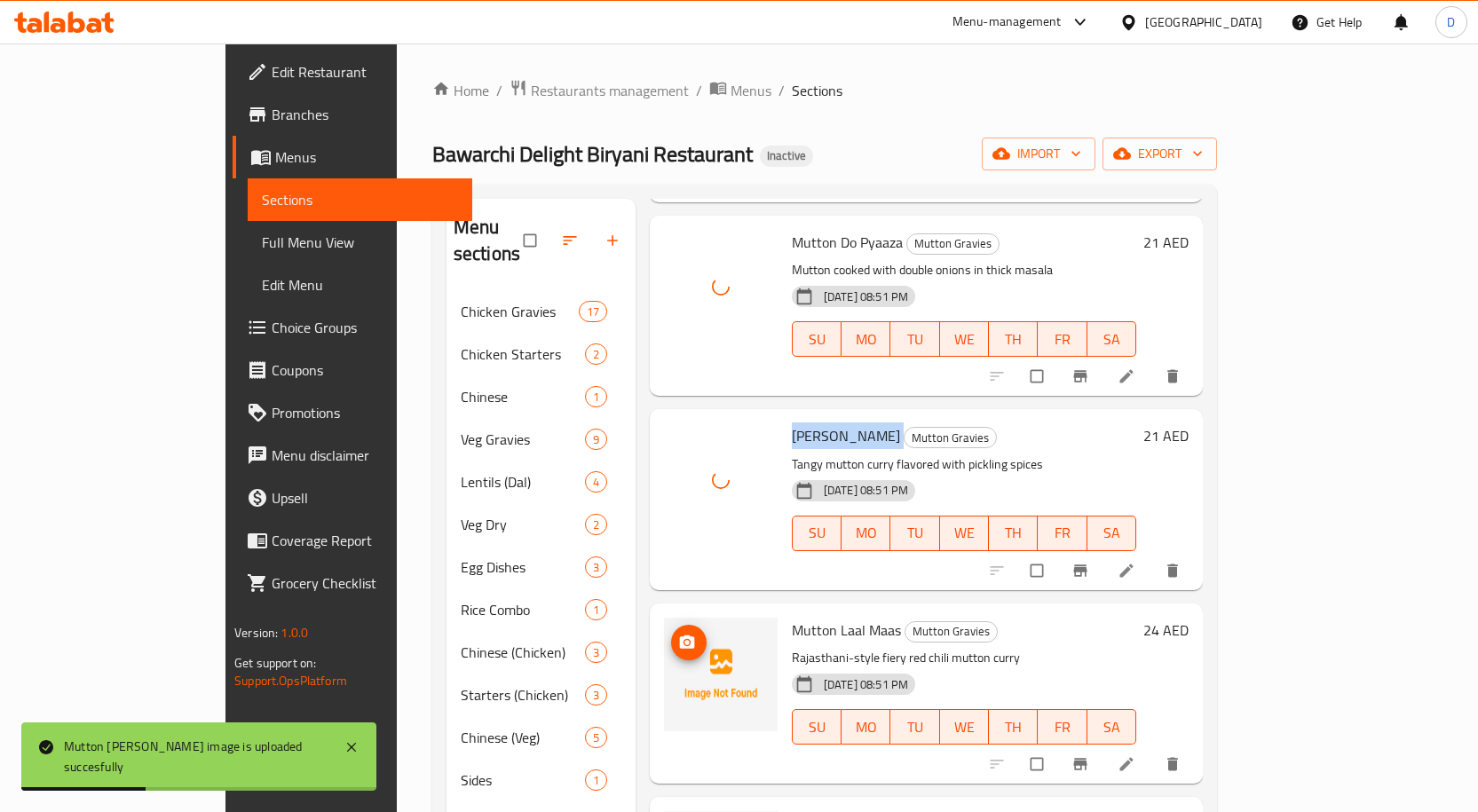
scroll to position [887, 0]
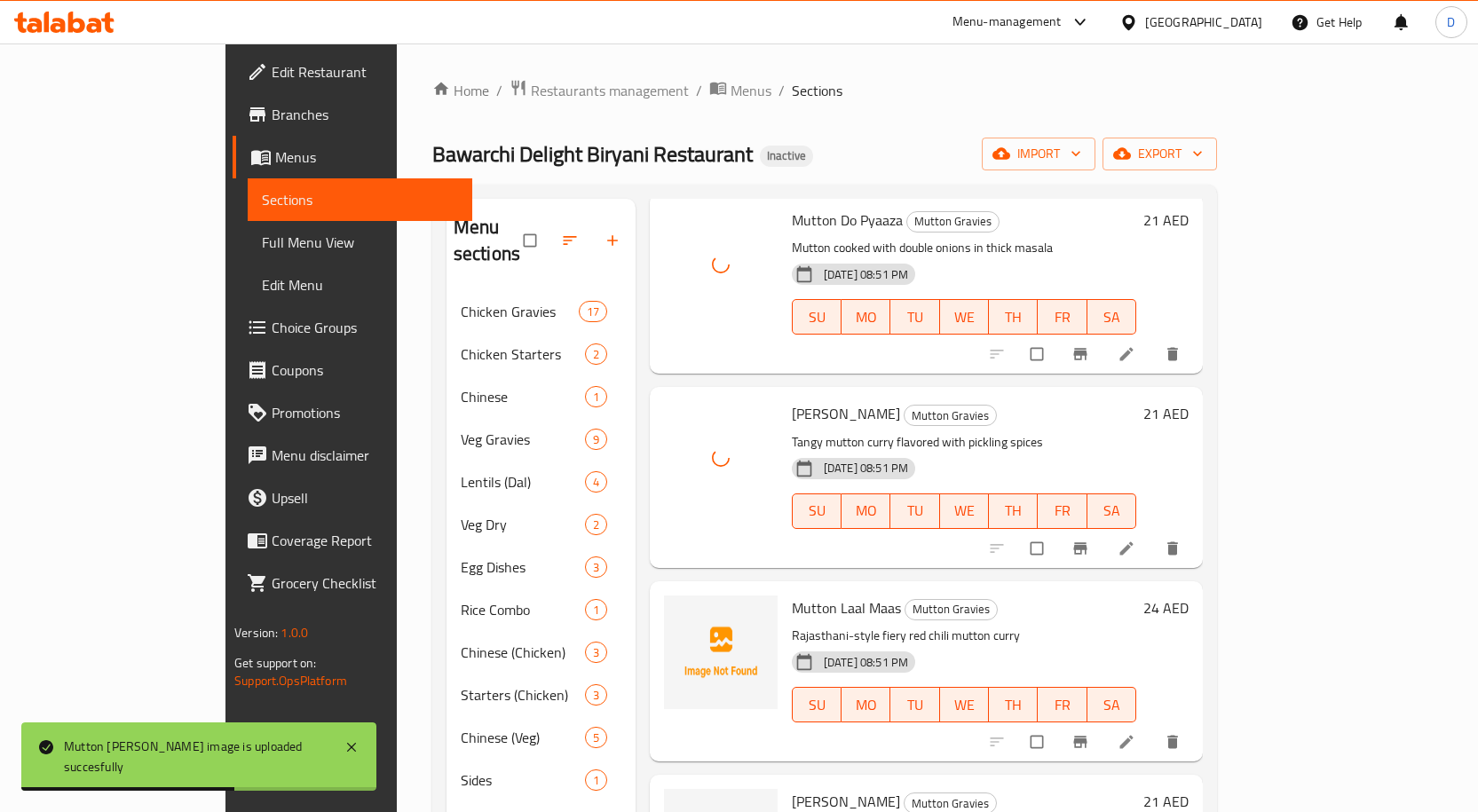
click at [792, 594] on span "Mutton Laal Maas" at bounding box center [846, 607] width 109 height 27
copy h6 "Mutton Laal Maas"
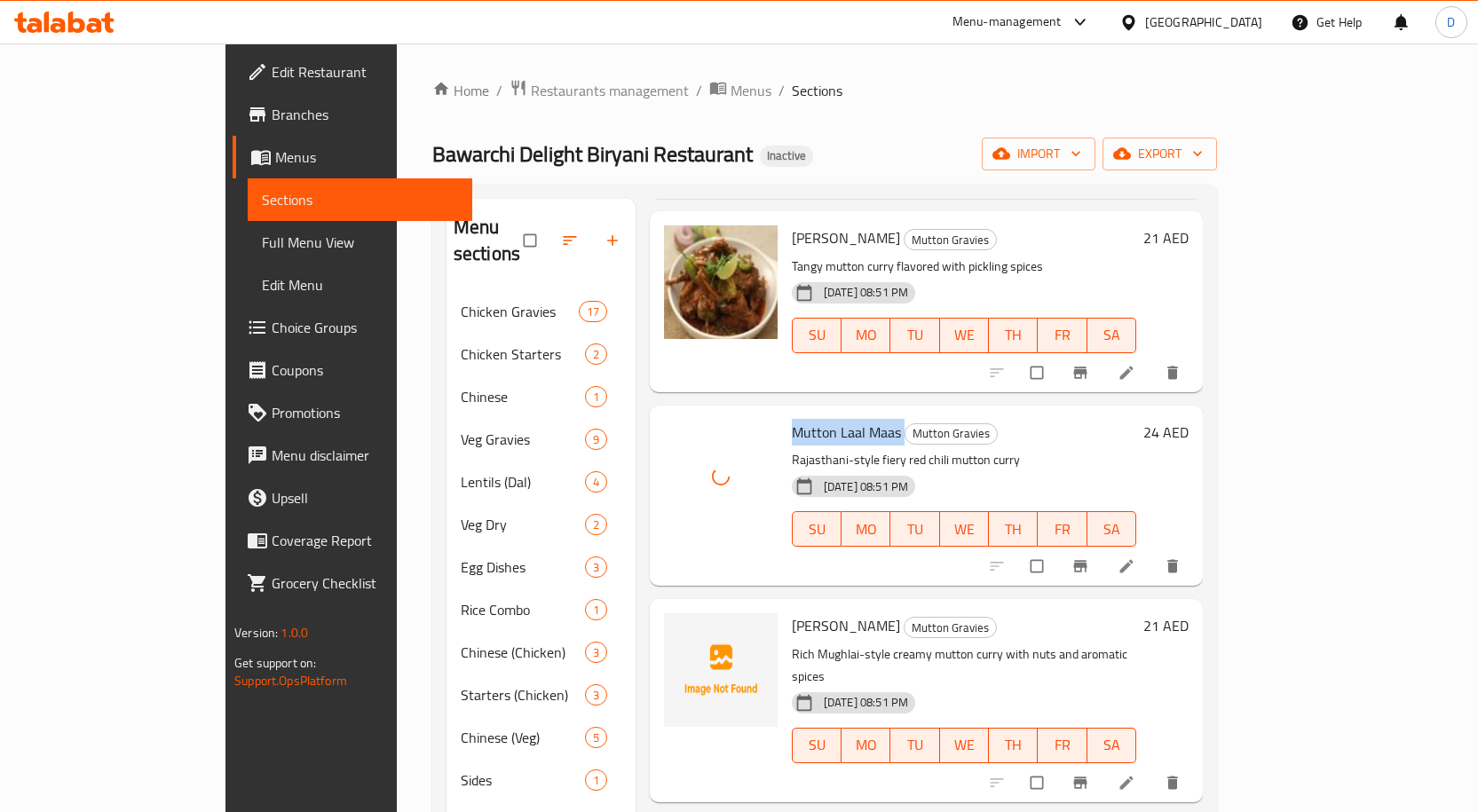
scroll to position [1064, 0]
click at [792, 610] on span "[PERSON_NAME]" at bounding box center [846, 624] width 108 height 27
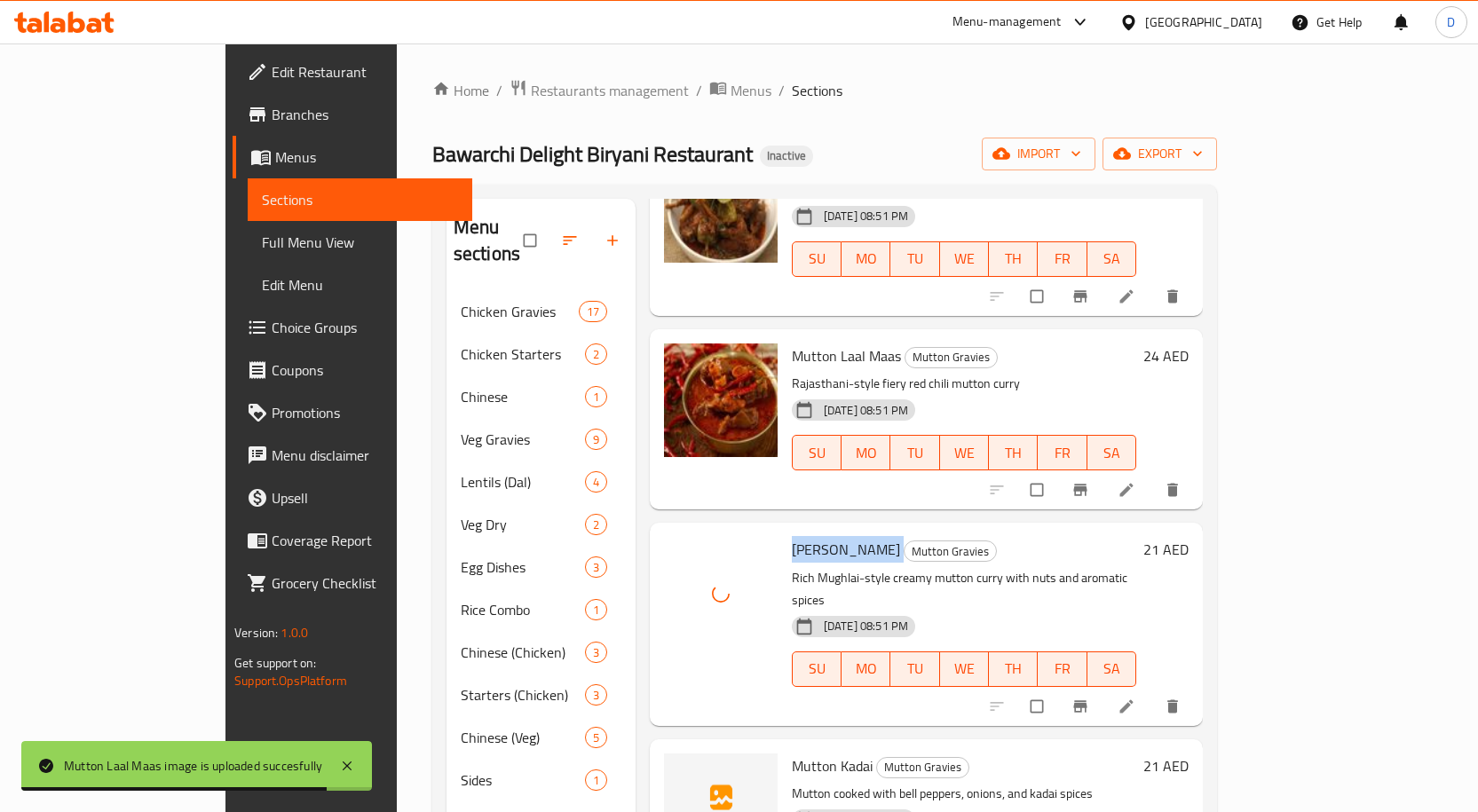
scroll to position [1242, 0]
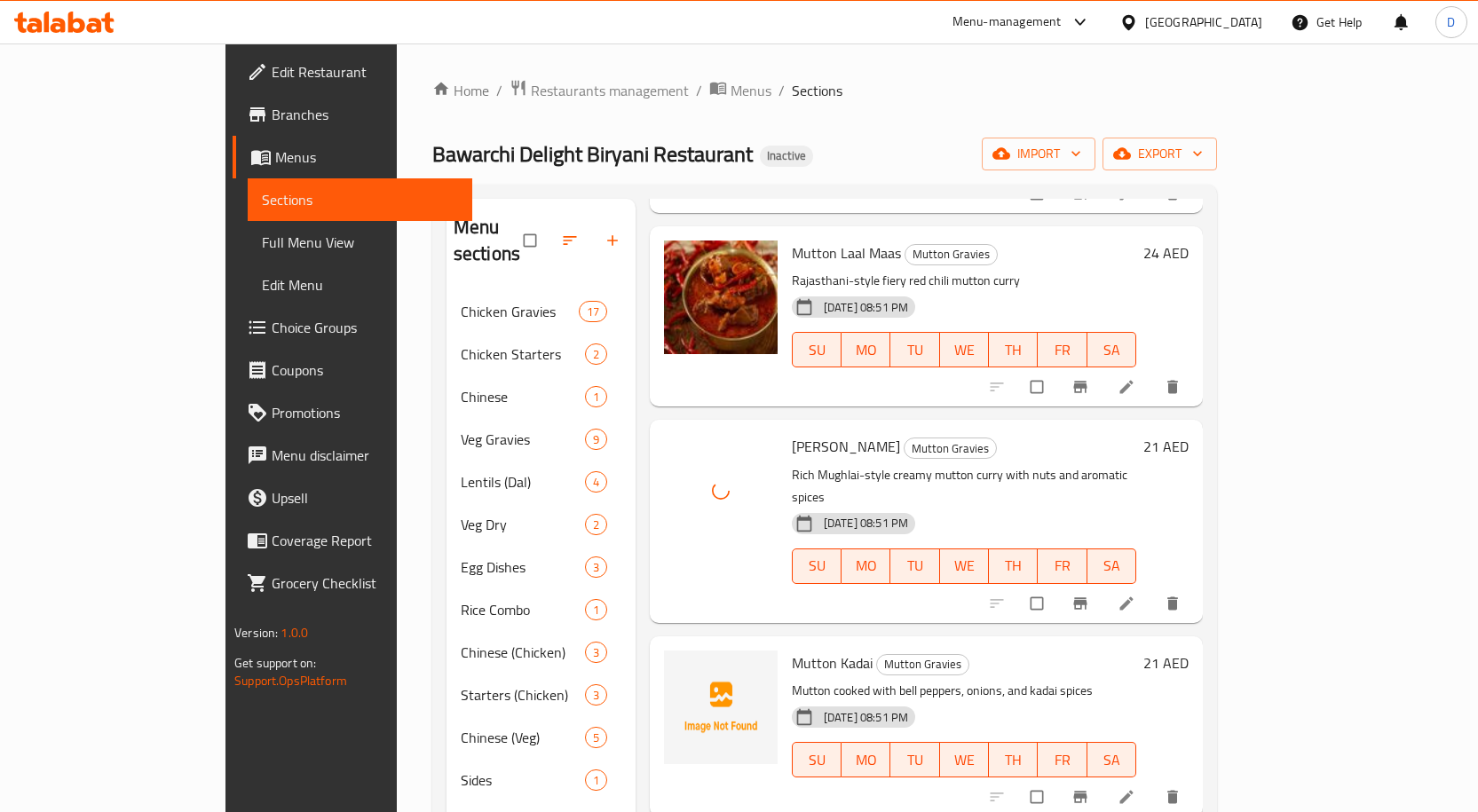
click at [792, 649] on span "Mutton Kadai" at bounding box center [832, 662] width 81 height 27
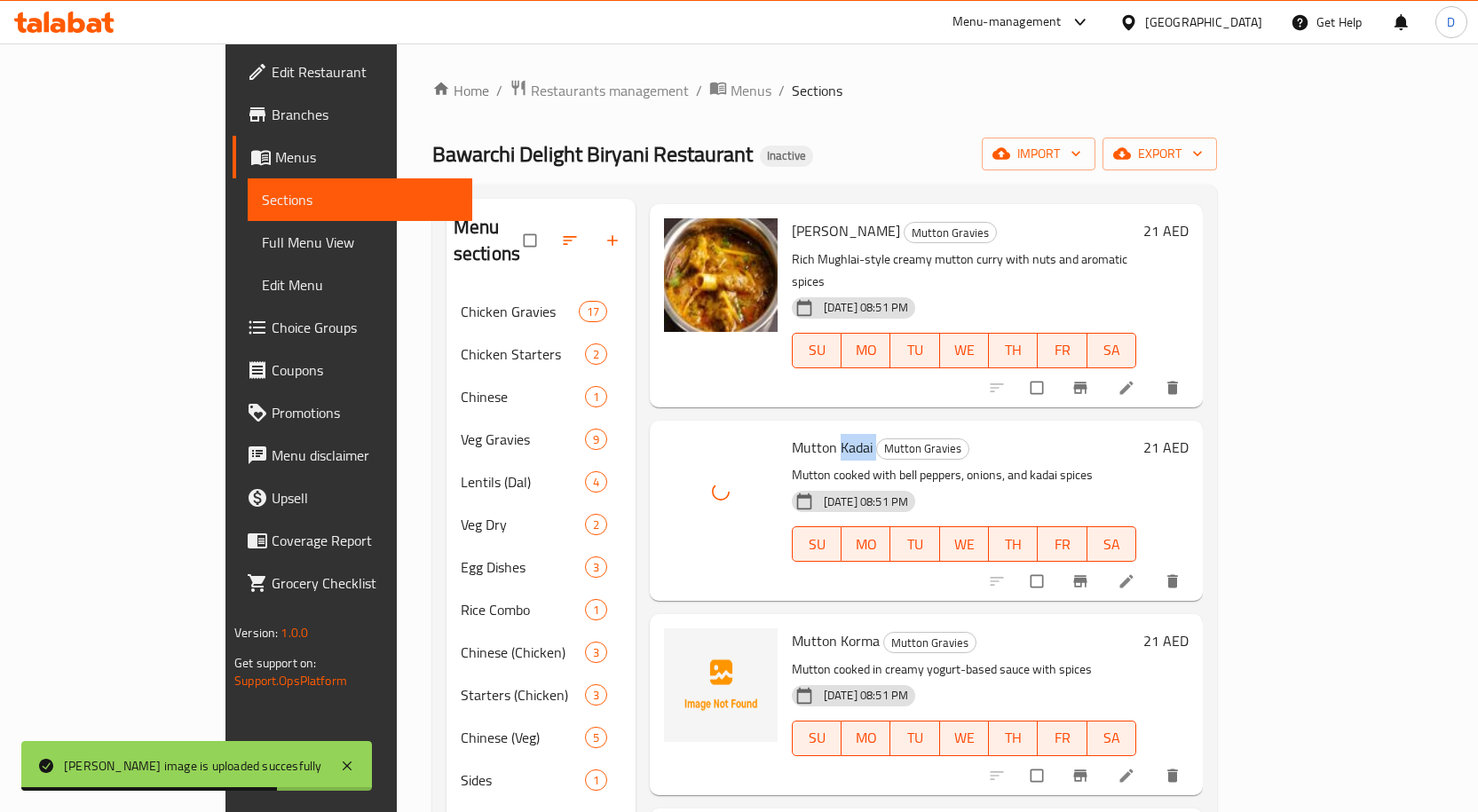
scroll to position [1508, 0]
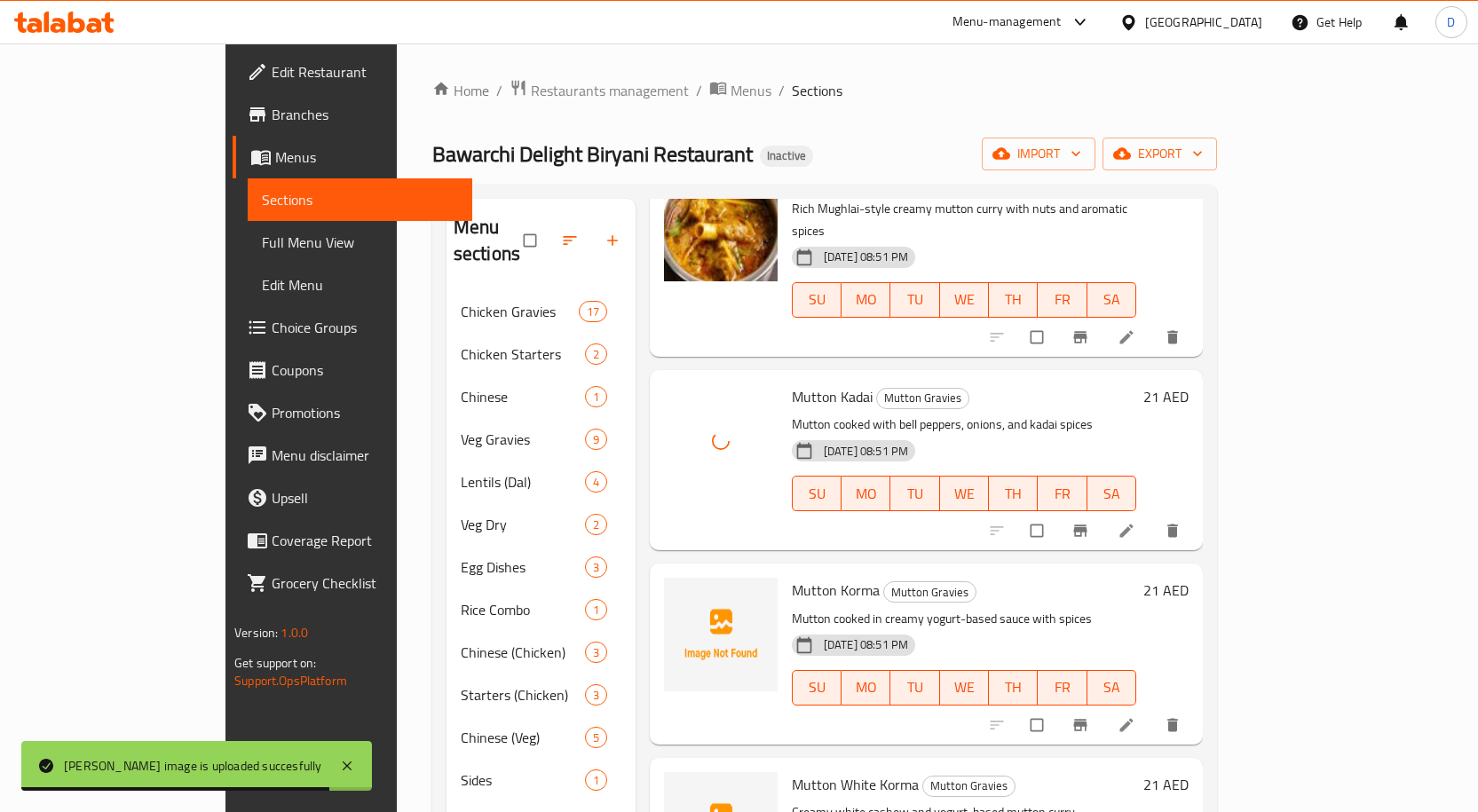
click at [803, 577] on span "Mutton Korma" at bounding box center [835, 590] width 87 height 27
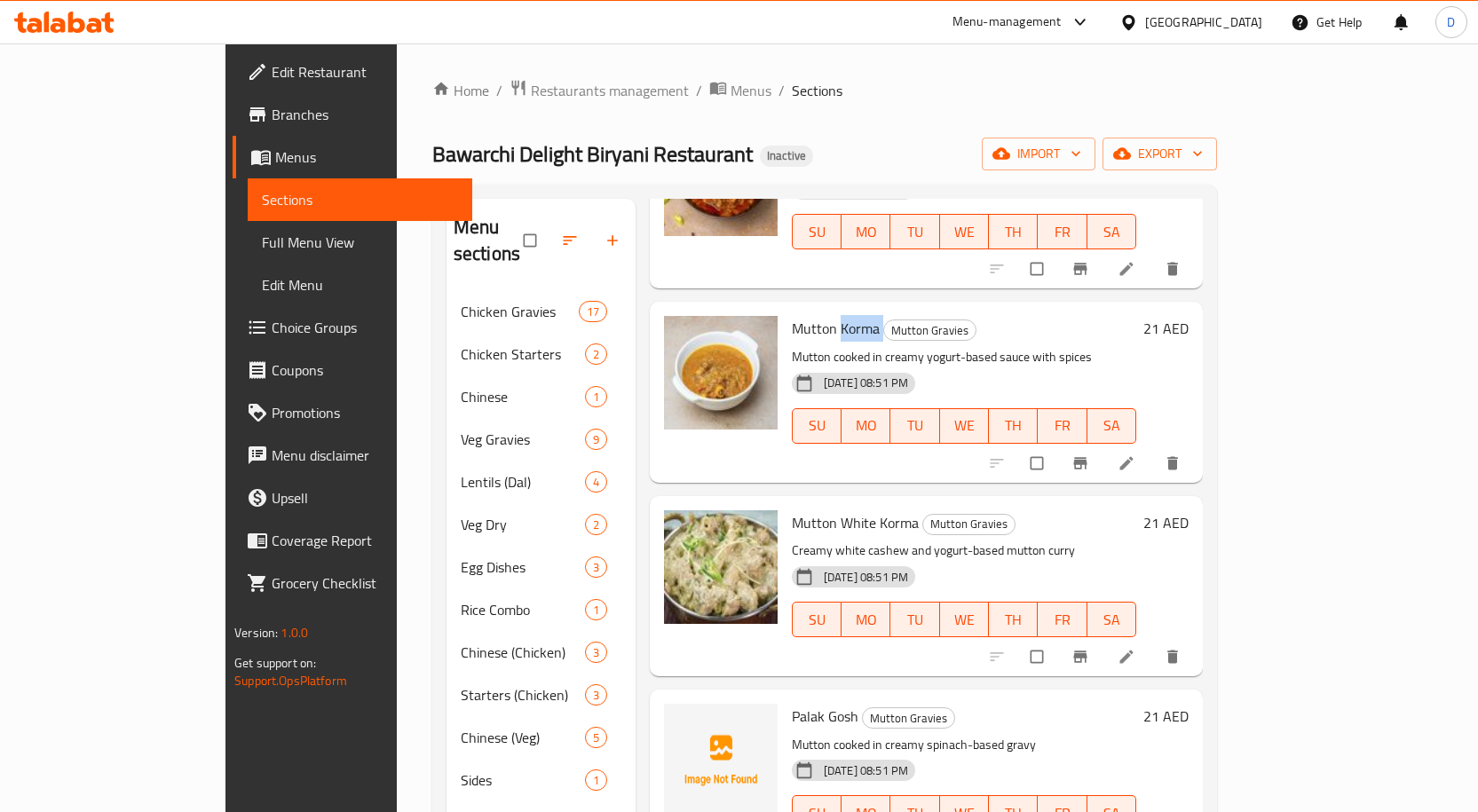
scroll to position [1863, 0]
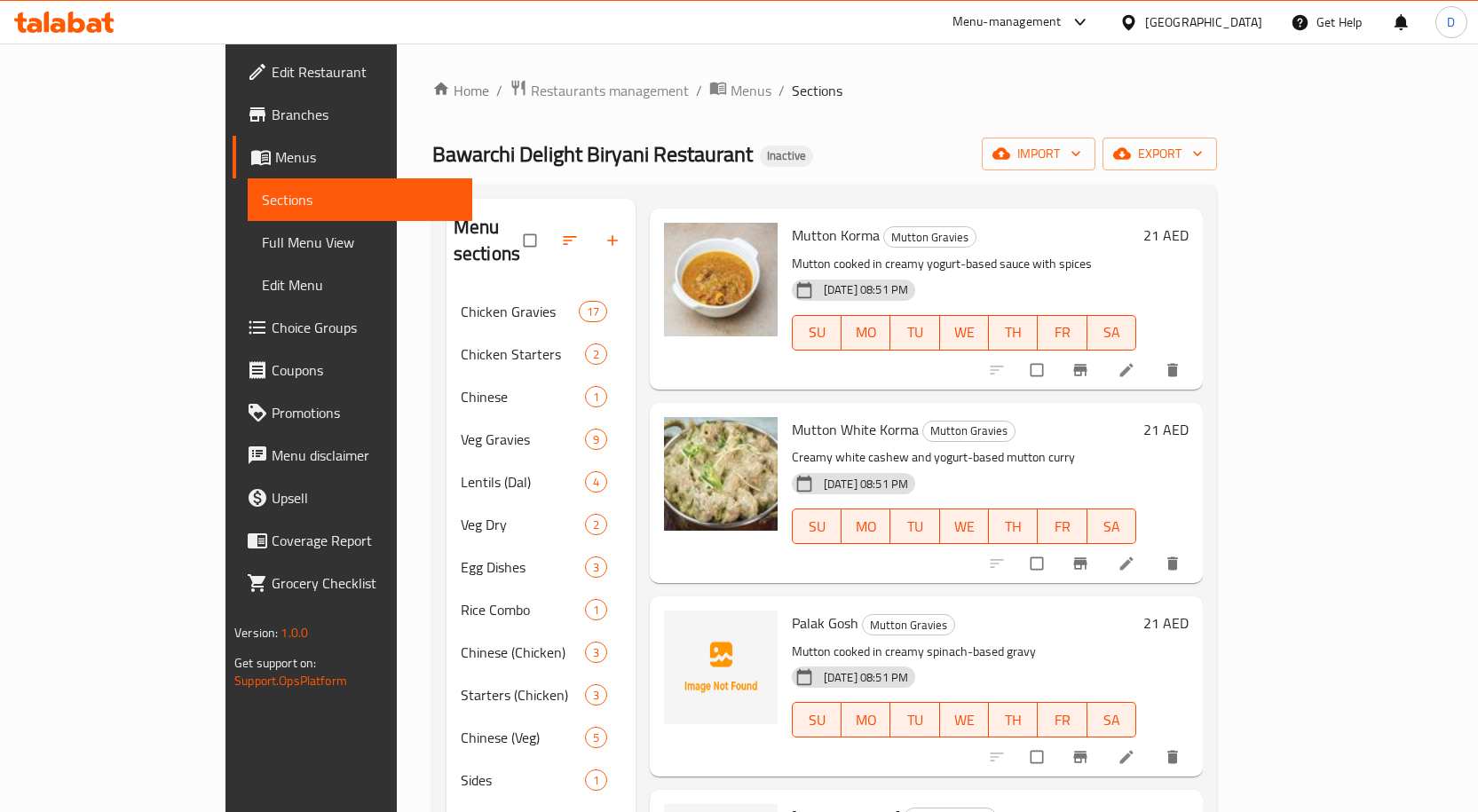
click at [792, 609] on span "Palak Gosh" at bounding box center [825, 623] width 67 height 27
drag, startPoint x: 785, startPoint y: 744, endPoint x: 702, endPoint y: 732, distance: 83.9
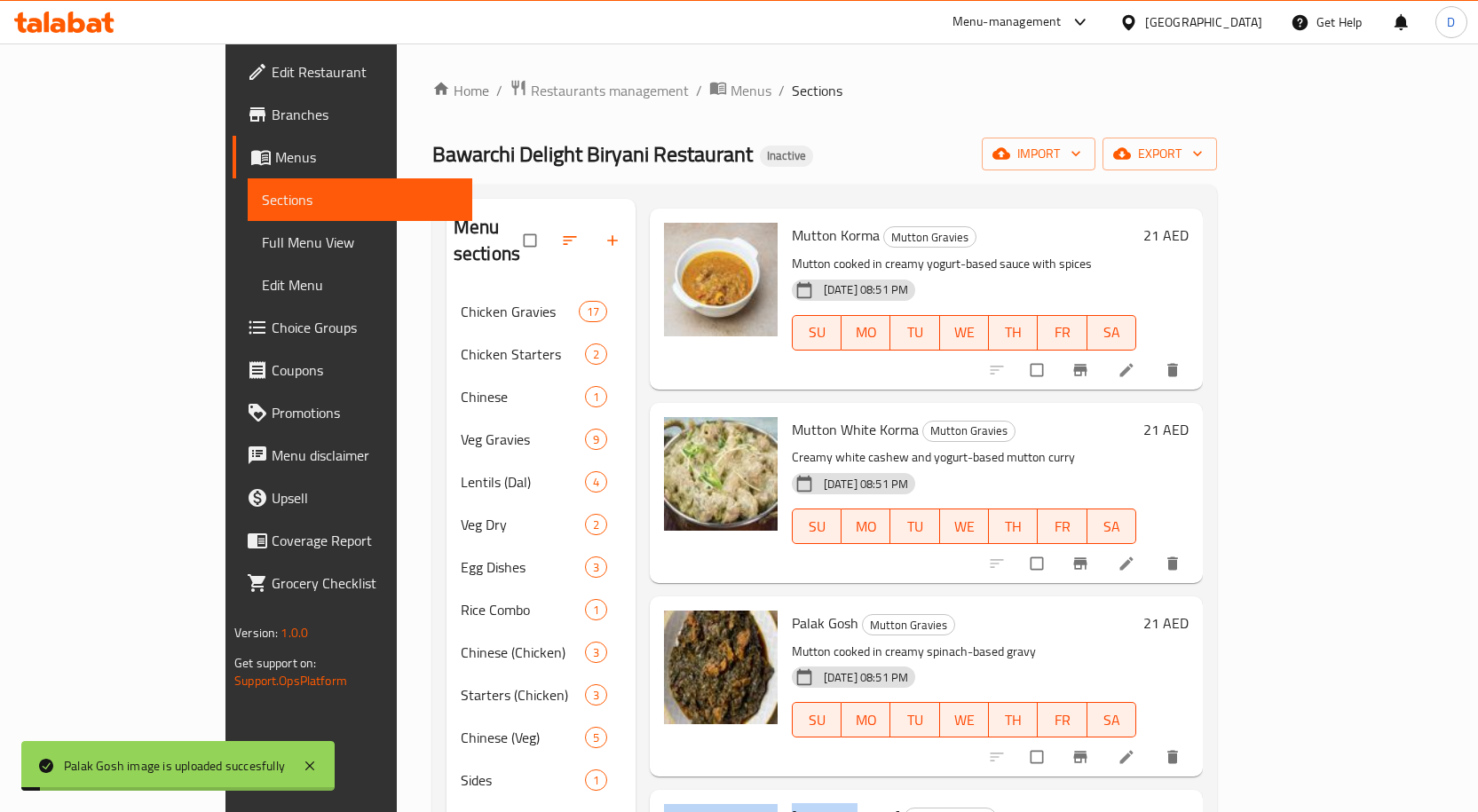
click at [792, 803] on span "[PERSON_NAME]" at bounding box center [846, 817] width 108 height 27
drag, startPoint x: 733, startPoint y: 750, endPoint x: 789, endPoint y: 744, distance: 56.3
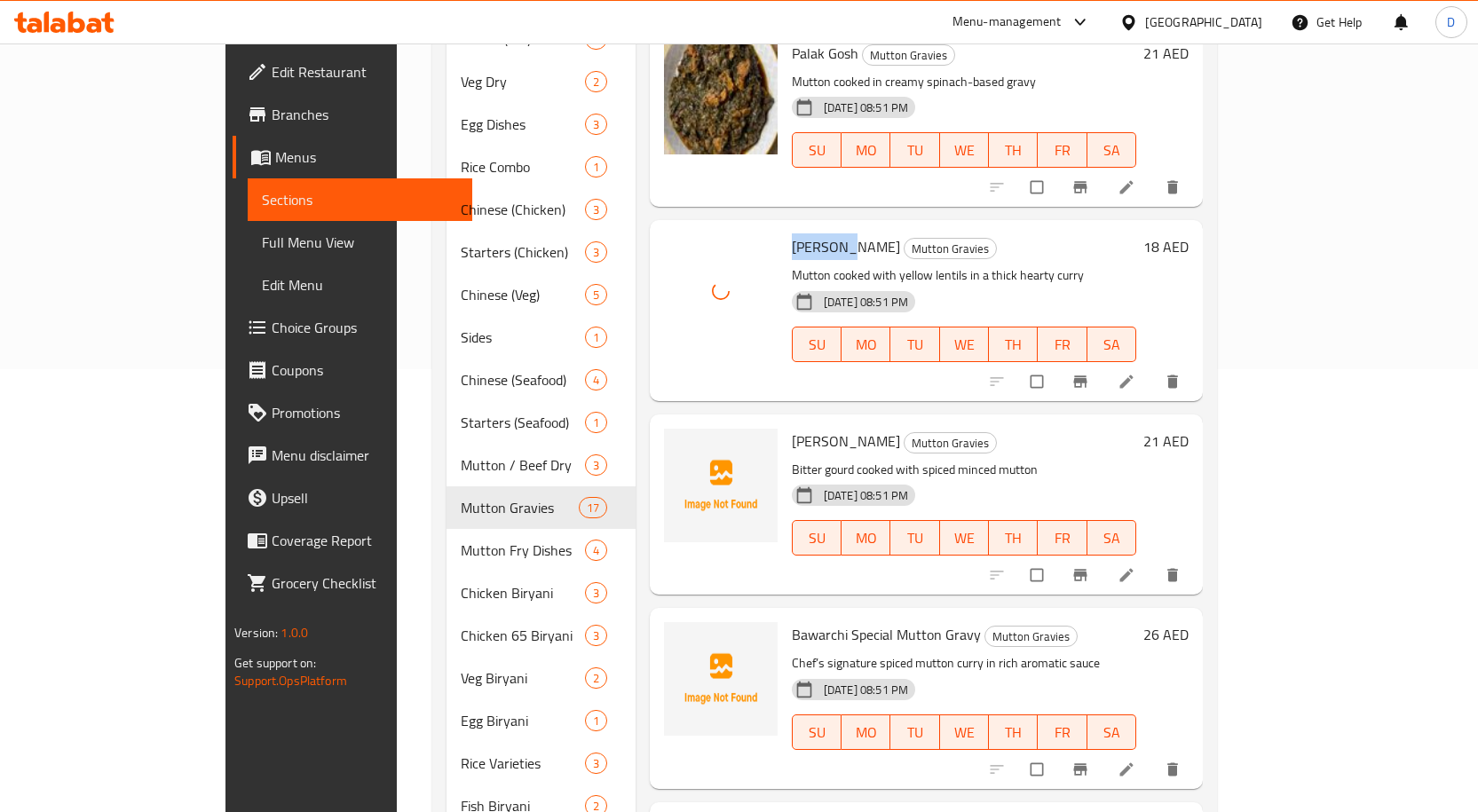
scroll to position [443, 0]
click at [792, 426] on span "[PERSON_NAME]" at bounding box center [846, 440] width 108 height 27
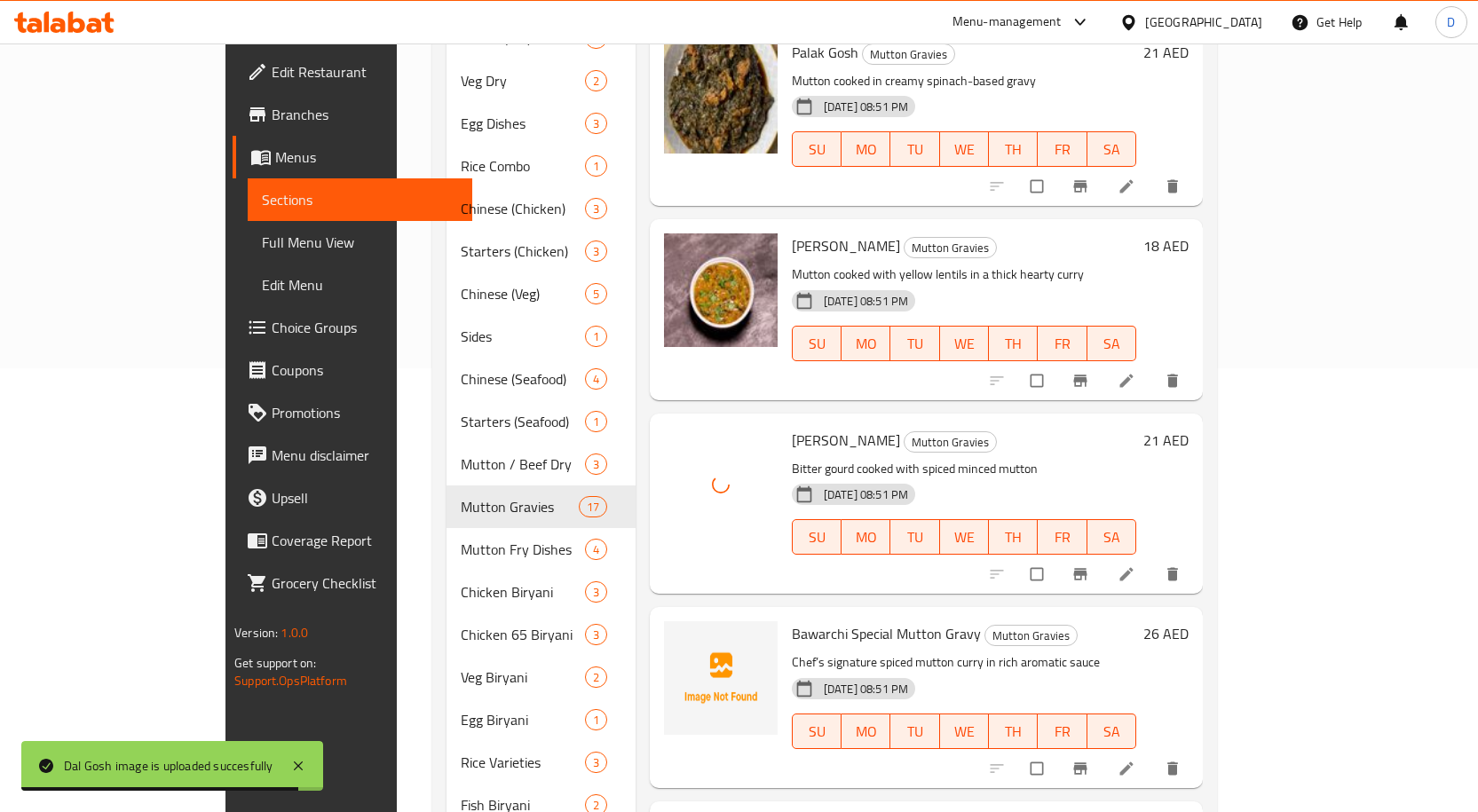
click at [792, 620] on span "Bawarchi Special Mutton Gravy" at bounding box center [886, 634] width 189 height 27
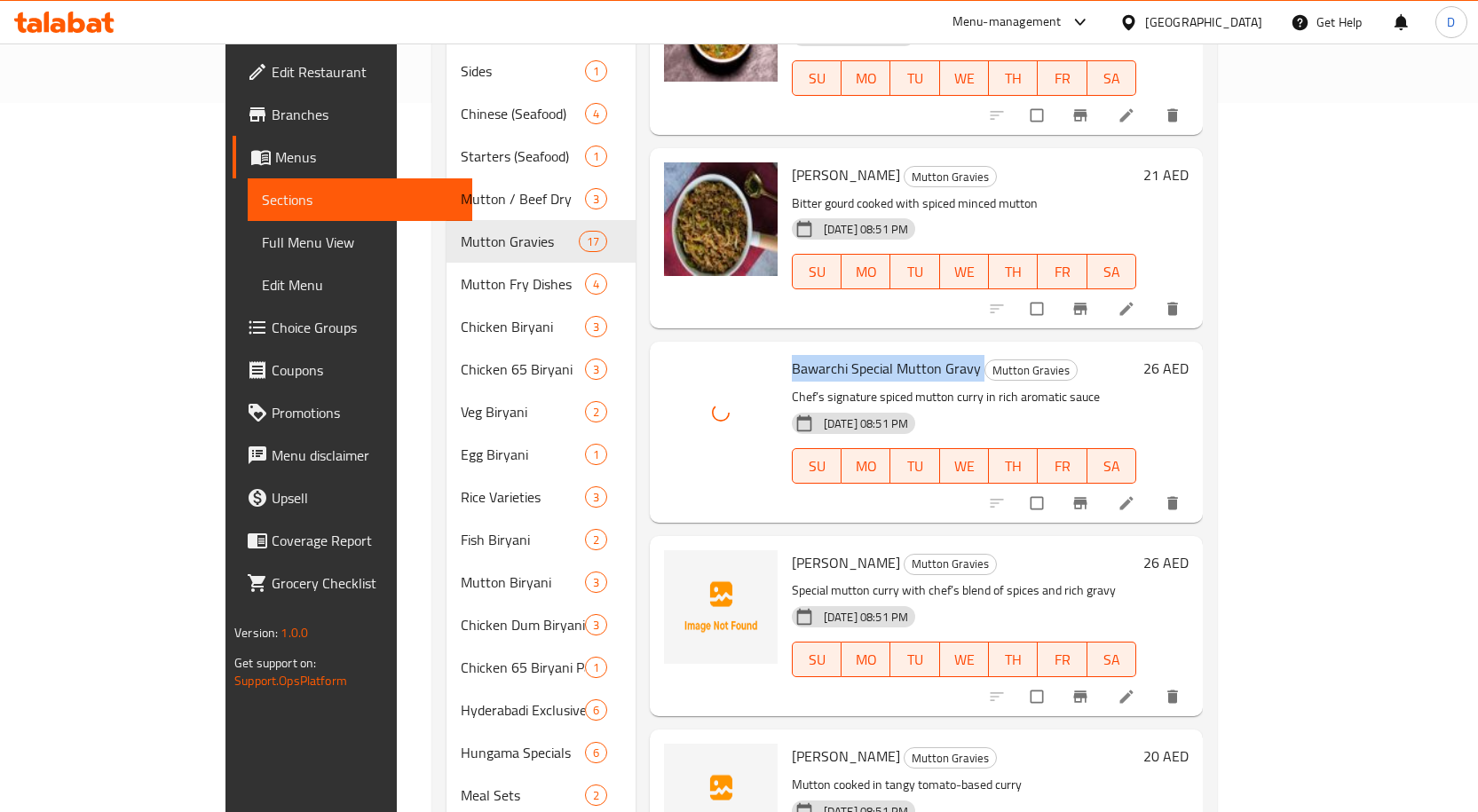
scroll to position [709, 0]
click at [801, 548] on span "[PERSON_NAME]" at bounding box center [846, 561] width 108 height 27
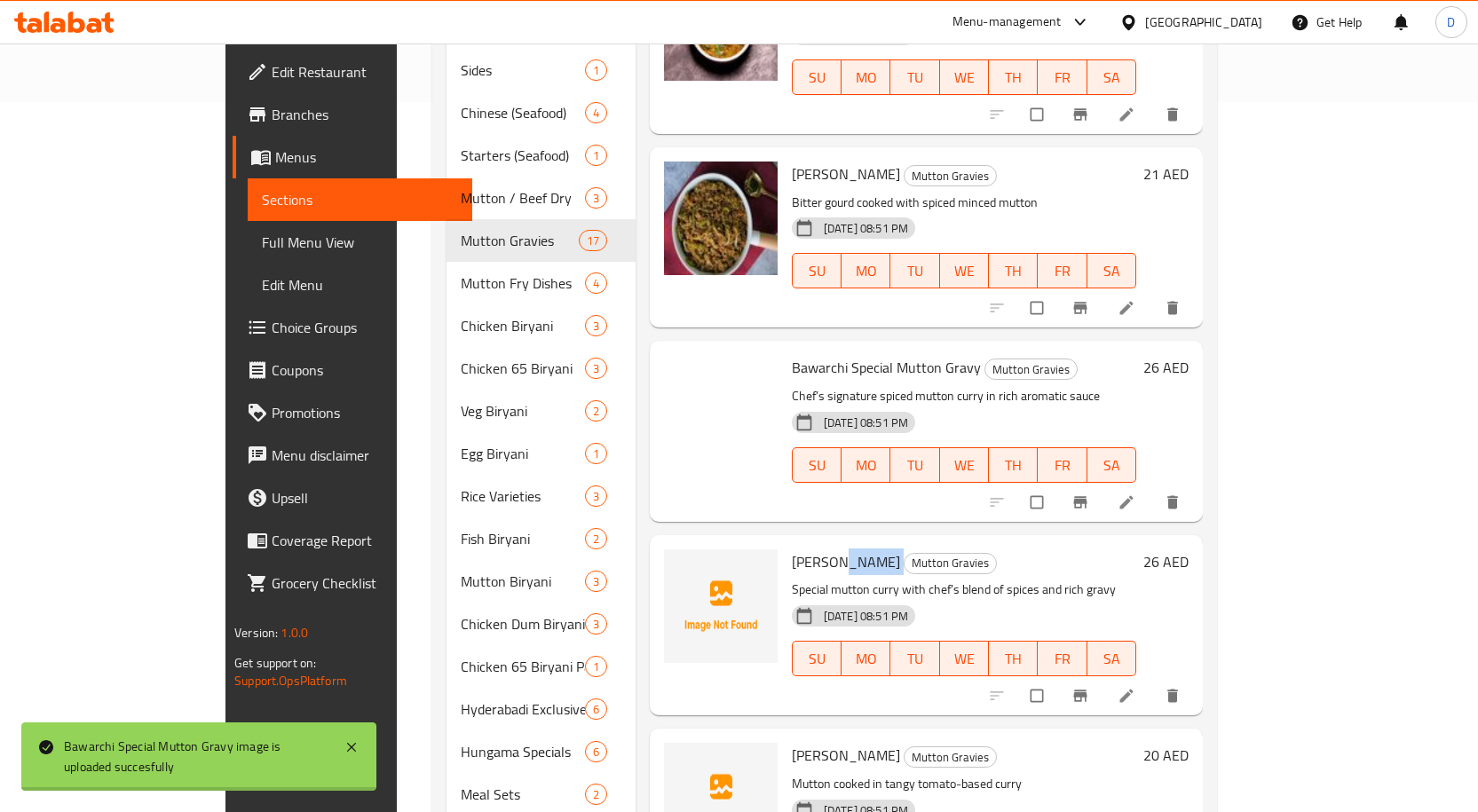
click at [801, 548] on span "[PERSON_NAME]" at bounding box center [846, 561] width 108 height 27
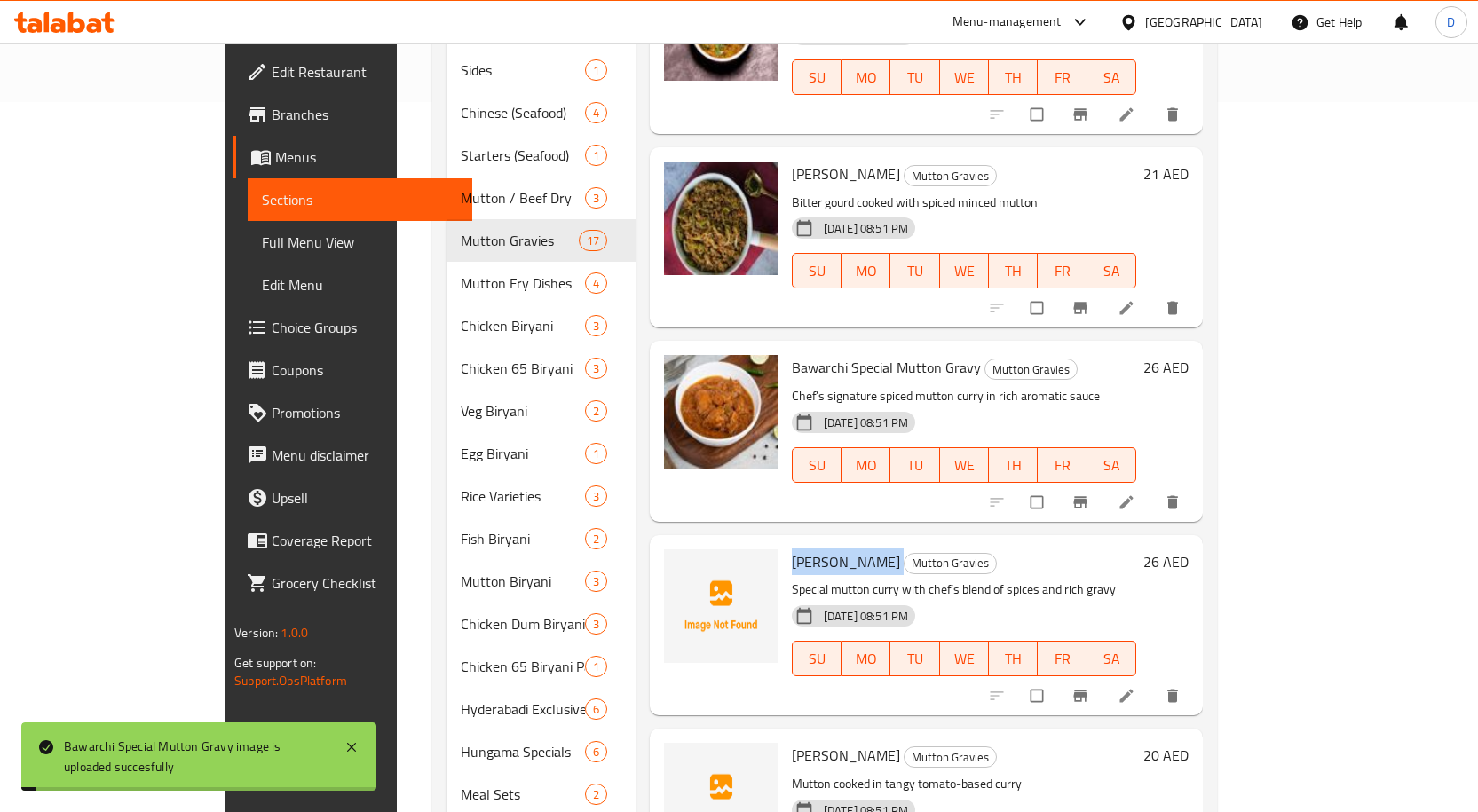
click at [801, 548] on span "[PERSON_NAME]" at bounding box center [846, 561] width 108 height 27
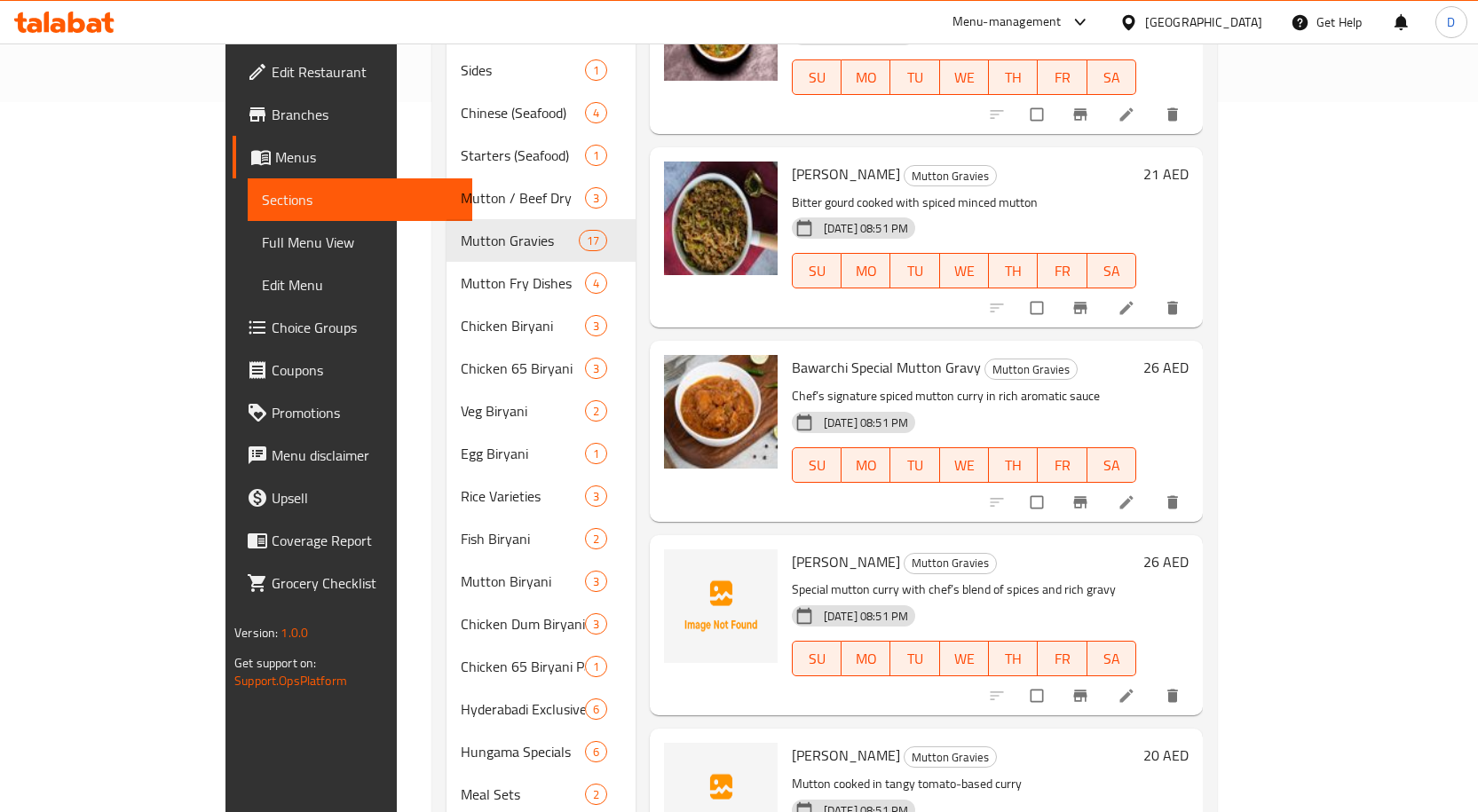
click at [792, 742] on span "[PERSON_NAME]" at bounding box center [846, 755] width 108 height 27
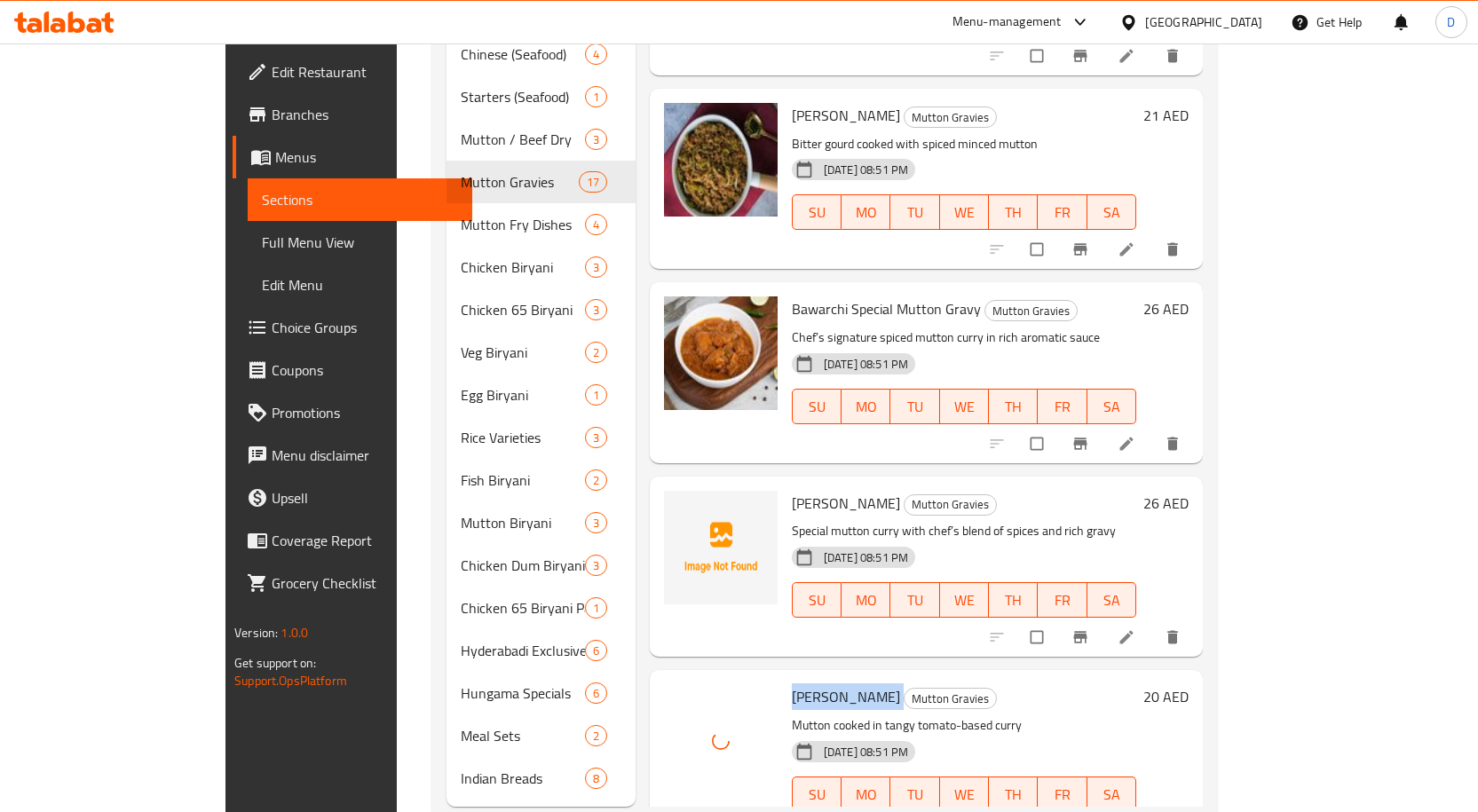
scroll to position [786, 0]
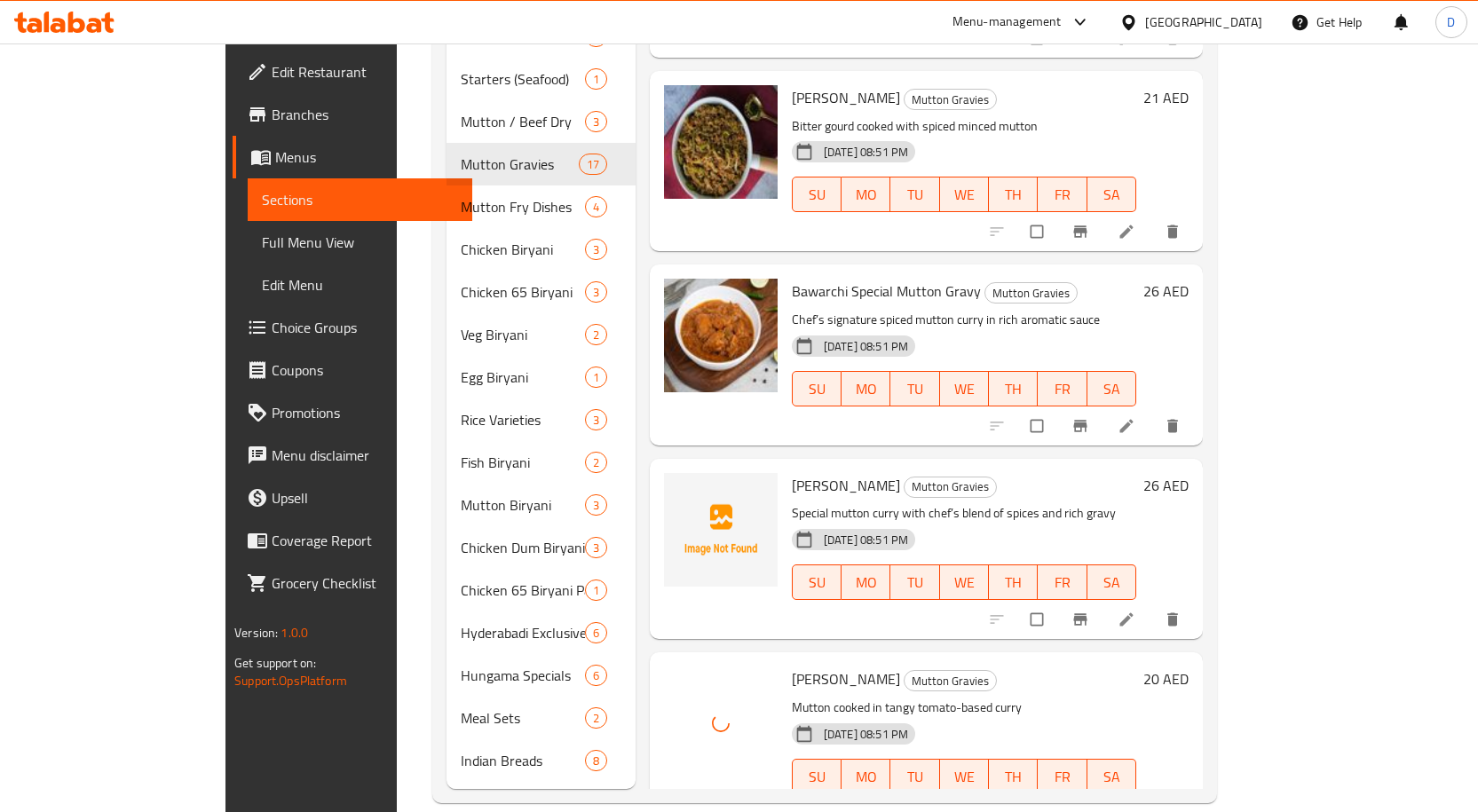
click at [800, 472] on span "[PERSON_NAME]" at bounding box center [846, 486] width 108 height 27
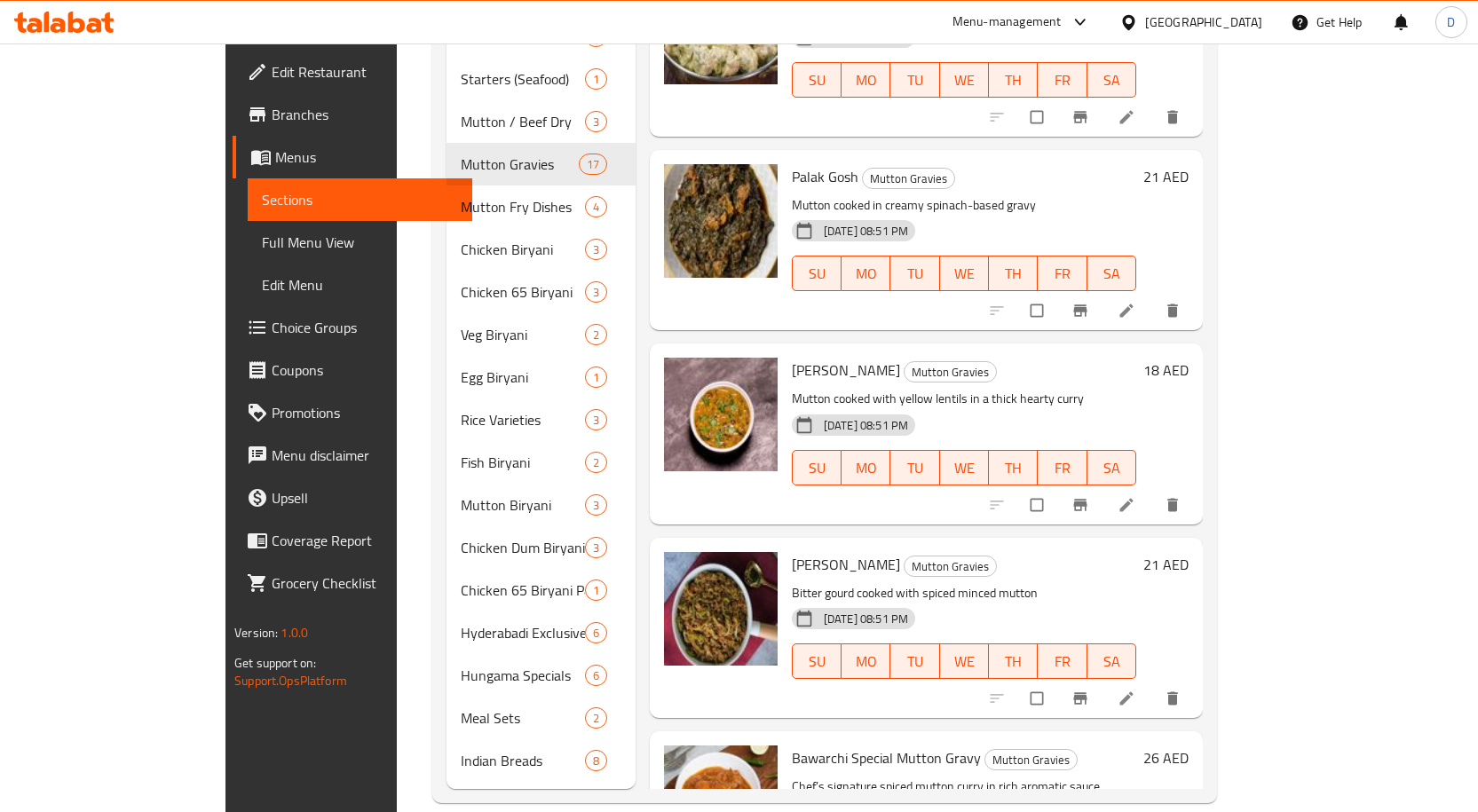
scroll to position [1369, 0]
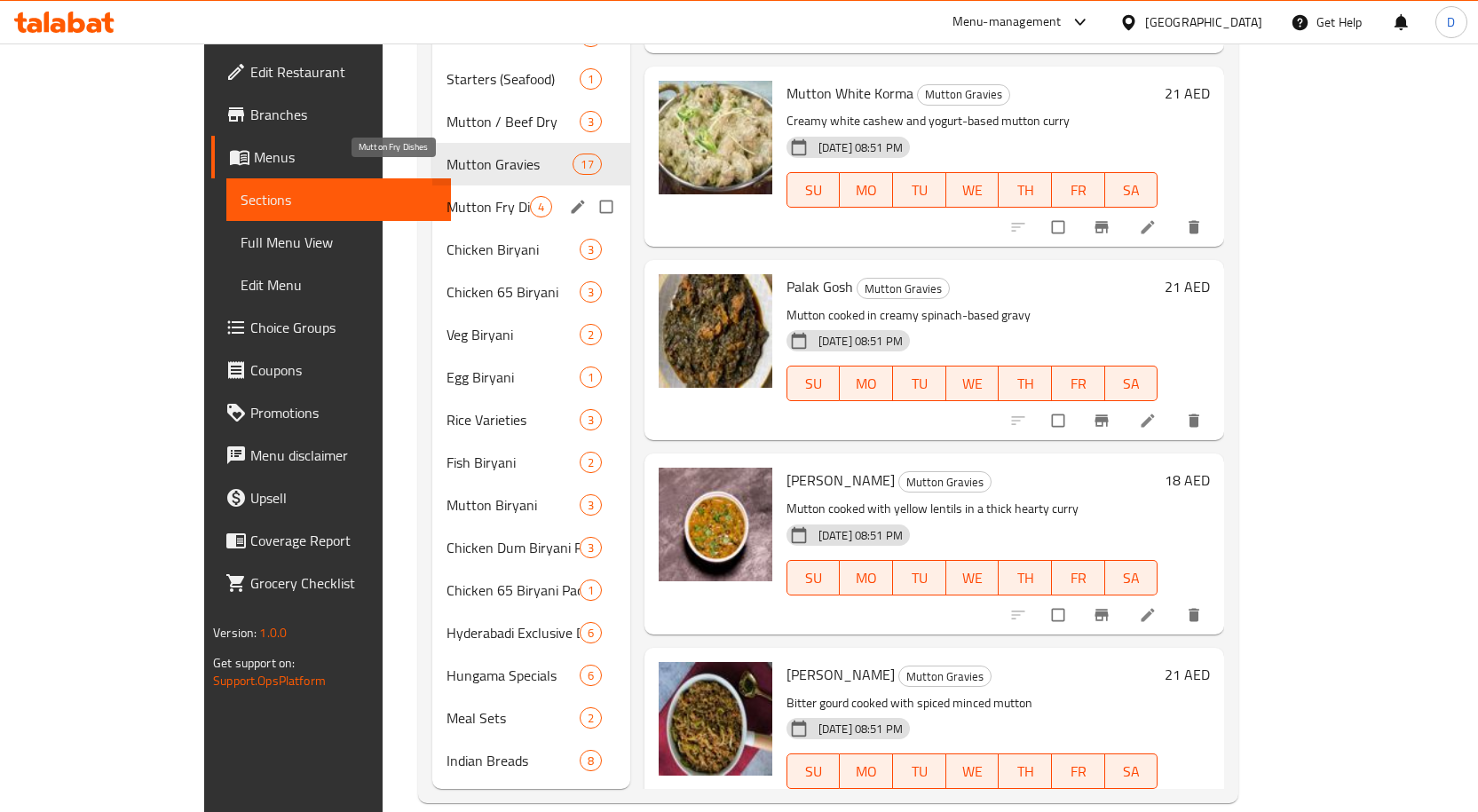
drag, startPoint x: 409, startPoint y: 182, endPoint x: 428, endPoint y: 206, distance: 30.6
click at [446, 196] on span "Mutton Fry Dishes" at bounding box center [488, 207] width 84 height 22
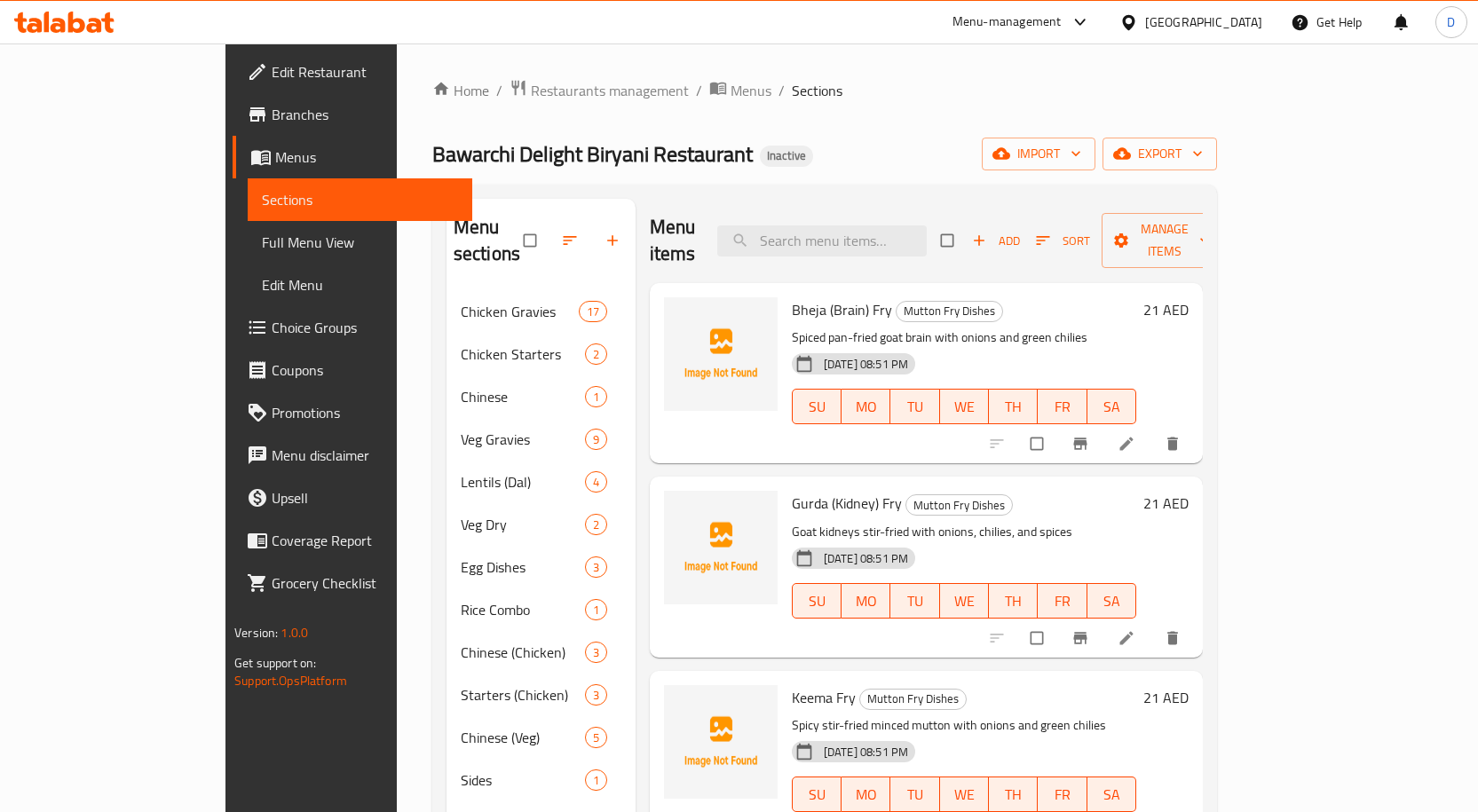
click at [792, 297] on span "Bheja (Brain) Fry" at bounding box center [841, 310] width 100 height 27
click at [792, 489] on span "Gurda (Kidney) Fry" at bounding box center [847, 503] width 110 height 27
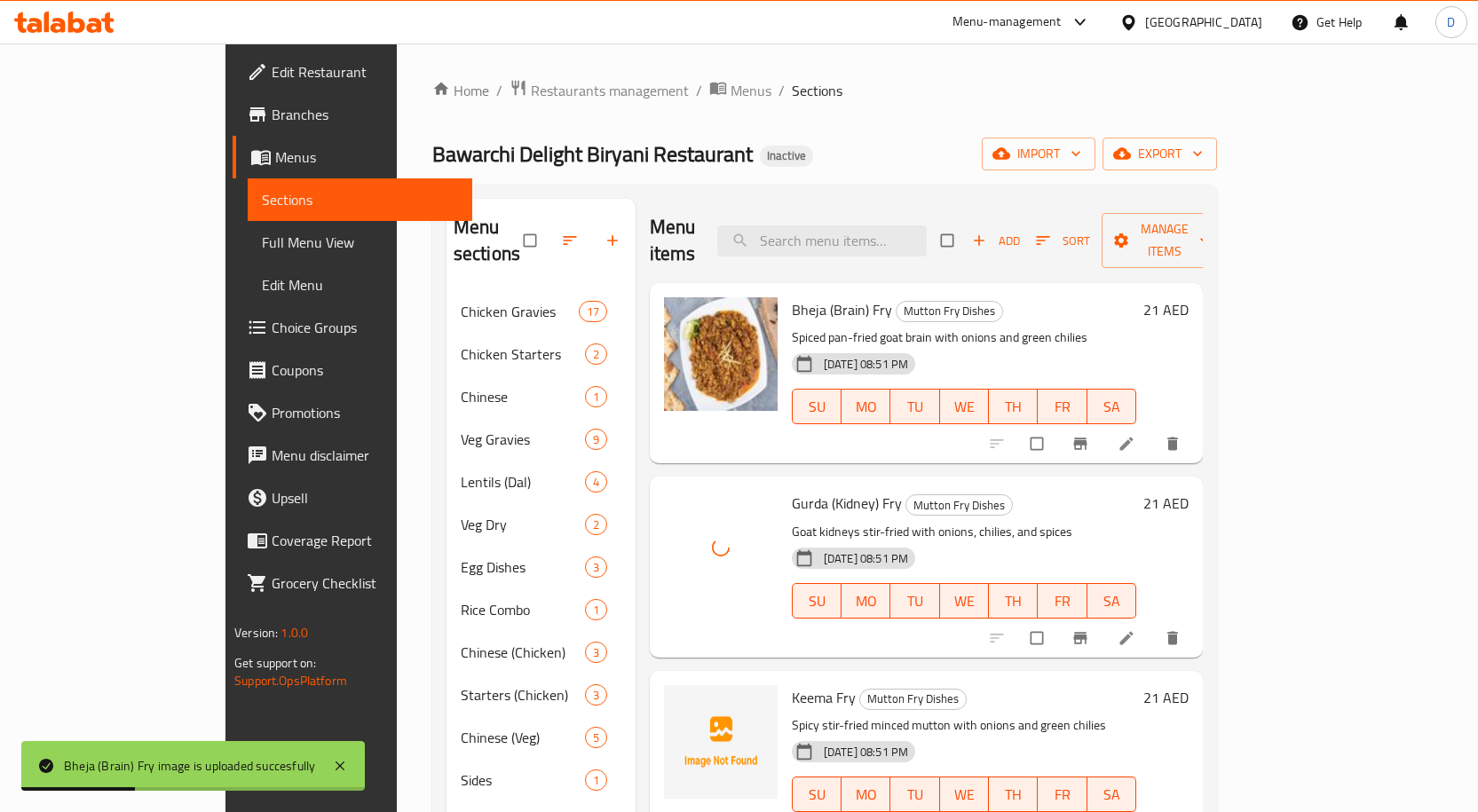
click at [792, 684] on span "Keema Fry" at bounding box center [823, 698] width 64 height 27
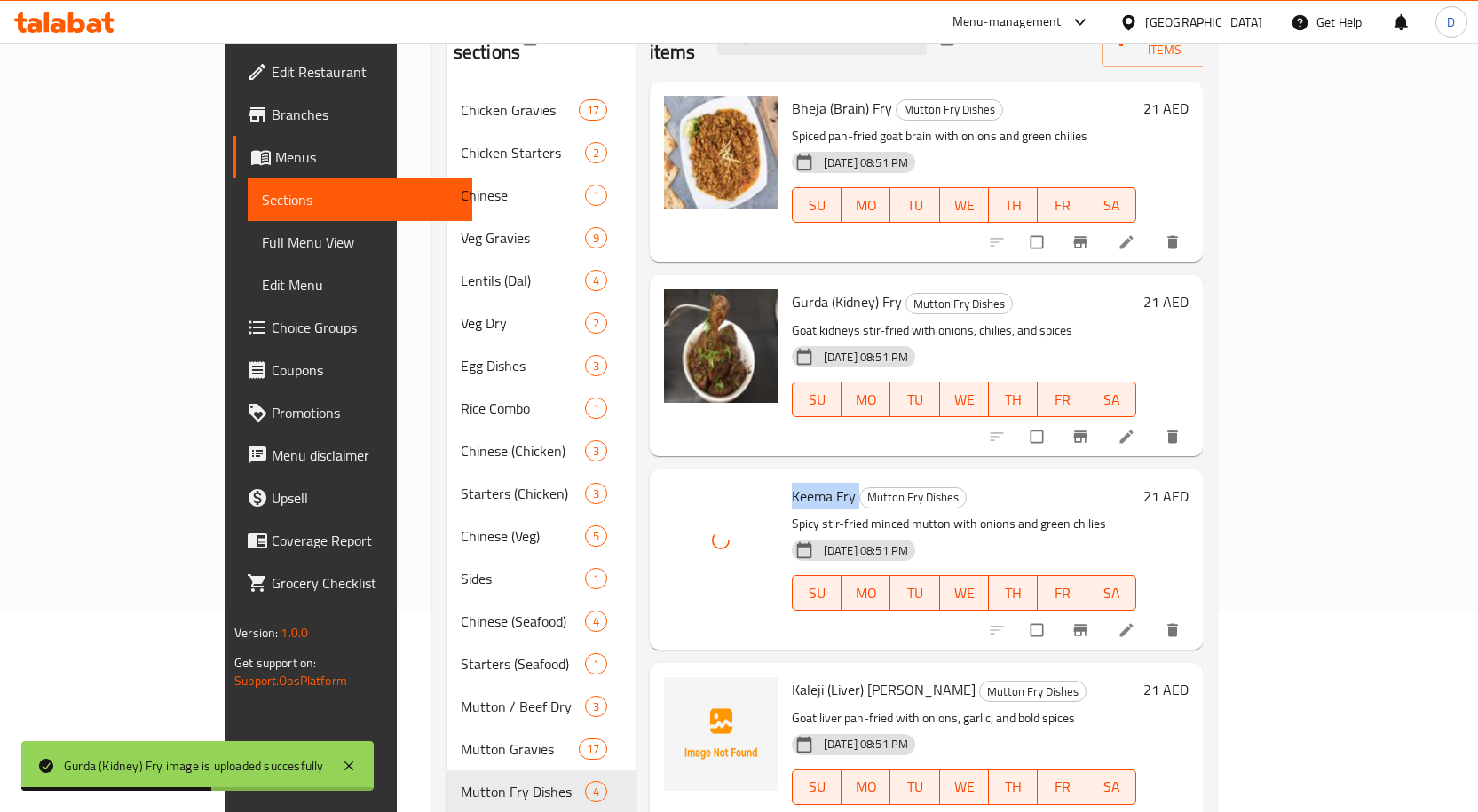
scroll to position [272, 0]
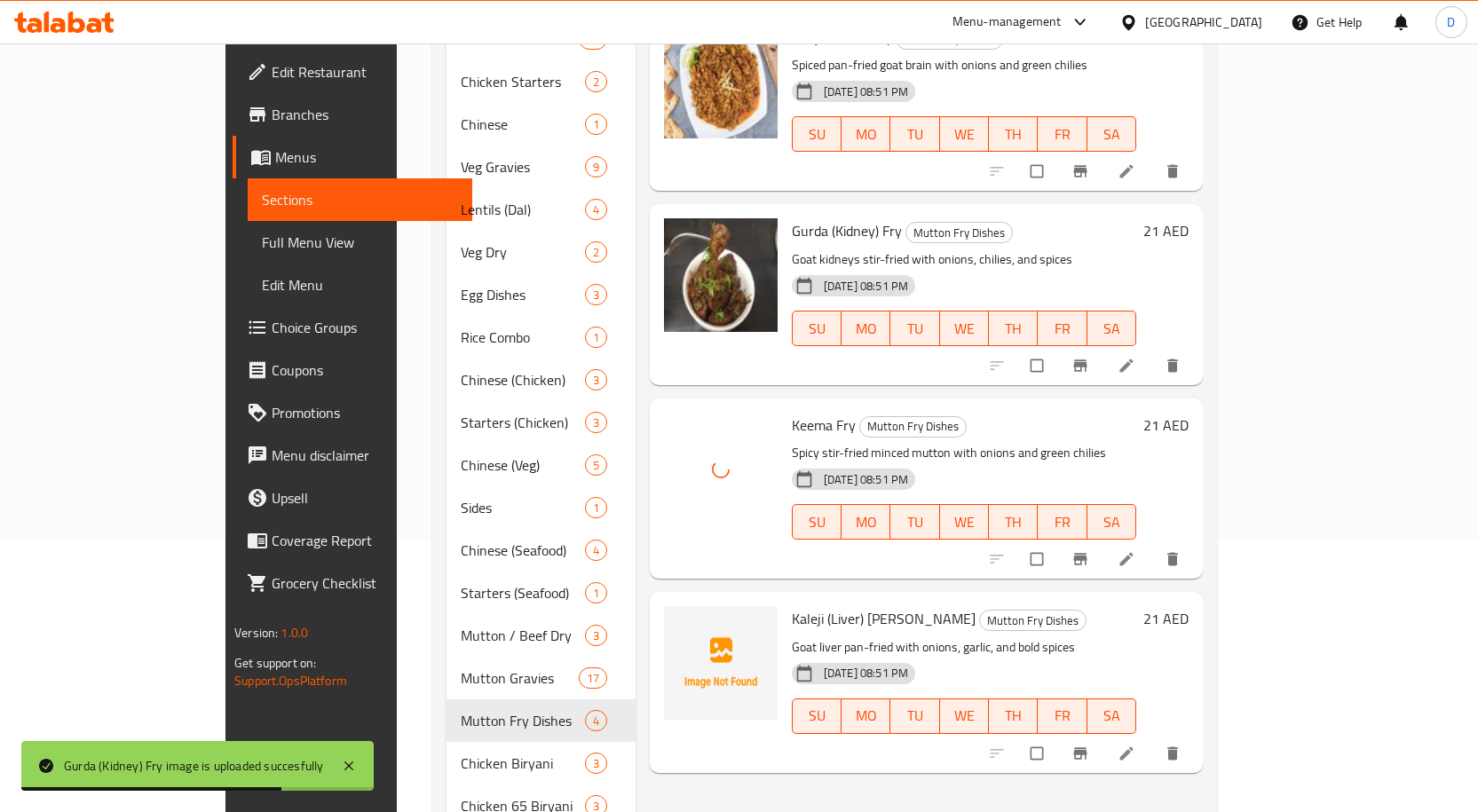
click at [792, 605] on span "Kaleji (Liver) [PERSON_NAME]" at bounding box center [884, 618] width 184 height 27
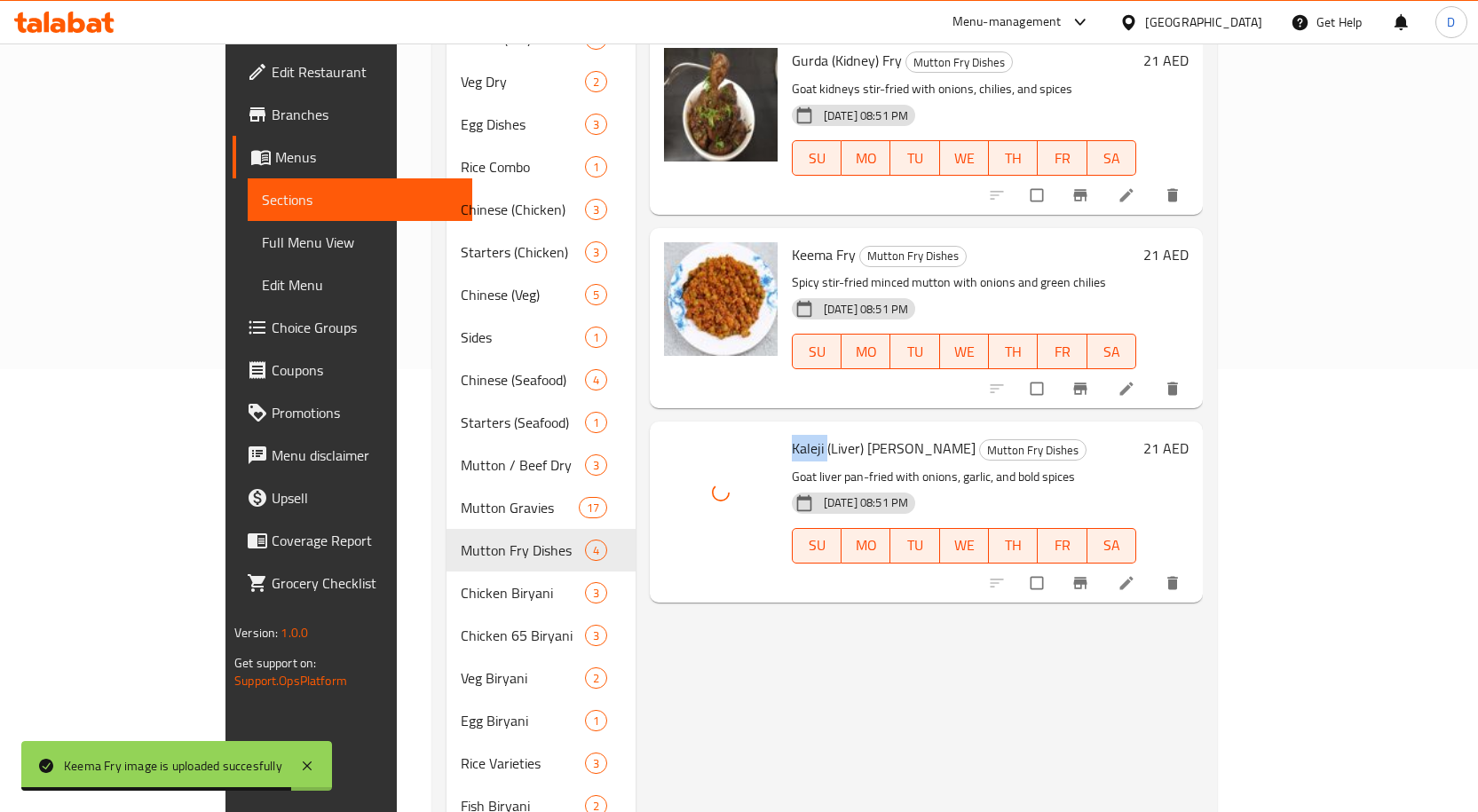
scroll to position [450, 0]
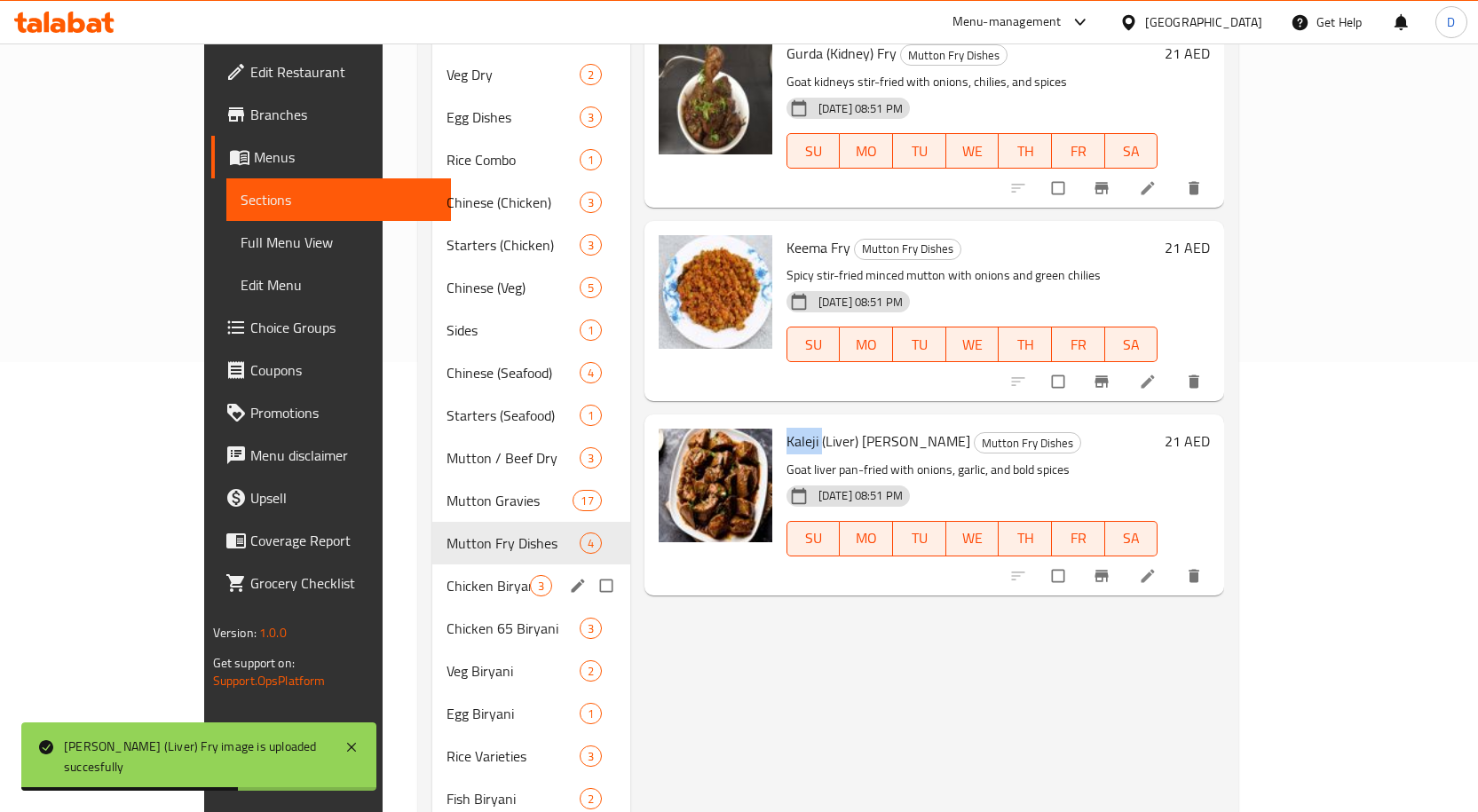
click at [446, 575] on span "Chicken Biryani" at bounding box center [488, 586] width 84 height 22
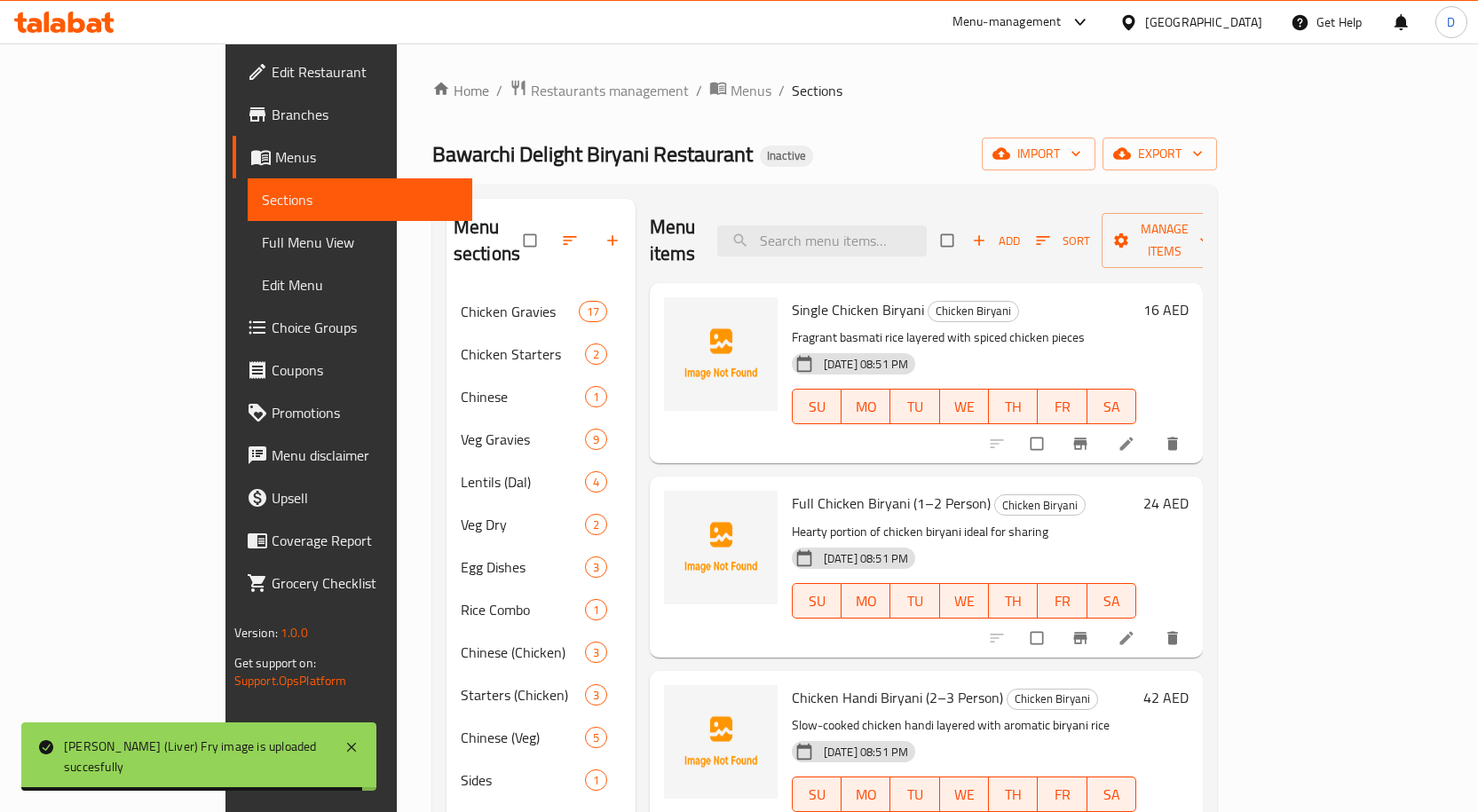
click at [803, 297] on span "Single Chicken Biryani" at bounding box center [858, 310] width 133 height 27
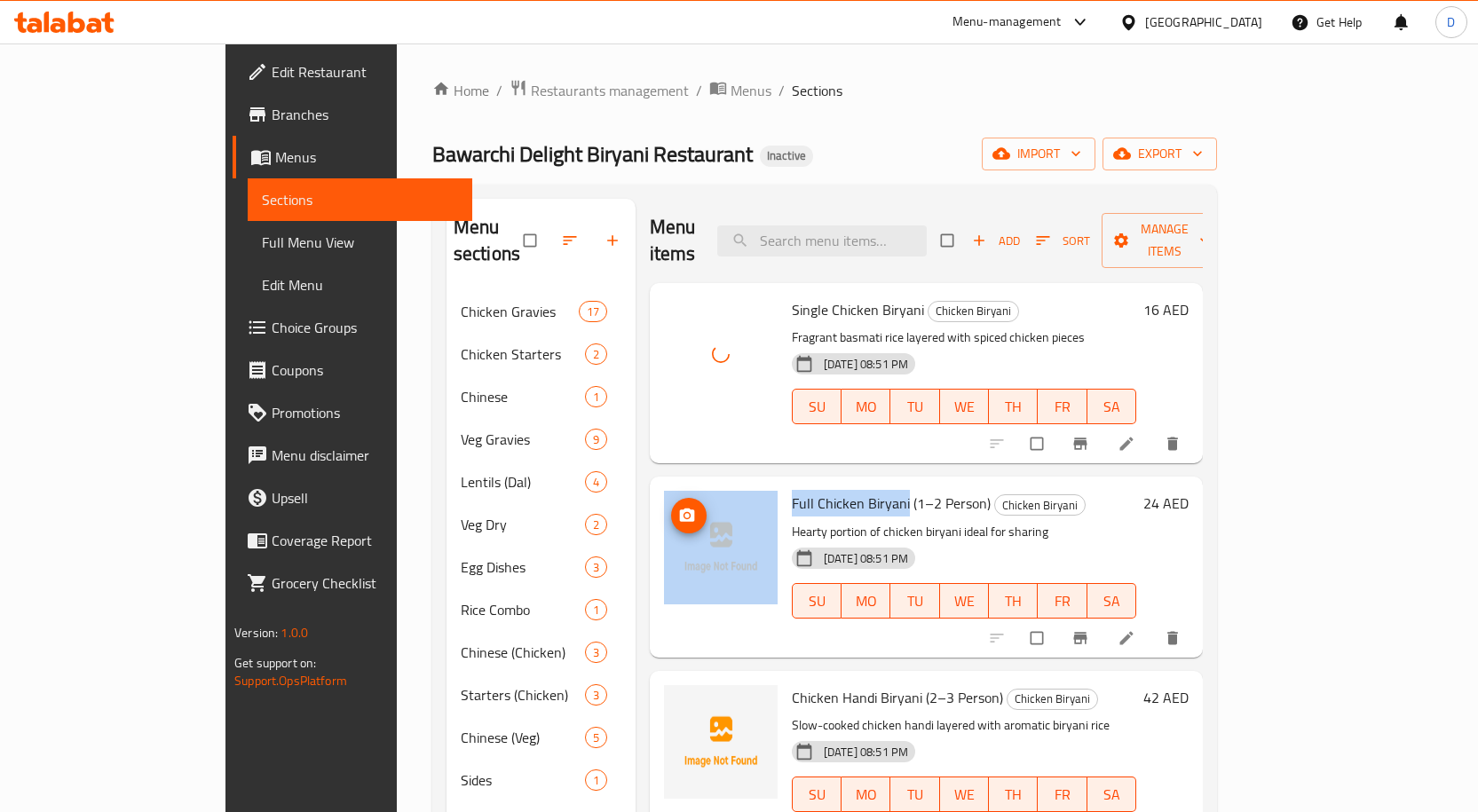
drag, startPoint x: 851, startPoint y: 474, endPoint x: 689, endPoint y: 479, distance: 162.1
click at [689, 483] on div "Full Chicken Biryani (1–2 Person) Chicken Biryani Hearty portion of chicken bir…" at bounding box center [925, 566] width 538 height 166
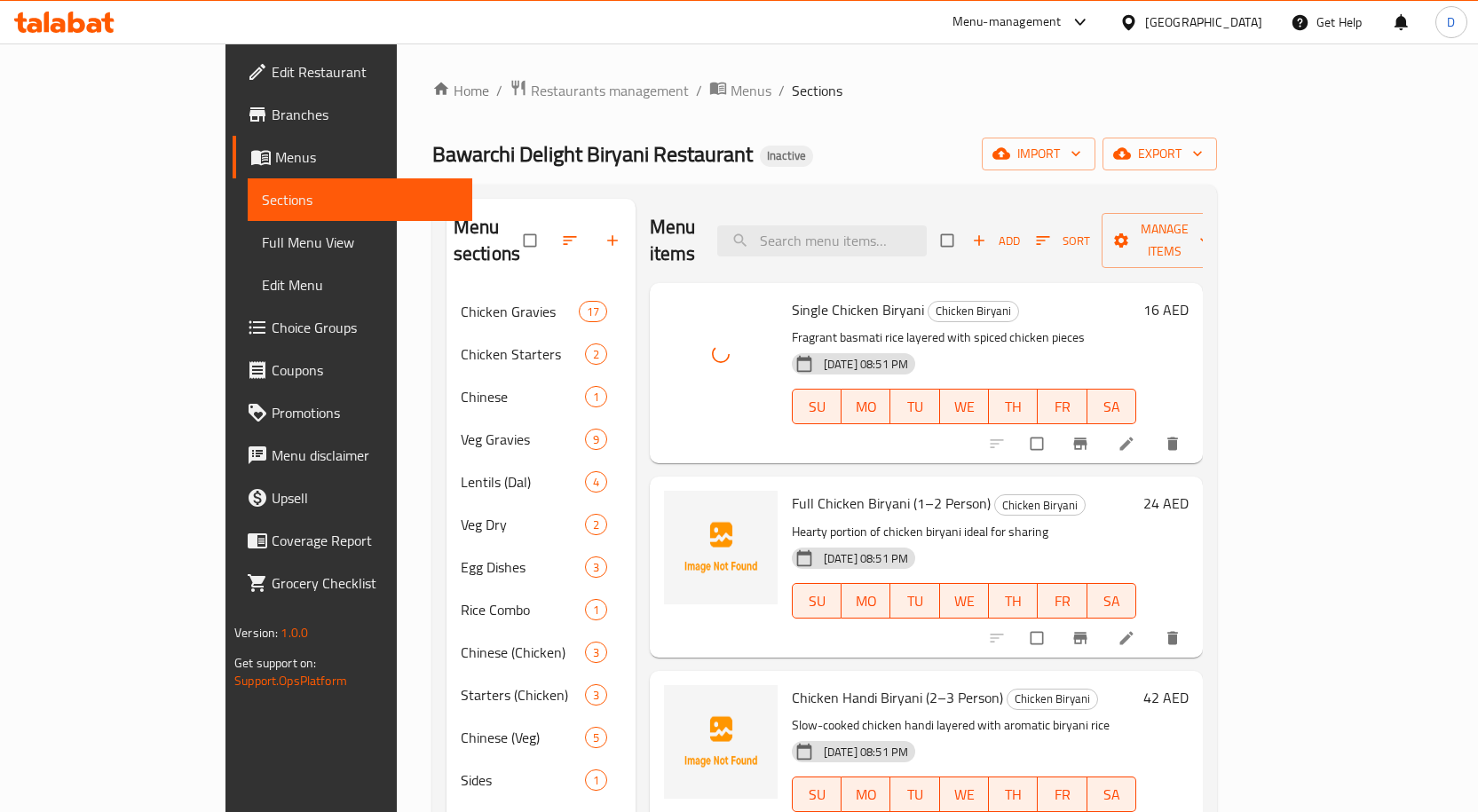
click at [810, 297] on span "Single Chicken Biryani" at bounding box center [858, 310] width 133 height 27
click at [792, 489] on span "Full Chicken Biryani (1–2 Person)" at bounding box center [891, 503] width 198 height 27
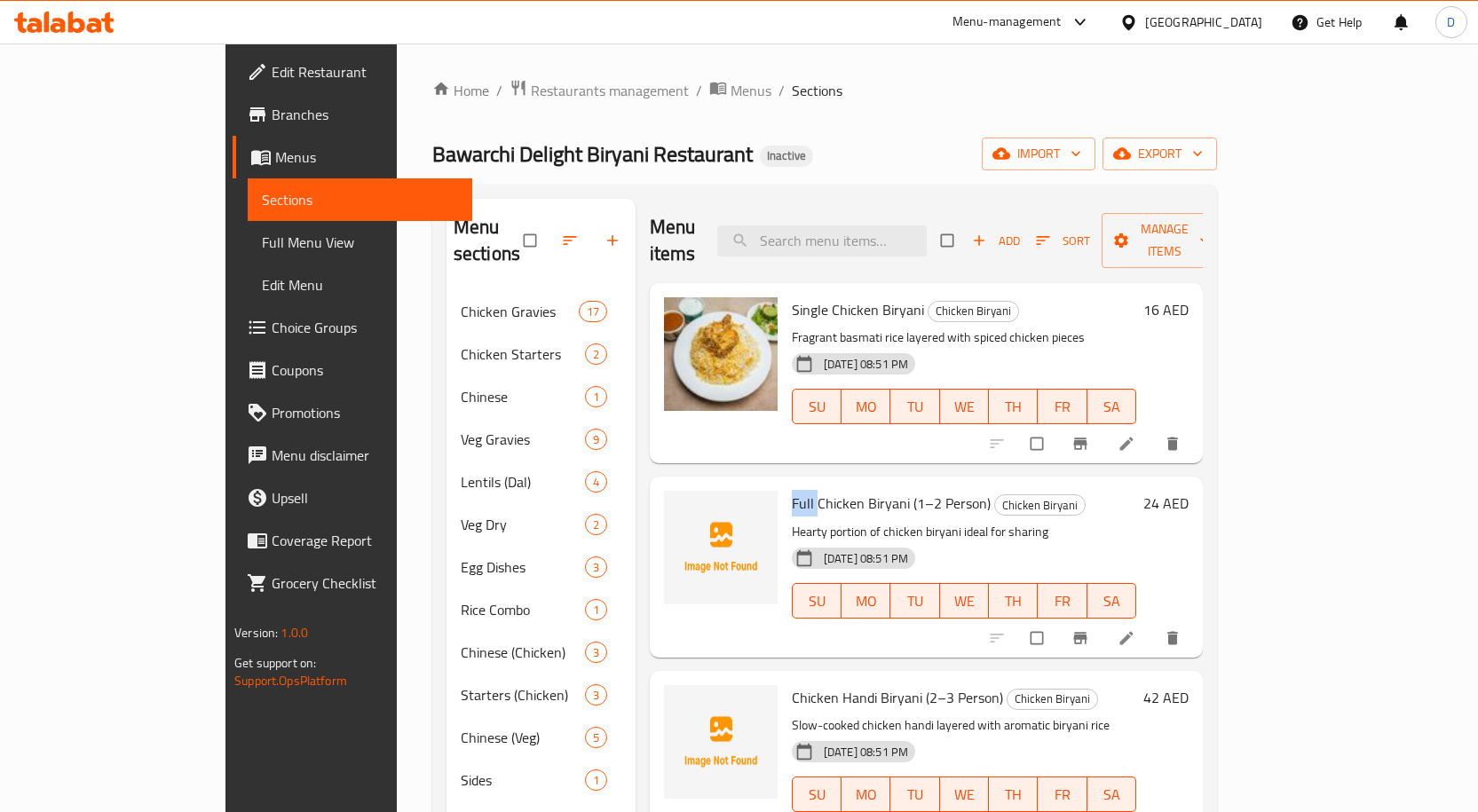
click at [792, 489] on span "Full Chicken Biryani (1–2 Person)" at bounding box center [891, 503] width 198 height 27
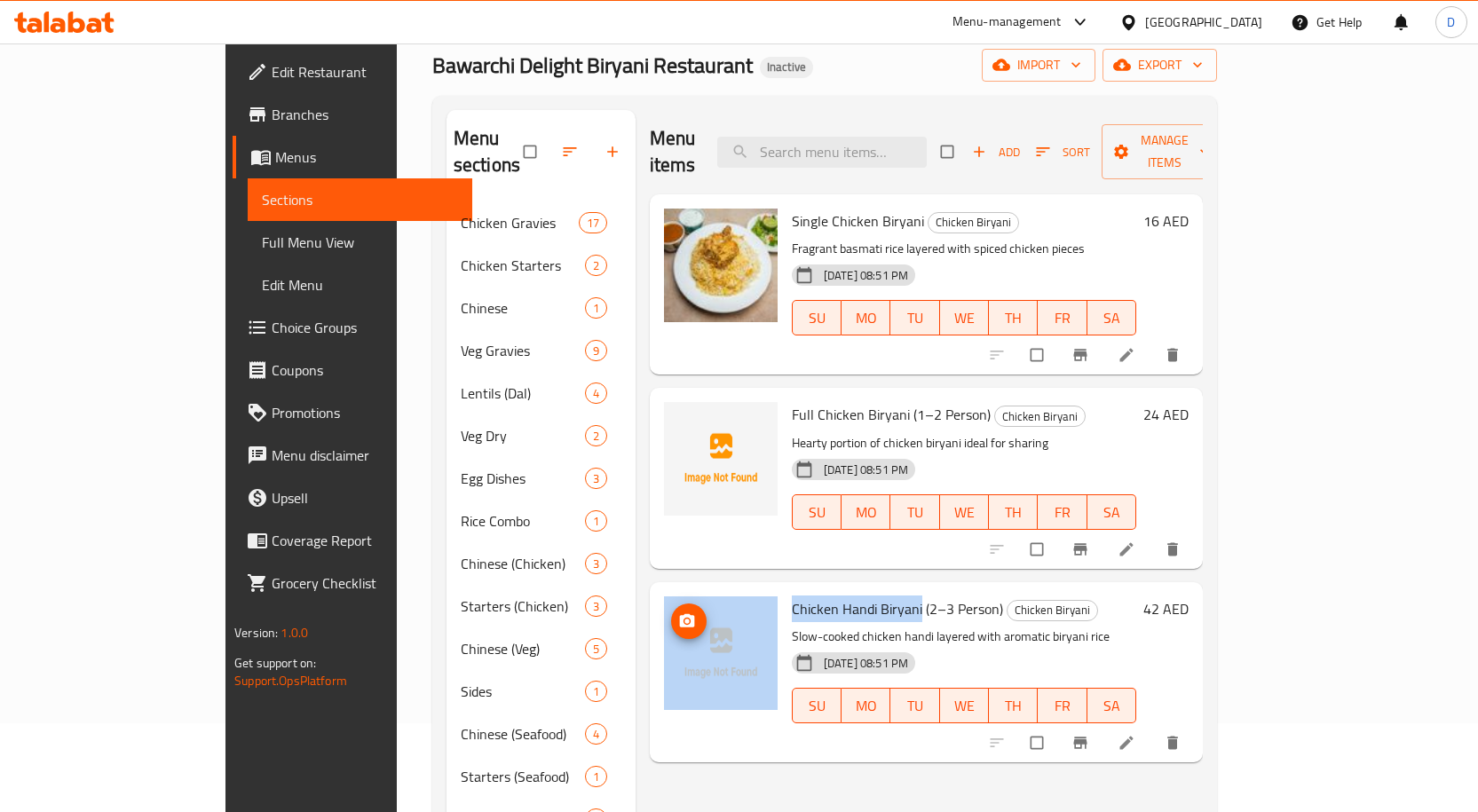
drag, startPoint x: 865, startPoint y: 581, endPoint x: 704, endPoint y: 579, distance: 161.0
click at [707, 589] on div "Chicken Handi Biryani (2–3 Person) Chicken Biryani Slow-cooked chicken handi la…" at bounding box center [925, 672] width 538 height 166
click at [845, 595] on span "Chicken Handi Biryani (2–3 Person)" at bounding box center [897, 608] width 211 height 27
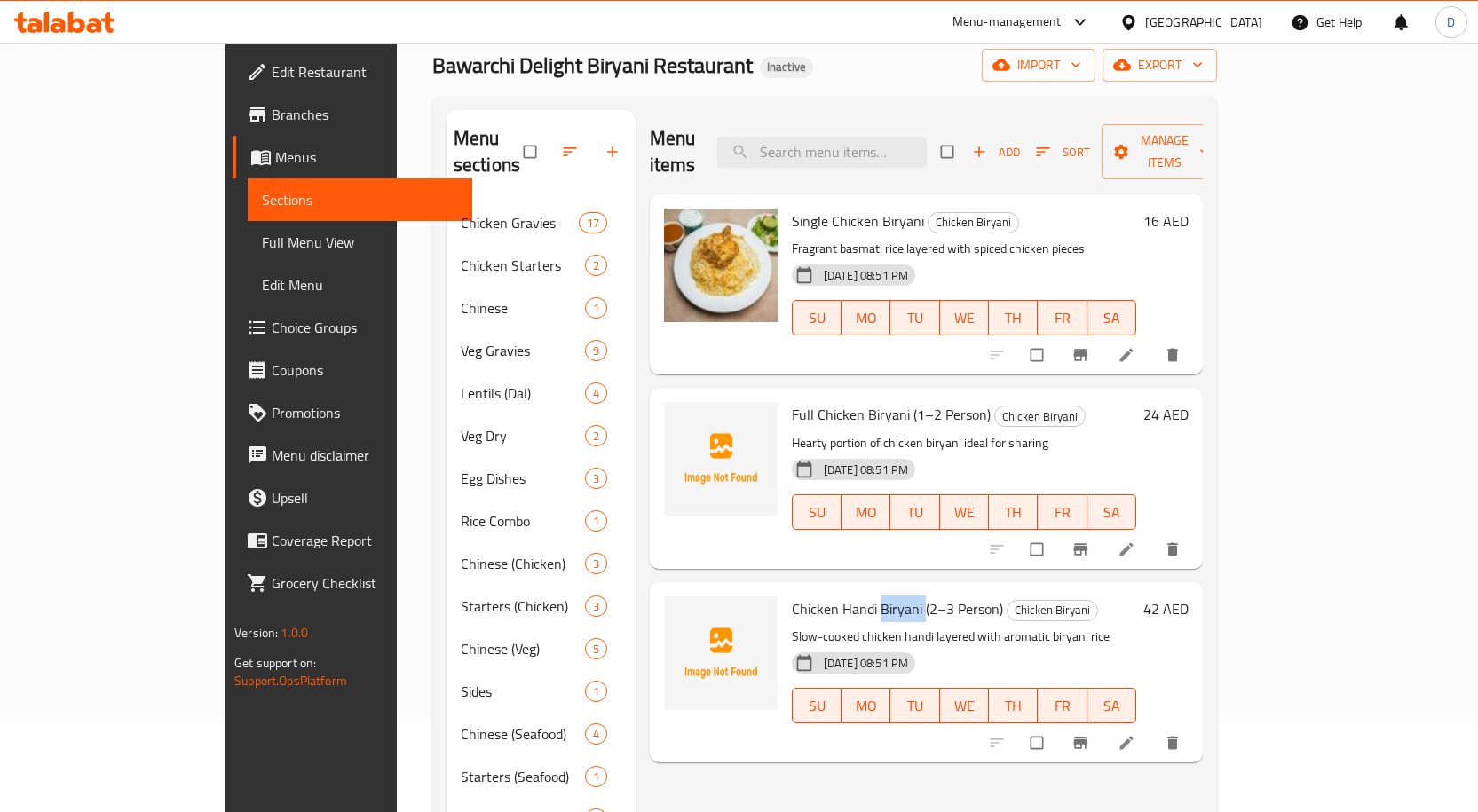
click at [845, 595] on span "Chicken Handi Biryani (2–3 Person)" at bounding box center [897, 608] width 211 height 27
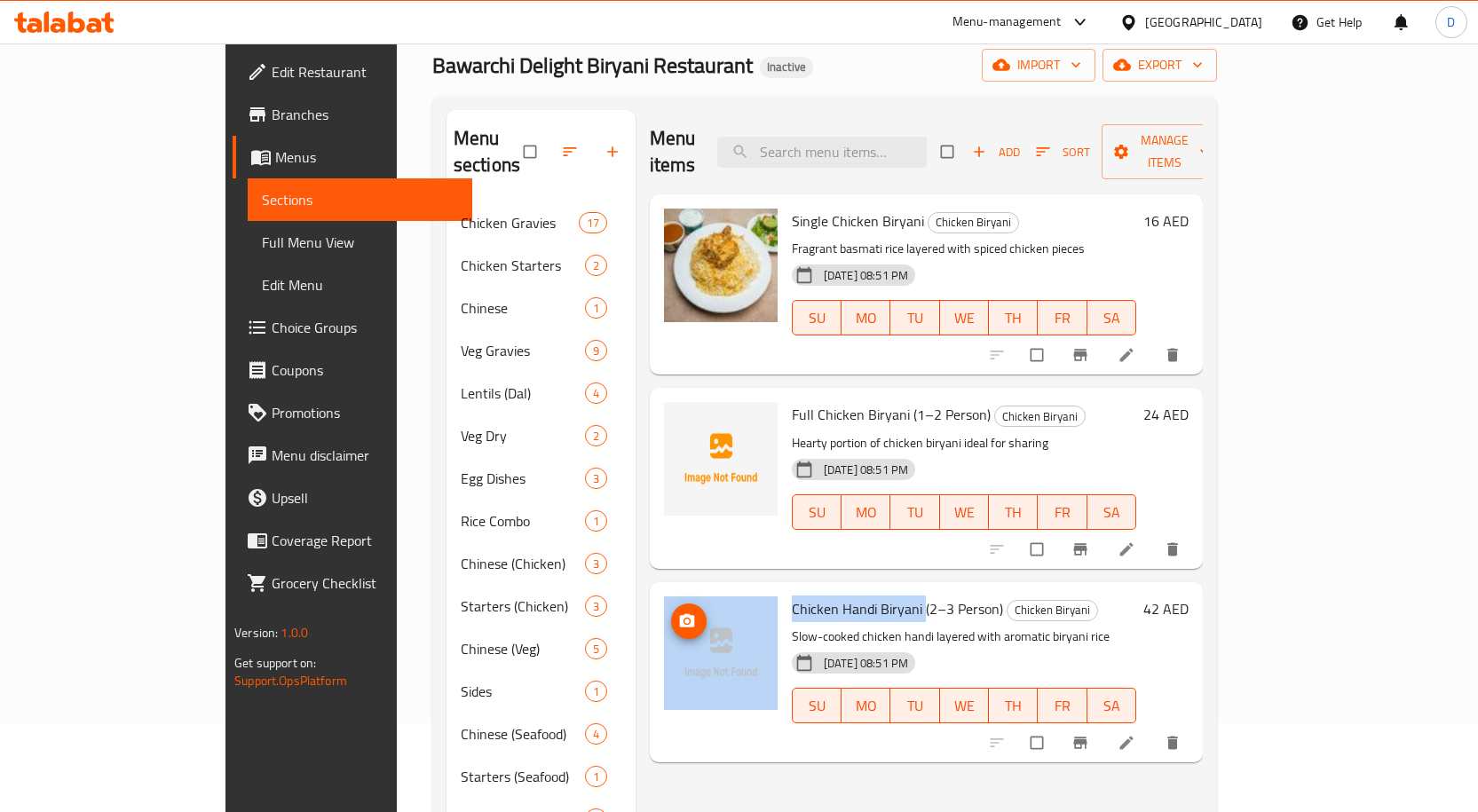
drag, startPoint x: 867, startPoint y: 585, endPoint x: 700, endPoint y: 579, distance: 167.1
click at [700, 589] on div "Chicken Handi Biryani (2–3 Person) Chicken Biryani Slow-cooked chicken handi la…" at bounding box center [925, 672] width 538 height 166
click at [866, 595] on span "Chicken Handi Biryani (2–3 Person)" at bounding box center [897, 608] width 211 height 27
drag, startPoint x: 864, startPoint y: 579, endPoint x: 706, endPoint y: 571, distance: 158.2
click at [706, 589] on div "Chicken Handi Biryani (2–3 Person) Chicken Biryani Slow-cooked chicken handi la…" at bounding box center [925, 672] width 538 height 166
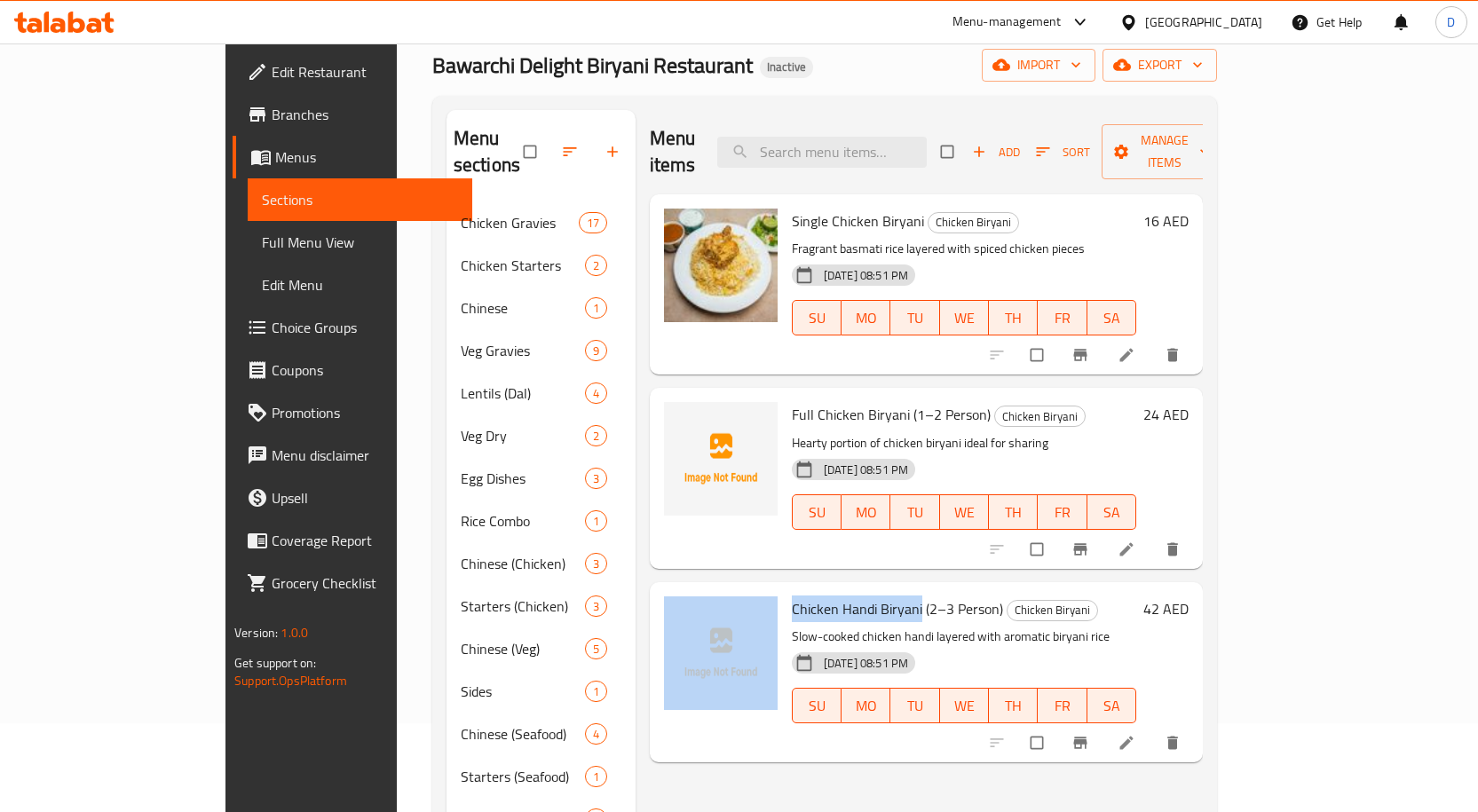
click at [852, 595] on span "Chicken Handi Biryani (2–3 Person)" at bounding box center [897, 608] width 211 height 27
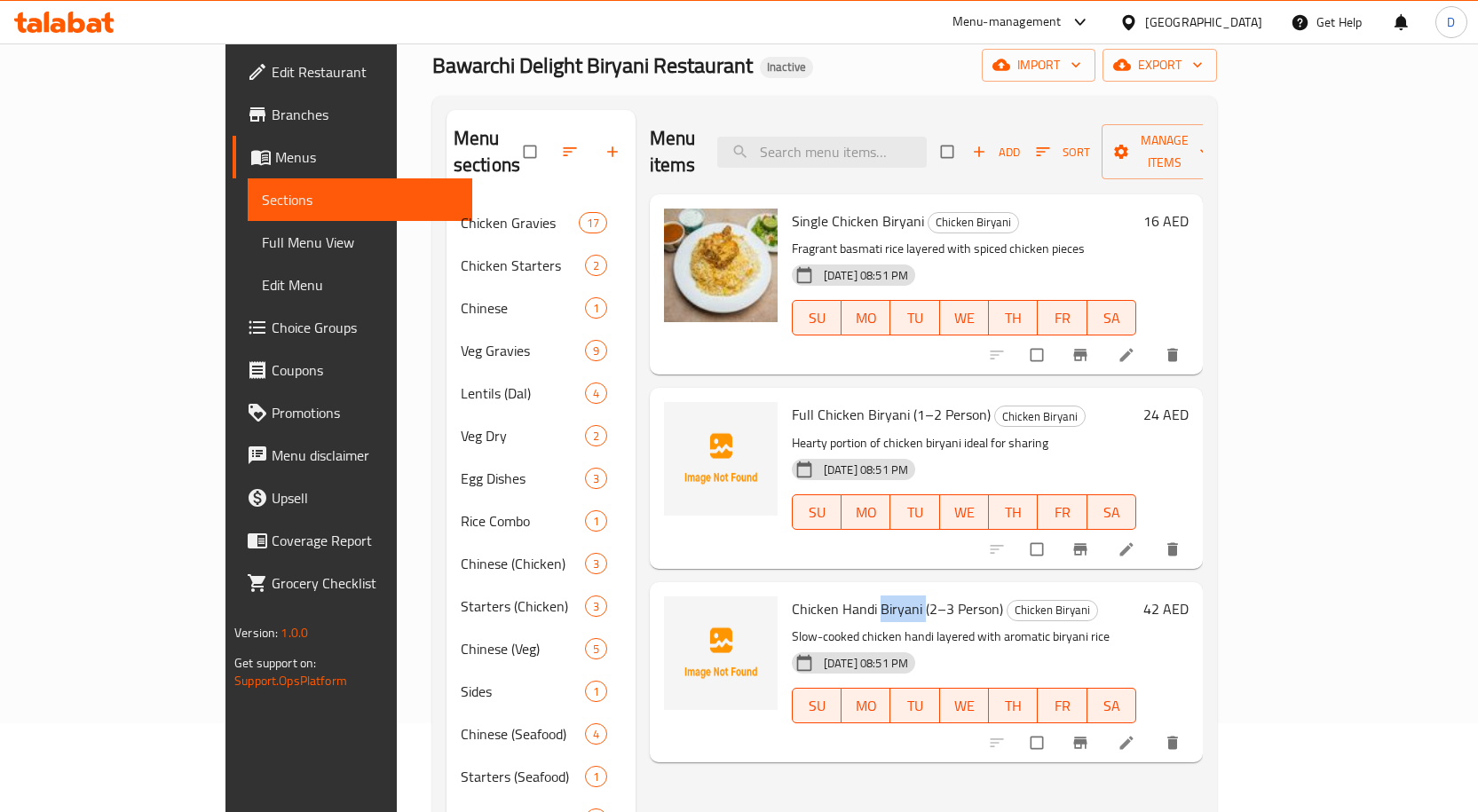
click at [852, 595] on span "Chicken Handi Biryani (2–3 Person)" at bounding box center [897, 608] width 211 height 27
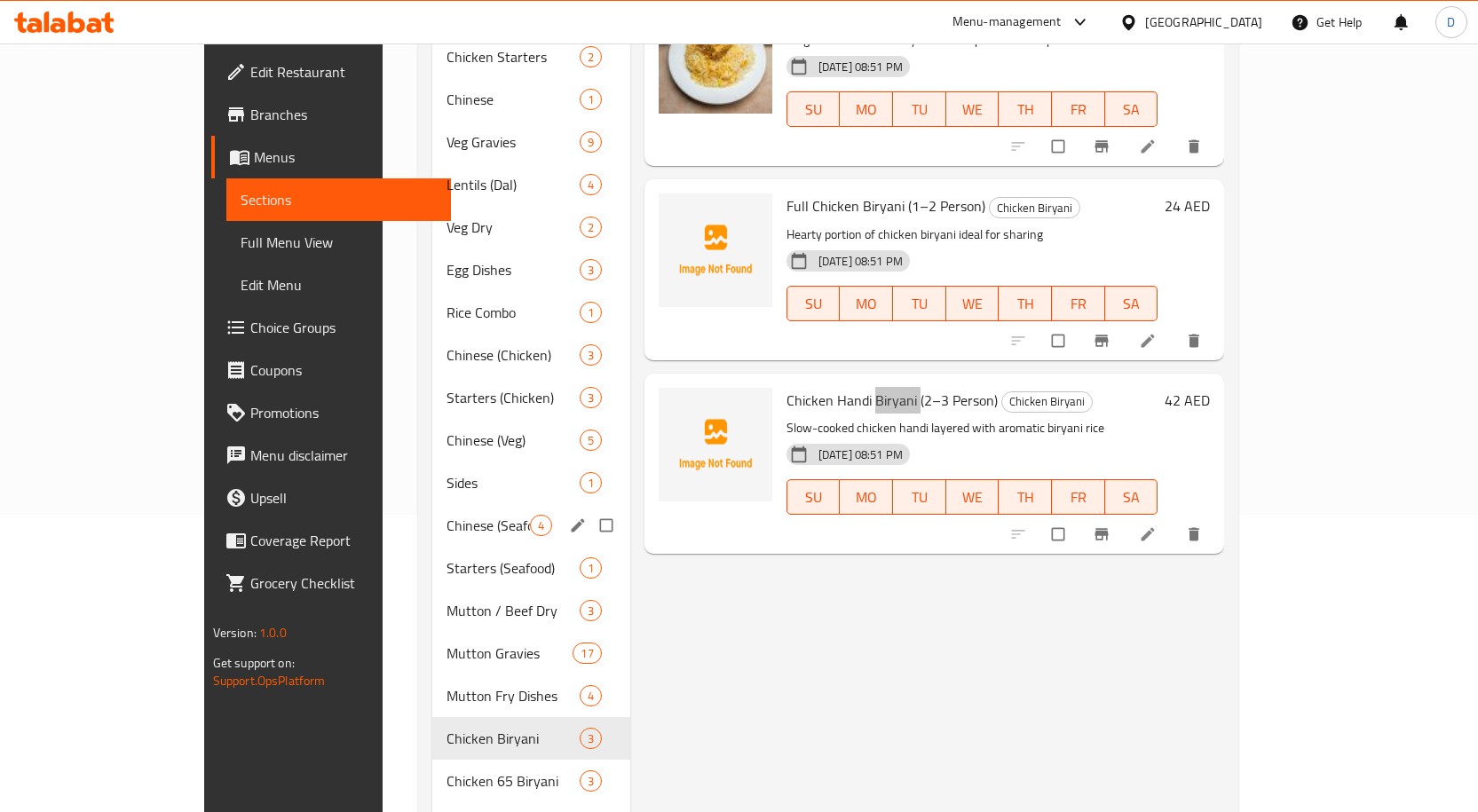
scroll to position [355, 0]
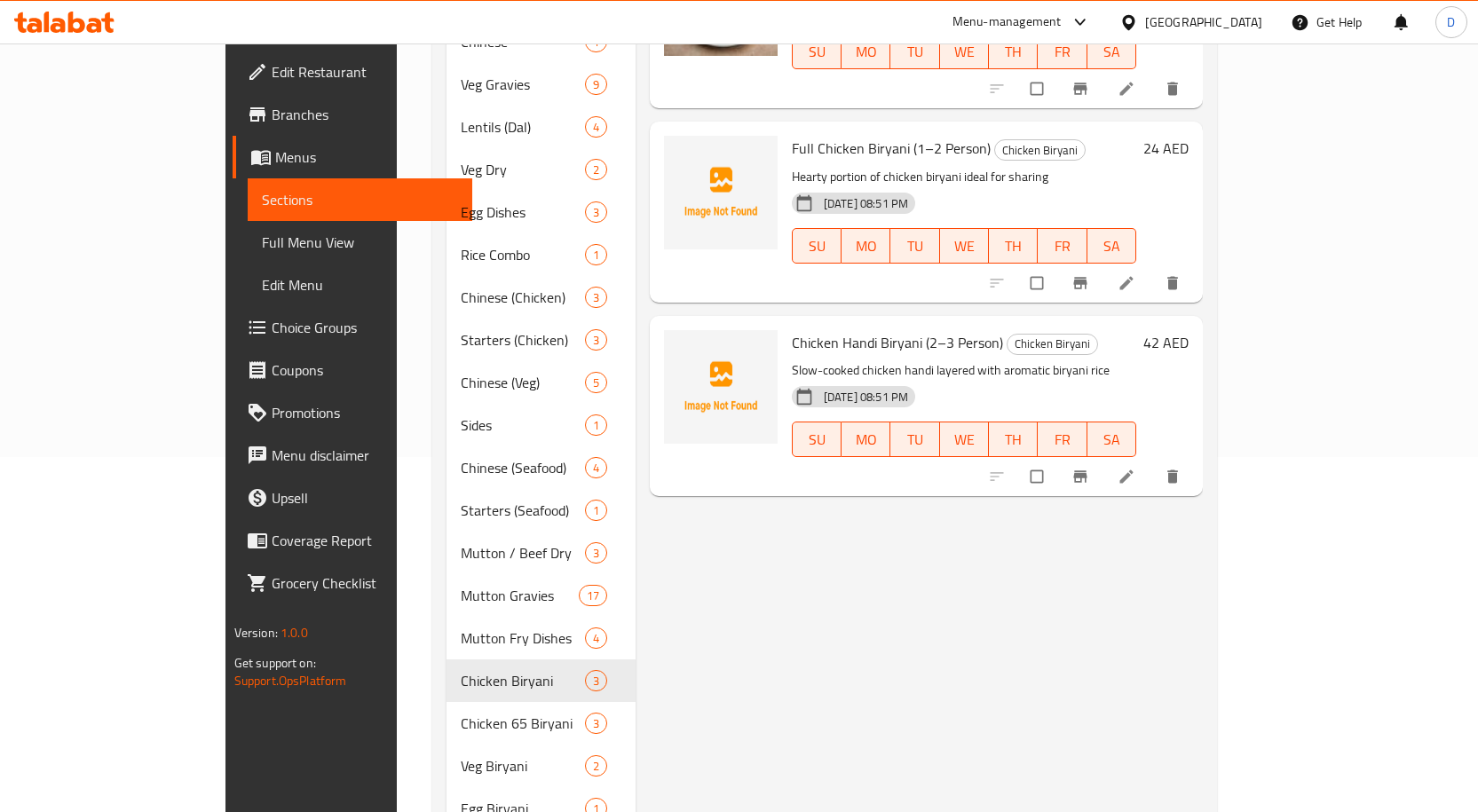
click at [767, 629] on div "Menu items Add Sort Manage items Single Chicken Biryani Chicken Biryani Fragran…" at bounding box center [919, 532] width 567 height 1376
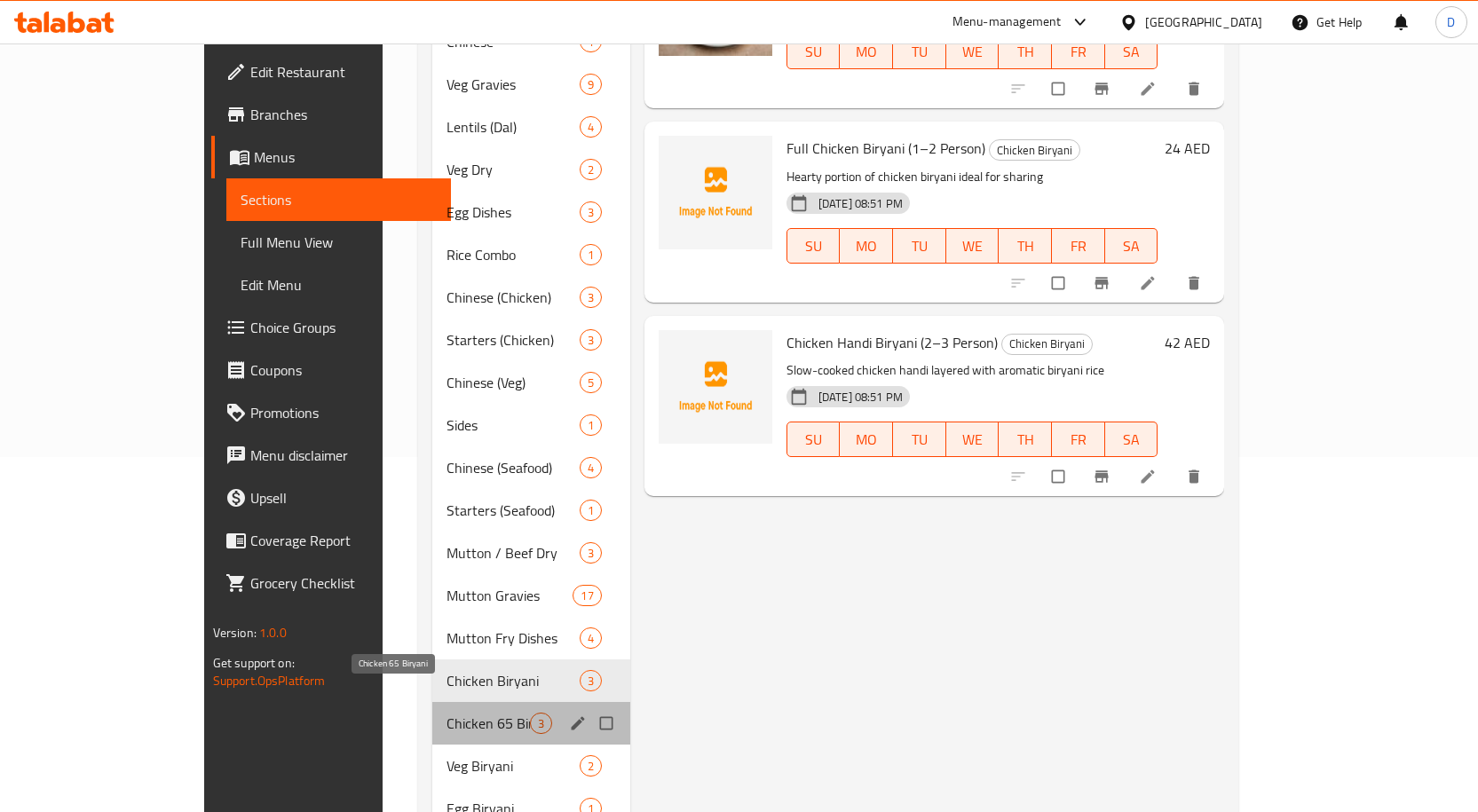
click at [446, 712] on span "Chicken 65 Biryani" at bounding box center [488, 723] width 84 height 22
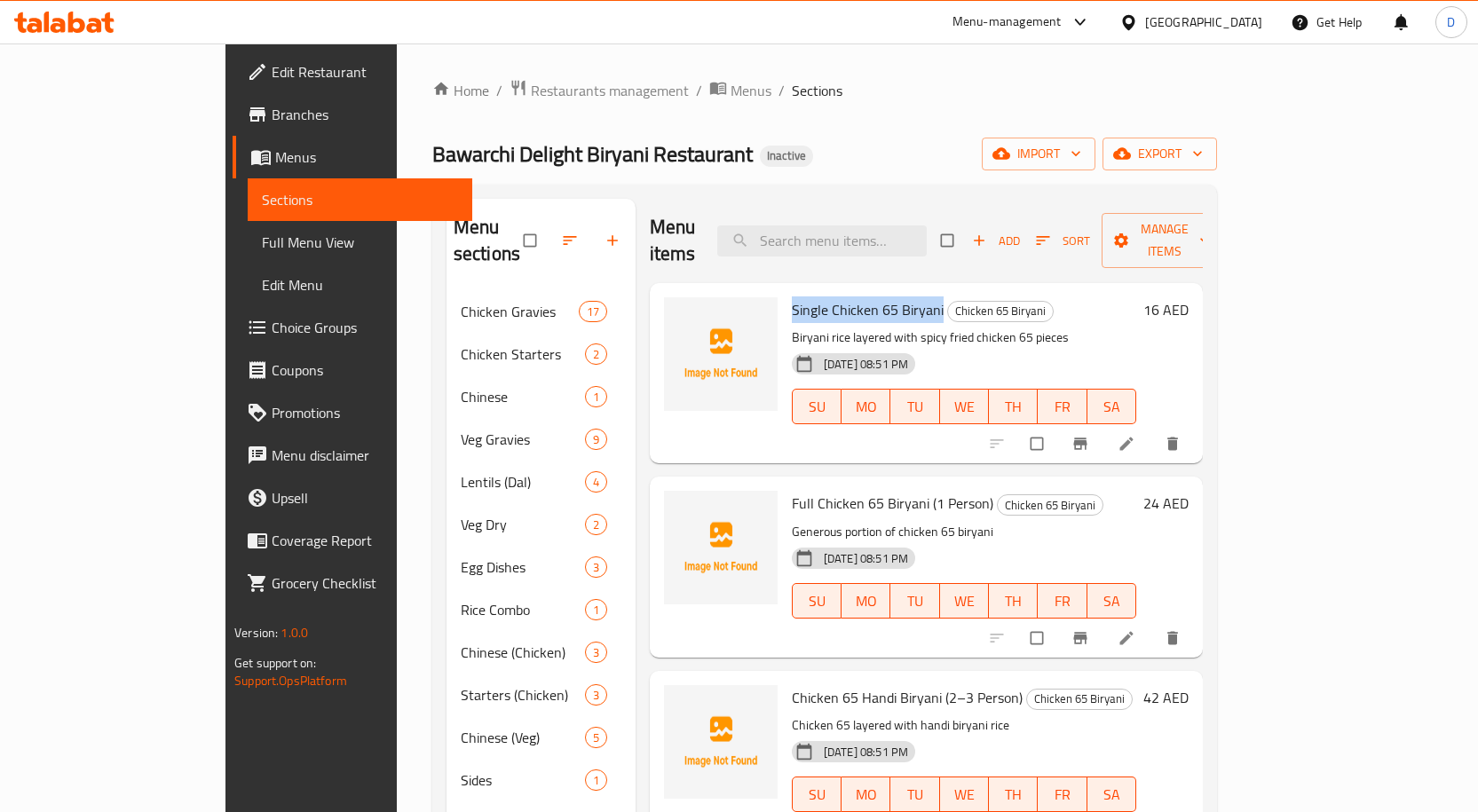
drag, startPoint x: 884, startPoint y: 282, endPoint x: 729, endPoint y: 274, distance: 155.2
click at [785, 290] on div "Single Chicken 65 Biryani Chicken 65 Biryani Biryani rice layered with spicy fr…" at bounding box center [964, 373] width 359 height 166
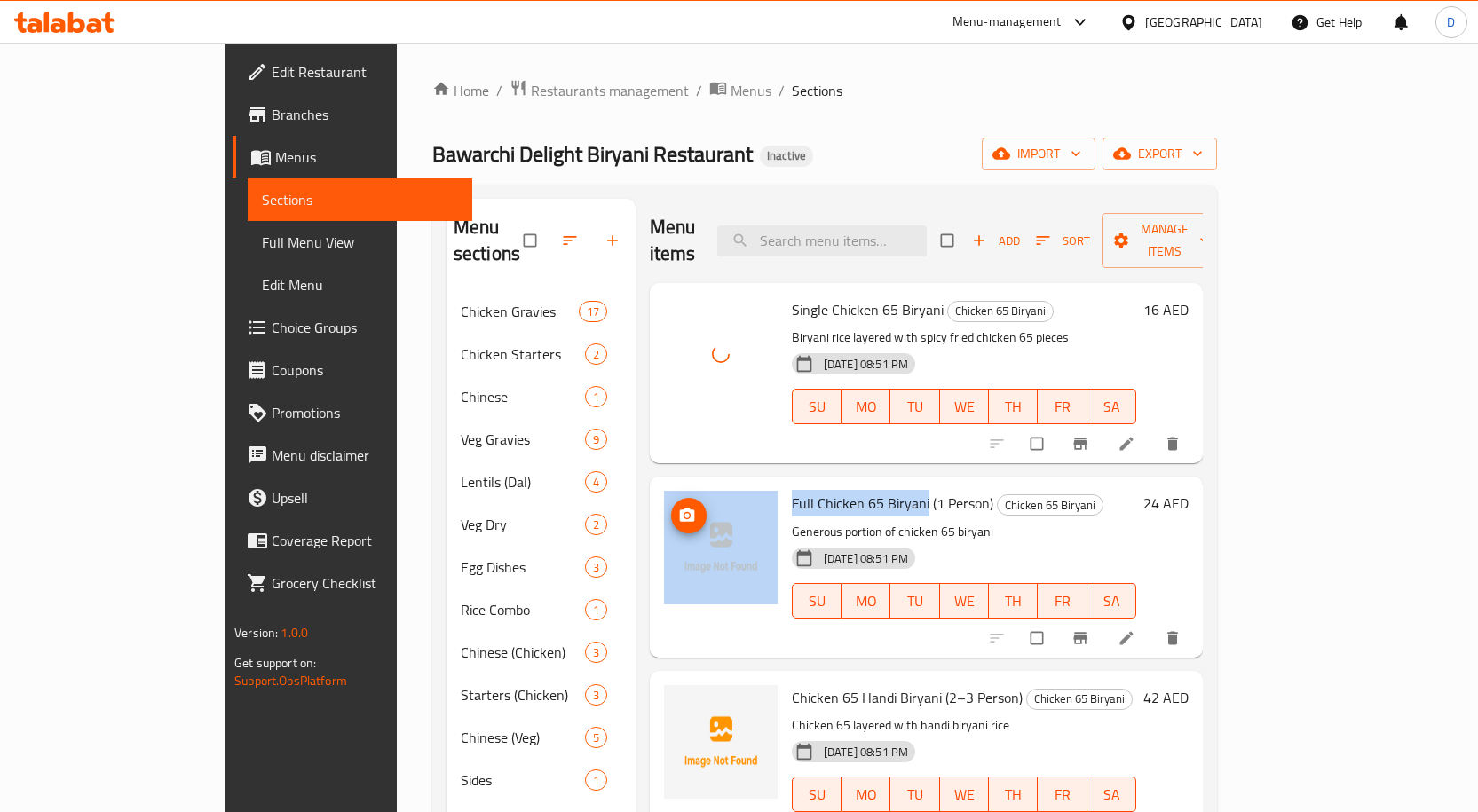
drag, startPoint x: 870, startPoint y: 474, endPoint x: 711, endPoint y: 469, distance: 159.1
click at [711, 483] on div "Full Chicken 65 Biryani (1 Person) Chicken 65 Biryani Generous portion of chick…" at bounding box center [925, 566] width 538 height 166
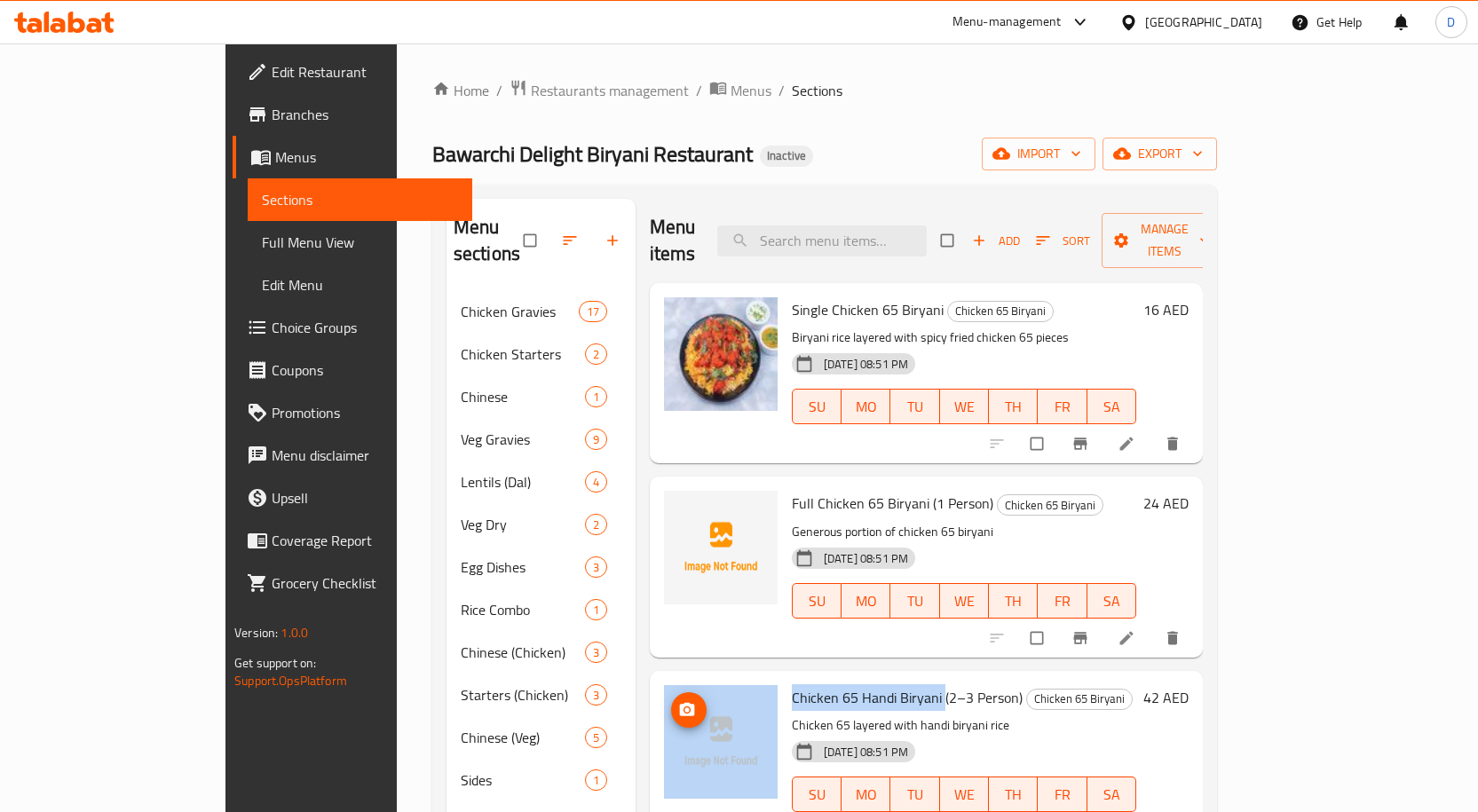
drag, startPoint x: 885, startPoint y: 675, endPoint x: 698, endPoint y: 657, distance: 187.9
click at [698, 678] on div "Chicken 65 Handi Biryani (2–3 Person) Chicken 65 Biryani Chicken 65 layered wit…" at bounding box center [925, 761] width 538 height 166
click at [726, 678] on div at bounding box center [721, 761] width 128 height 166
drag, startPoint x: 737, startPoint y: 670, endPoint x: 883, endPoint y: 675, distance: 146.1
click at [883, 684] on span "Chicken 65 Handi Biryani (2–3 Person)" at bounding box center [907, 698] width 231 height 27
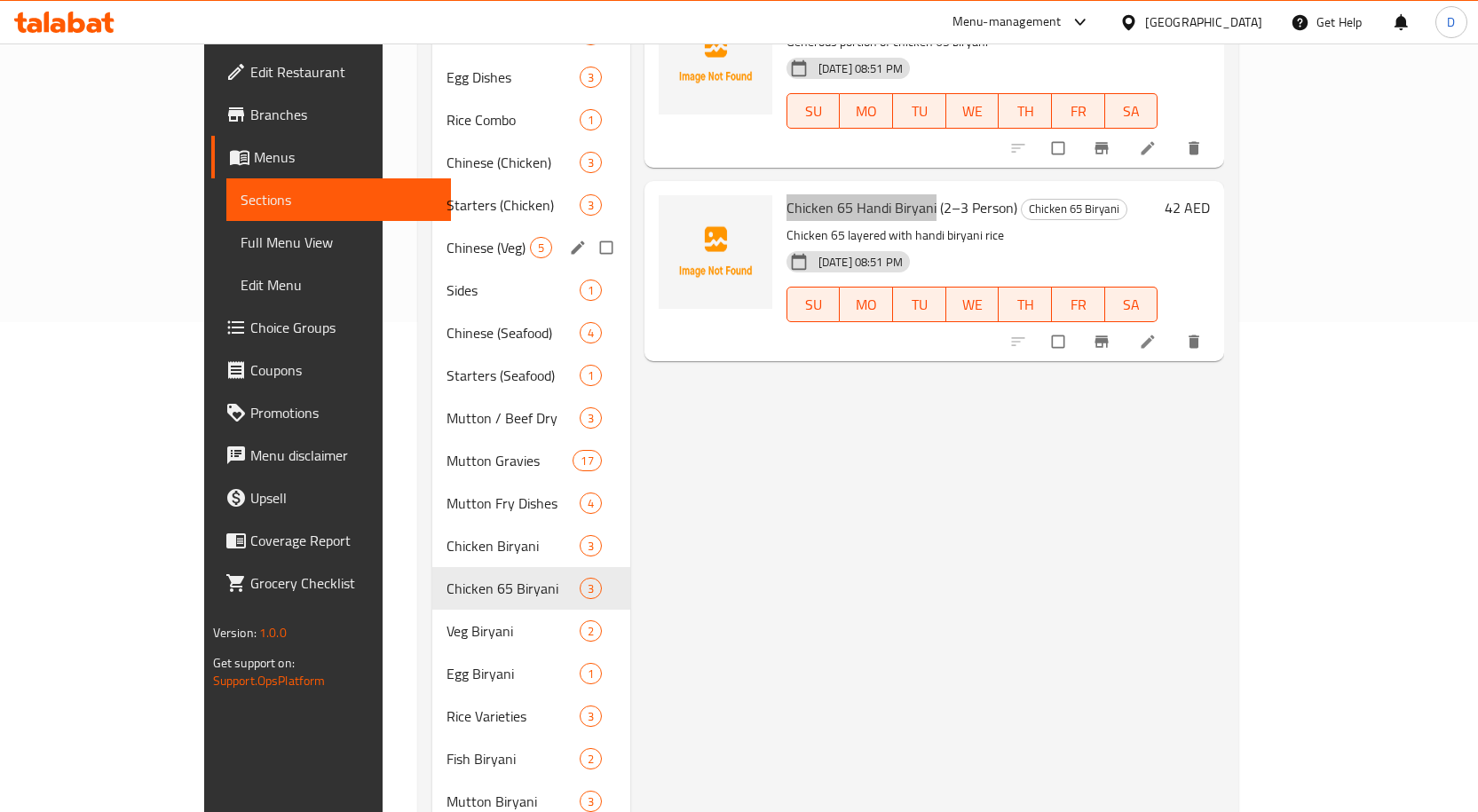
scroll to position [533, 0]
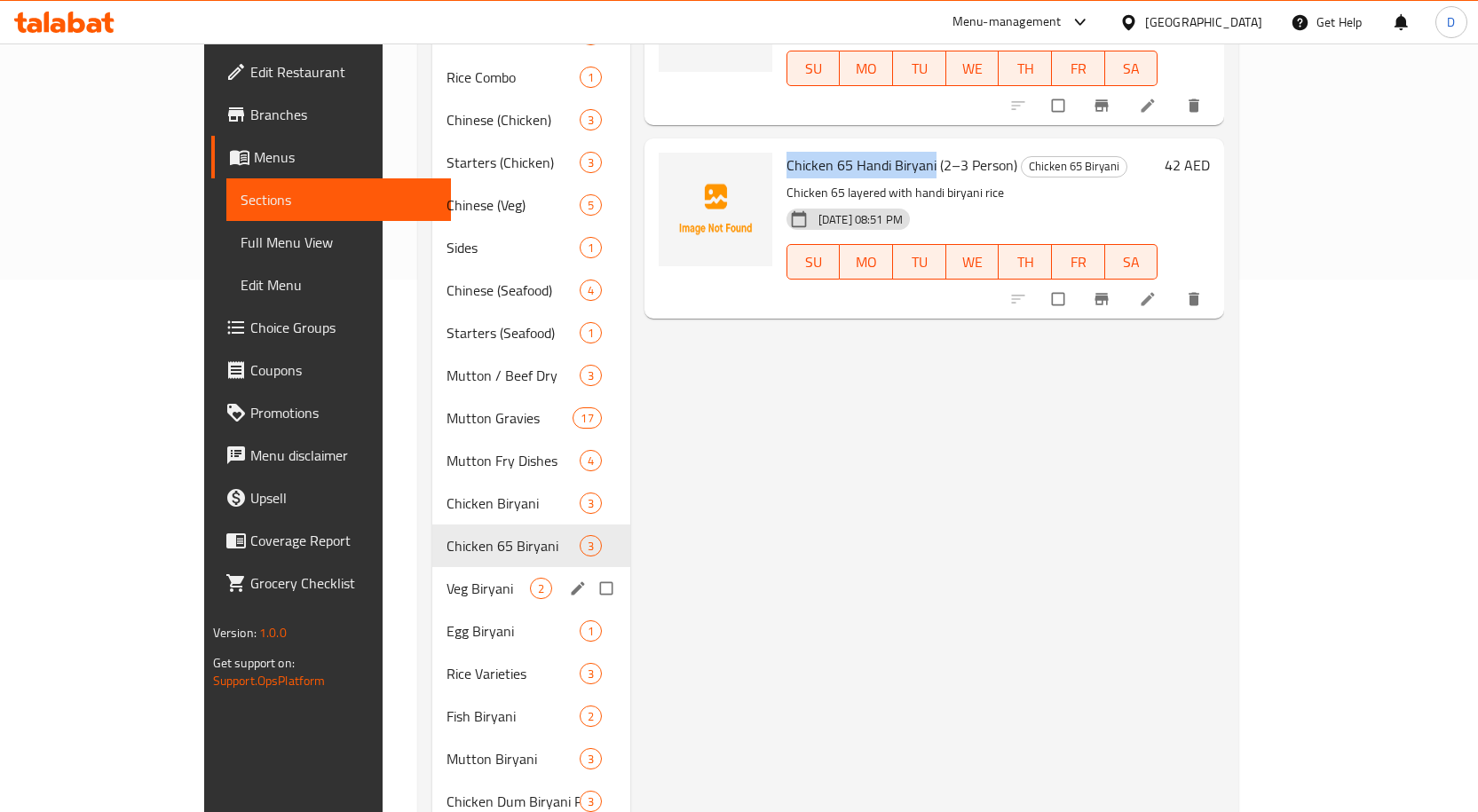
click at [446, 578] on span "Veg Biryani" at bounding box center [488, 588] width 84 height 22
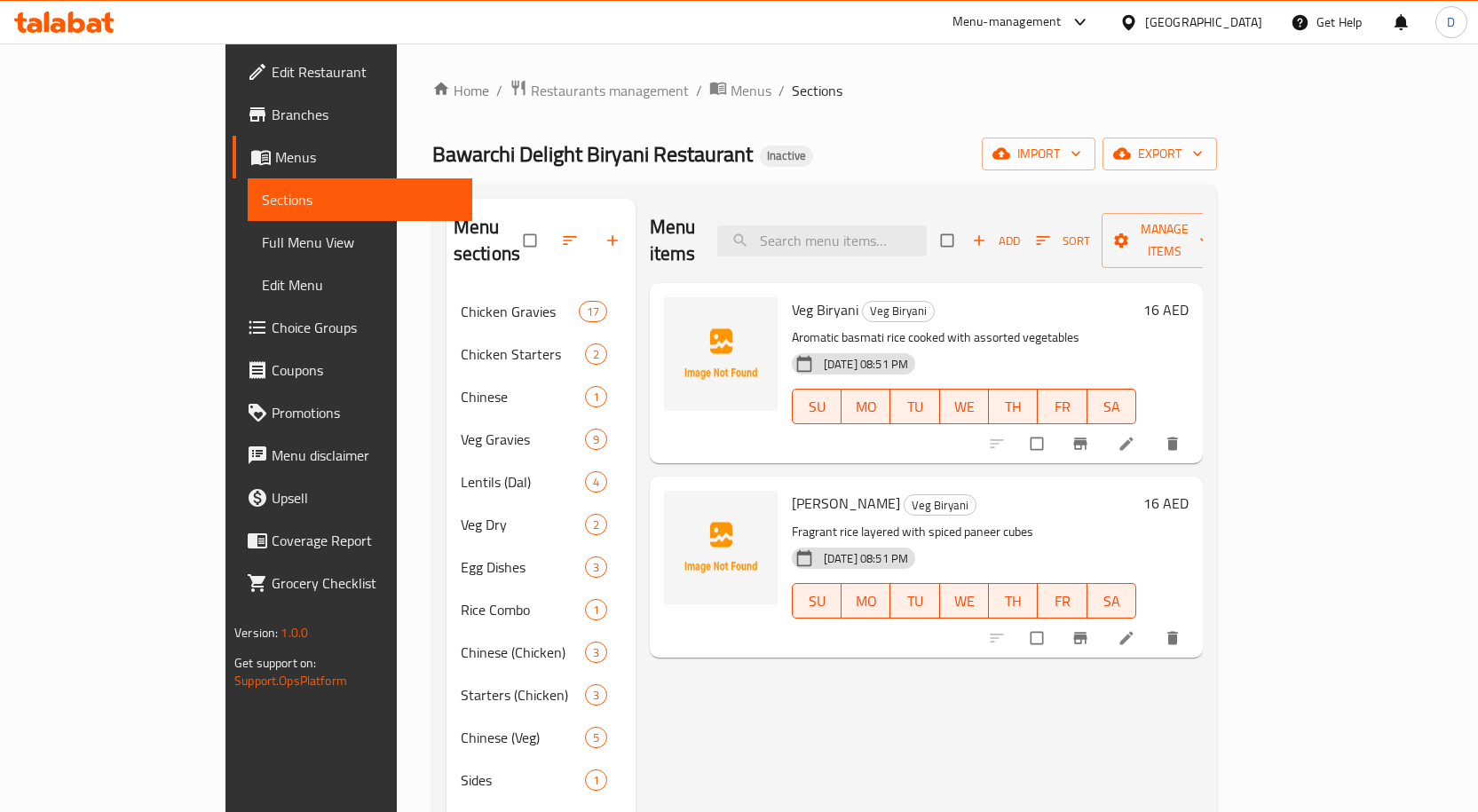
click at [792, 297] on span "Veg Biryani" at bounding box center [825, 310] width 67 height 27
click at [792, 489] on span "[PERSON_NAME]" at bounding box center [846, 503] width 108 height 27
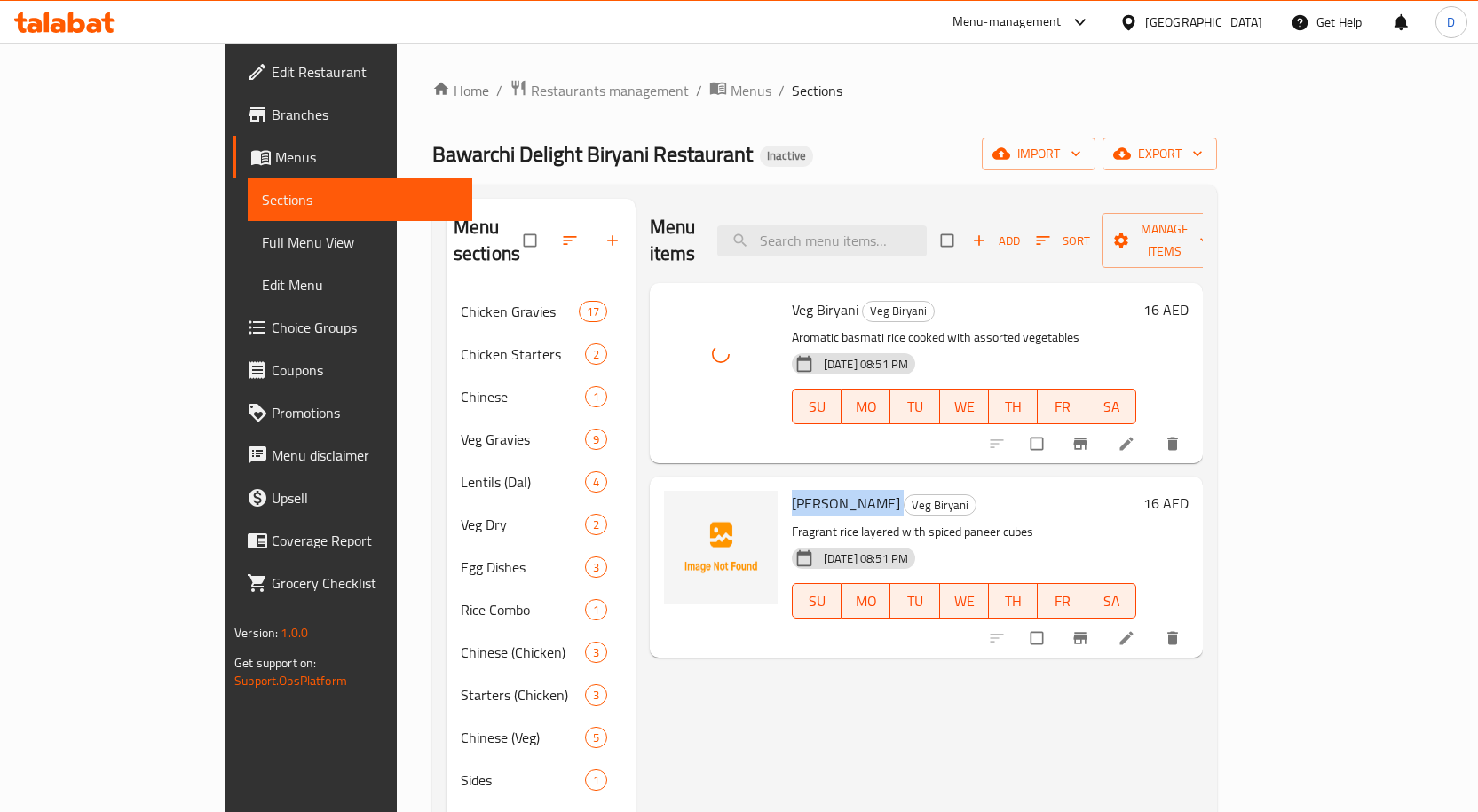
click at [792, 489] on span "[PERSON_NAME]" at bounding box center [846, 503] width 108 height 27
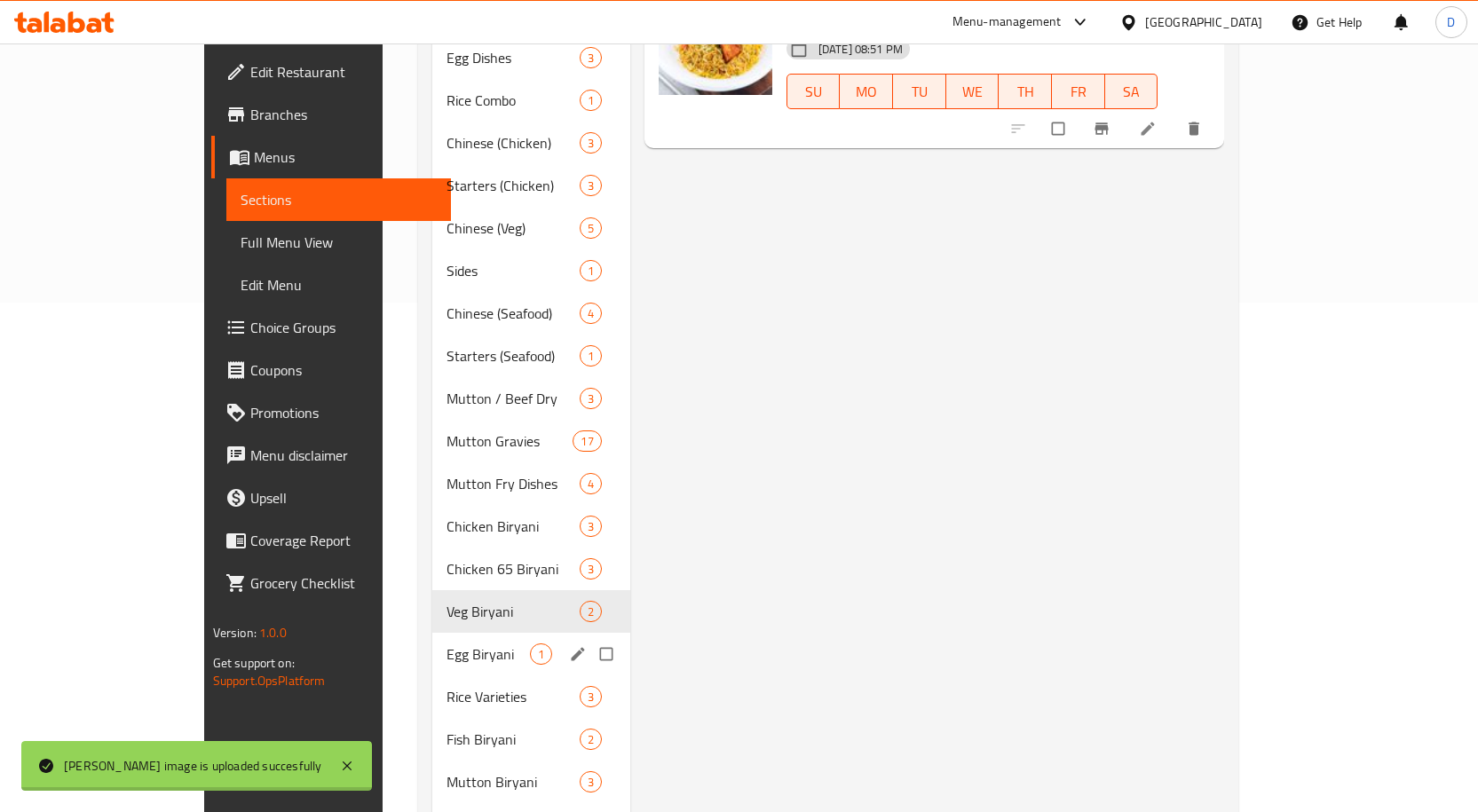
scroll to position [533, 0]
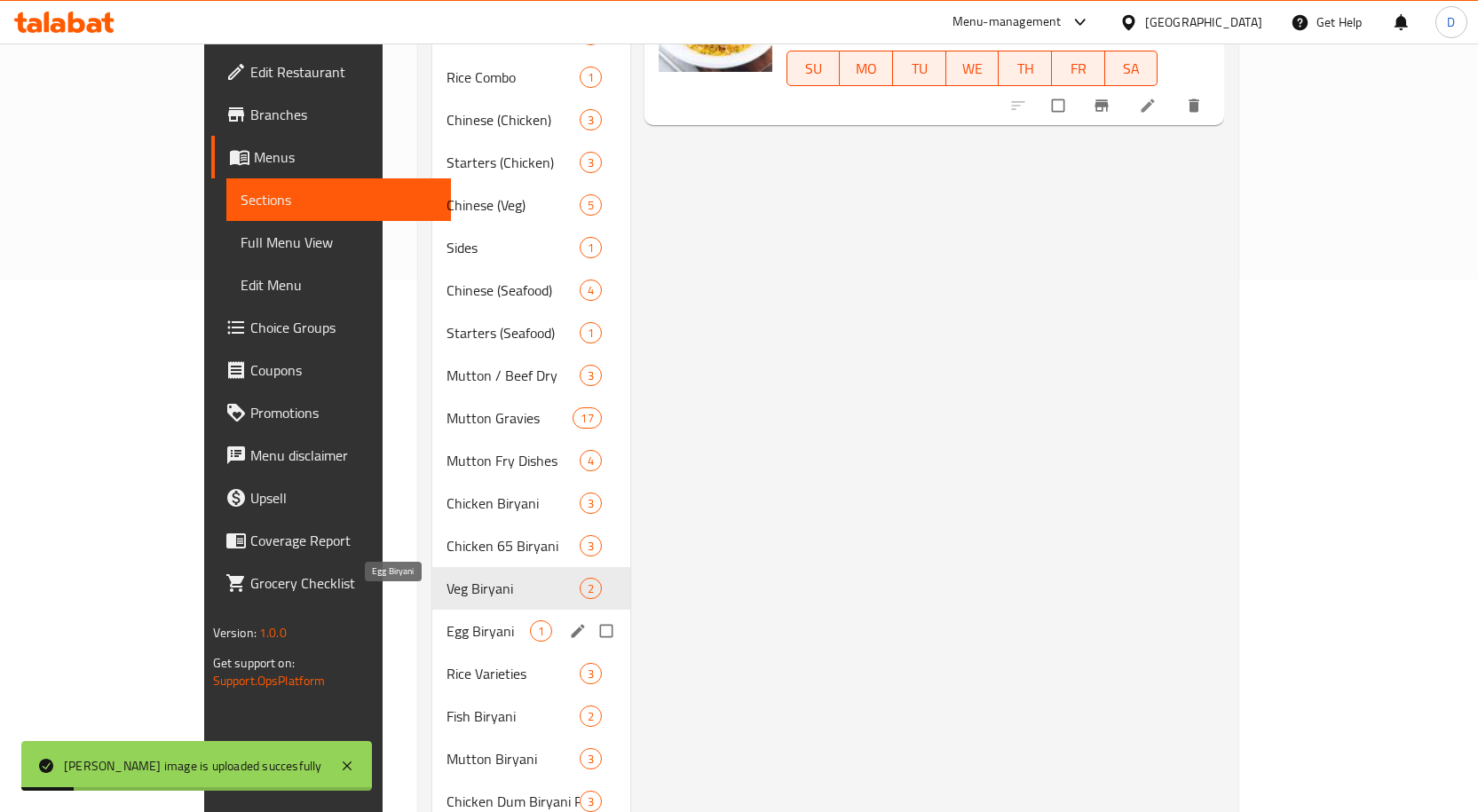
click at [446, 620] on span "Egg Biryani" at bounding box center [488, 631] width 84 height 22
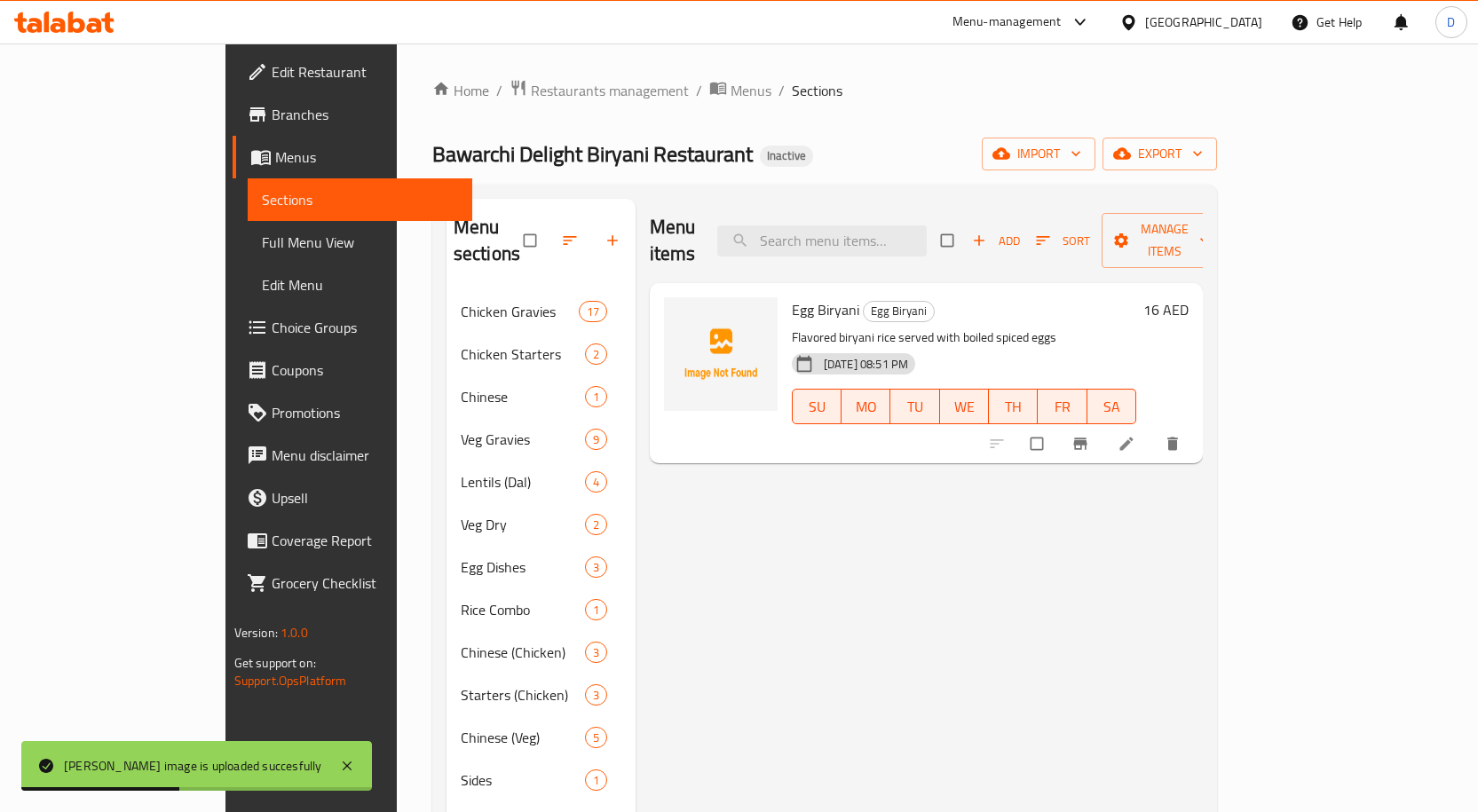
click at [792, 297] on span "Egg Biryani" at bounding box center [825, 310] width 68 height 27
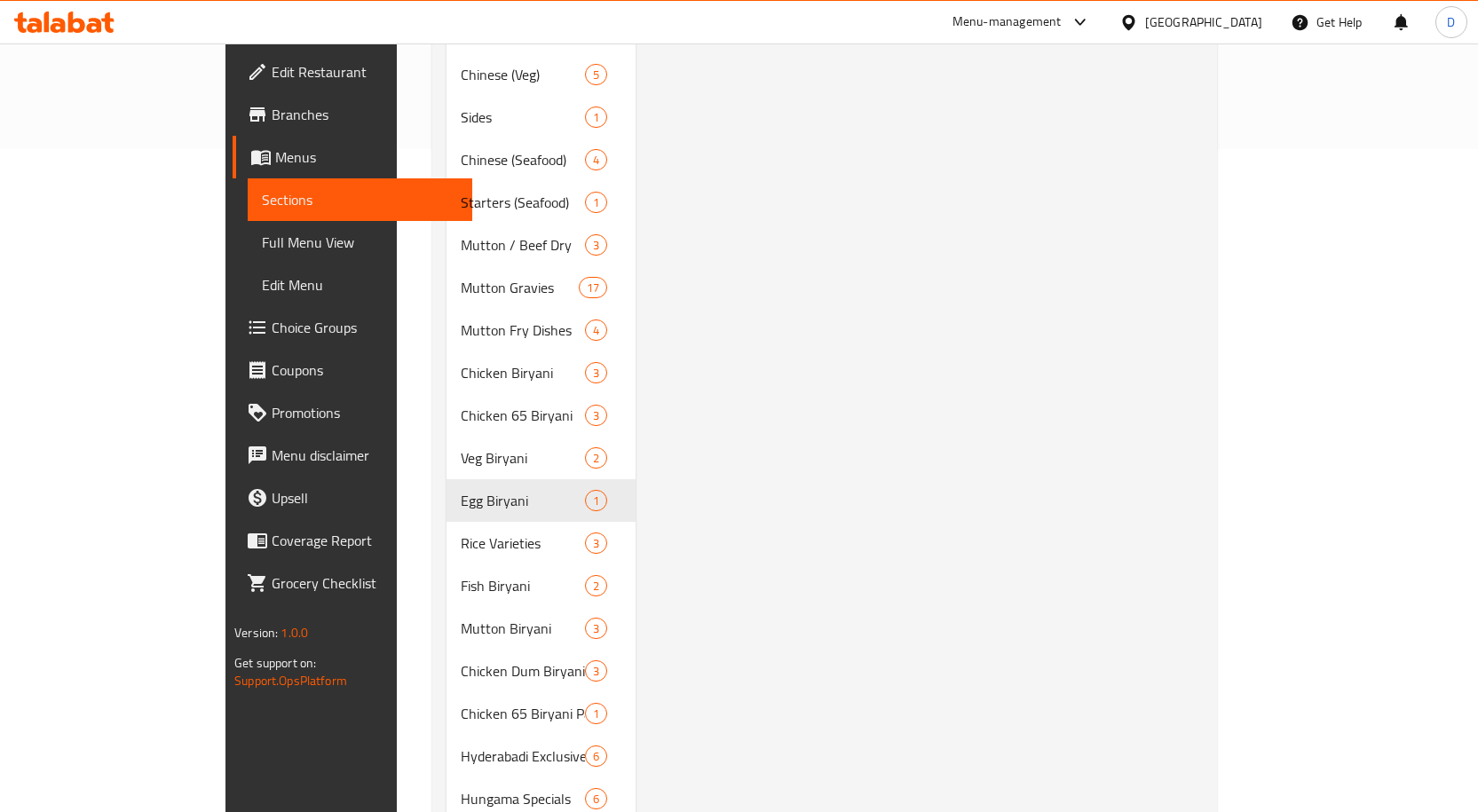
scroll to position [786, 0]
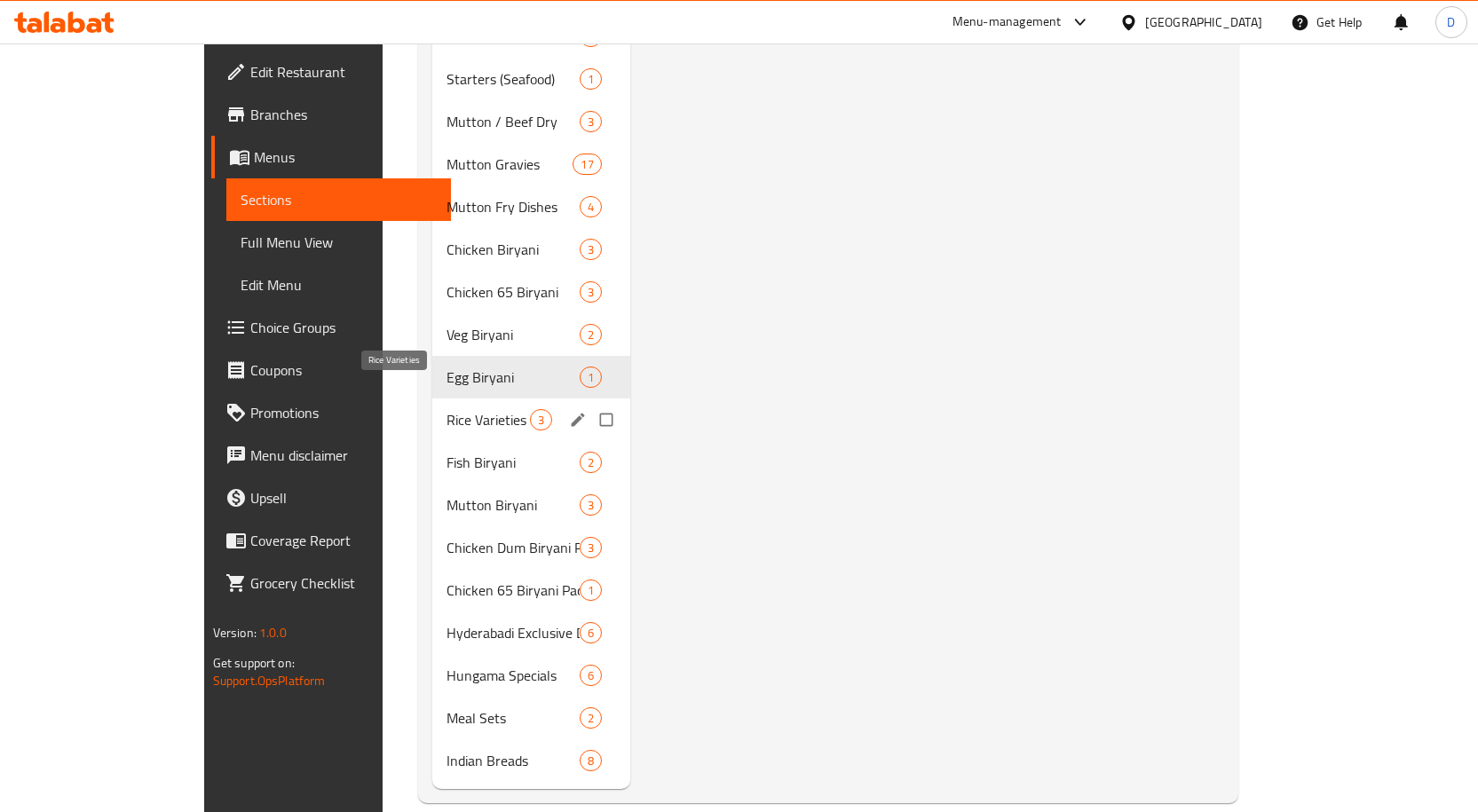
click at [446, 409] on span "Rice Varieties" at bounding box center [488, 420] width 84 height 22
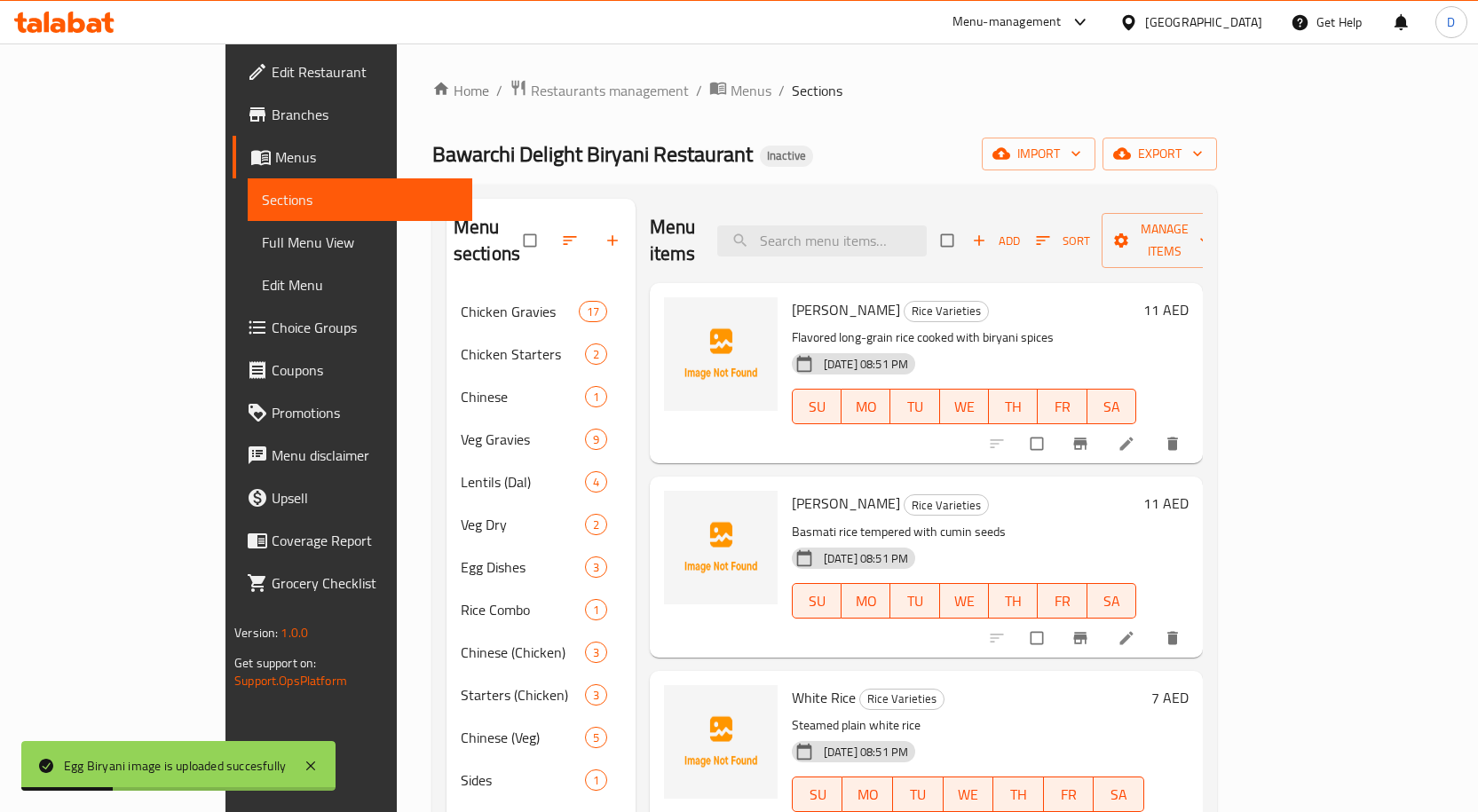
click at [792, 297] on span "[PERSON_NAME]" at bounding box center [846, 310] width 108 height 27
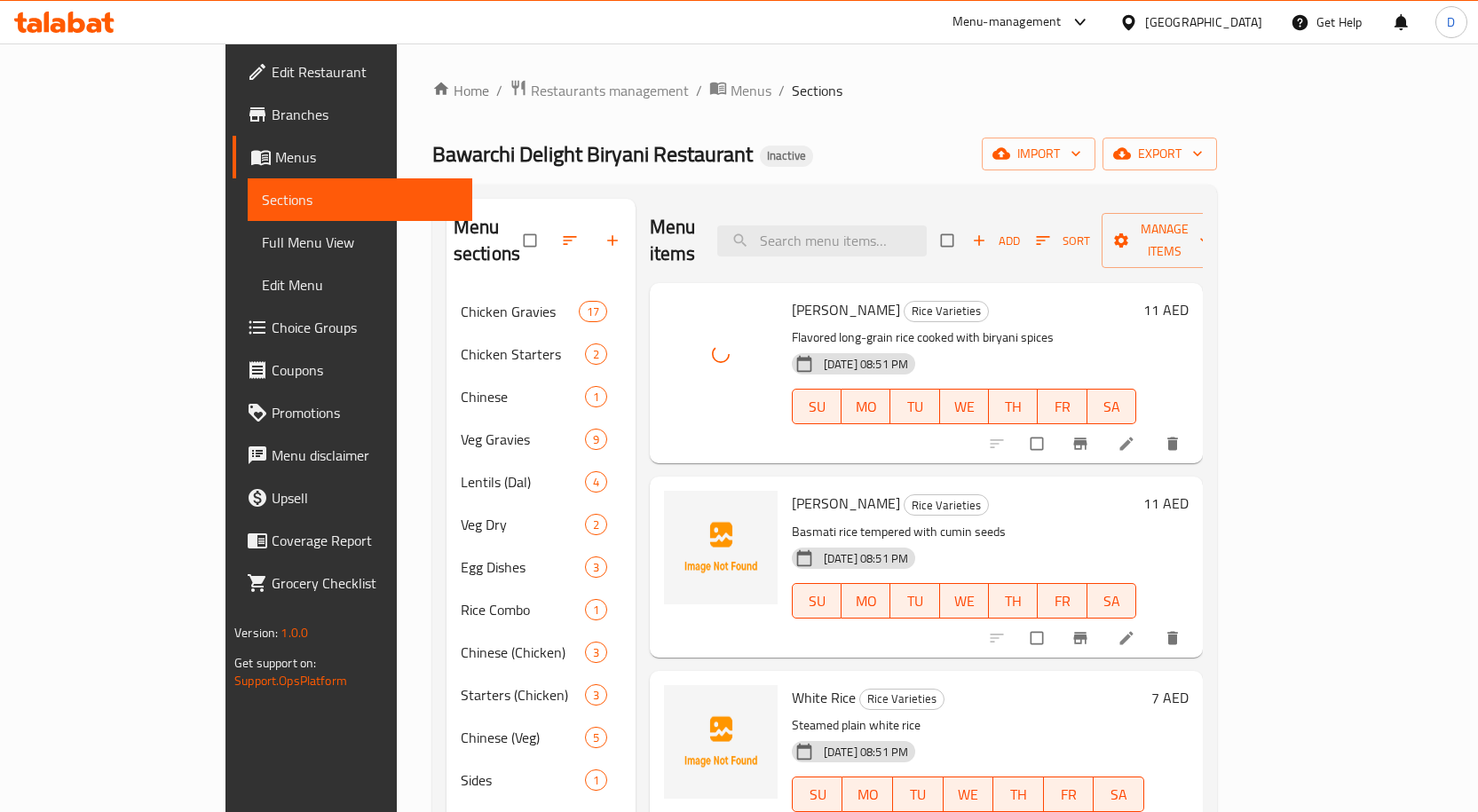
click at [792, 489] on span "[PERSON_NAME]" at bounding box center [846, 503] width 108 height 27
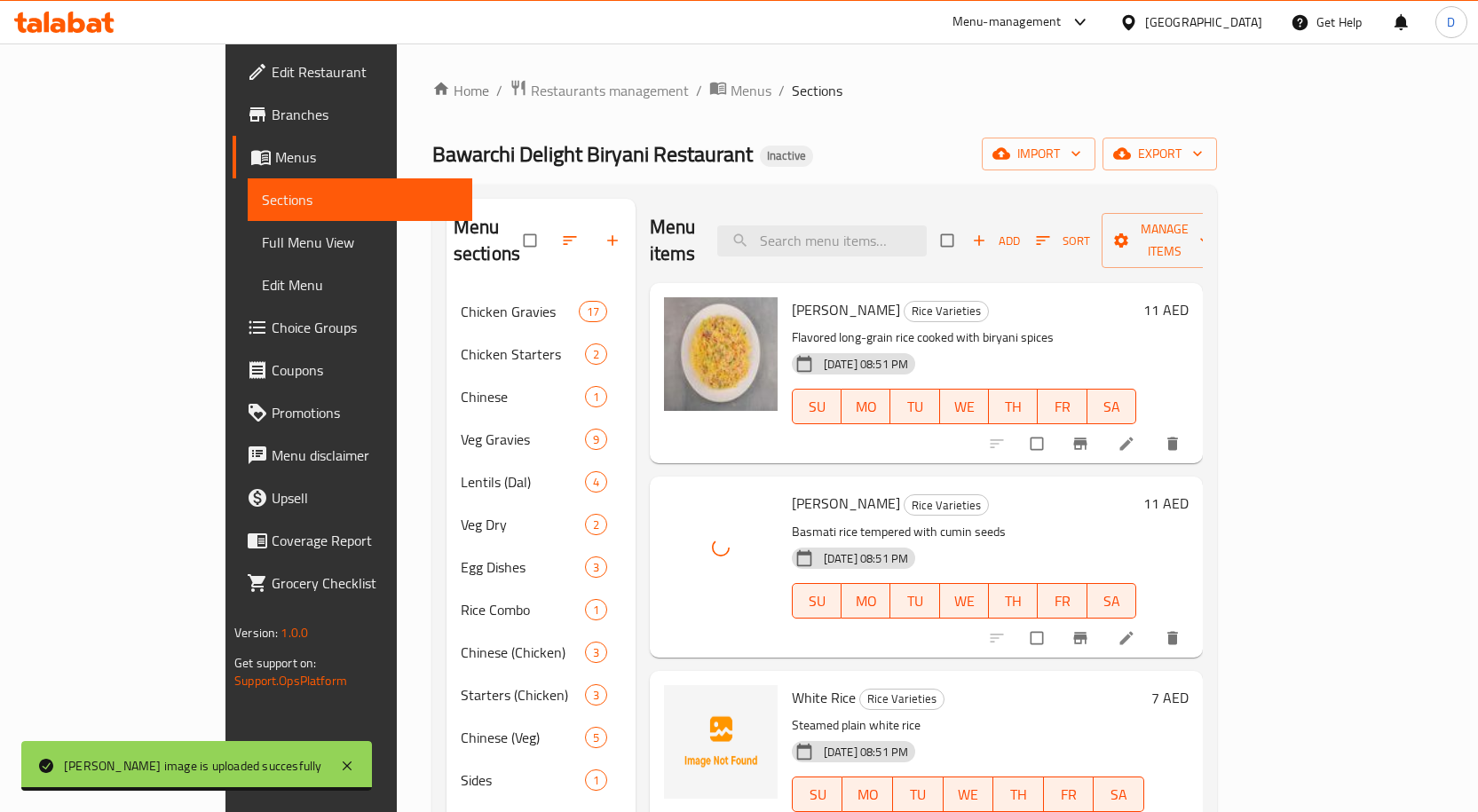
click at [792, 684] on span "White Rice" at bounding box center [823, 698] width 64 height 27
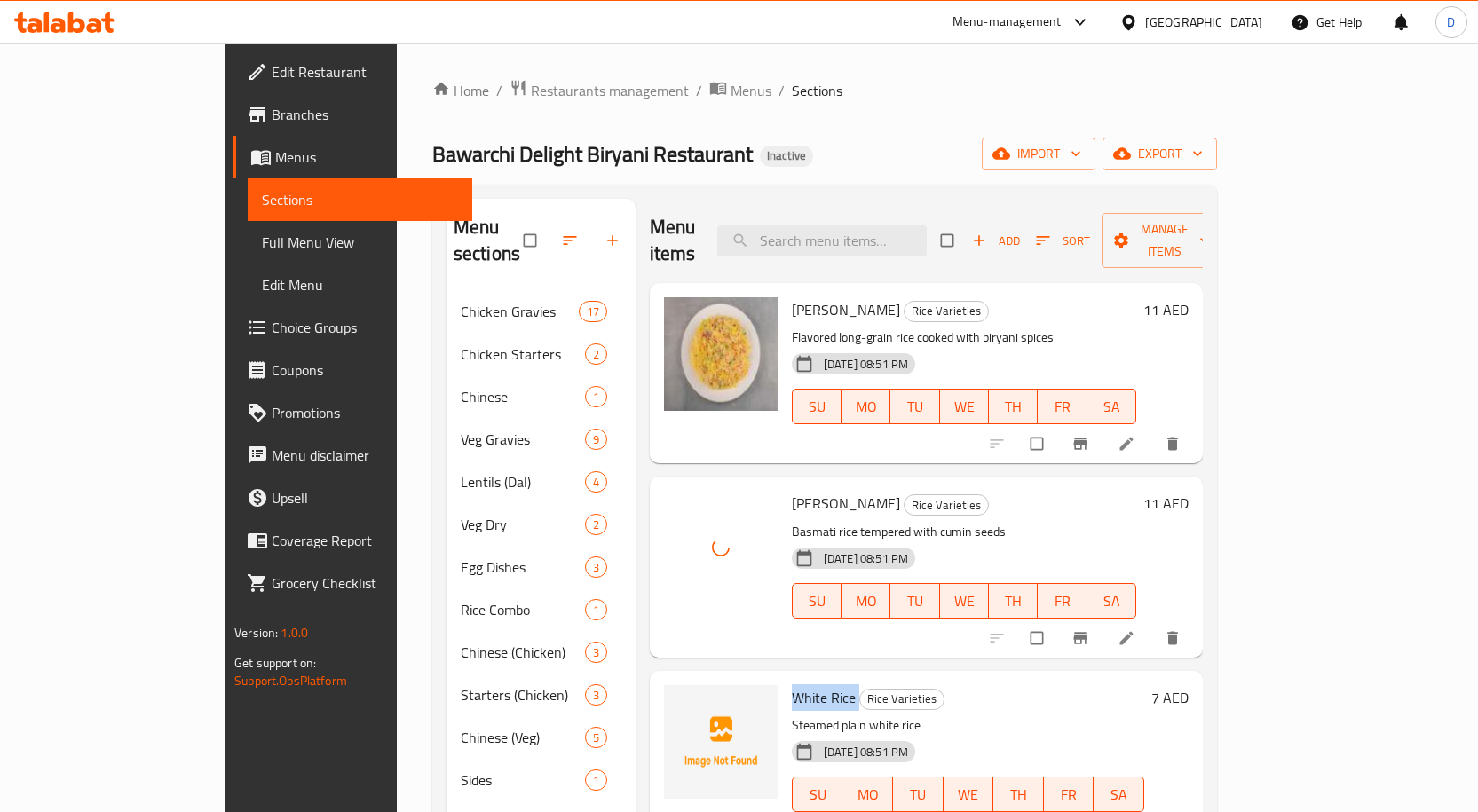
click at [792, 684] on span "White Rice" at bounding box center [823, 698] width 64 height 27
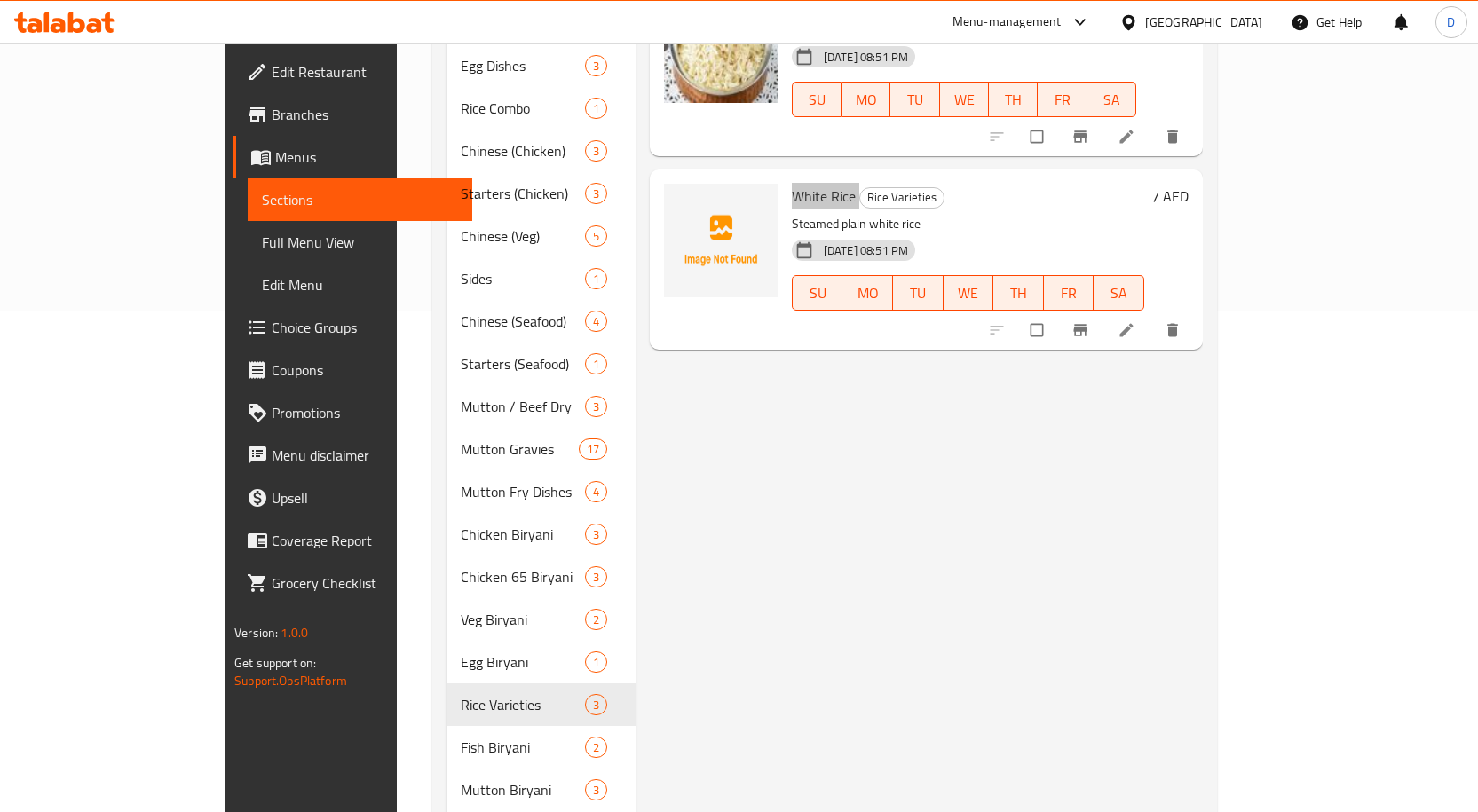
scroll to position [533, 0]
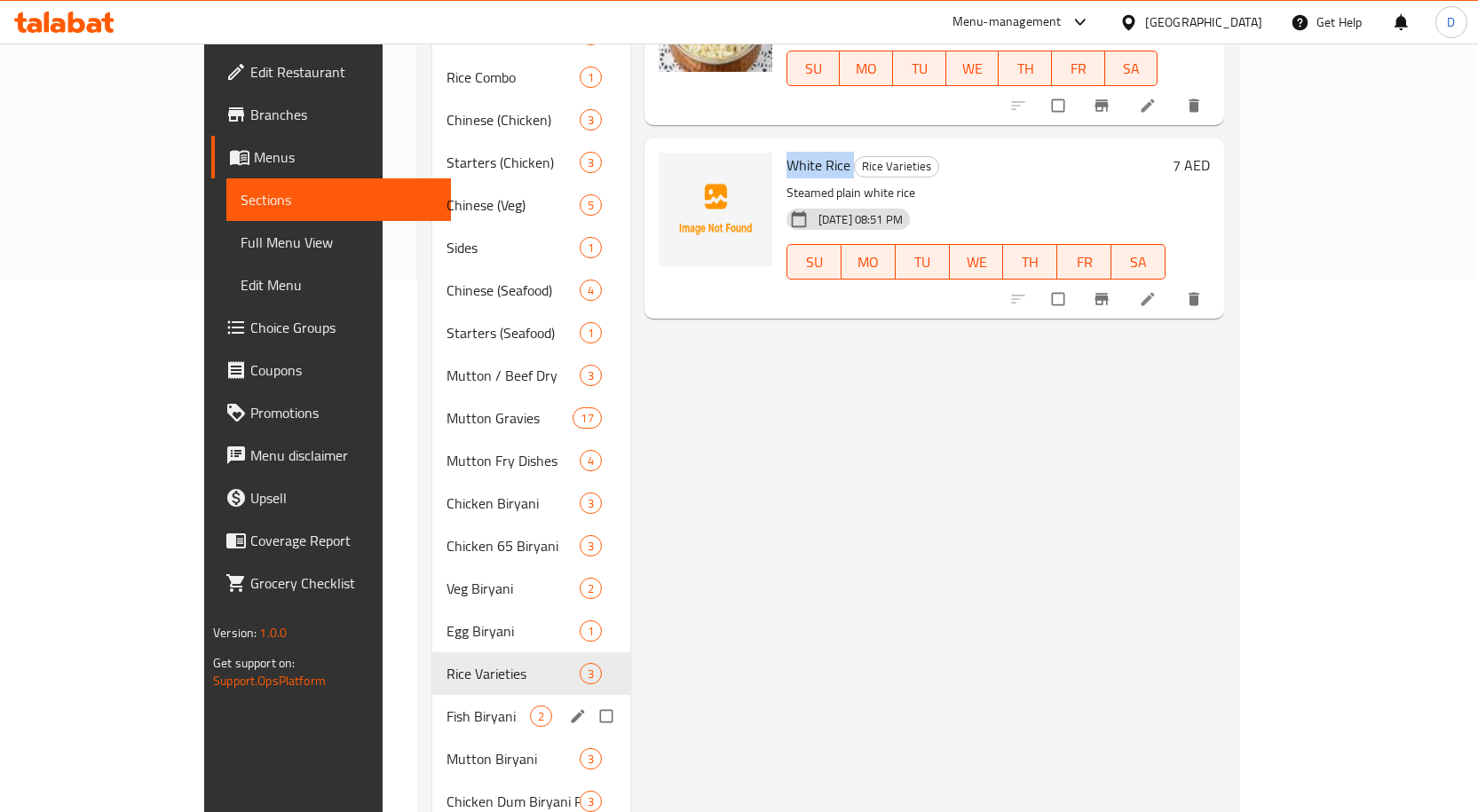
click at [446, 705] on span "Fish Biryani" at bounding box center [488, 716] width 84 height 22
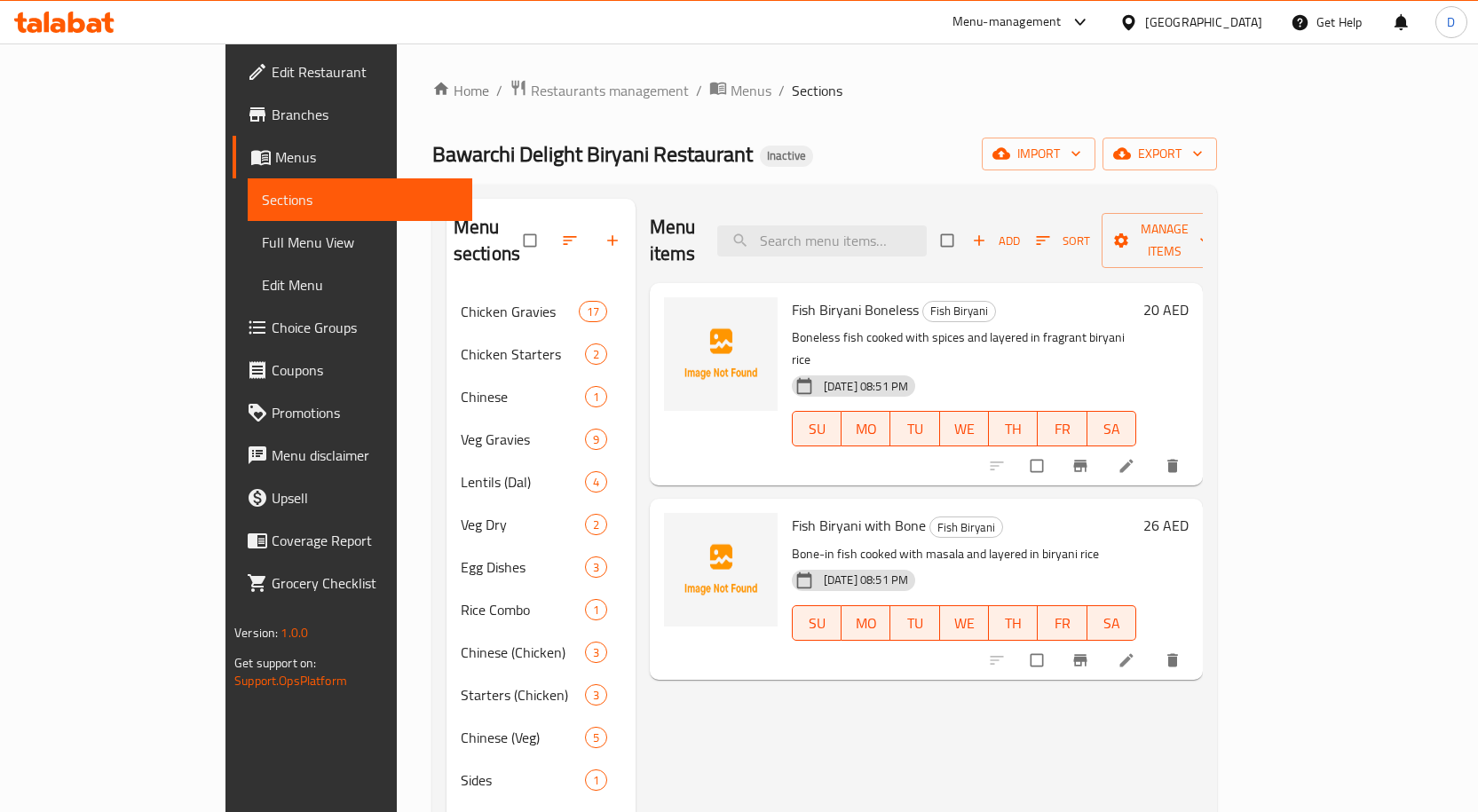
click at [792, 297] on span "Fish Biryani Boneless" at bounding box center [855, 310] width 127 height 27
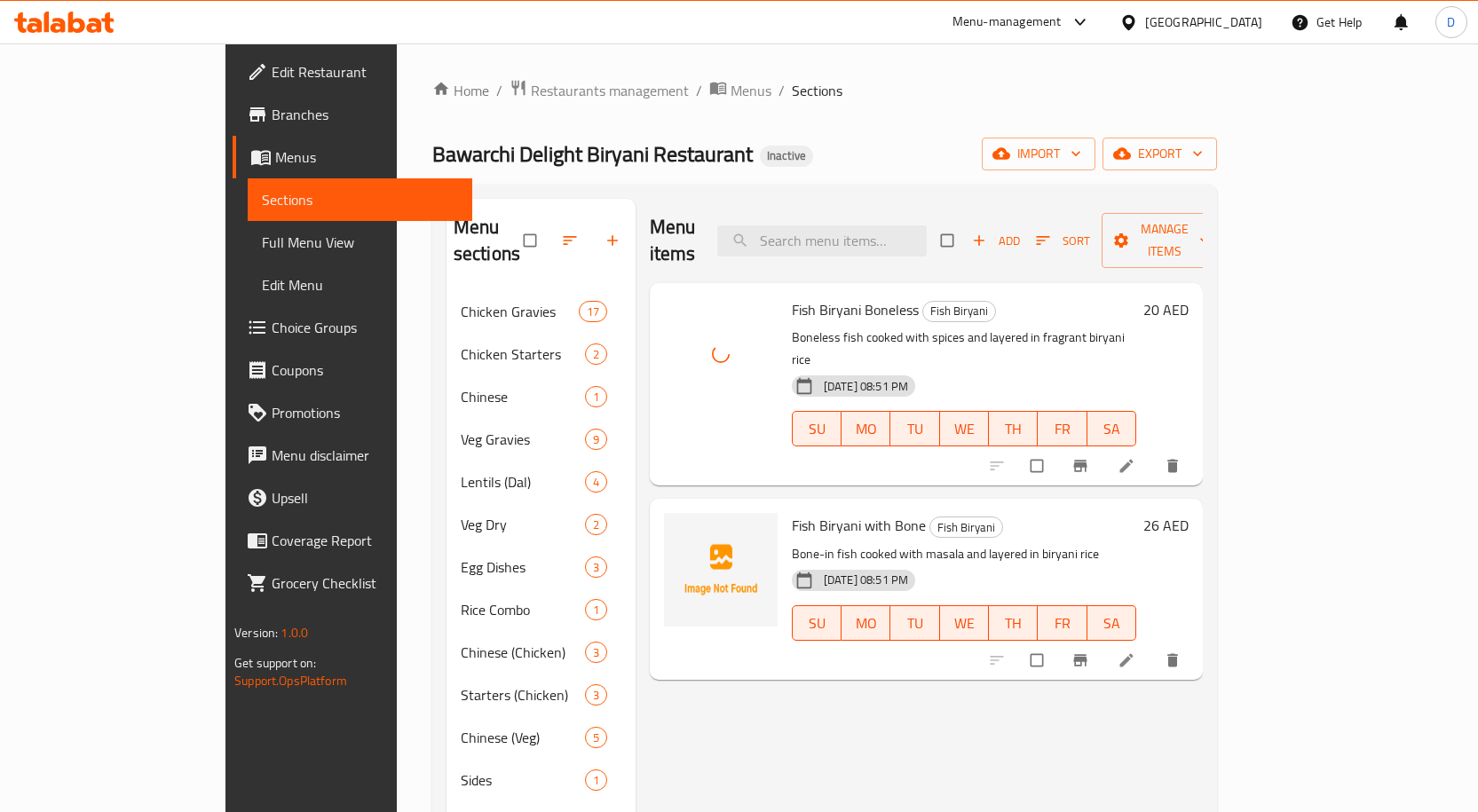
click at [801, 512] on span "Fish Biryani with Bone" at bounding box center [858, 525] width 134 height 27
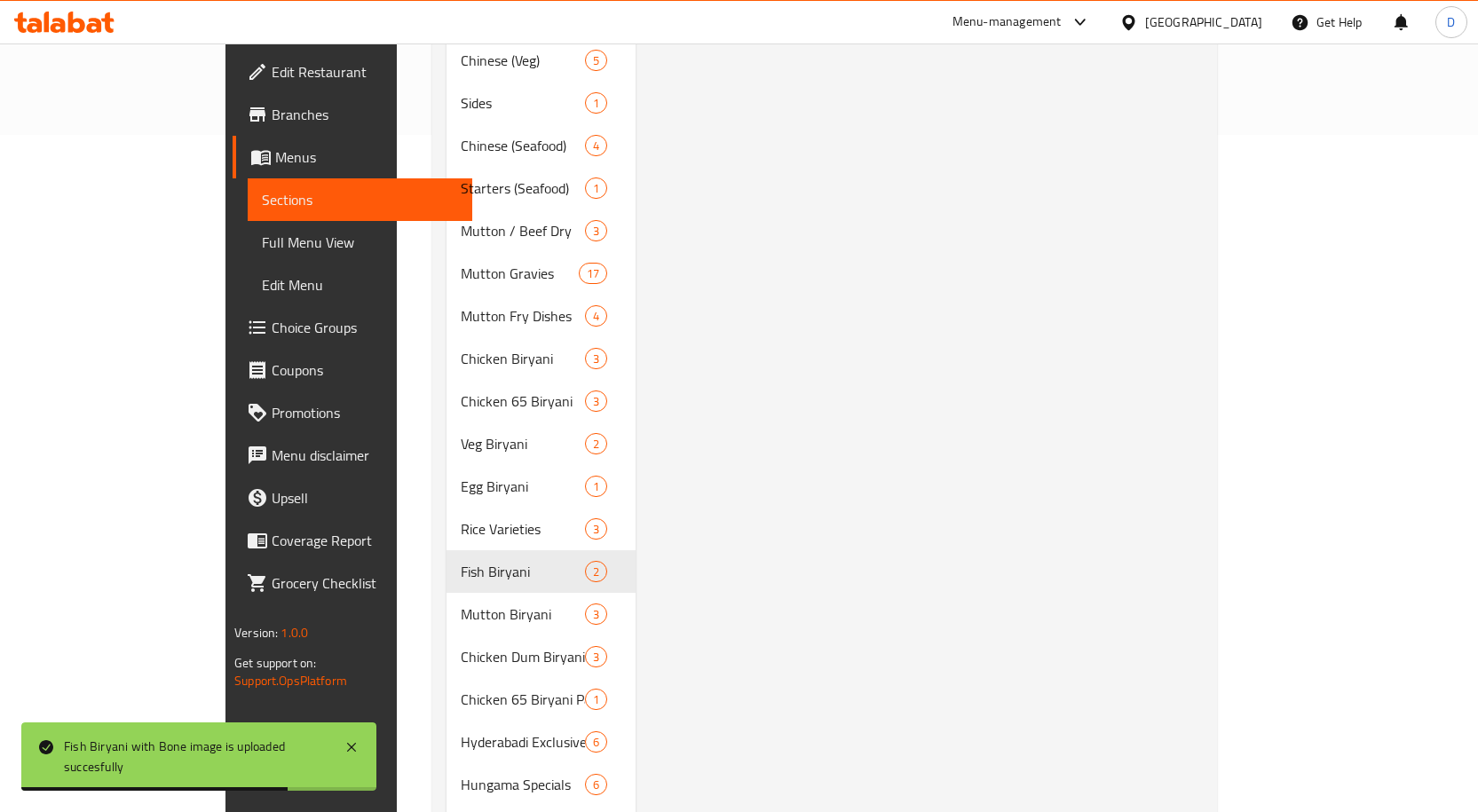
scroll to position [786, 0]
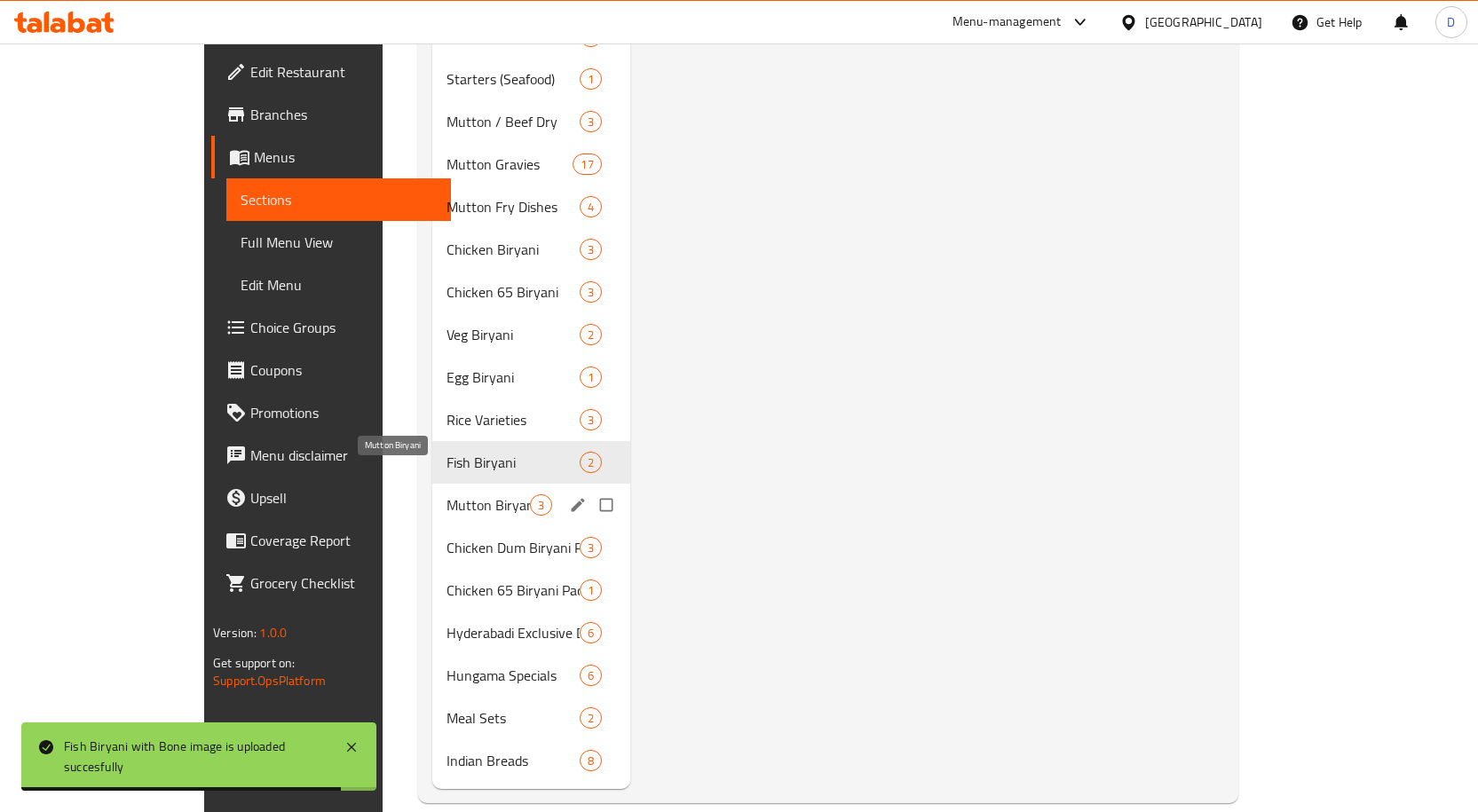
click at [446, 494] on span "Mutton Biryani" at bounding box center [488, 505] width 84 height 22
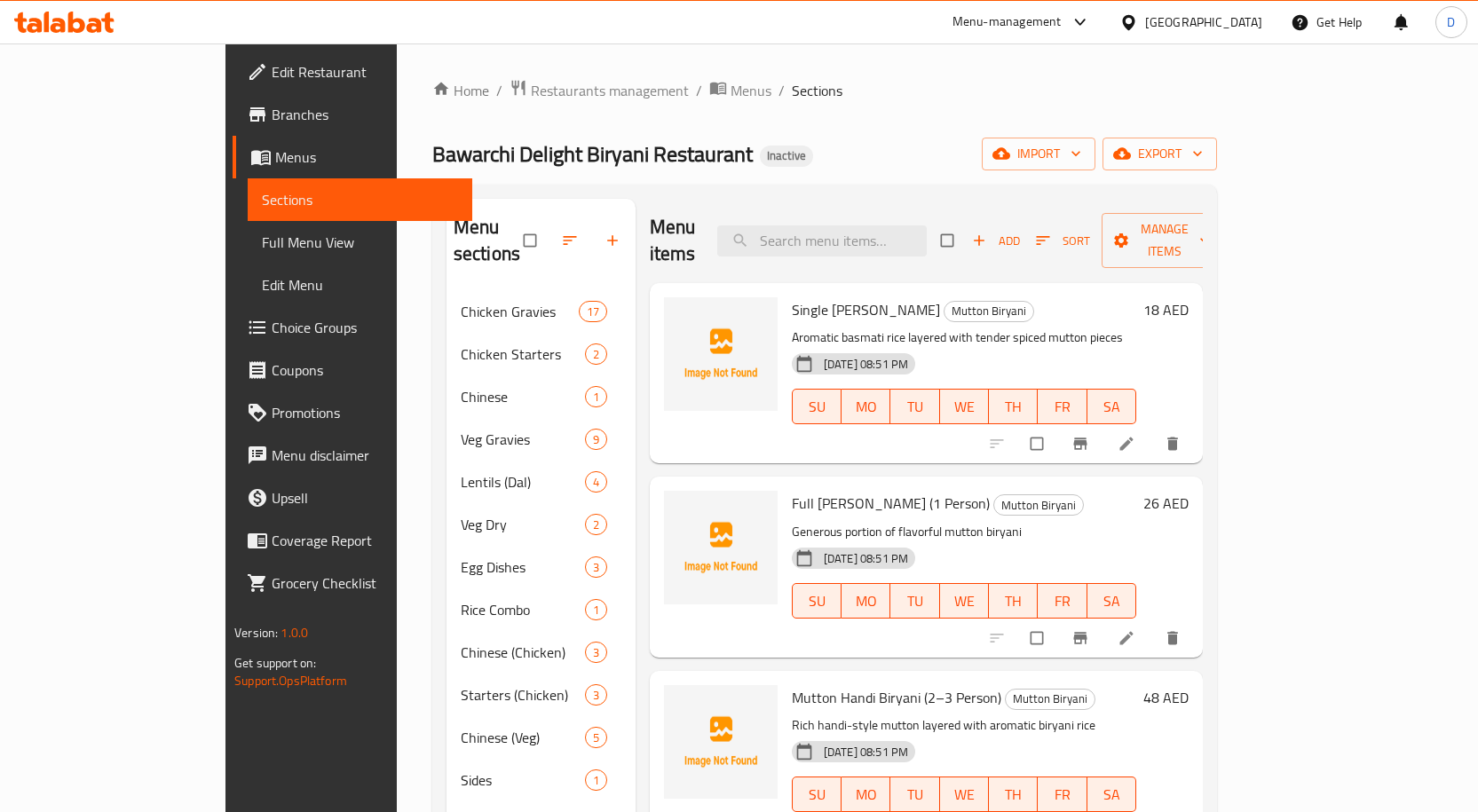
click at [792, 297] on span "Single [PERSON_NAME]" at bounding box center [866, 310] width 148 height 27
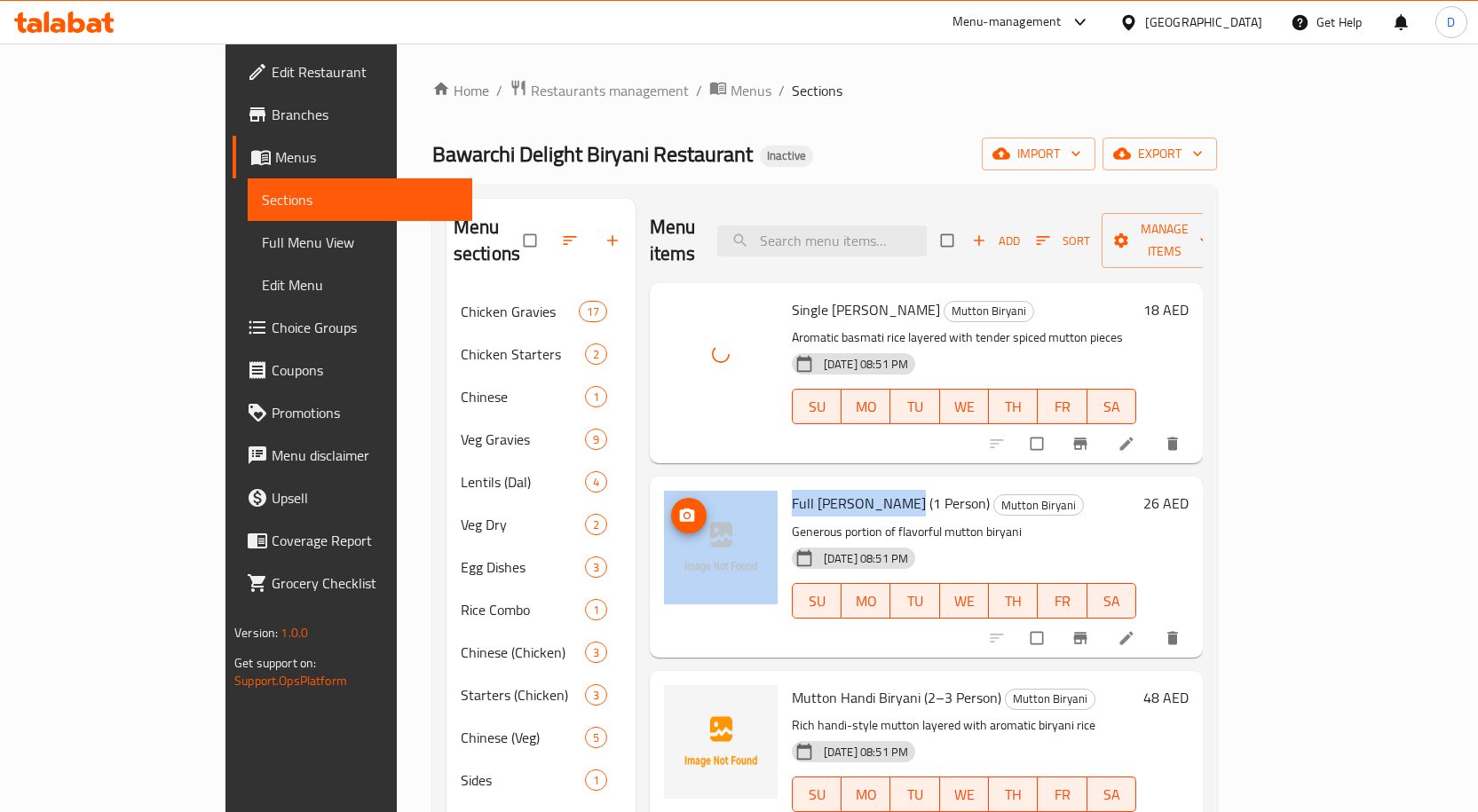
drag, startPoint x: 846, startPoint y: 479, endPoint x: 712, endPoint y: 486, distance: 134.2
click at [712, 486] on div "Full Mutton Biryani (1 Person) Mutton Biryani Generous portion of flavorful mut…" at bounding box center [925, 566] width 538 height 166
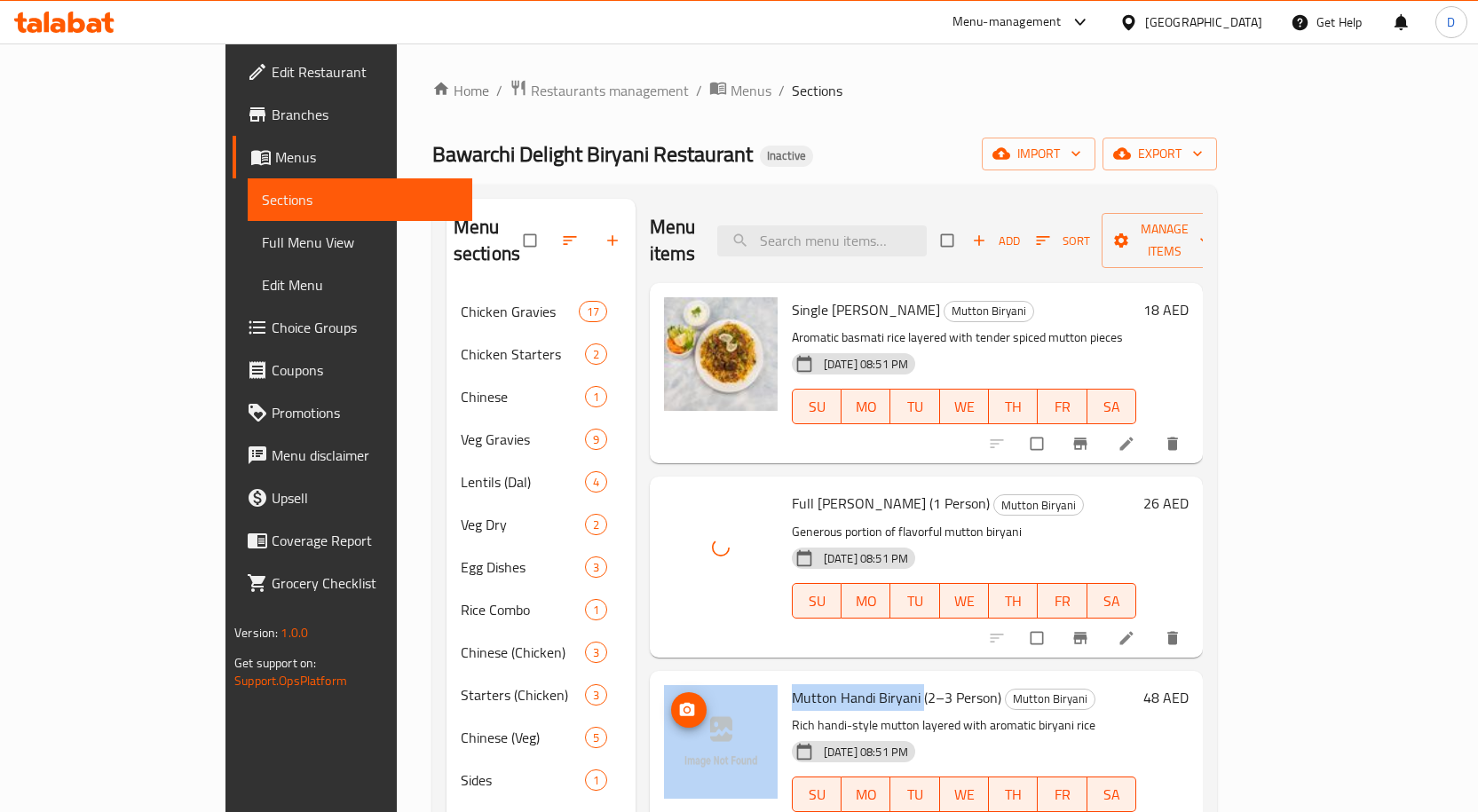
drag, startPoint x: 868, startPoint y: 668, endPoint x: 705, endPoint y: 659, distance: 163.2
click at [705, 678] on div "Mutton Handi Biryani (2–3 Person) Mutton Biryani Rich handi-style mutton layere…" at bounding box center [925, 761] width 538 height 166
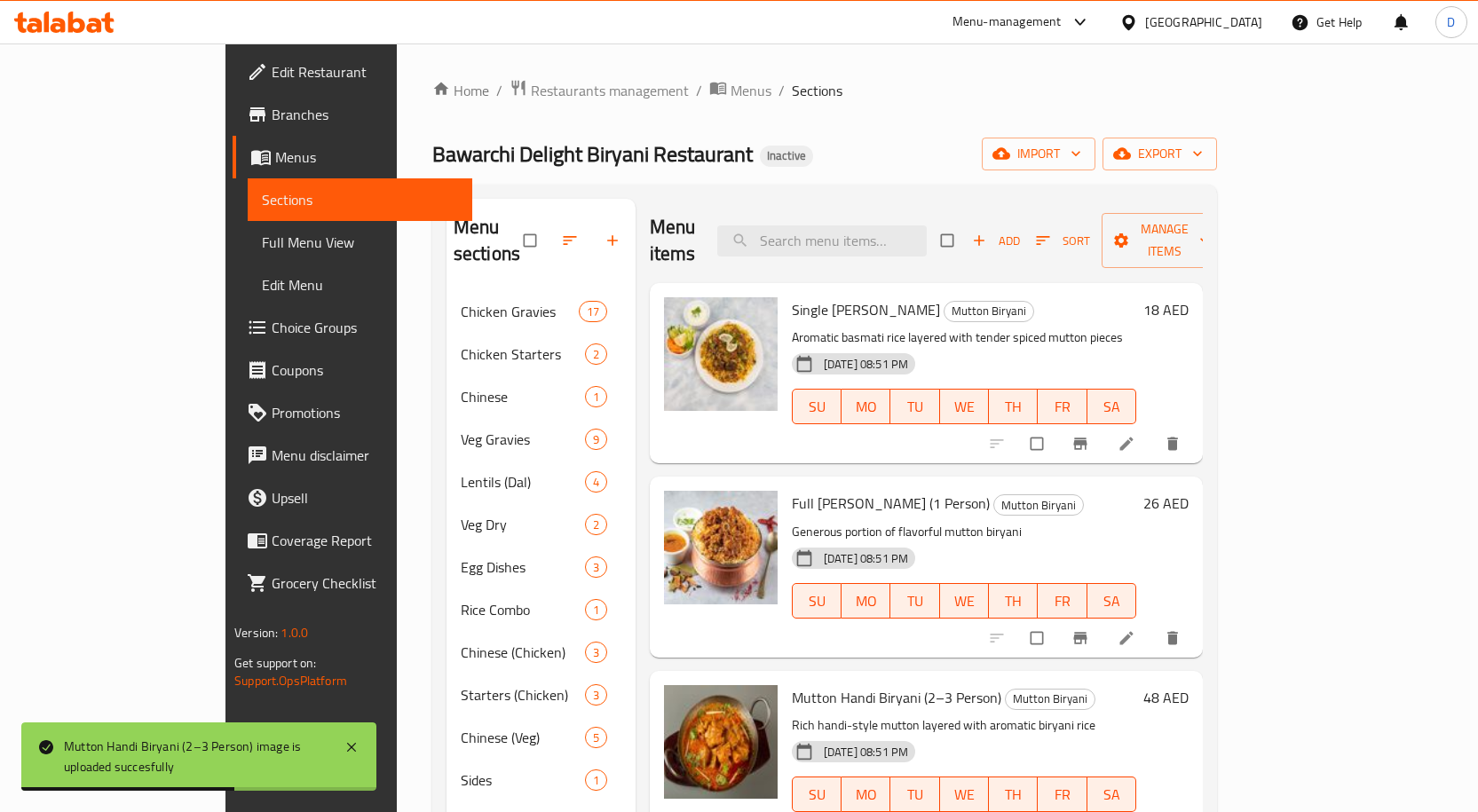
click at [933, 714] on p "Rich handi-style mutton layered with aromatic biryani rice" at bounding box center [964, 725] width 344 height 23
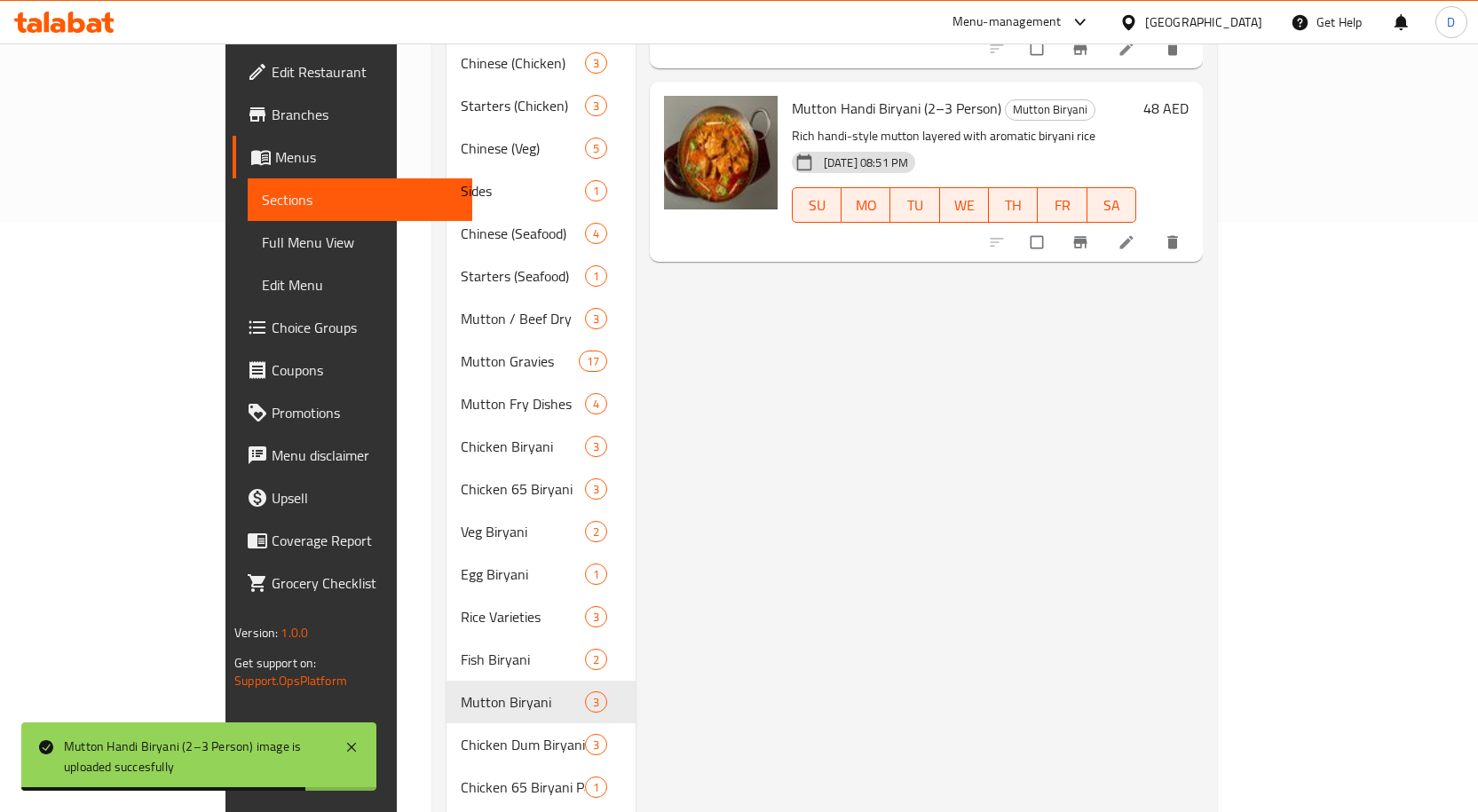
scroll to position [786, 0]
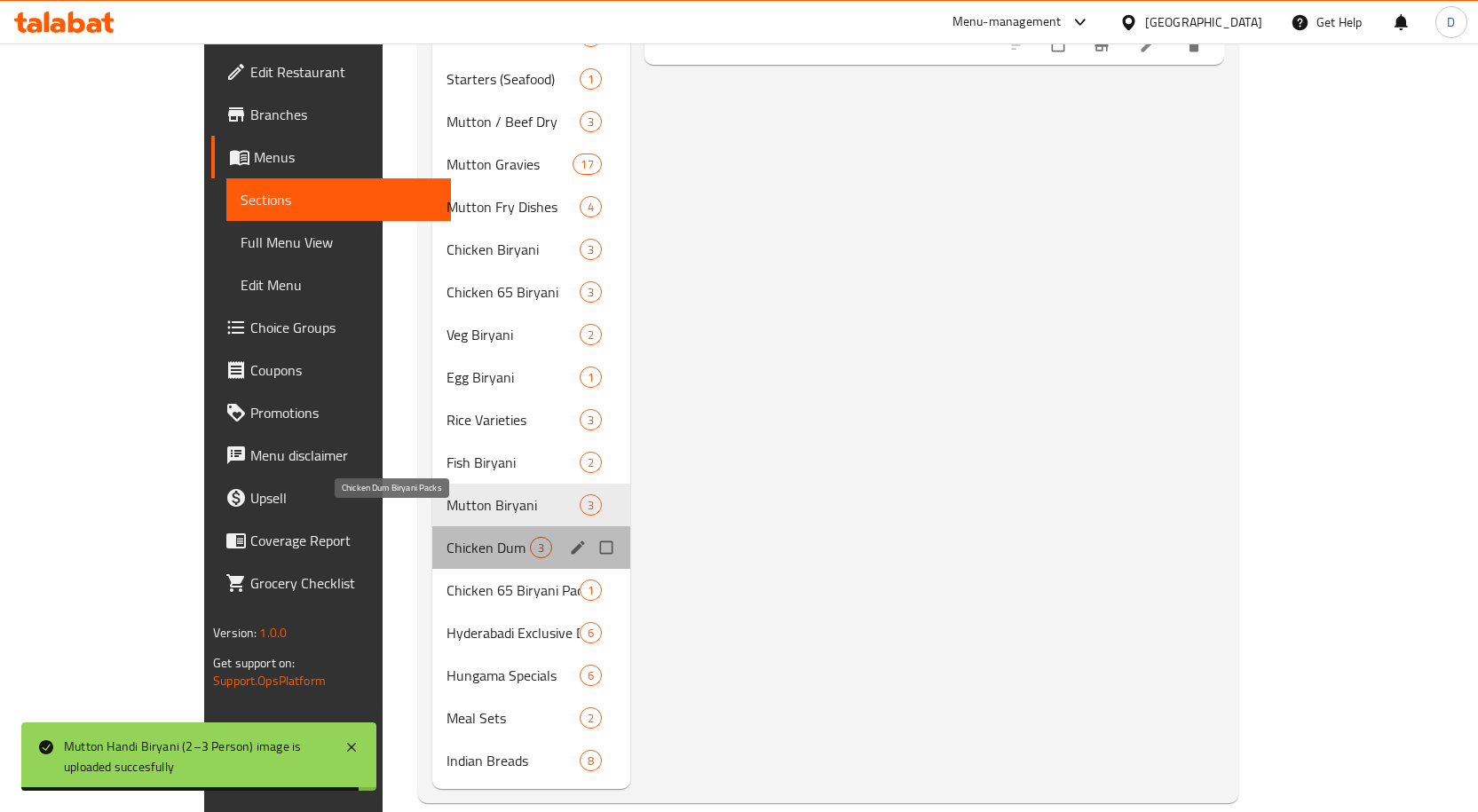
click at [446, 536] on span "Chicken Dum Biryani Packs" at bounding box center [488, 547] width 84 height 22
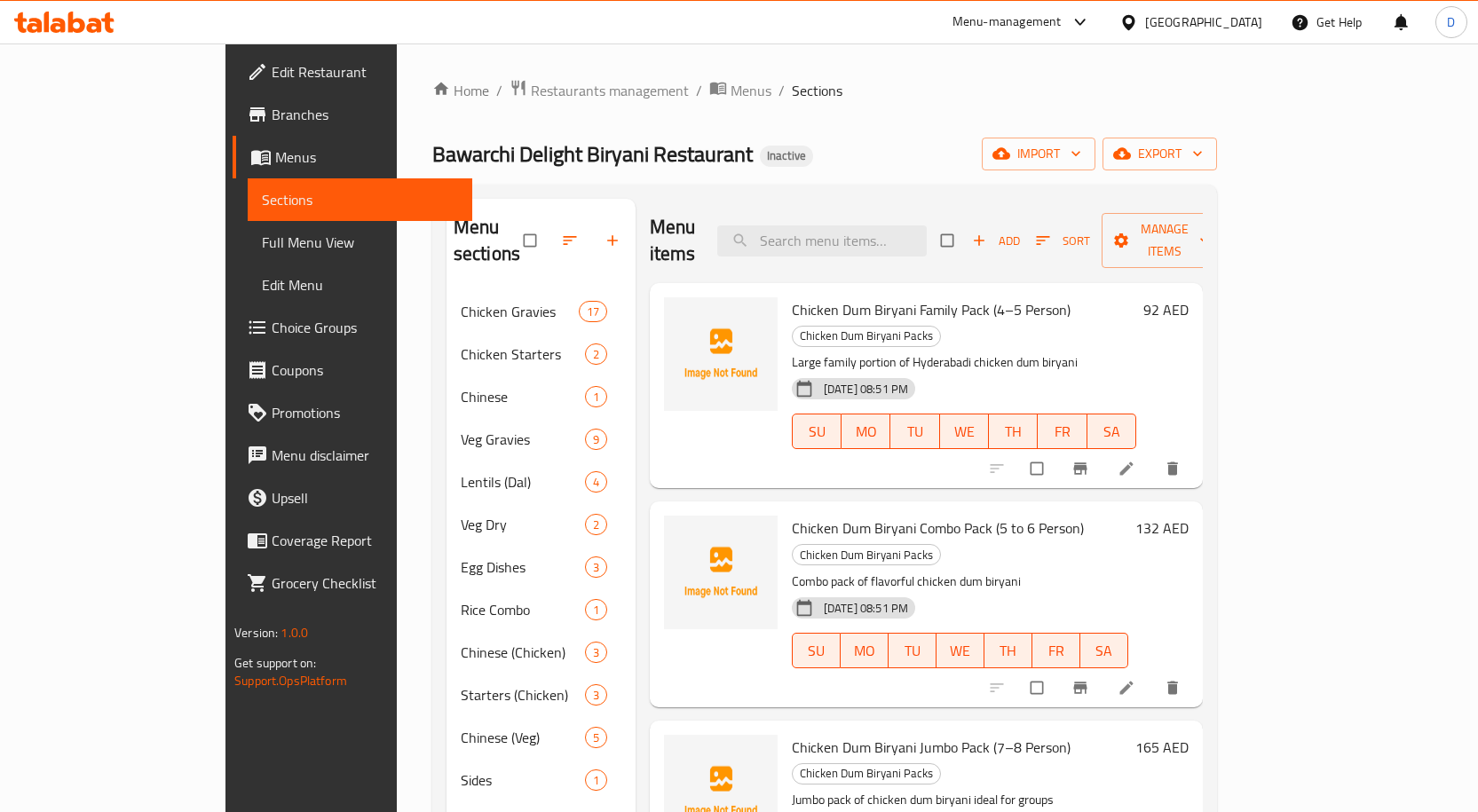
click at [874, 297] on span "Chicken Dum Biryani Family Pack (4–5 Person)" at bounding box center [931, 310] width 279 height 27
click at [794, 297] on span "Chicken Dum Biryani Family Pack (4–5 Person)" at bounding box center [931, 310] width 279 height 27
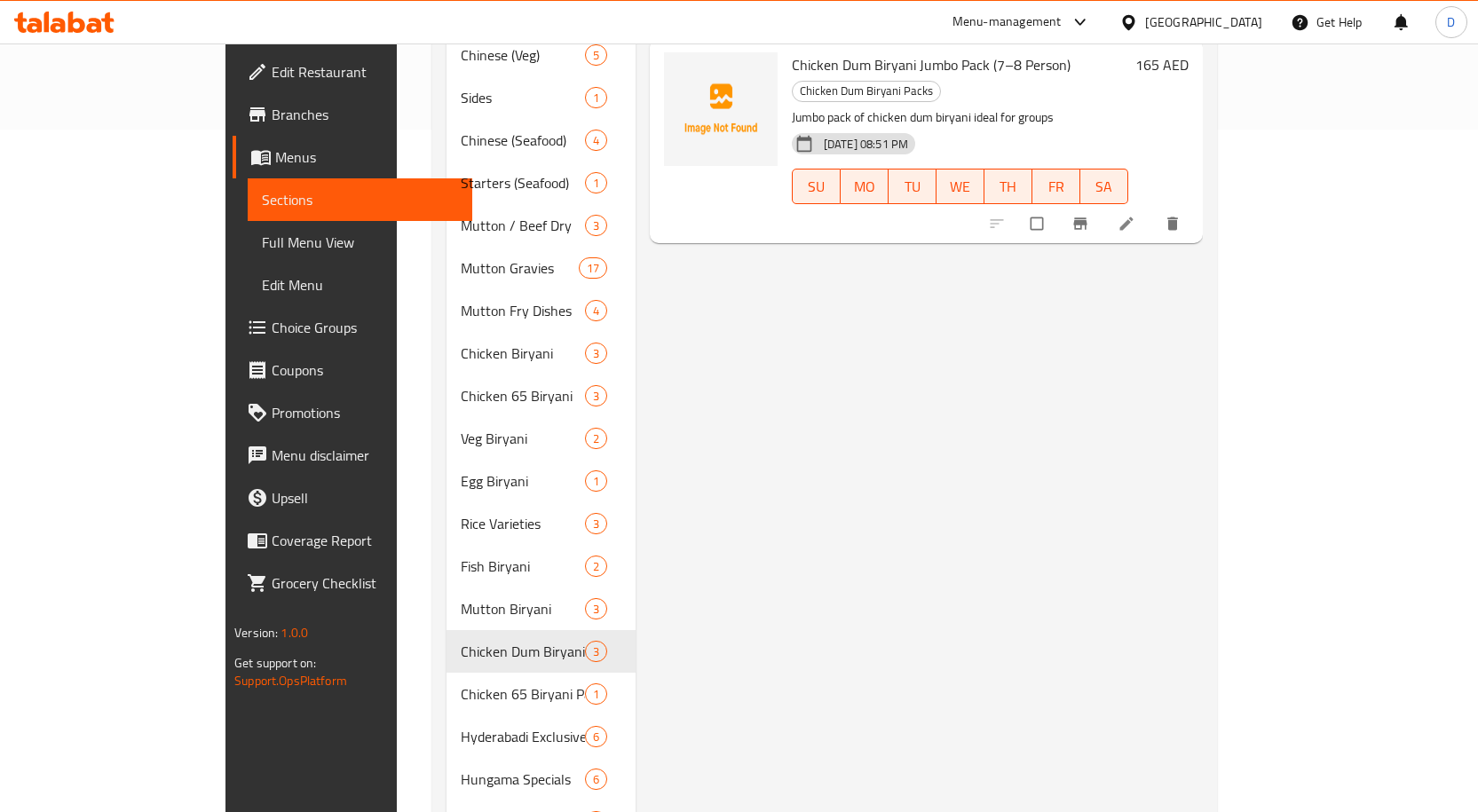
scroll to position [786, 0]
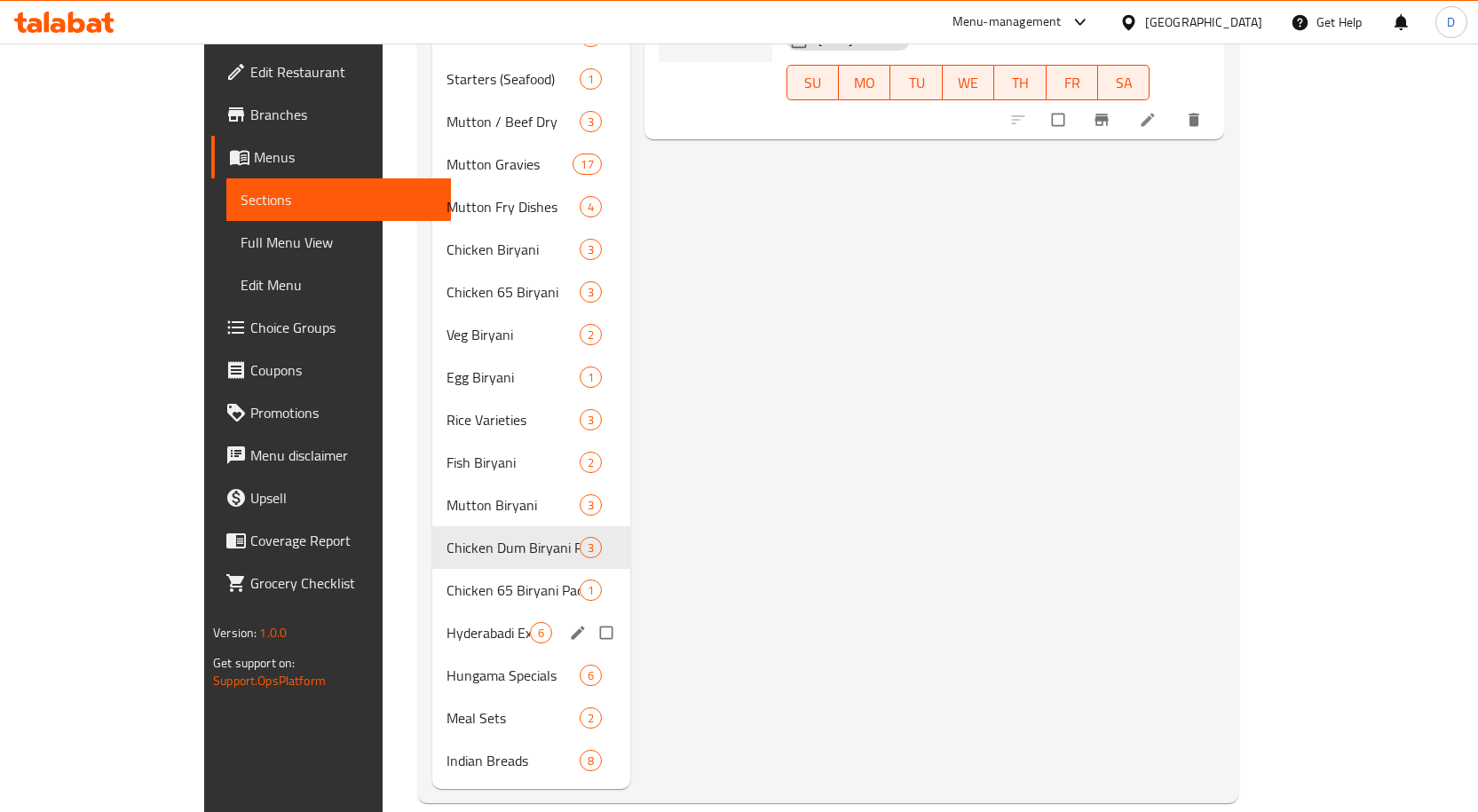
click at [432, 611] on div "Hyderabadi Exclusive Dum Biryani 6" at bounding box center [530, 632] width 197 height 42
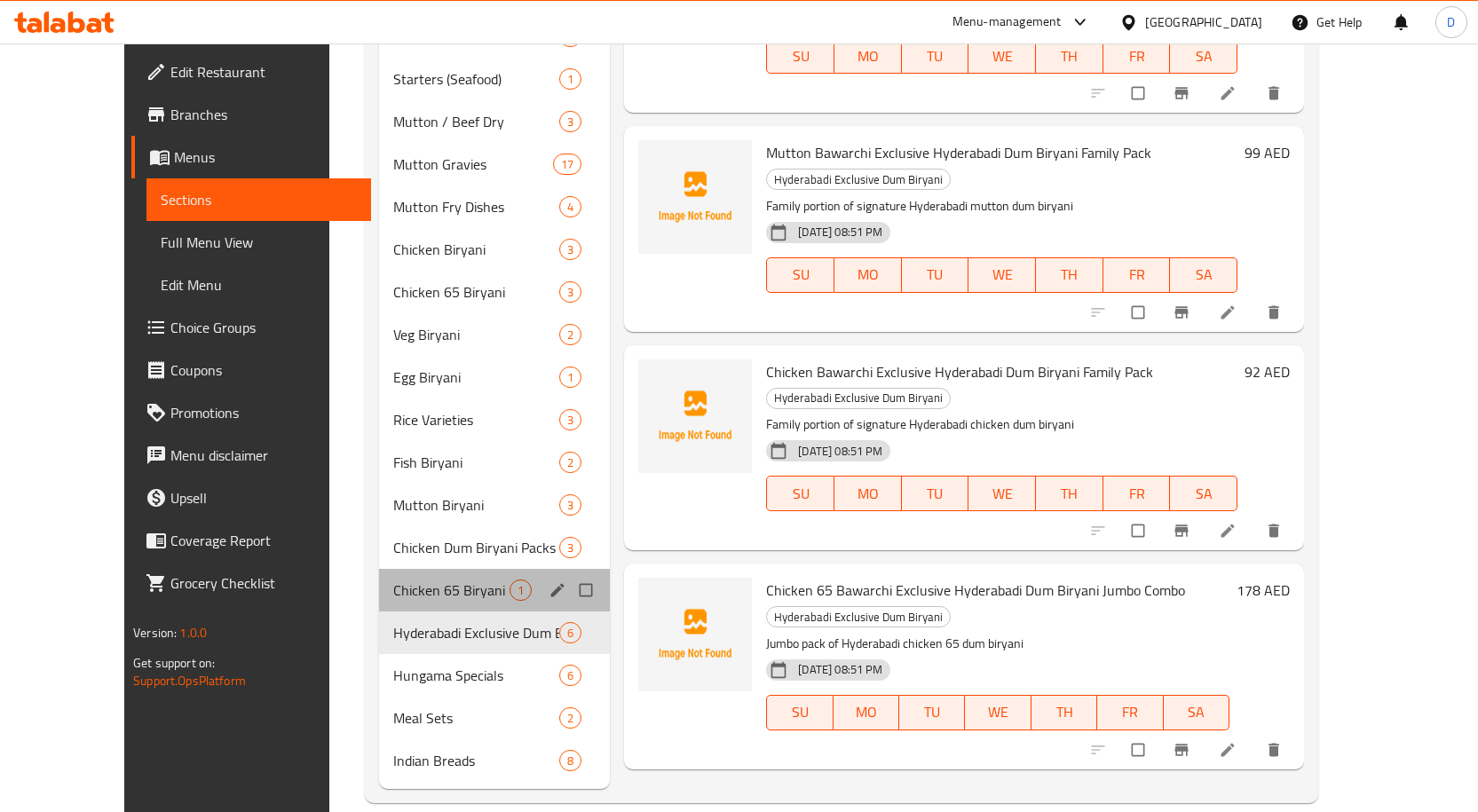
click at [406, 575] on div "Chicken 65 Biryani Packs 1" at bounding box center [494, 589] width 232 height 42
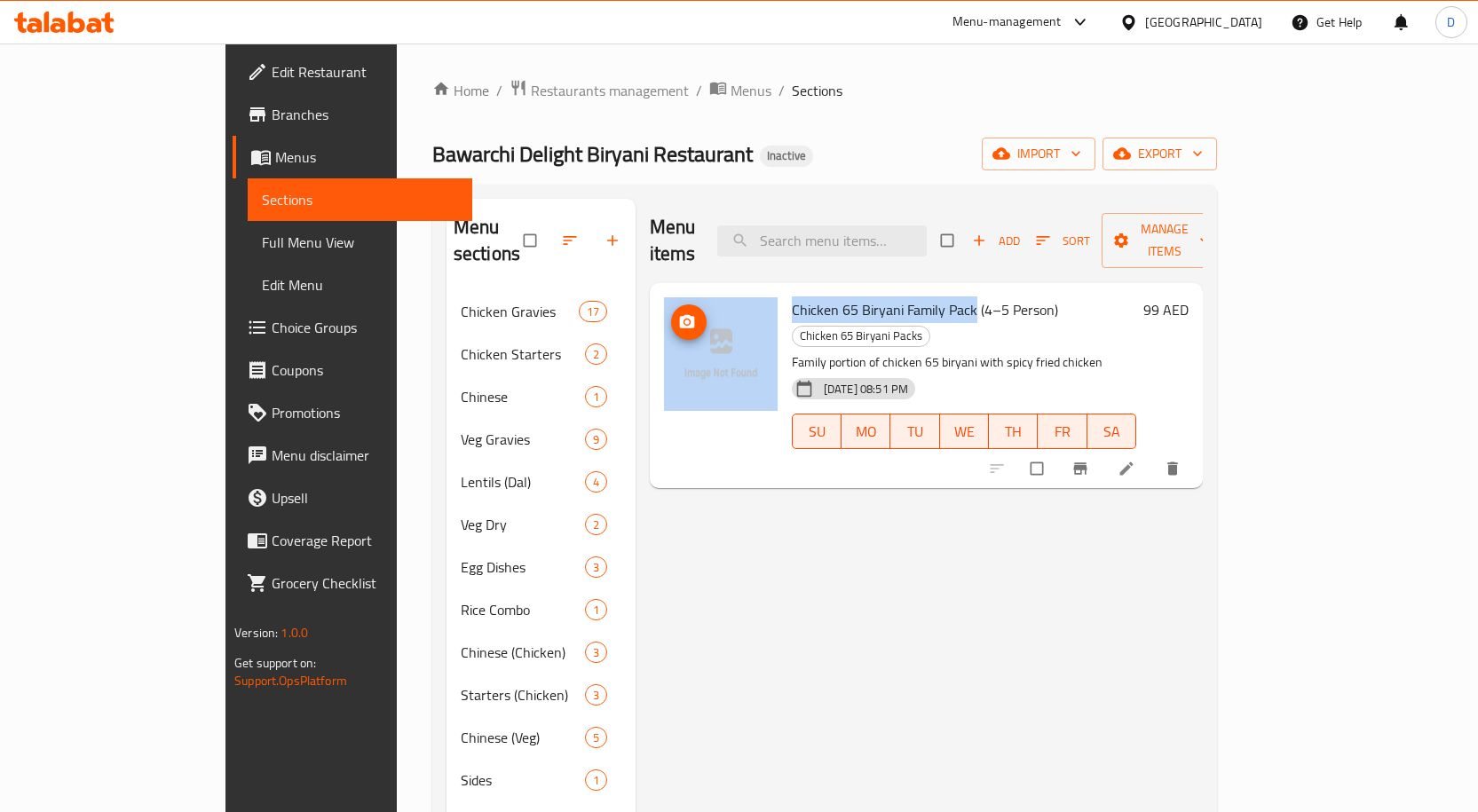
drag, startPoint x: 917, startPoint y: 280, endPoint x: 704, endPoint y: 280, distance: 213.0
click at [704, 290] on div "Chicken 65 Biryani Family Pack (4–5 Person) Chicken 65 Biryani Packs Family por…" at bounding box center [925, 386] width 538 height 191
click at [909, 297] on span "Chicken 65 Biryani Family Pack (4–5 Person)" at bounding box center [924, 310] width 266 height 27
drag, startPoint x: 915, startPoint y: 288, endPoint x: 710, endPoint y: 284, distance: 205.0
click at [710, 290] on div "Chicken 65 Biryani Family Pack (4–5 Person) Chicken 65 Biryani Packs Family por…" at bounding box center [925, 386] width 538 height 191
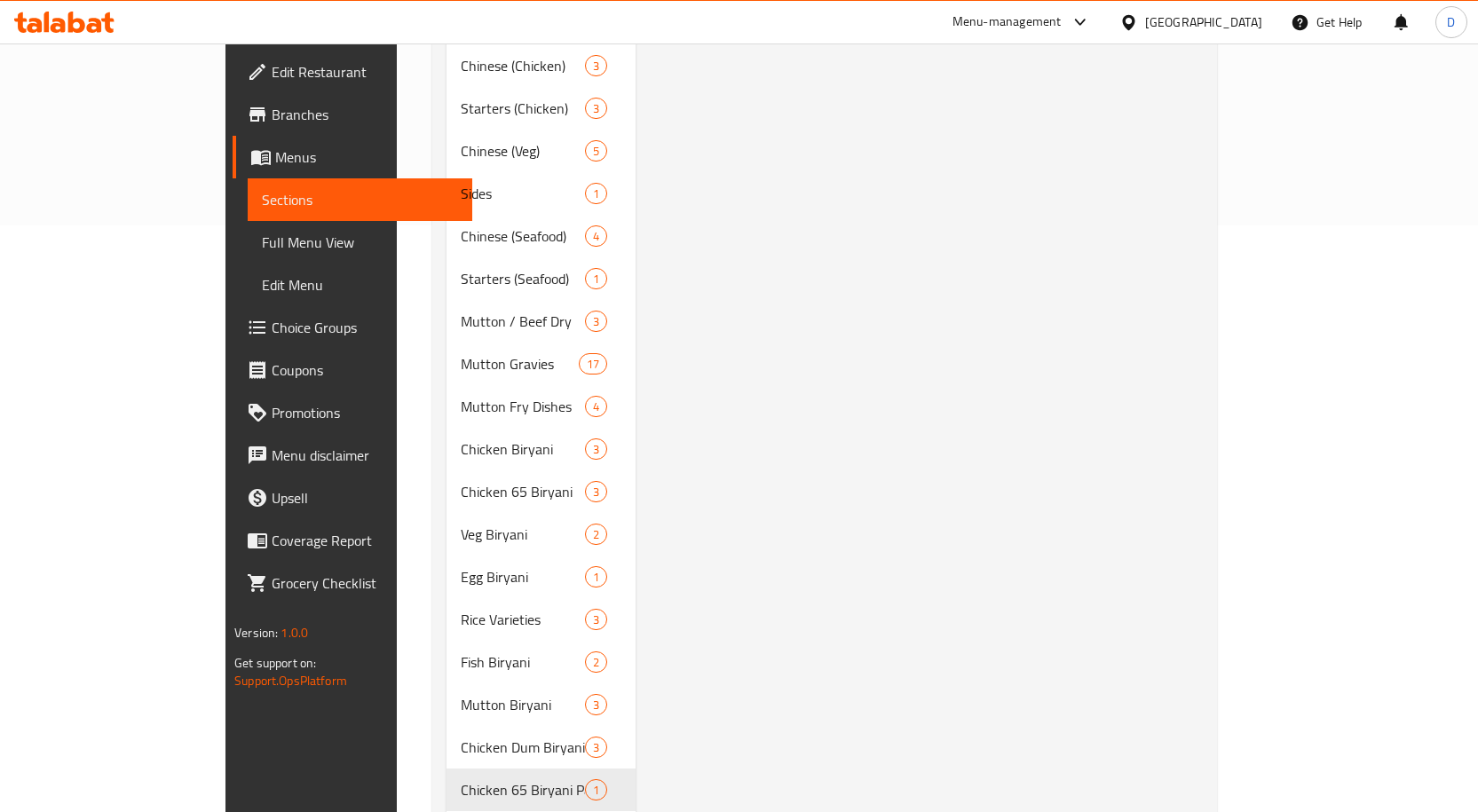
scroll to position [786, 0]
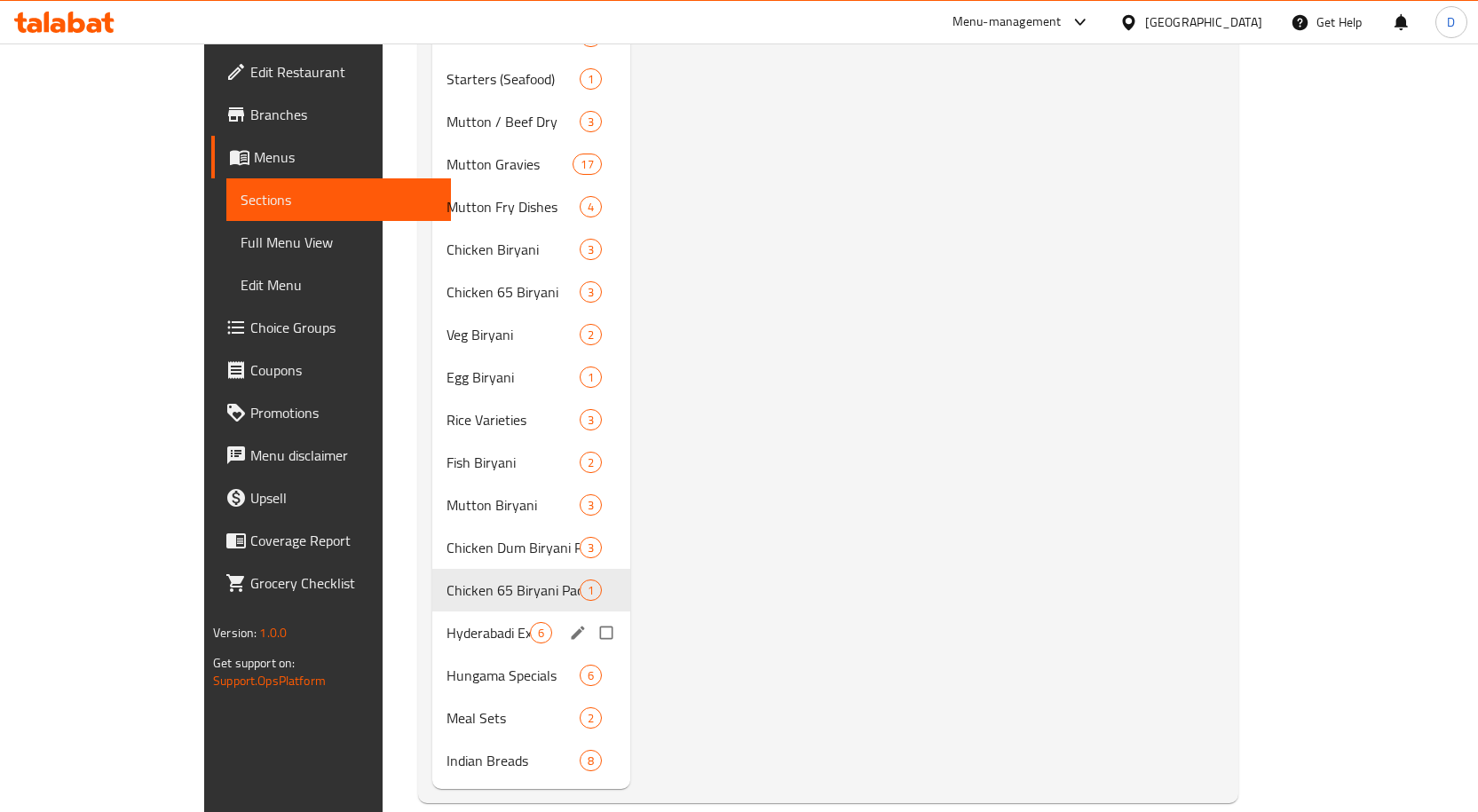
click at [446, 622] on span "Hyderabadi Exclusive Dum Biryani" at bounding box center [488, 633] width 84 height 22
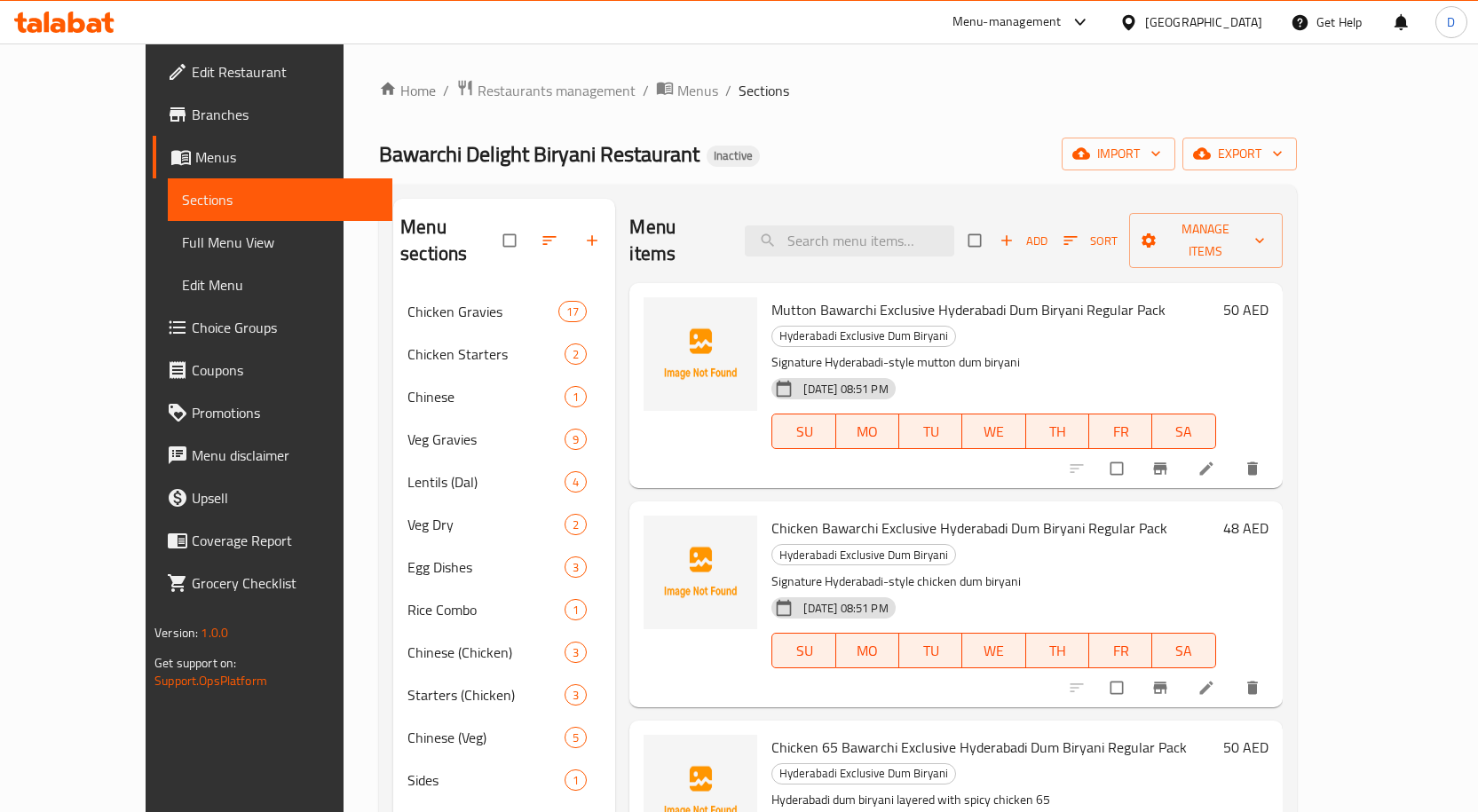
click at [990, 297] on span "Mutton Bawarchi Exclusive Hyderabadi Dum Biryani Regular Pack" at bounding box center [968, 310] width 394 height 27
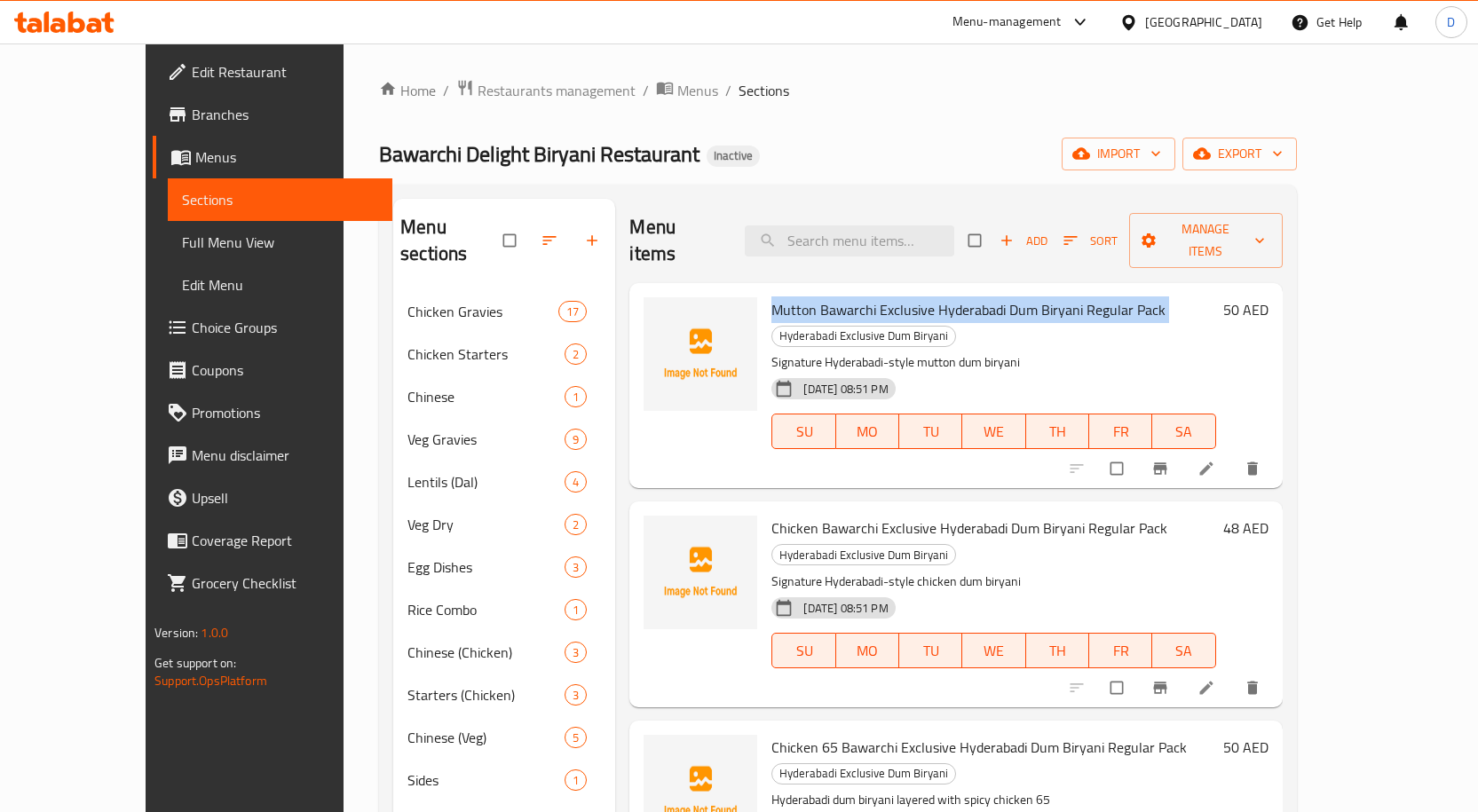
click at [990, 297] on span "Mutton Bawarchi Exclusive Hyderabadi Dum Biryani Regular Pack" at bounding box center [968, 310] width 394 height 27
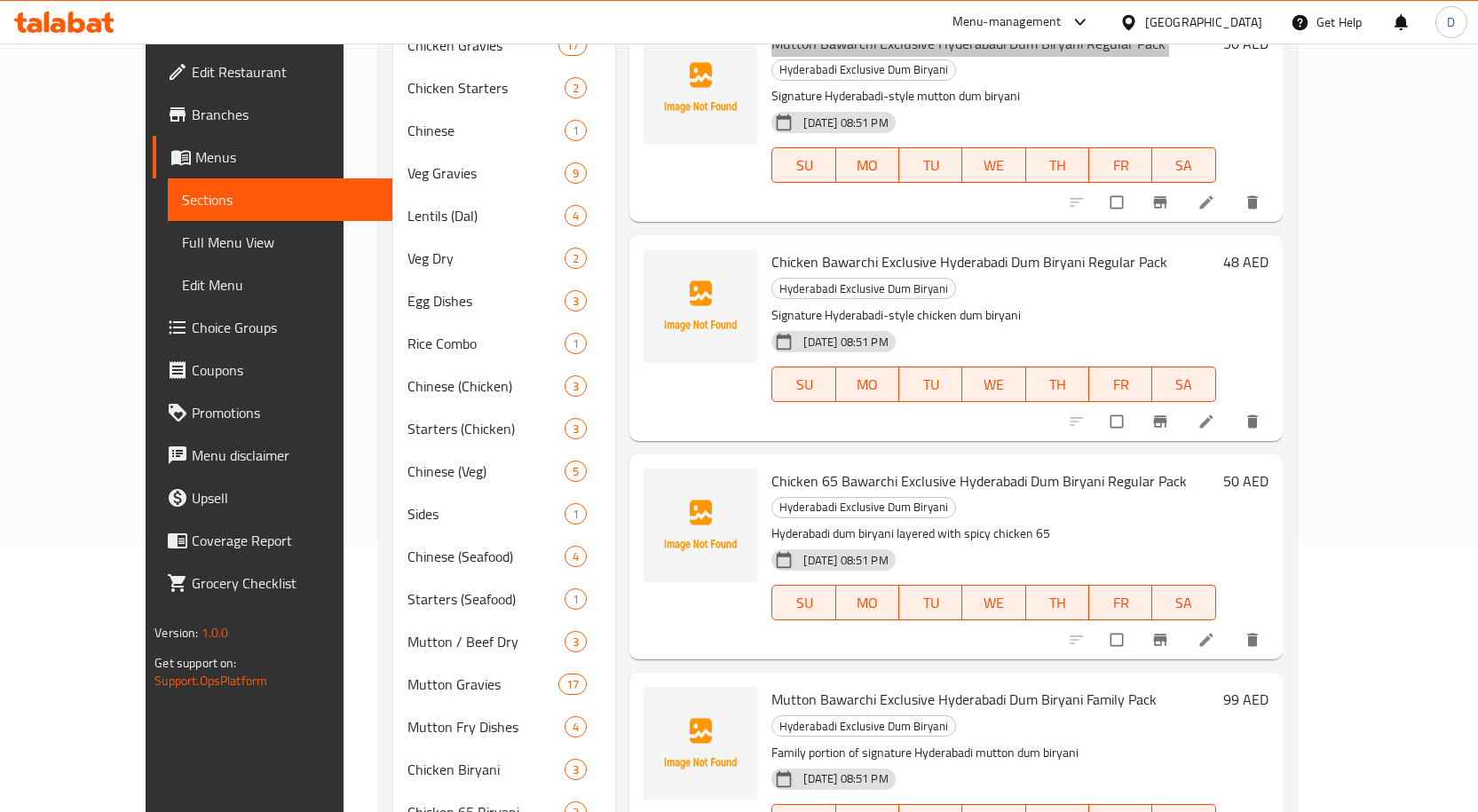
scroll to position [443, 0]
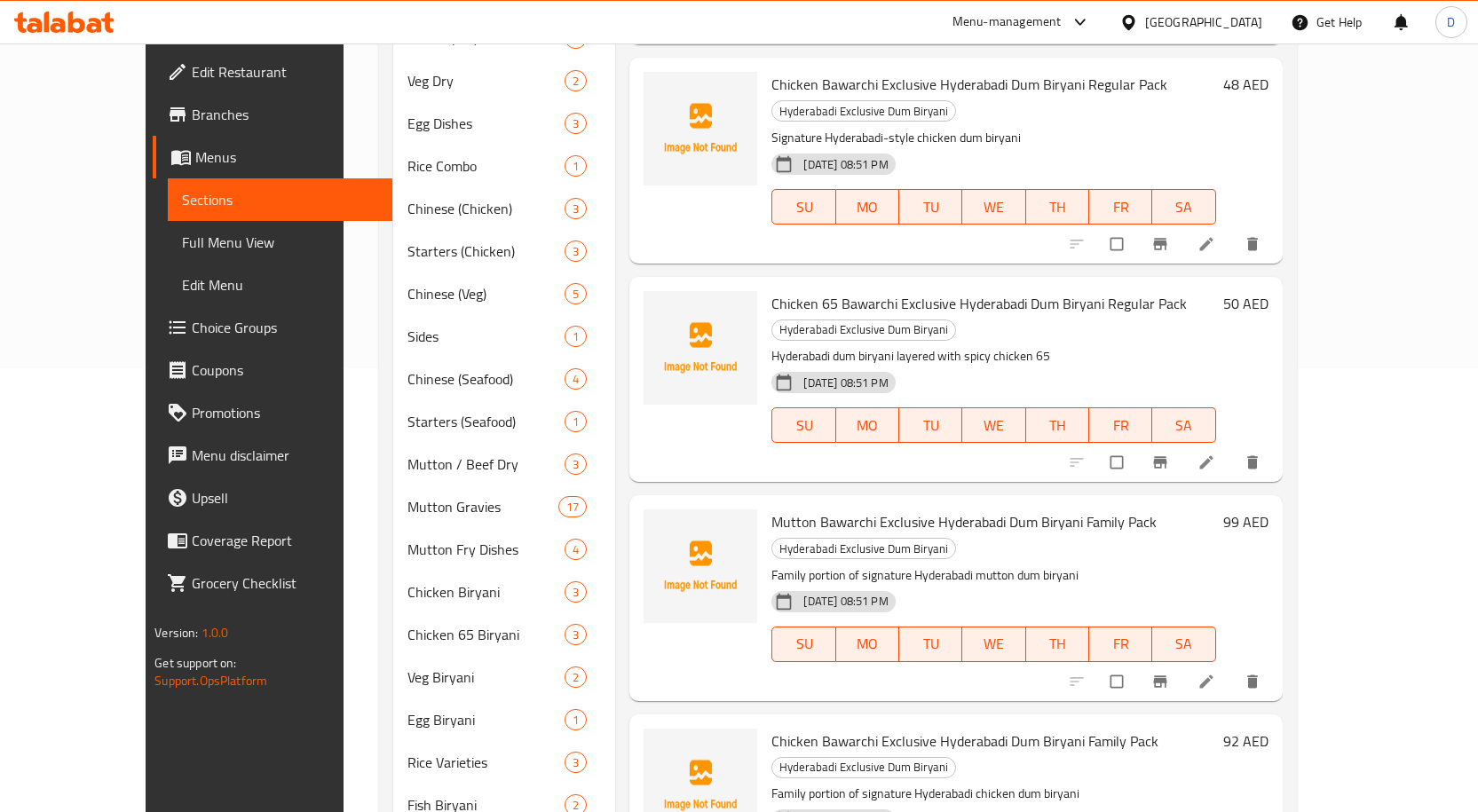
click at [809, 508] on span "Mutton Bawarchi Exclusive Hyderabadi Dum Biryani Family Pack" at bounding box center [963, 522] width 385 height 27
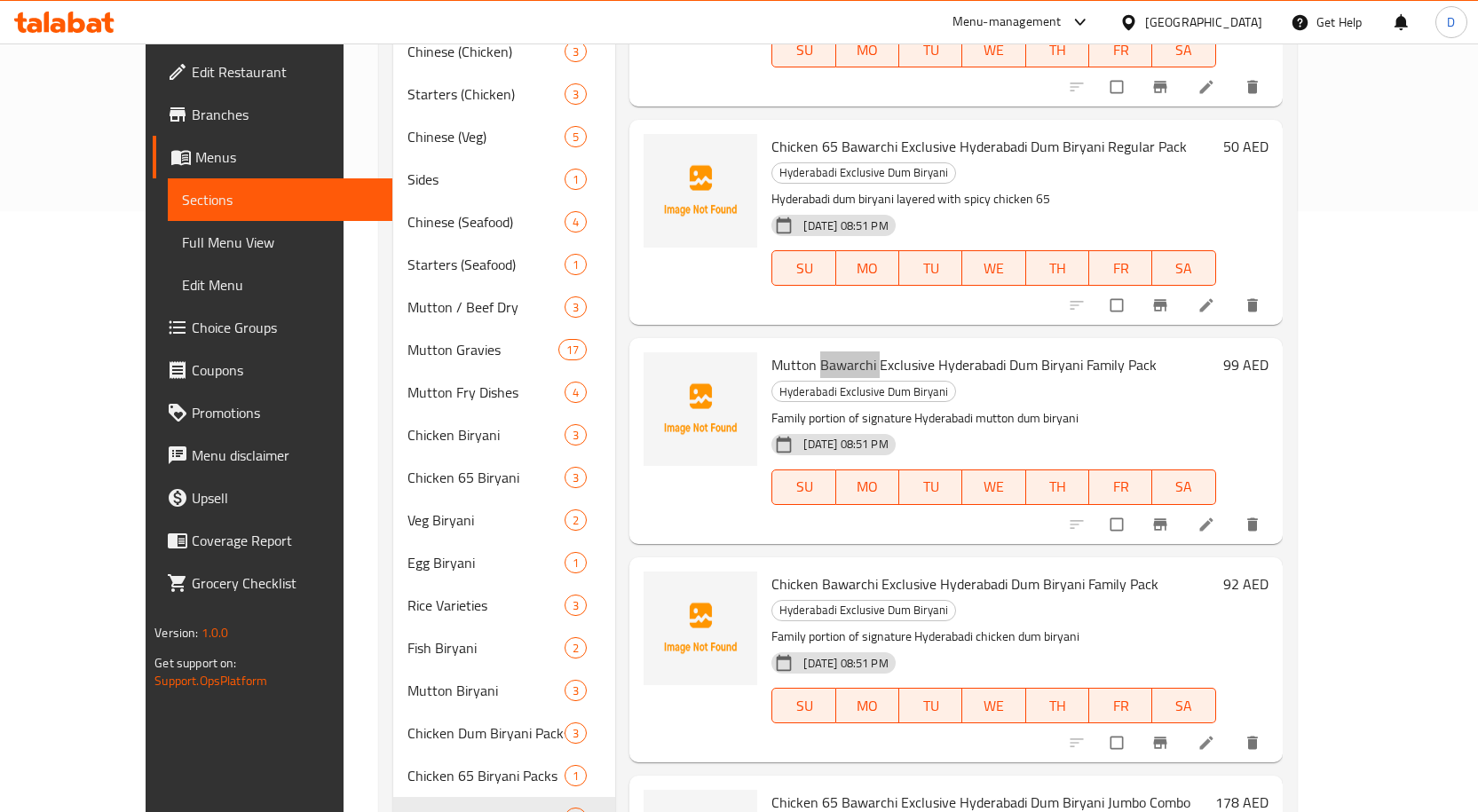
scroll to position [608, 0]
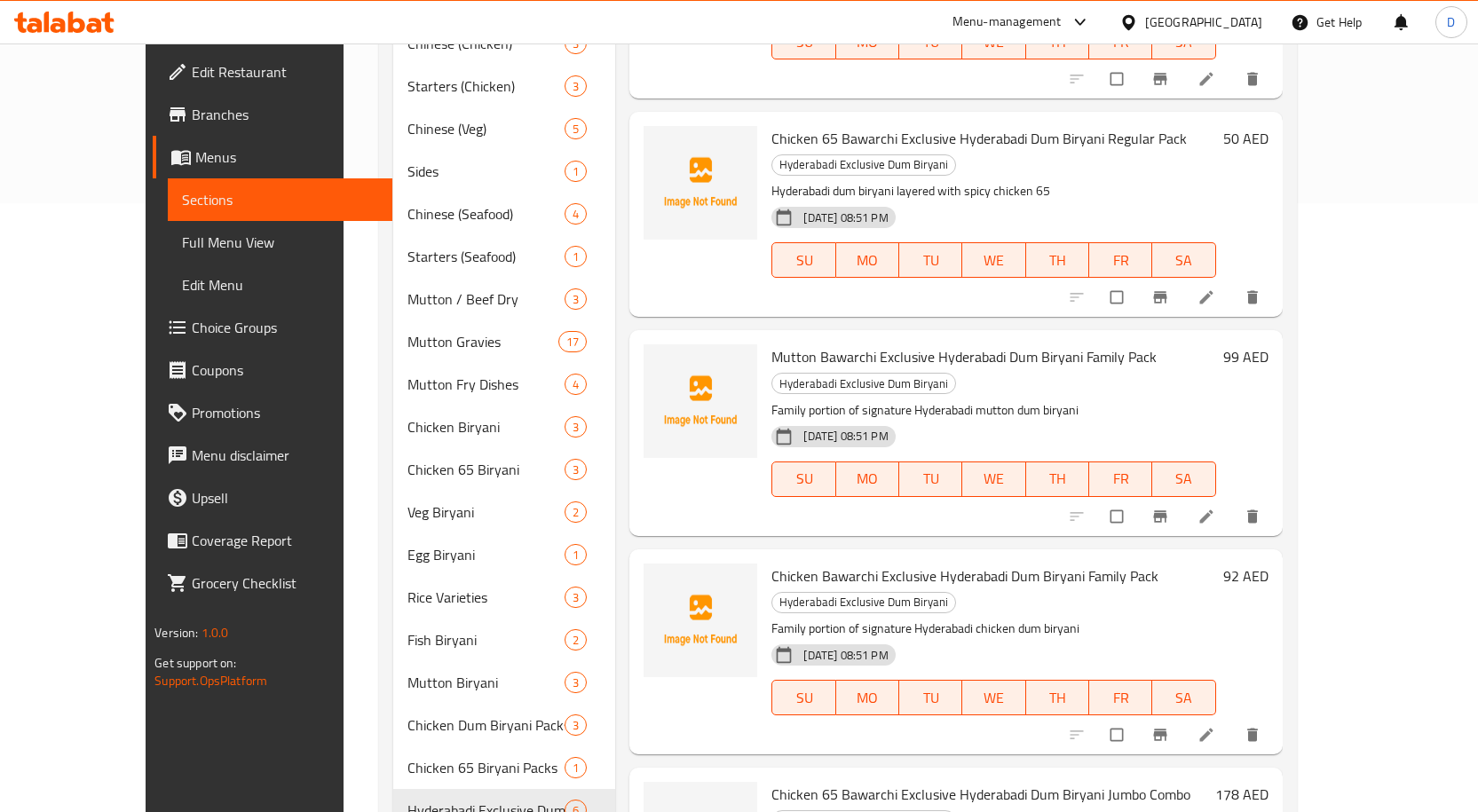
click at [875, 562] on span "Chicken Bawarchi Exclusive Hyderabadi Dum Biryani Family Pack" at bounding box center [964, 576] width 387 height 27
click at [873, 562] on span "Chicken Bawarchi Exclusive Hyderabadi Dum Biryani Family Pack" at bounding box center [964, 576] width 387 height 27
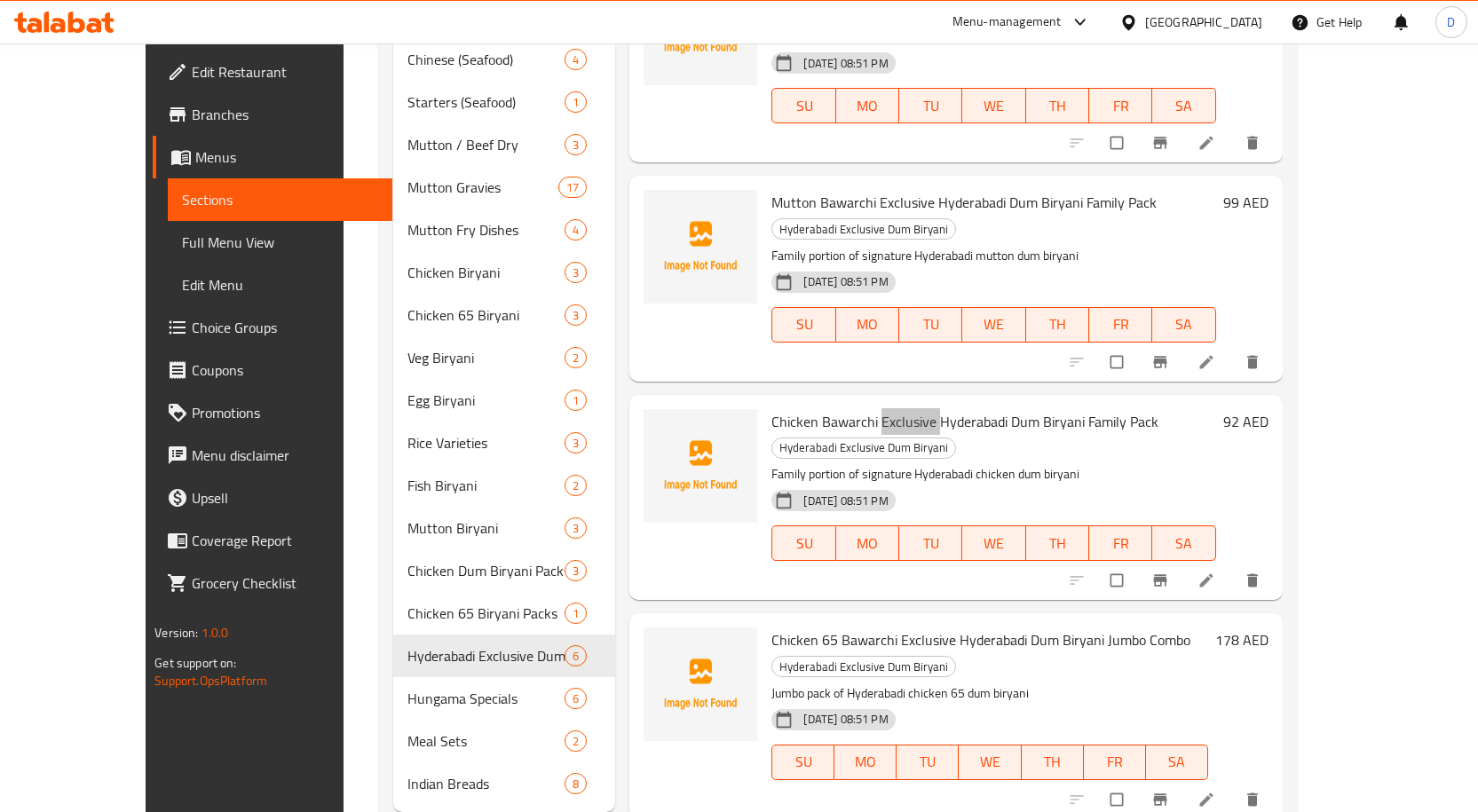
scroll to position [786, 0]
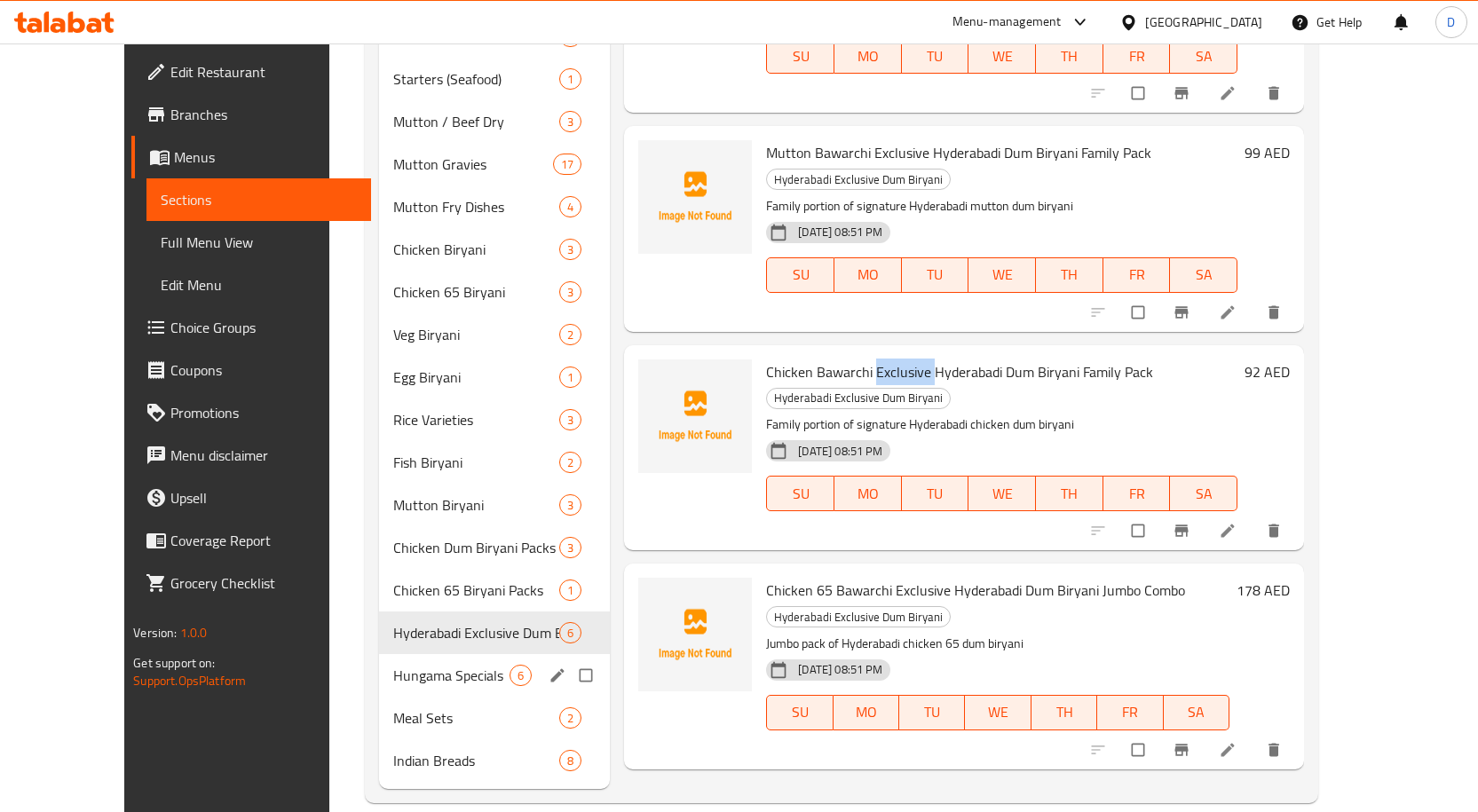
click at [426, 664] on span "Hungama Specials" at bounding box center [451, 675] width 116 height 22
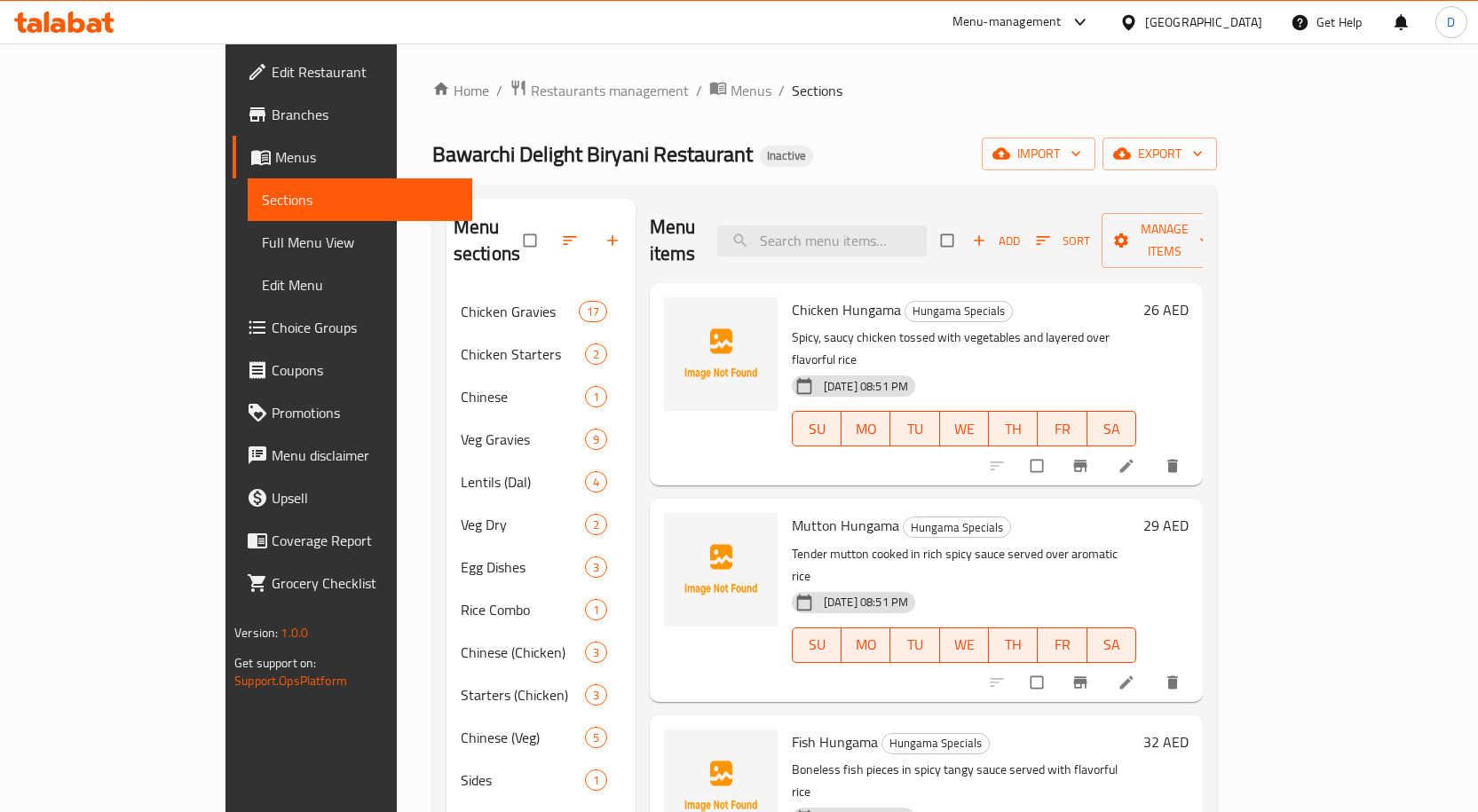
click at [825, 297] on span "Chicken Hungama" at bounding box center [846, 310] width 109 height 27
click at [792, 512] on span "Mutton Hungama" at bounding box center [845, 525] width 107 height 27
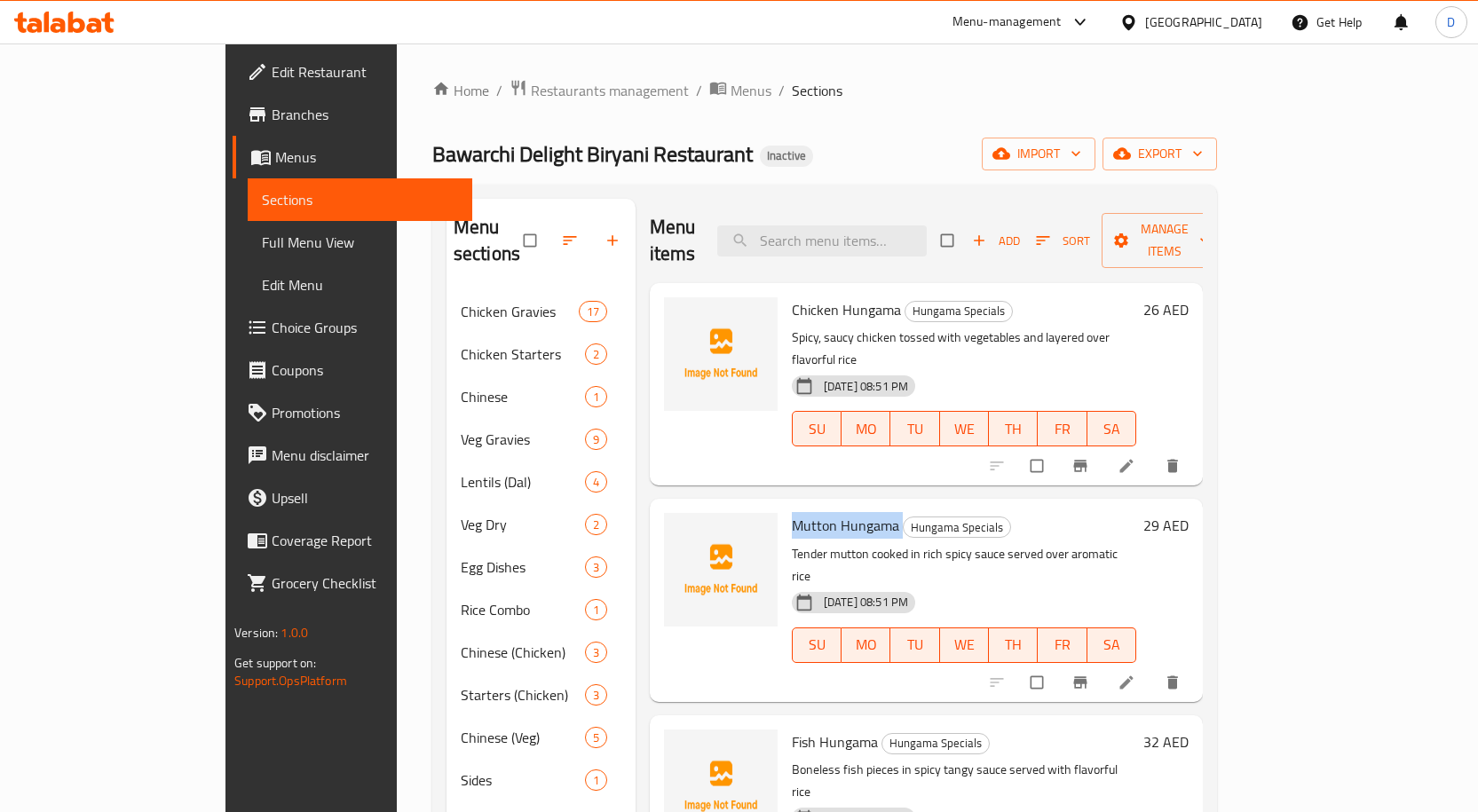
click at [792, 512] on span "Mutton Hungama" at bounding box center [845, 525] width 107 height 27
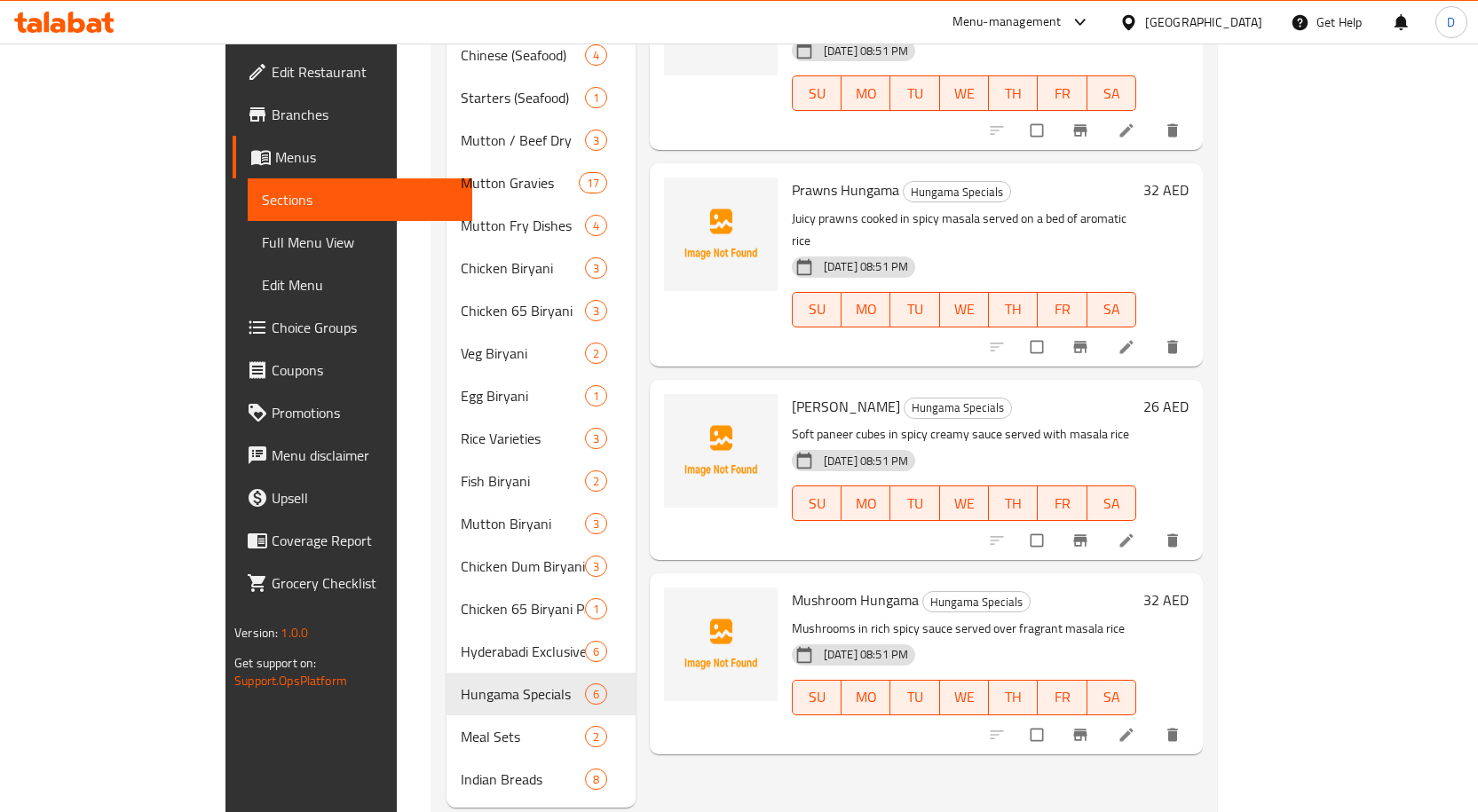
scroll to position [786, 0]
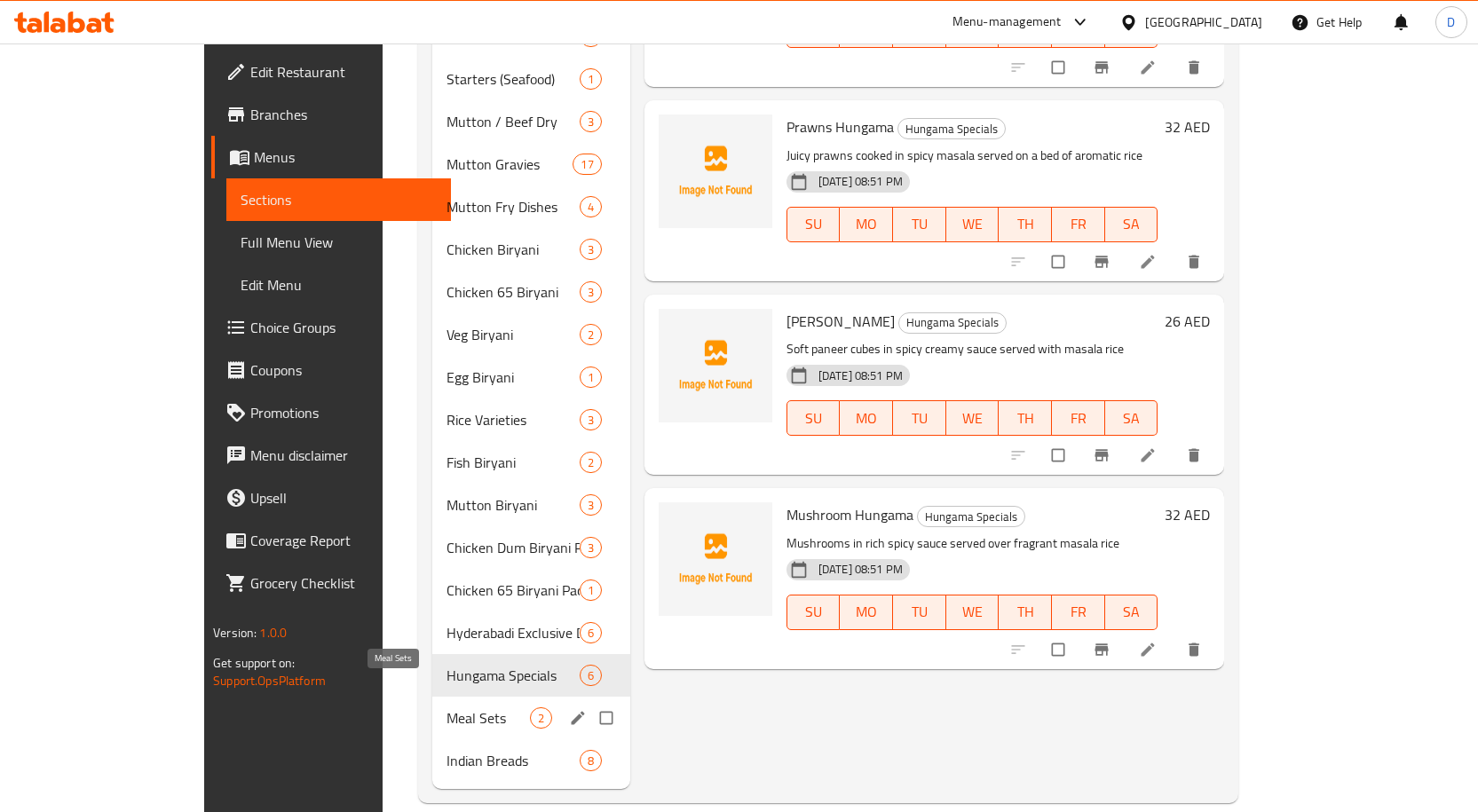
click at [446, 707] on span "Meal Sets" at bounding box center [488, 717] width 84 height 22
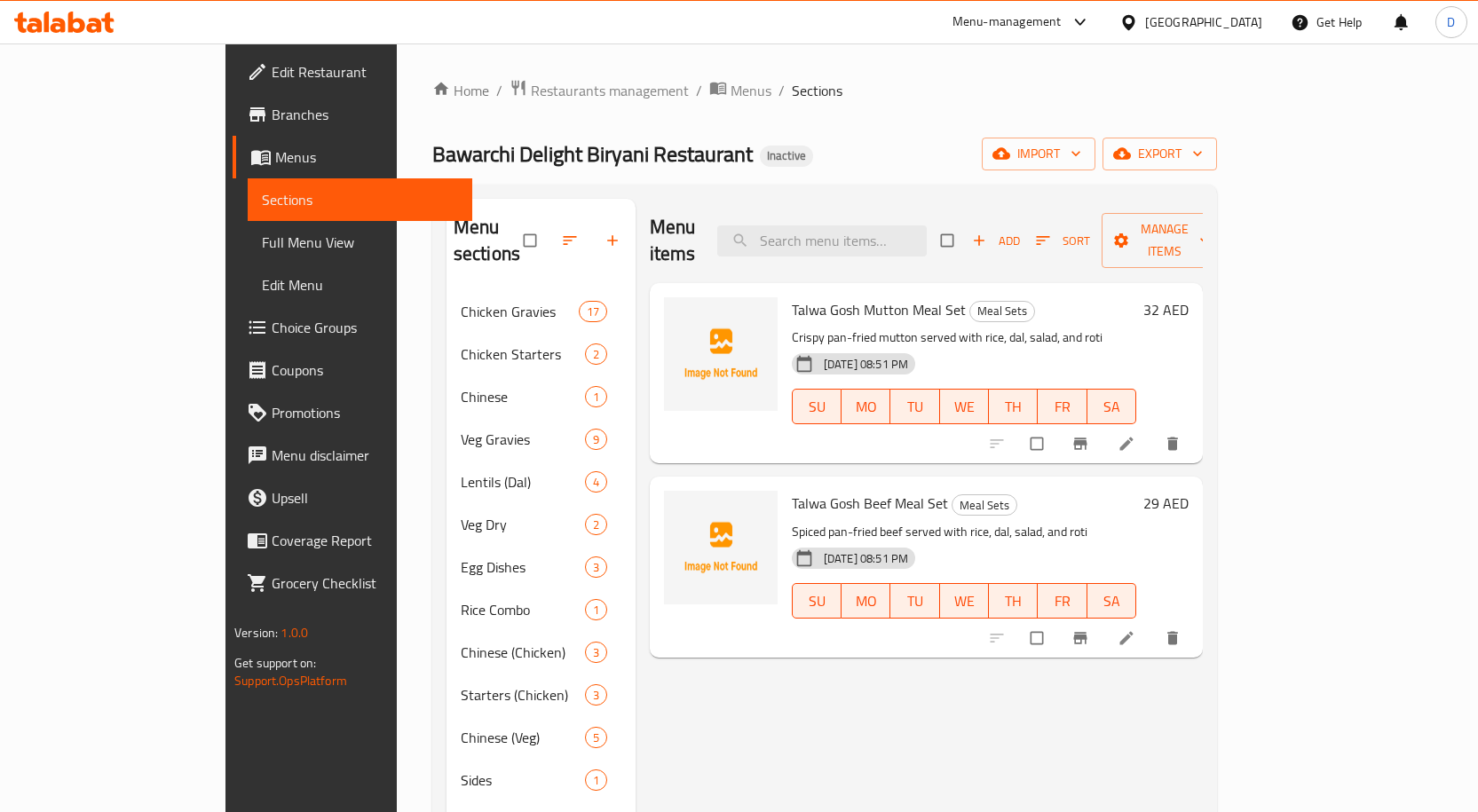
click at [852, 297] on span "Talwa Gosh Mutton Meal Set" at bounding box center [878, 310] width 174 height 27
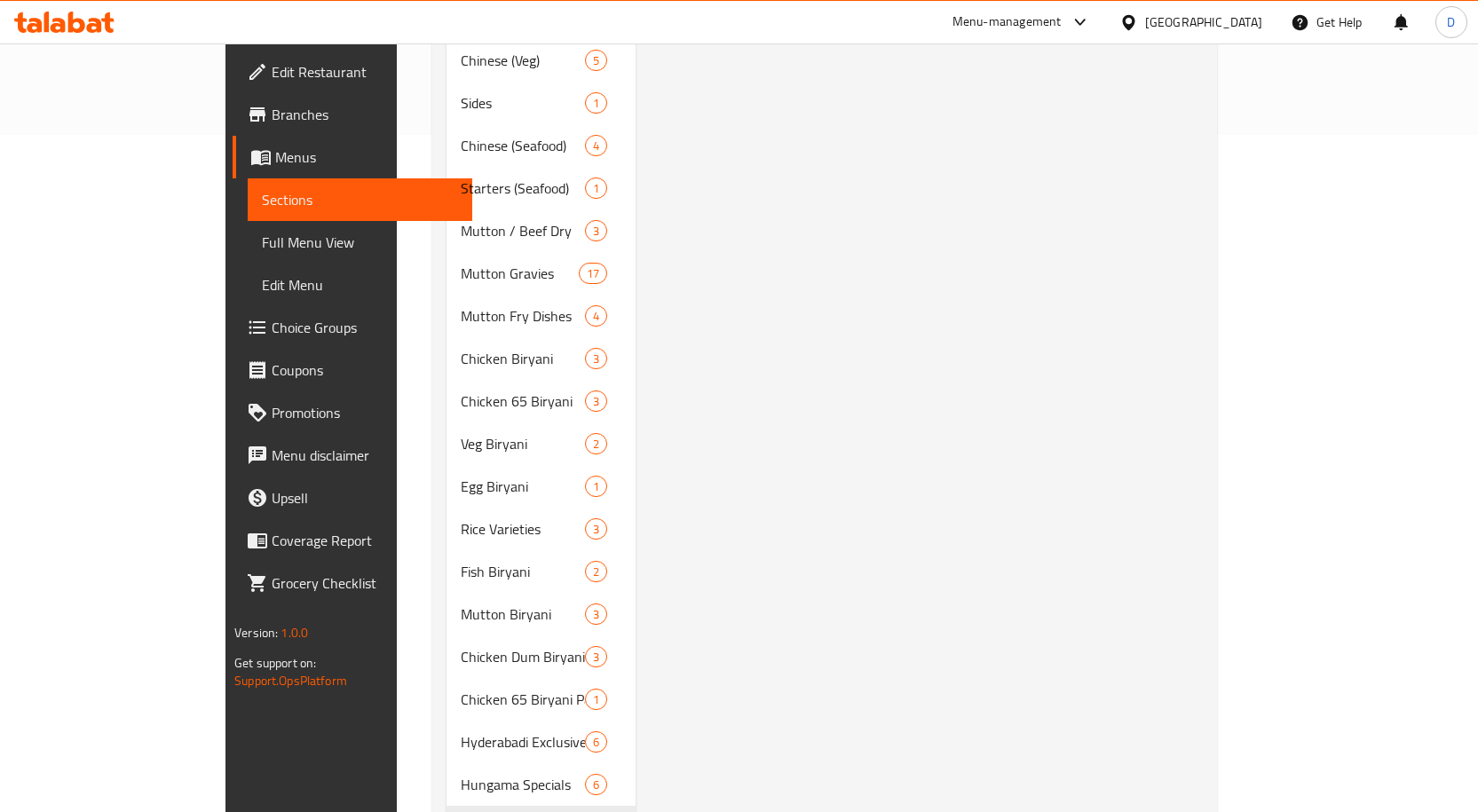
scroll to position [786, 0]
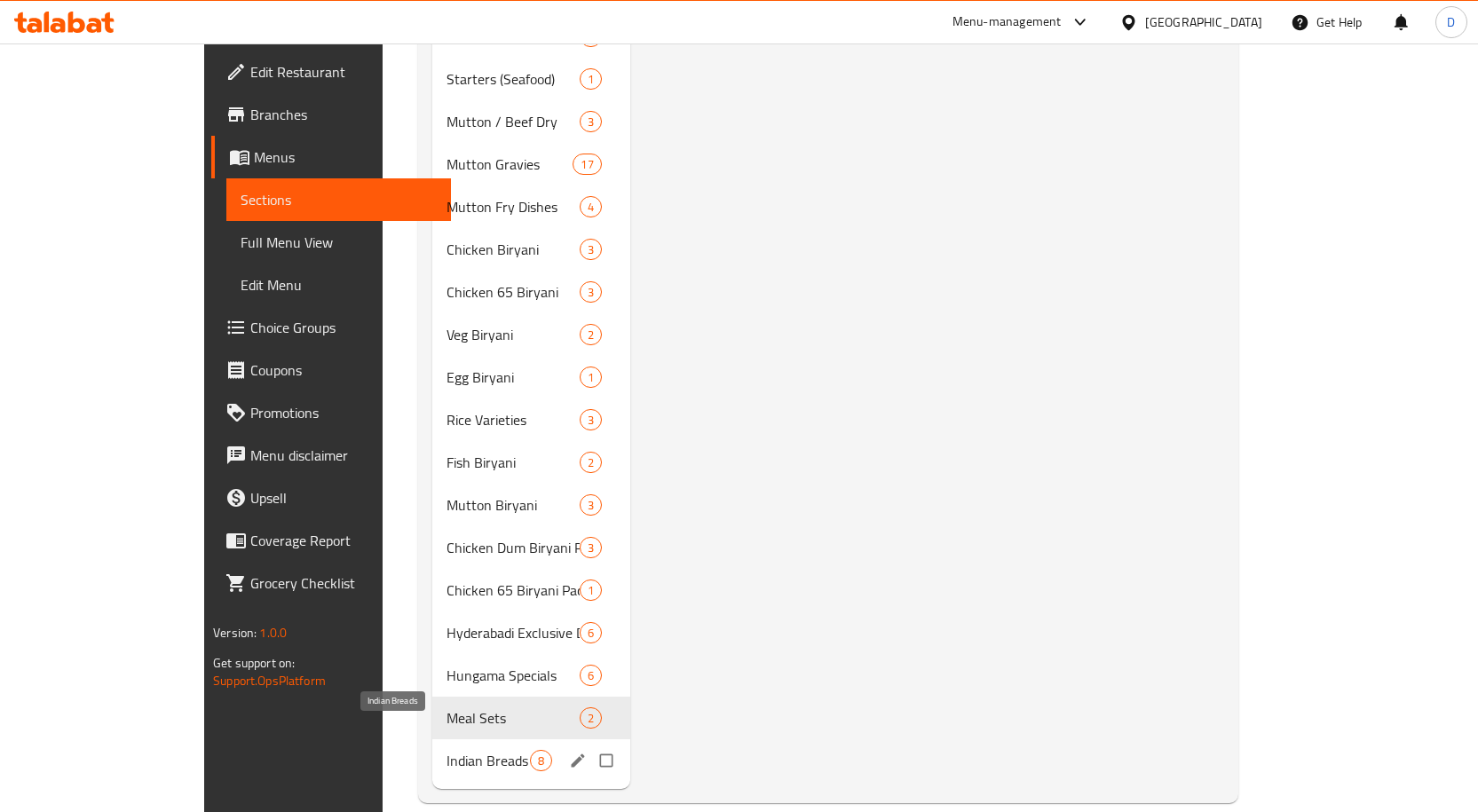
drag, startPoint x: 363, startPoint y: 738, endPoint x: 379, endPoint y: 728, distance: 18.9
click at [446, 750] on span "Indian Breads" at bounding box center [488, 761] width 84 height 22
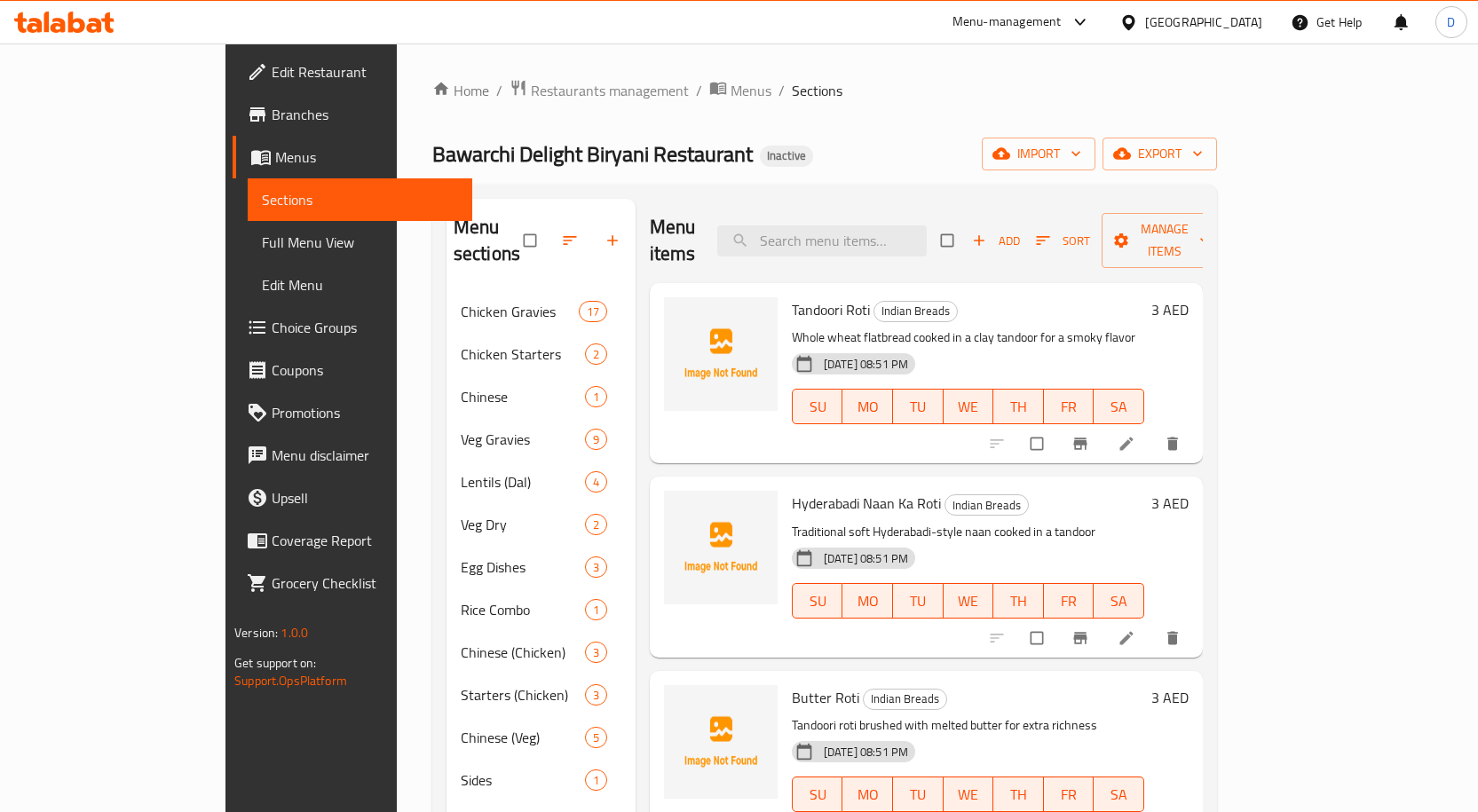
click at [792, 297] on span "Tandoori Roti" at bounding box center [831, 310] width 78 height 27
click at [792, 489] on span "Hyderabadi Naan Ka Roti" at bounding box center [866, 503] width 149 height 27
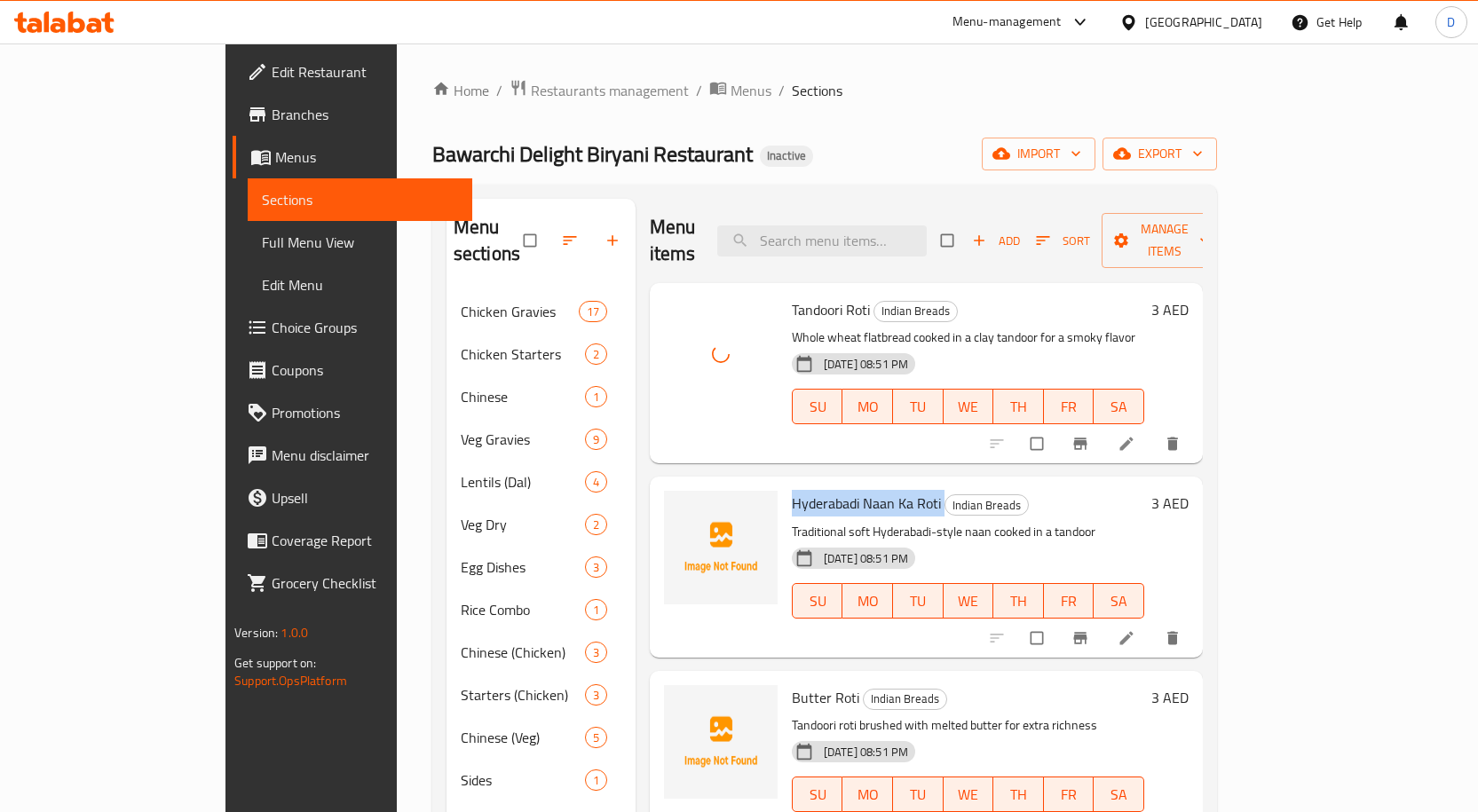
click at [792, 489] on span "Hyderabadi Naan Ka Roti" at bounding box center [866, 503] width 149 height 27
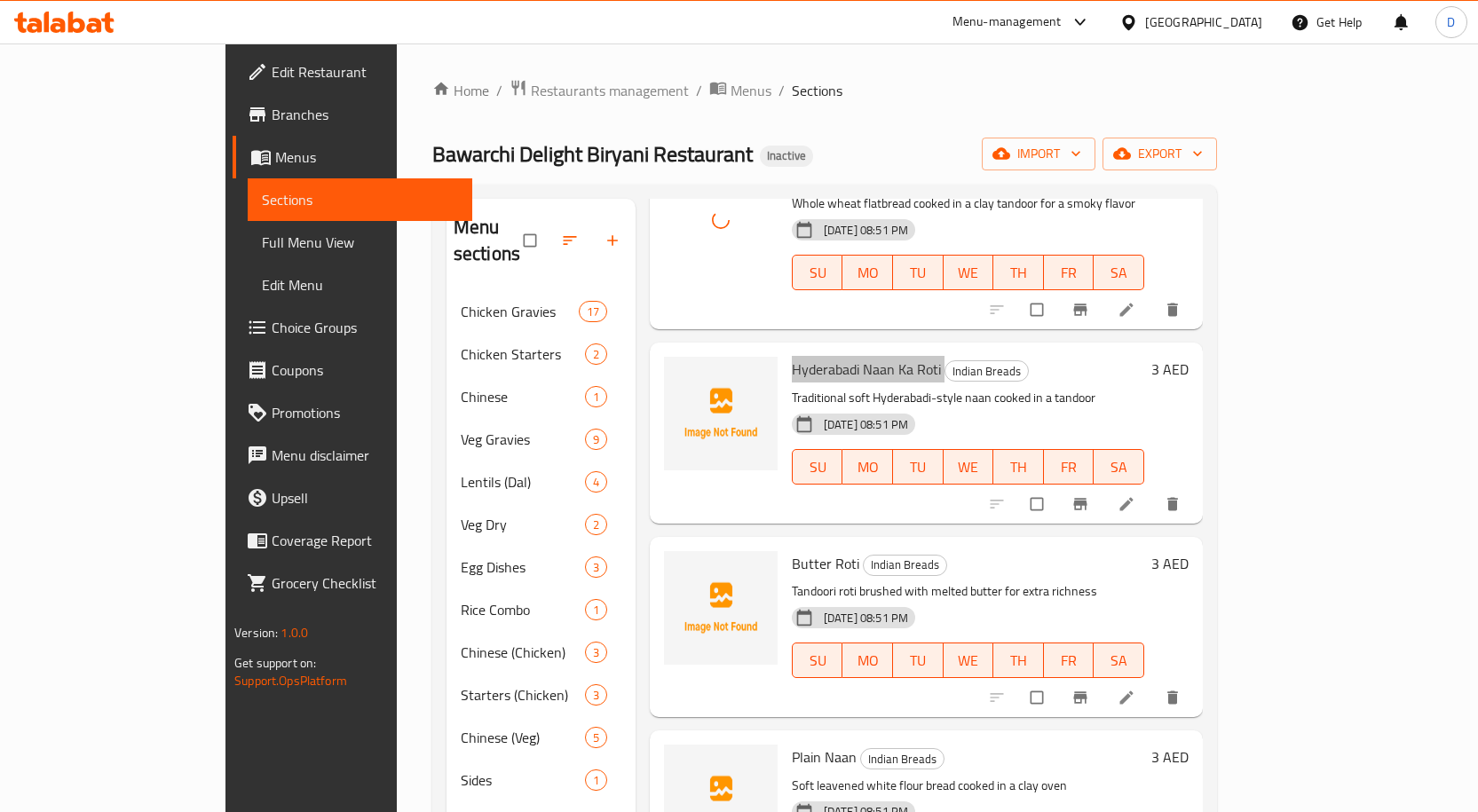
scroll to position [178, 0]
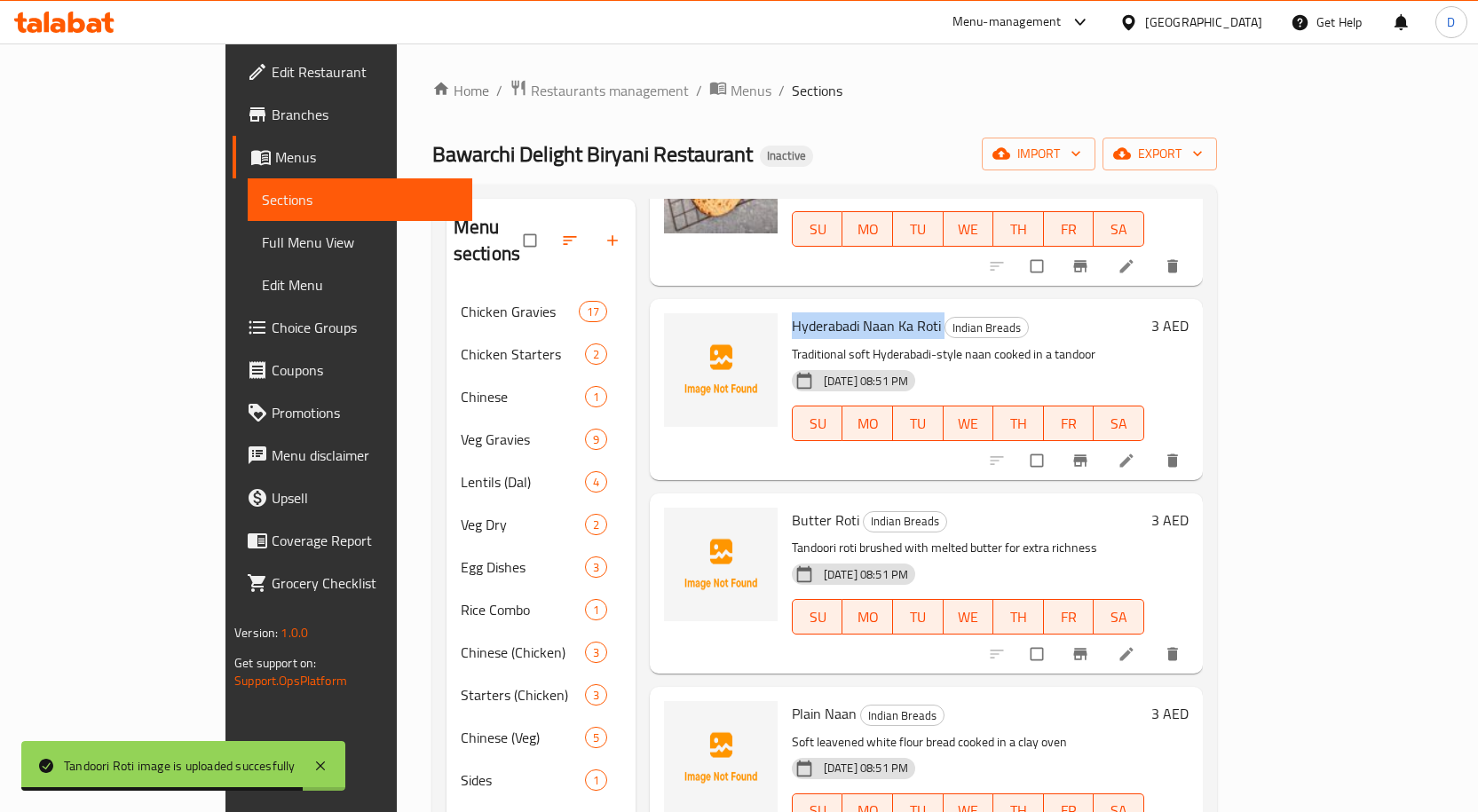
click at [792, 506] on span "Butter Roti" at bounding box center [825, 520] width 68 height 27
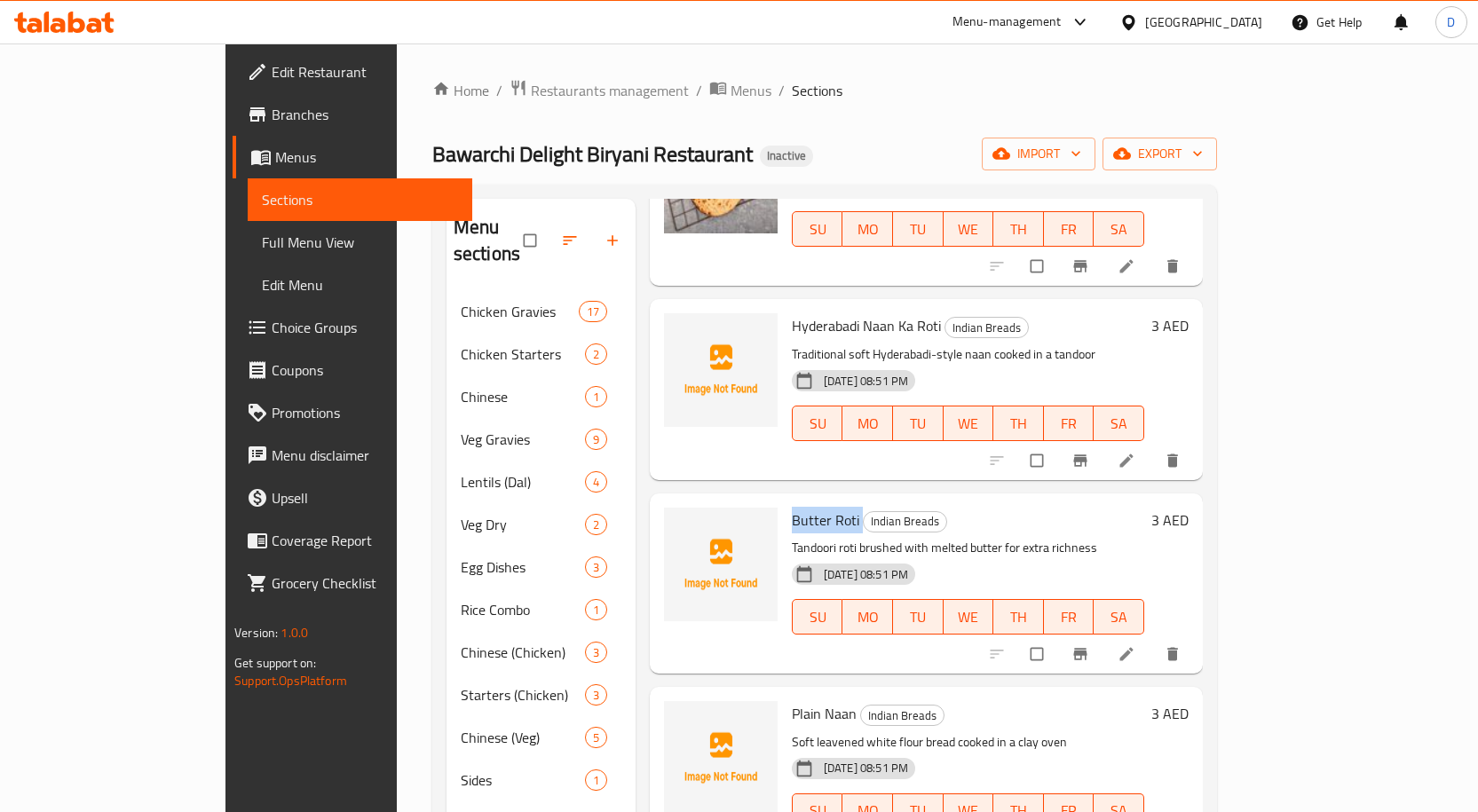
click at [792, 700] on span "Plain Naan" at bounding box center [824, 714] width 65 height 27
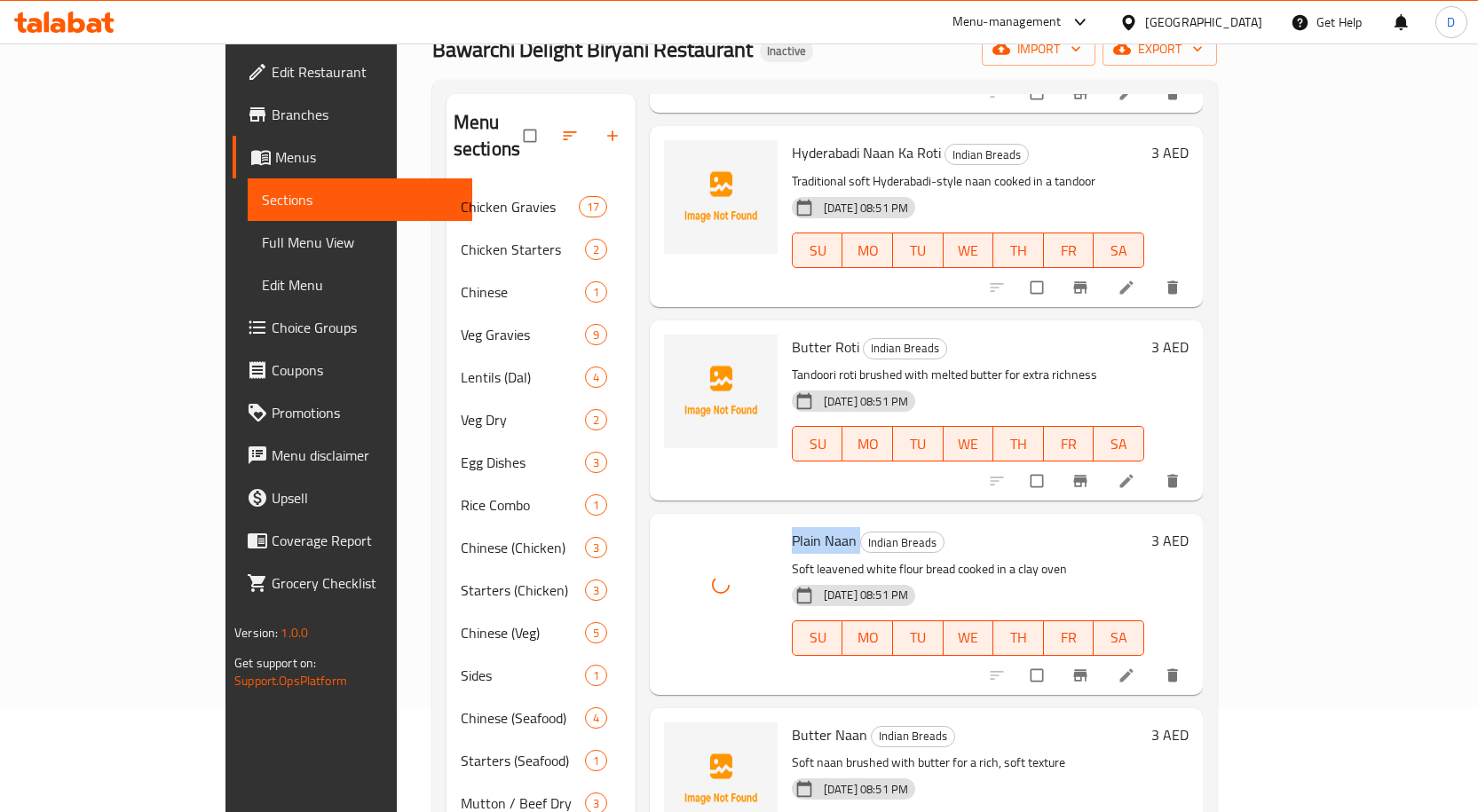
scroll to position [443, 0]
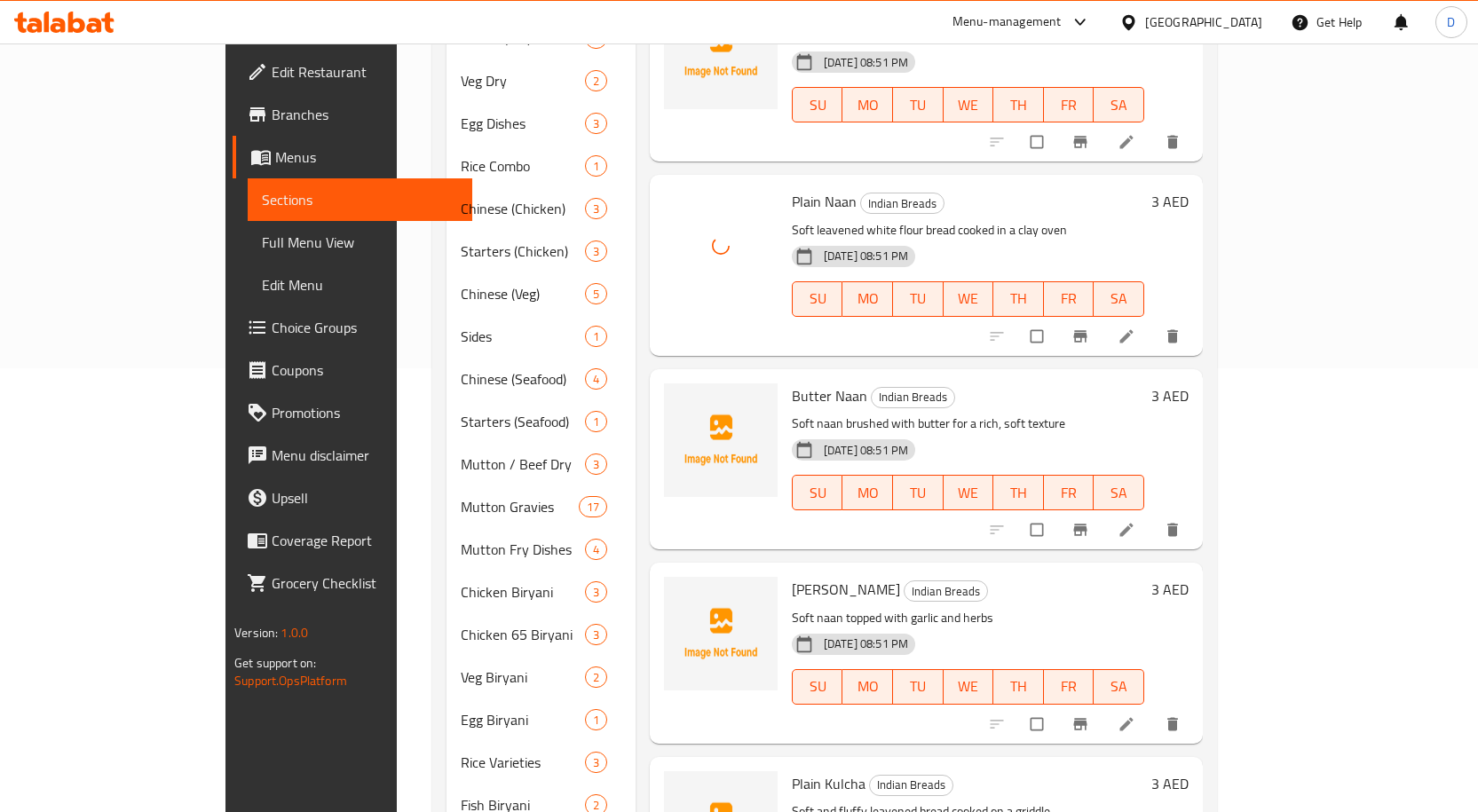
click at [792, 382] on span "Butter Naan" at bounding box center [830, 396] width 76 height 27
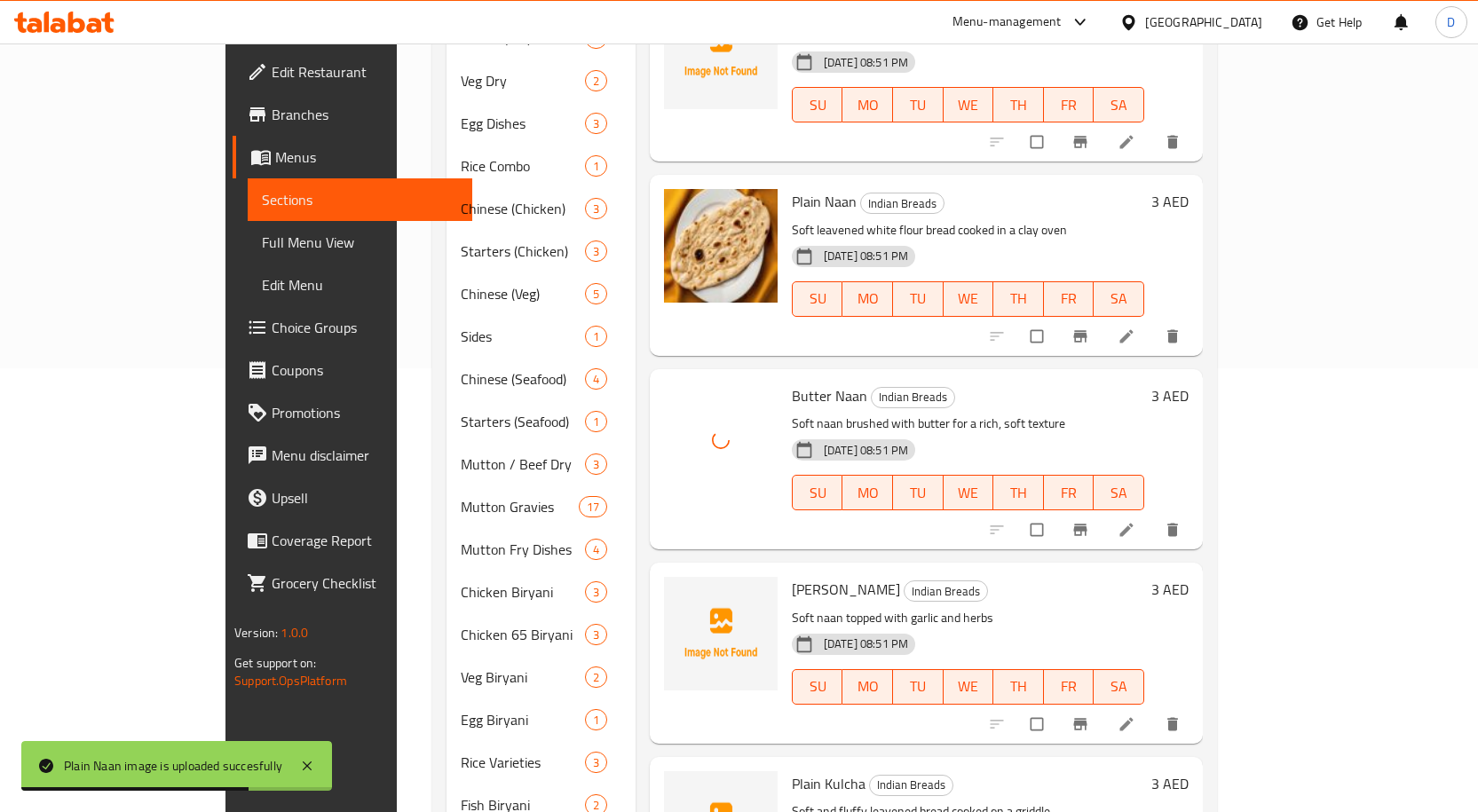
click at [792, 576] on span "[PERSON_NAME]" at bounding box center [846, 589] width 108 height 27
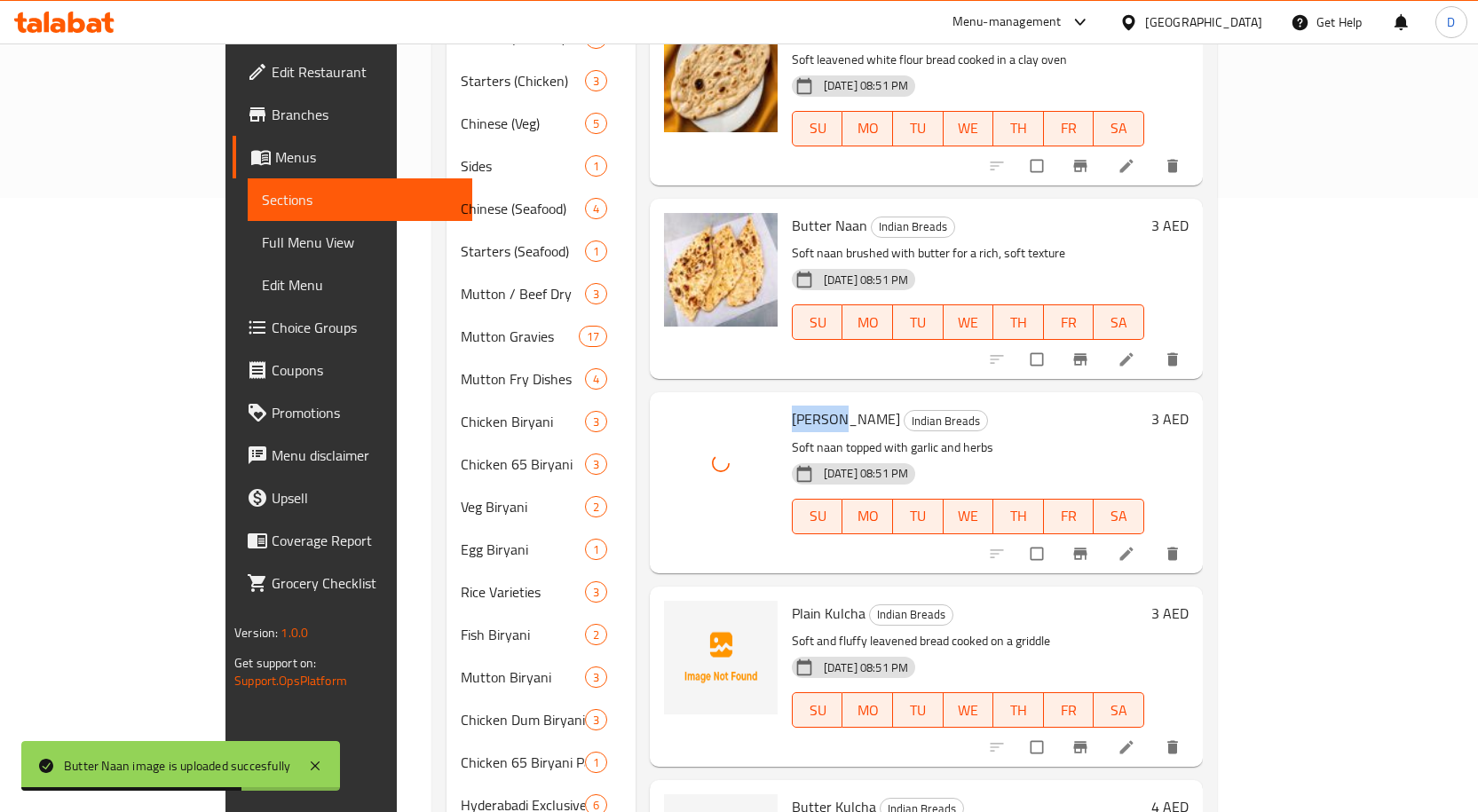
scroll to position [621, 0]
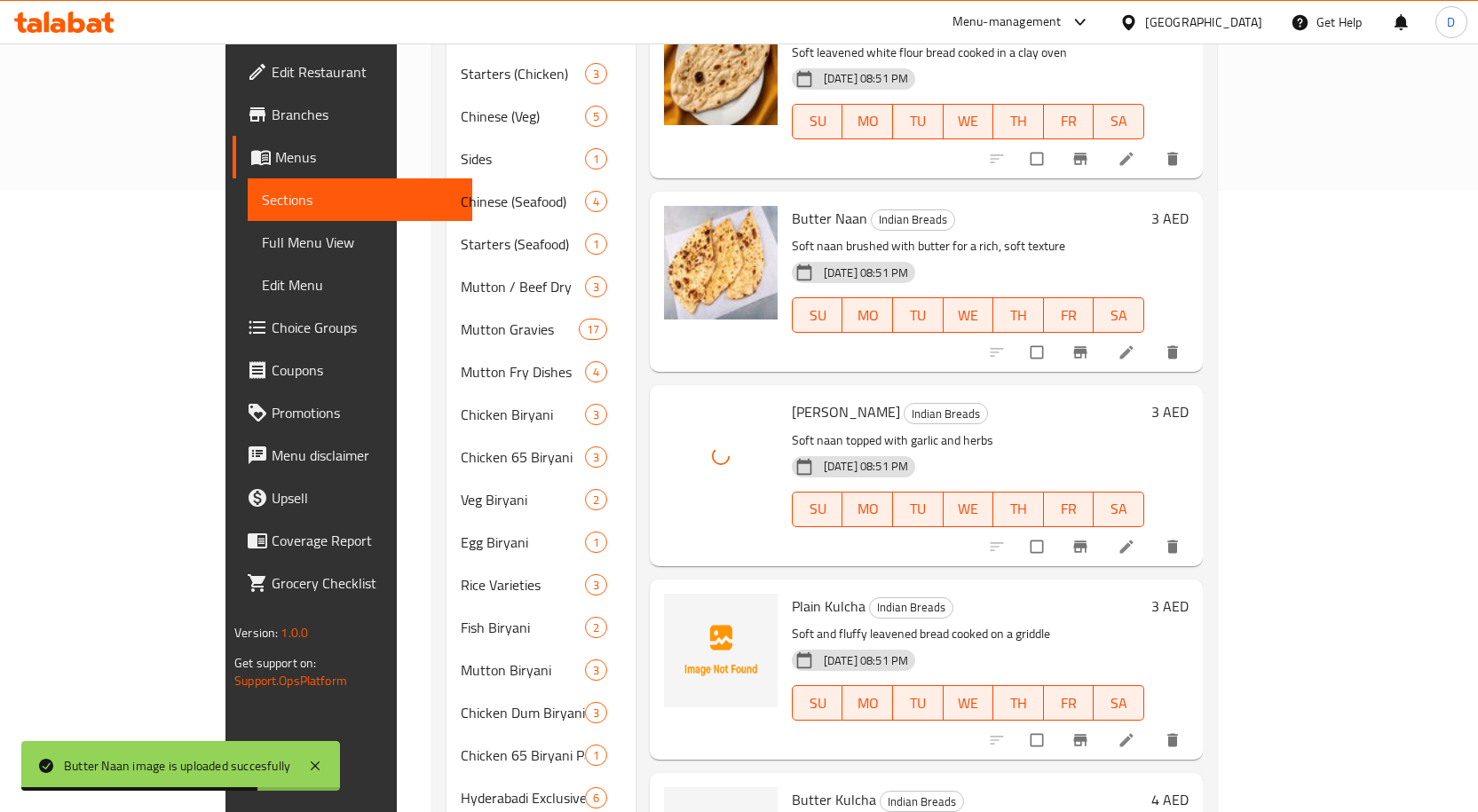
click at [792, 592] on span "Plain Kulcha" at bounding box center [829, 606] width 74 height 27
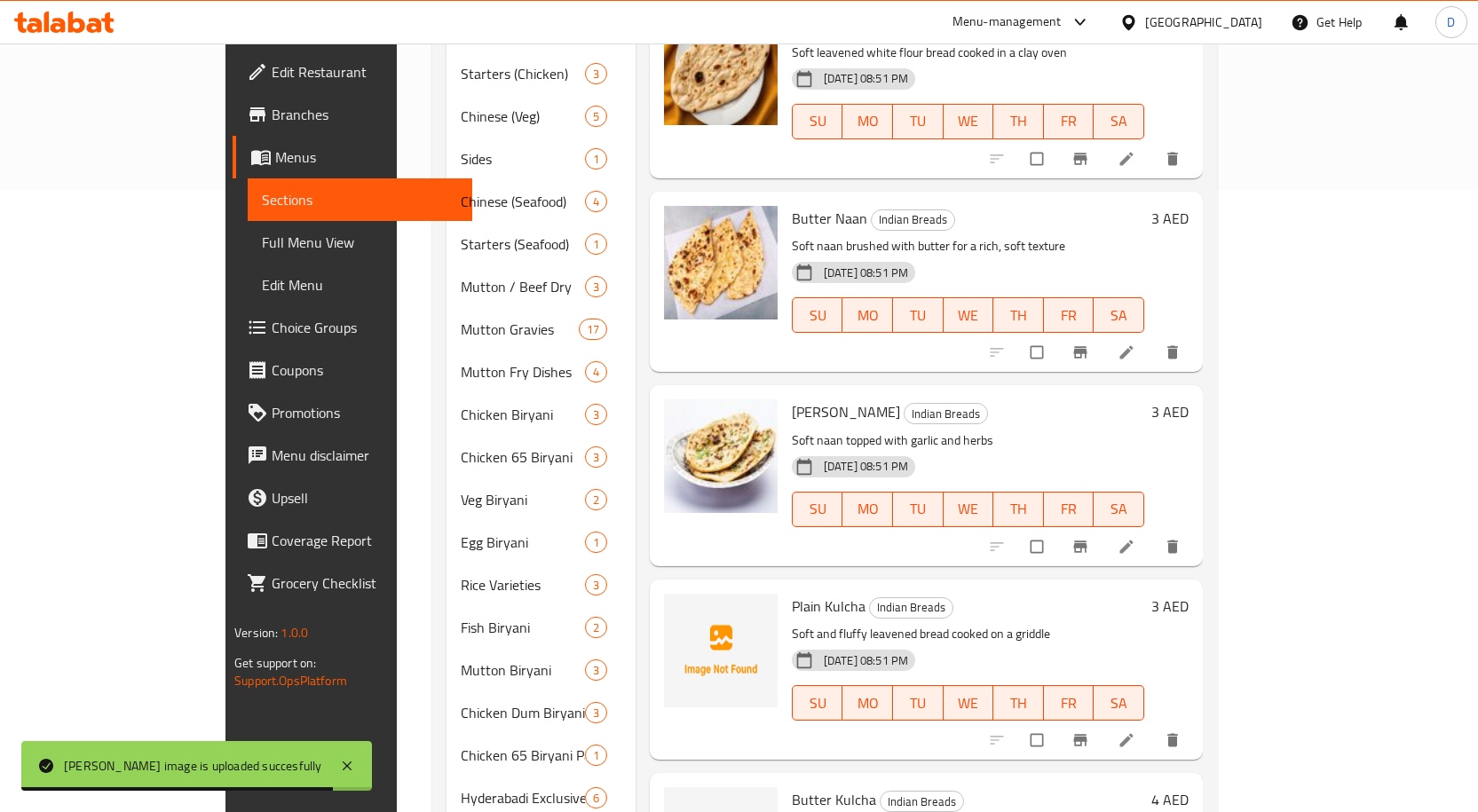
click at [792, 592] on span "Plain Kulcha" at bounding box center [829, 606] width 74 height 27
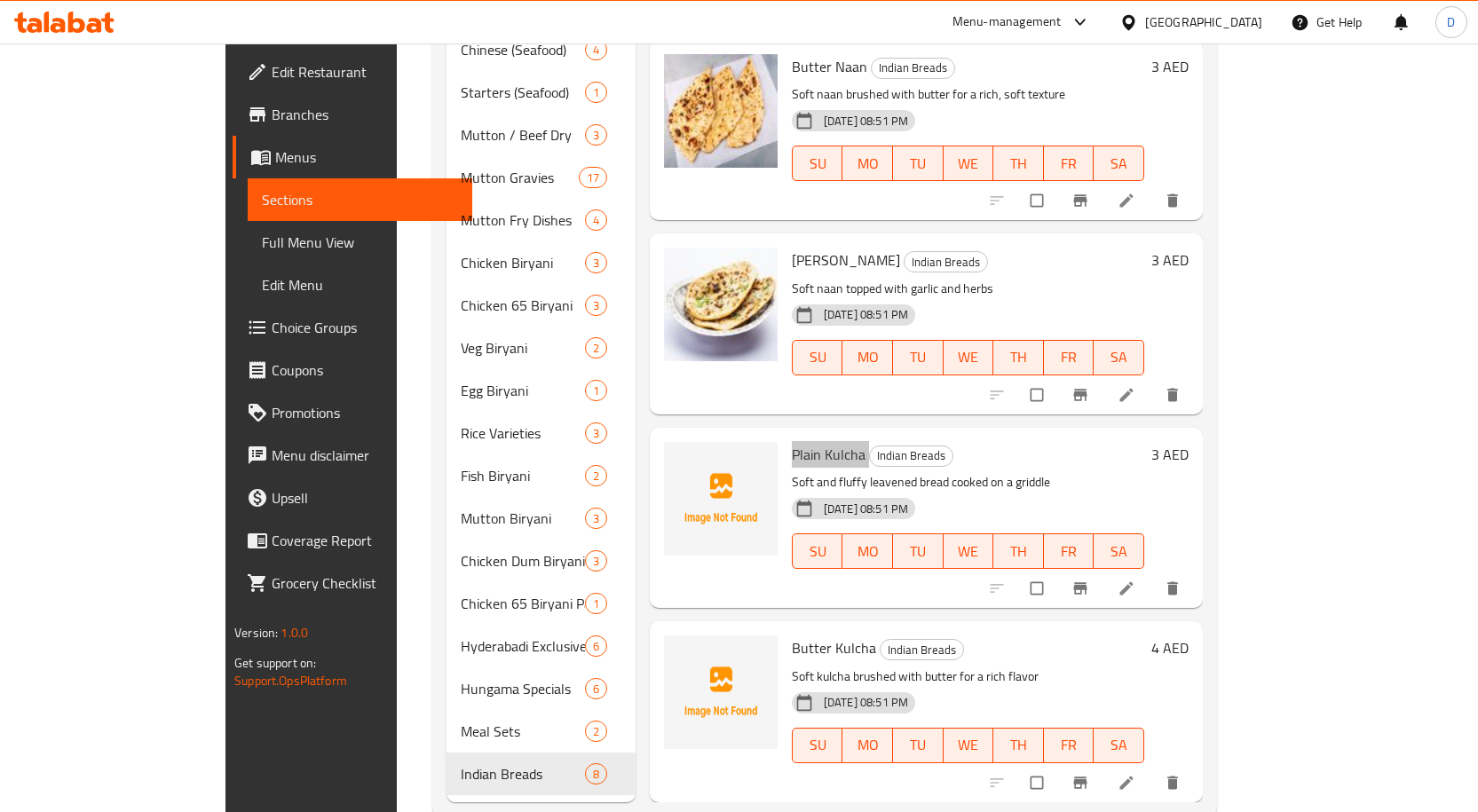
scroll to position [786, 0]
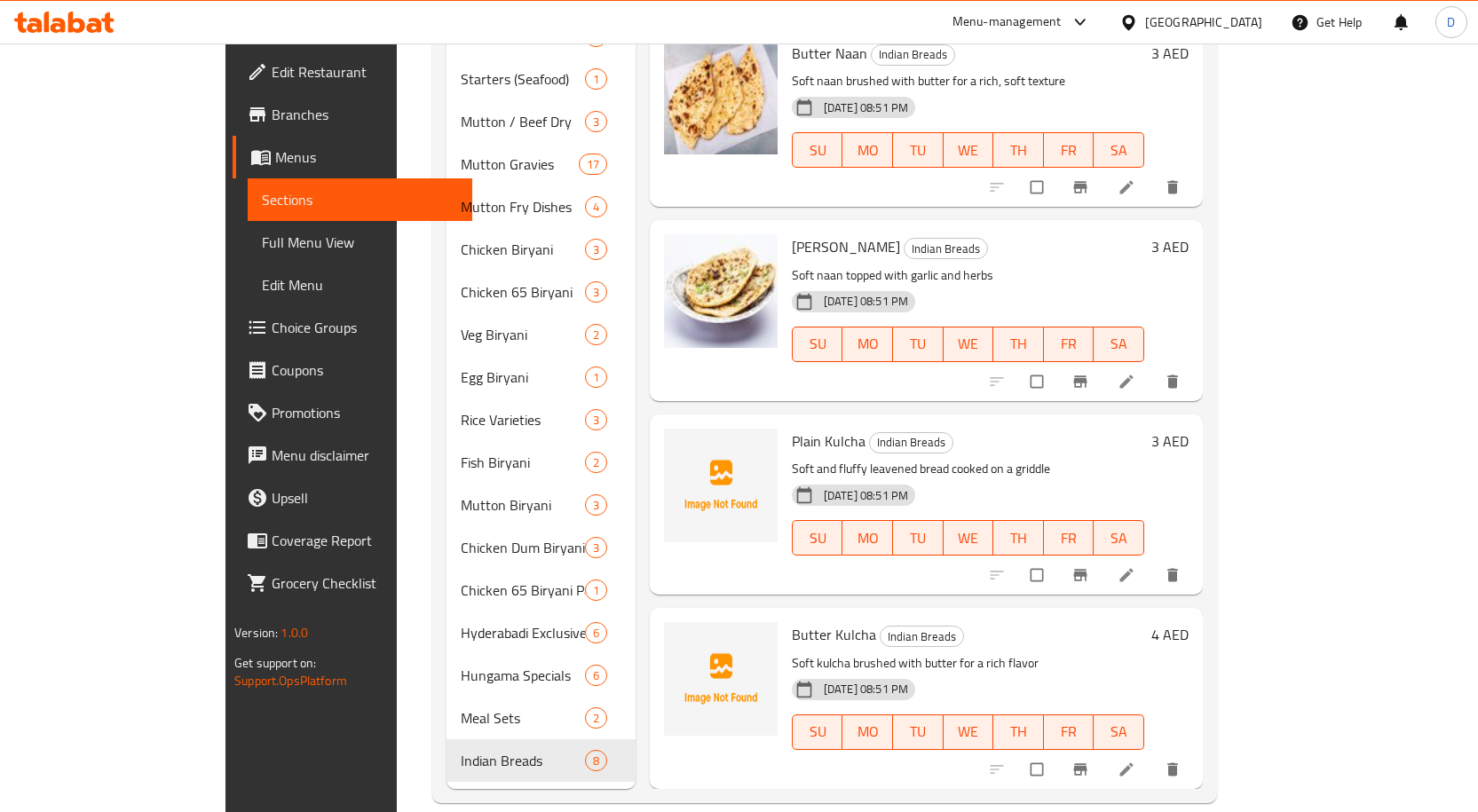
click at [792, 621] on span "Butter Kulcha" at bounding box center [834, 634] width 85 height 27
click at [262, 245] on span "Full Menu View" at bounding box center [360, 242] width 197 height 22
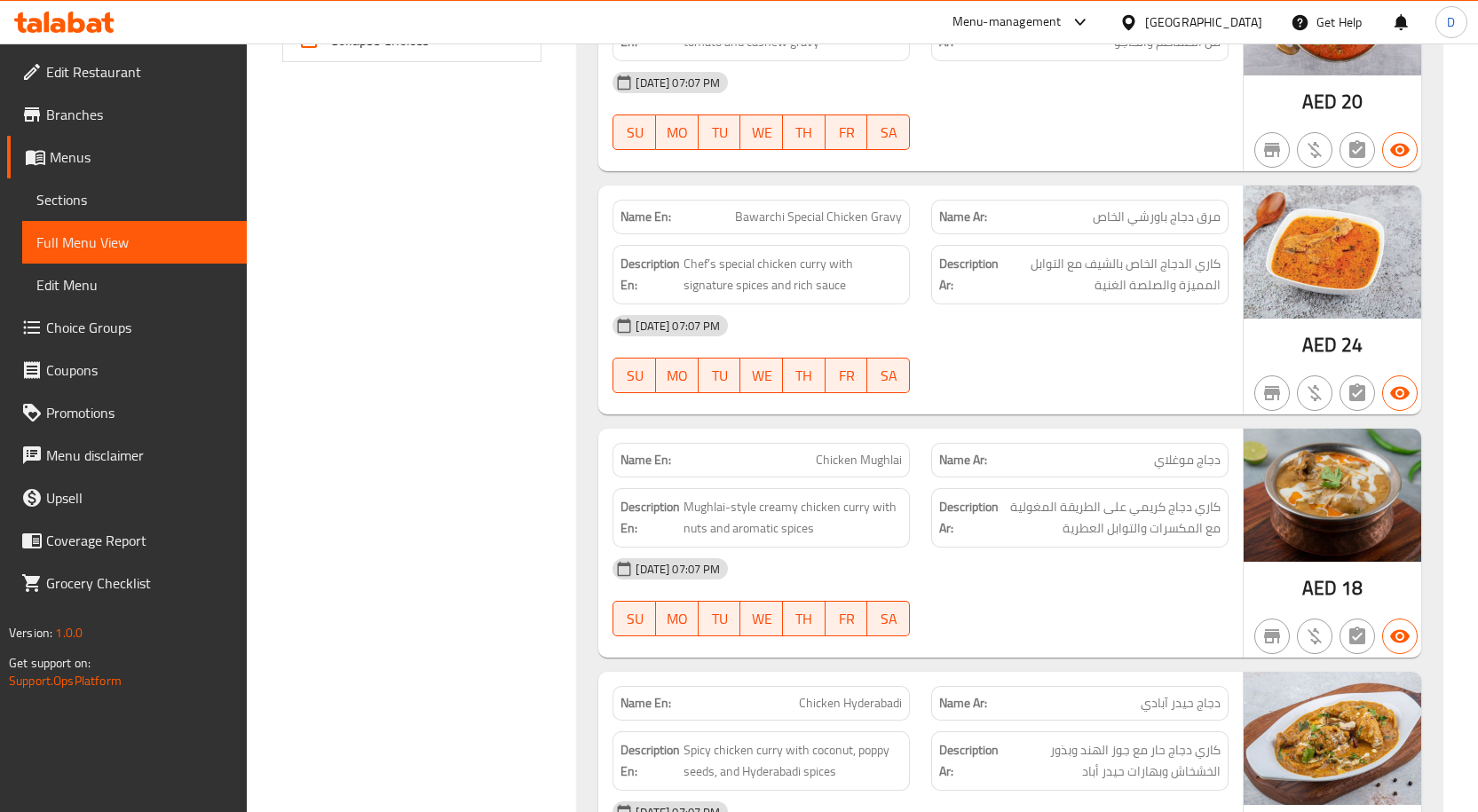
scroll to position [608, 0]
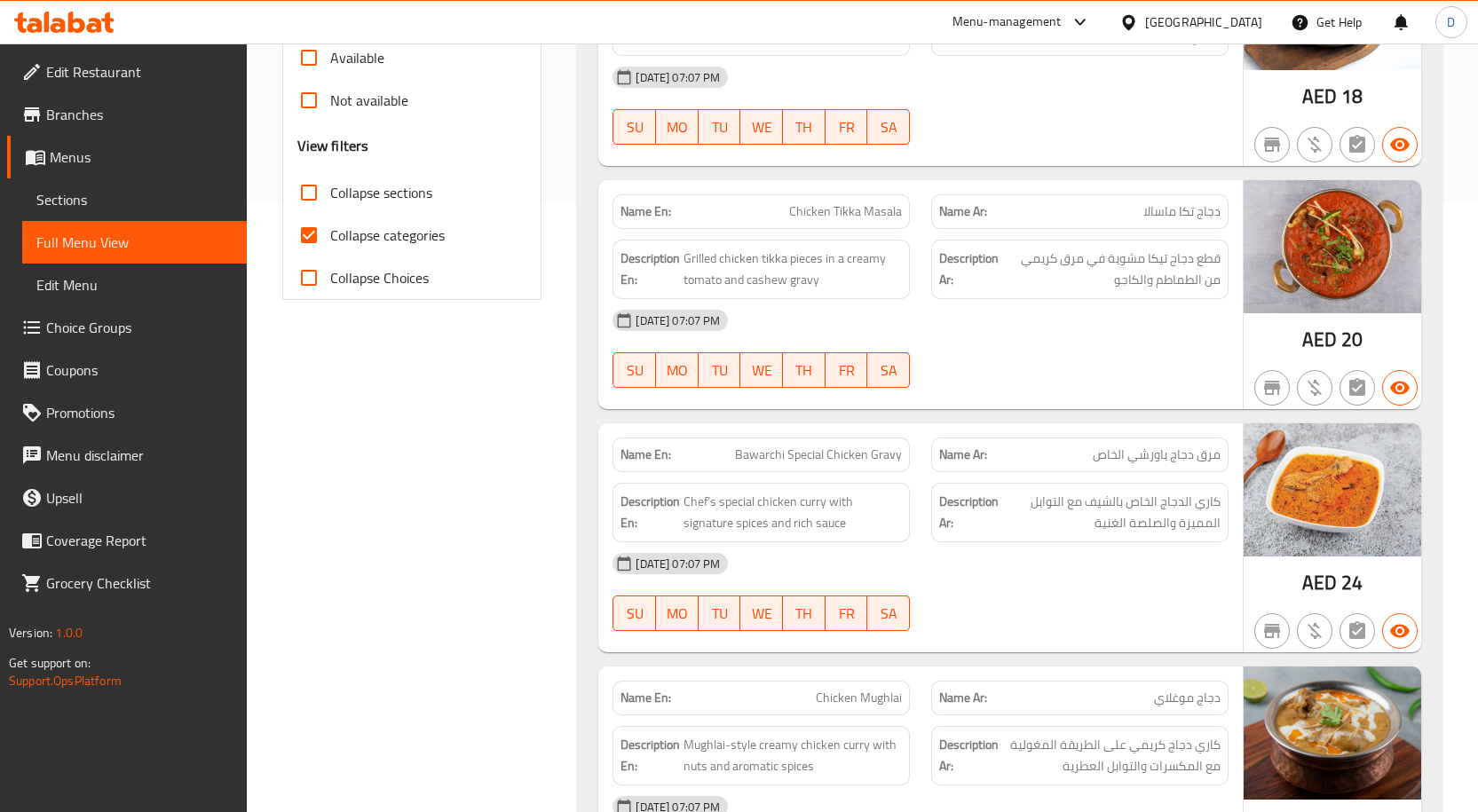
click at [295, 217] on input "Collapse categories" at bounding box center [308, 234] width 42 height 42
checkbox input "false"
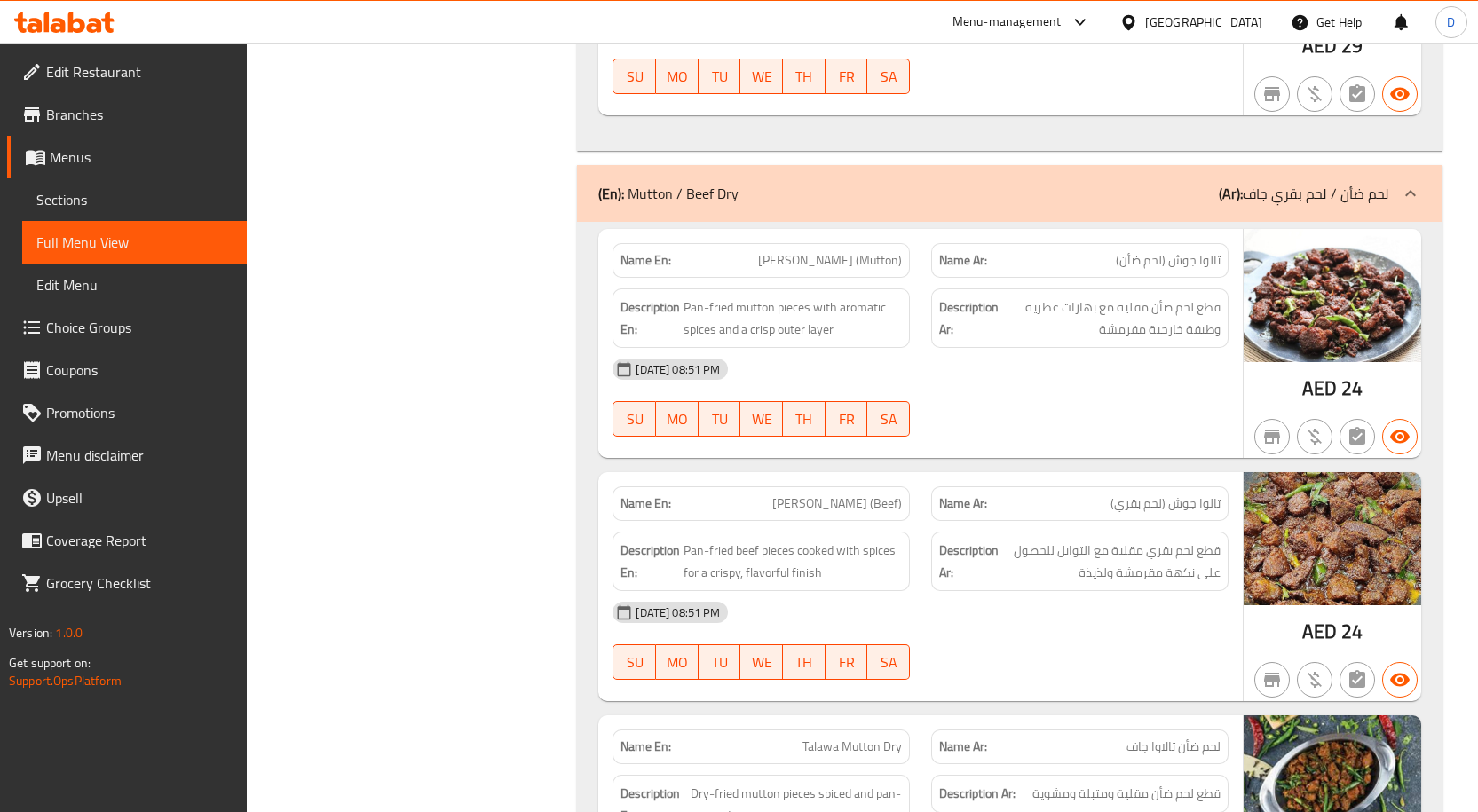
scroll to position [14736, 0]
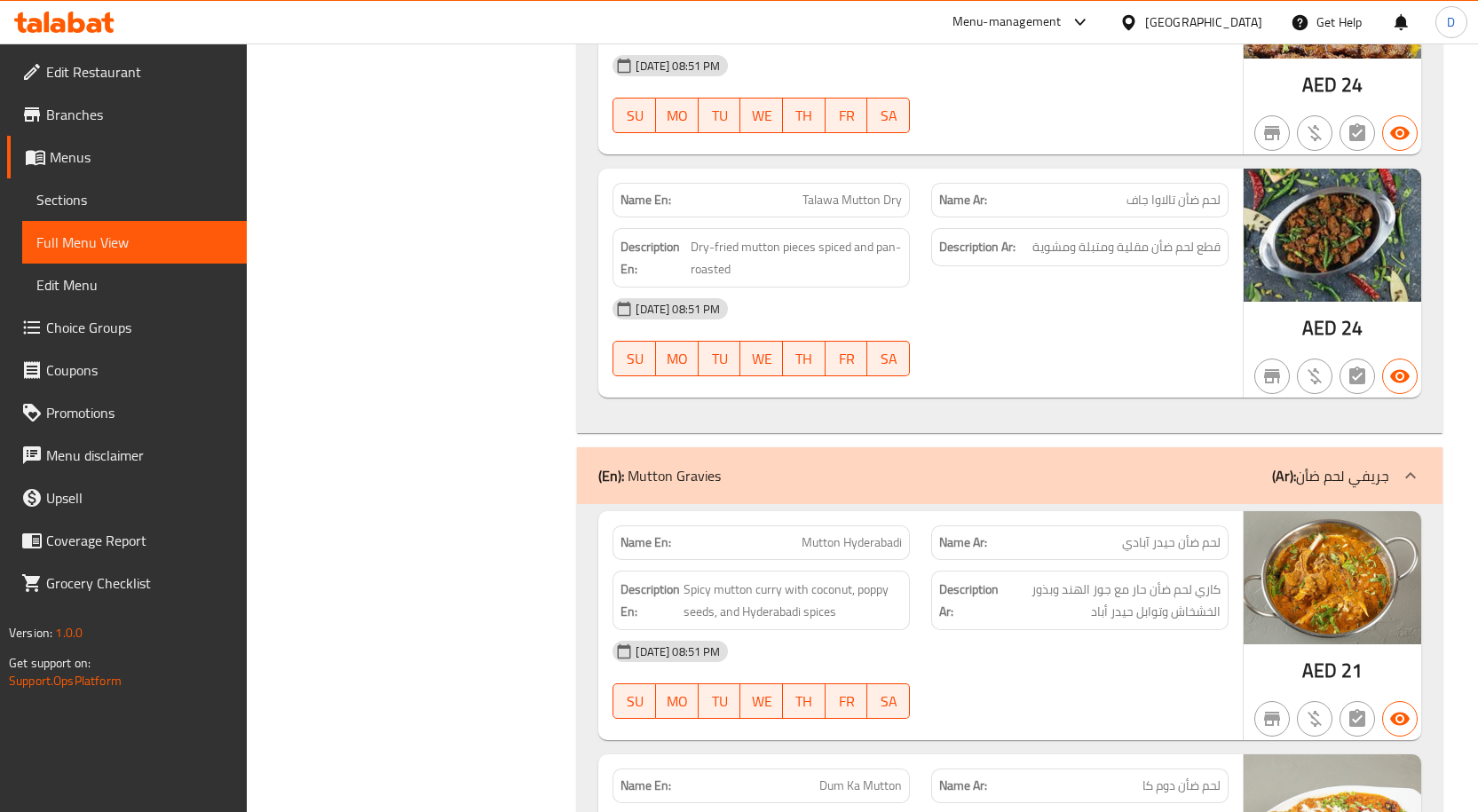
drag, startPoint x: 985, startPoint y: 217, endPoint x: 982, endPoint y: 298, distance: 81.1
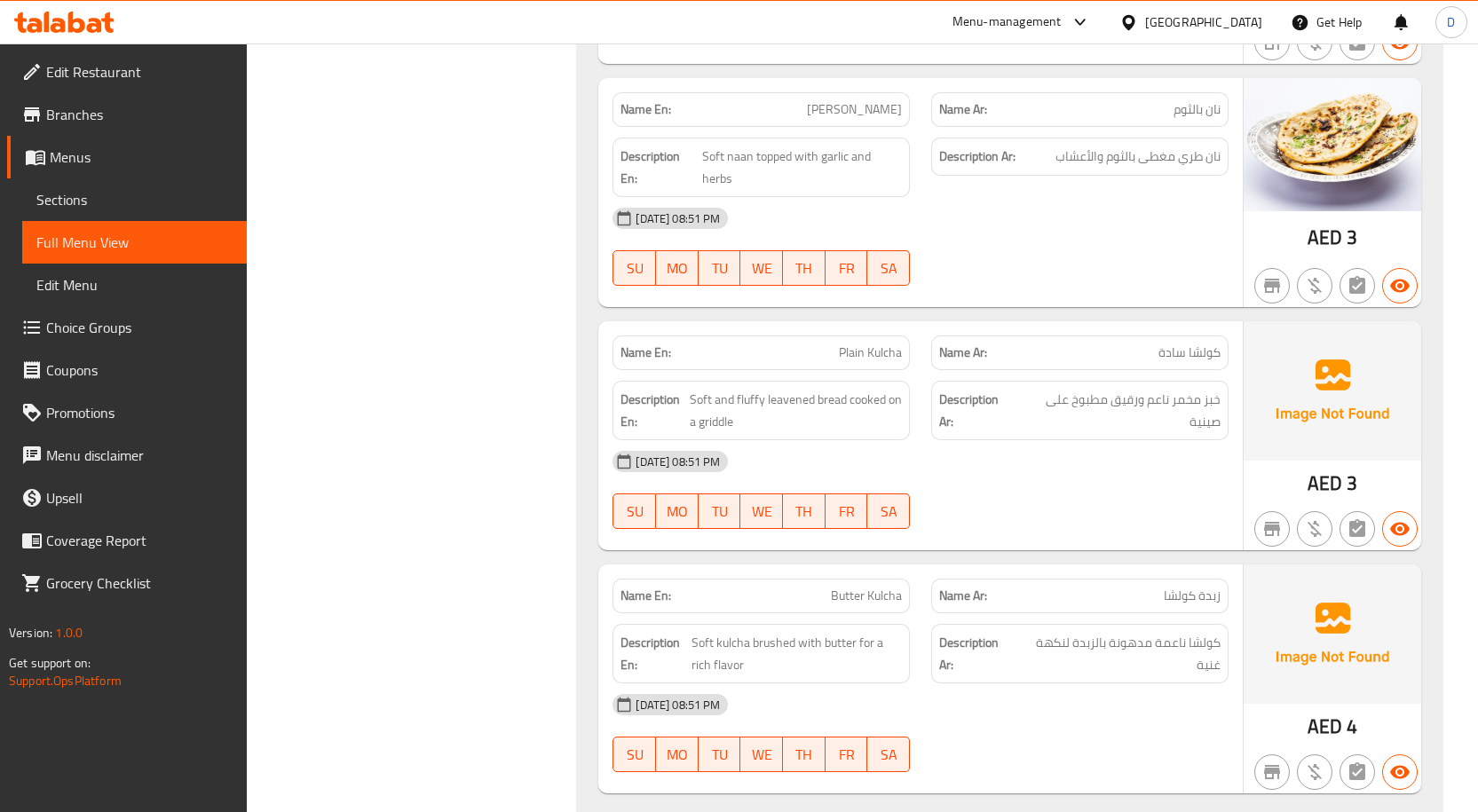
scroll to position [32402, 0]
